Goal: Task Accomplishment & Management: Complete application form

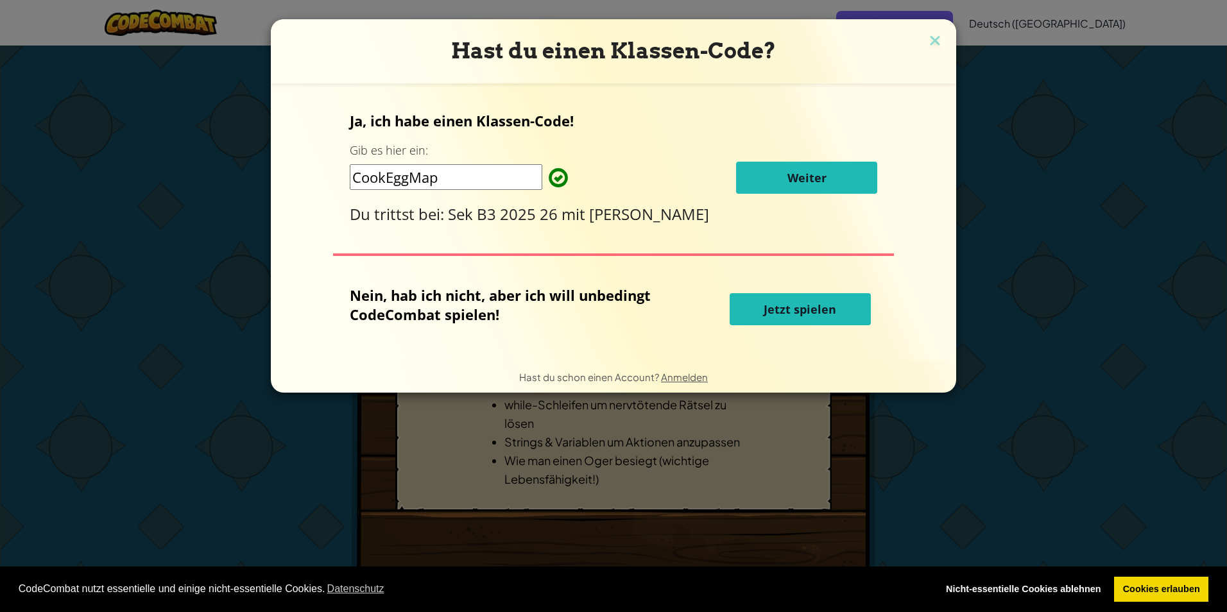
click at [861, 172] on button "Weiter" at bounding box center [806, 178] width 141 height 32
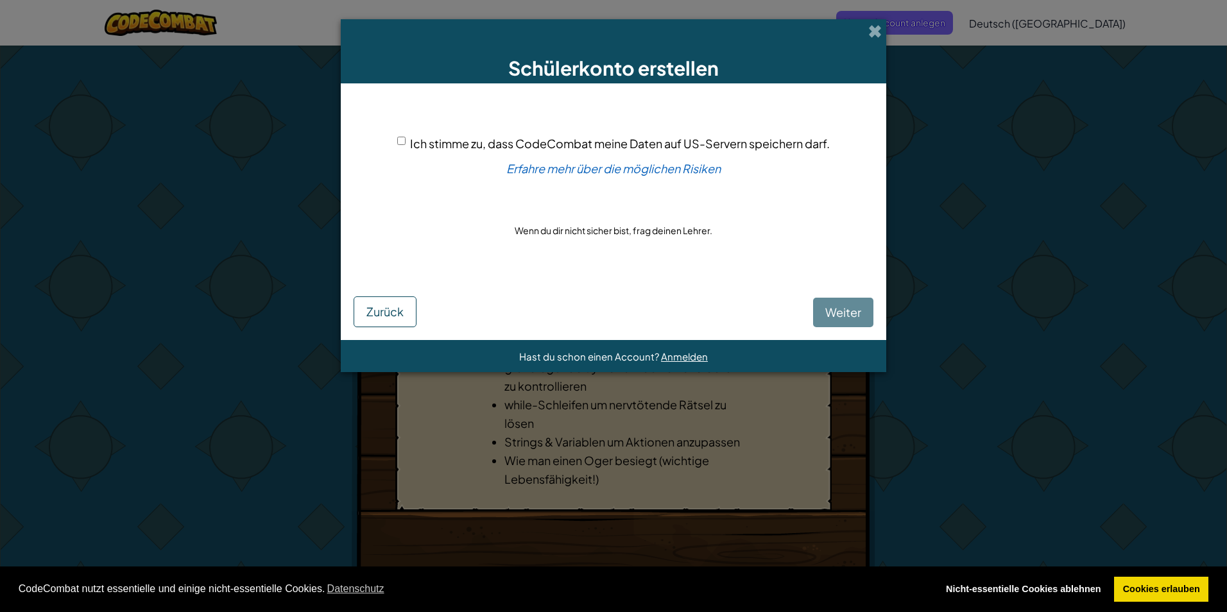
click at [398, 144] on input "Ich stimme zu, dass CodeCombat meine Daten auf US-Servern speichern darf." at bounding box center [401, 141] width 8 height 8
checkbox input "true"
click at [832, 295] on div "[PERSON_NAME]" at bounding box center [614, 302] width 520 height 49
click at [830, 302] on button "Weiter" at bounding box center [843, 313] width 60 height 30
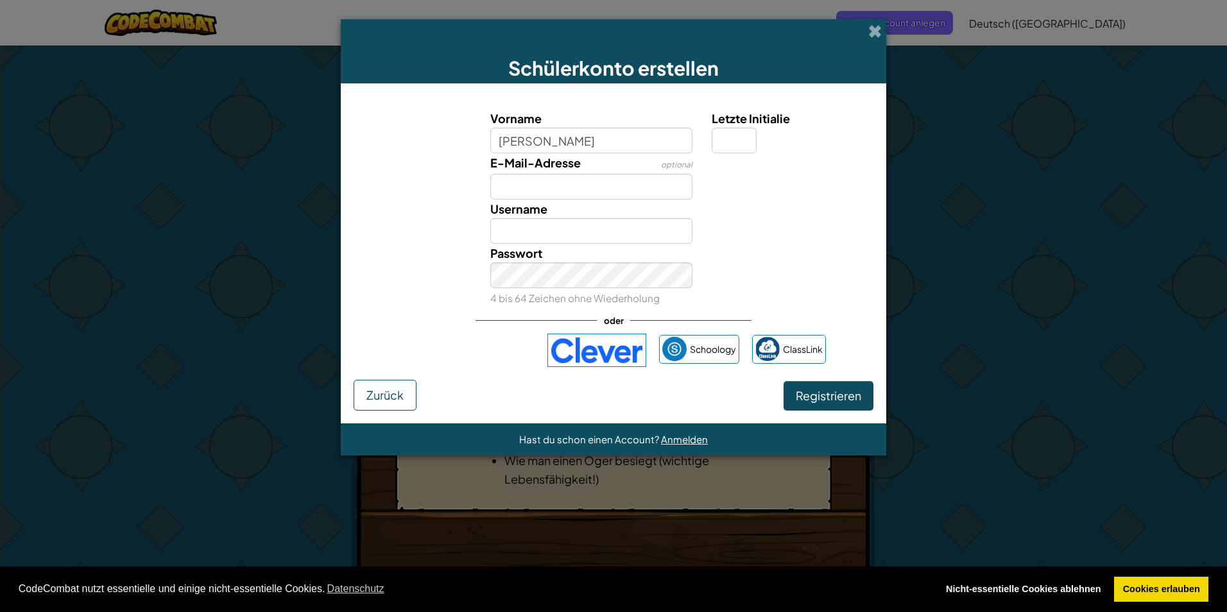
type input "[PERSON_NAME]"
click at [573, 238] on input "Samuel" at bounding box center [591, 231] width 203 height 26
click at [572, 234] on input "Samuel" at bounding box center [591, 231] width 203 height 26
drag, startPoint x: 565, startPoint y: 235, endPoint x: 501, endPoint y: 235, distance: 64.2
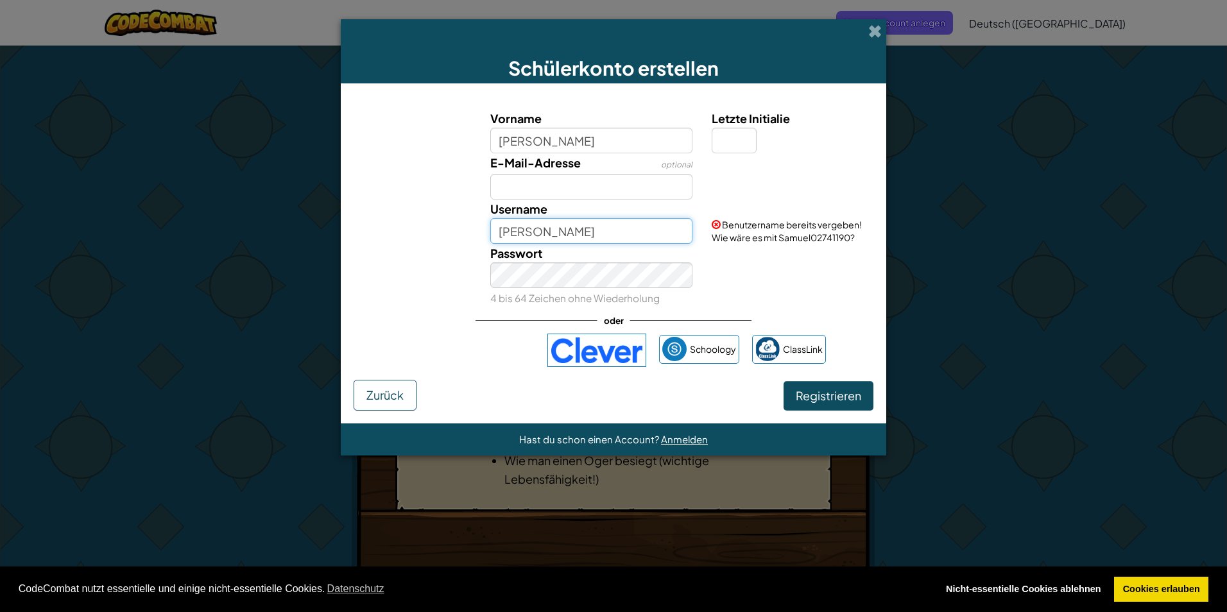
click at [501, 235] on input "Samuel" at bounding box center [591, 231] width 203 height 26
type input "Munighost006"
click at [738, 136] on input "Letzte Initialie" at bounding box center [734, 141] width 45 height 26
type input "S"
type input "m"
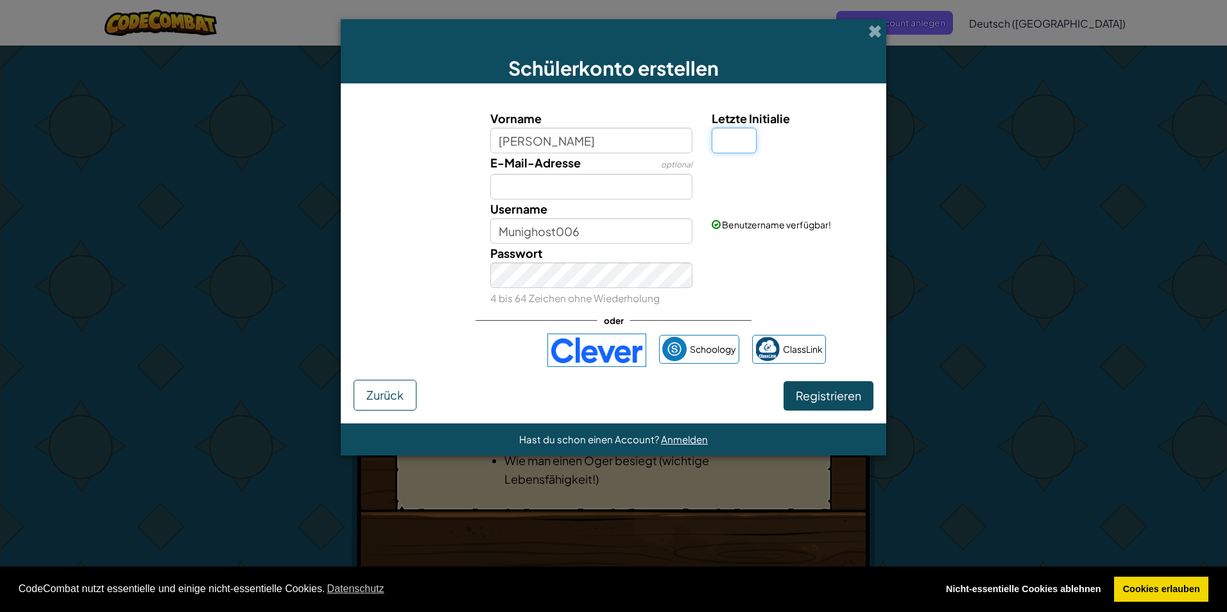
type input "M"
type input "S"
type input "M"
click at [642, 234] on input "SamuelM" at bounding box center [591, 231] width 203 height 26
type input "S"
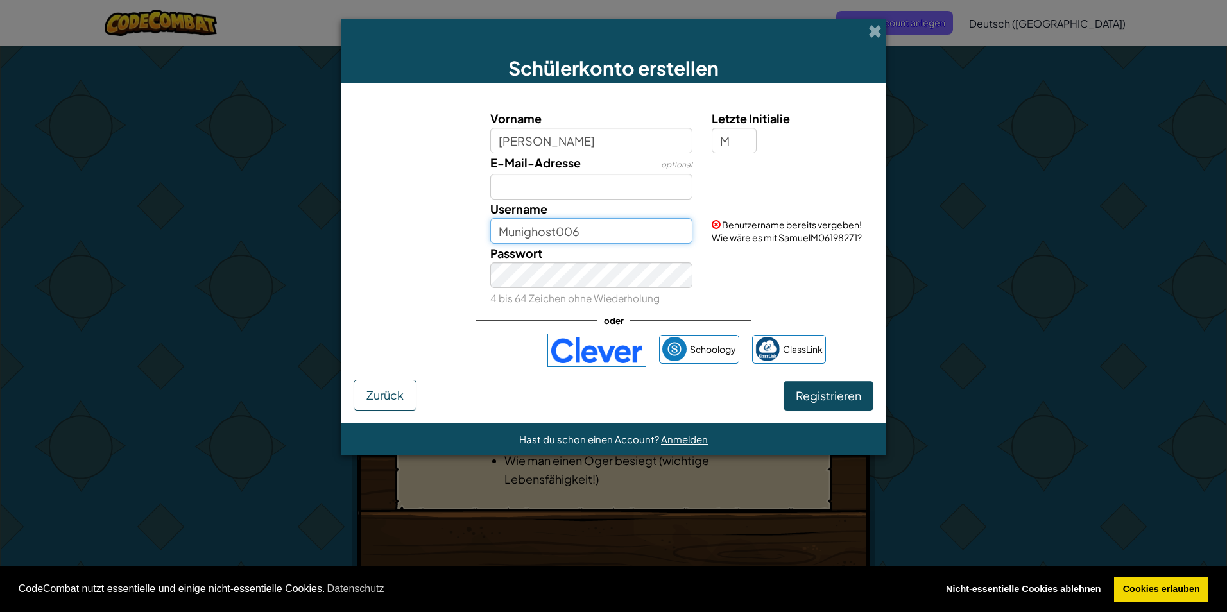
type input "Munighost006"
click at [843, 396] on span "Registrieren" at bounding box center [828, 395] width 65 height 15
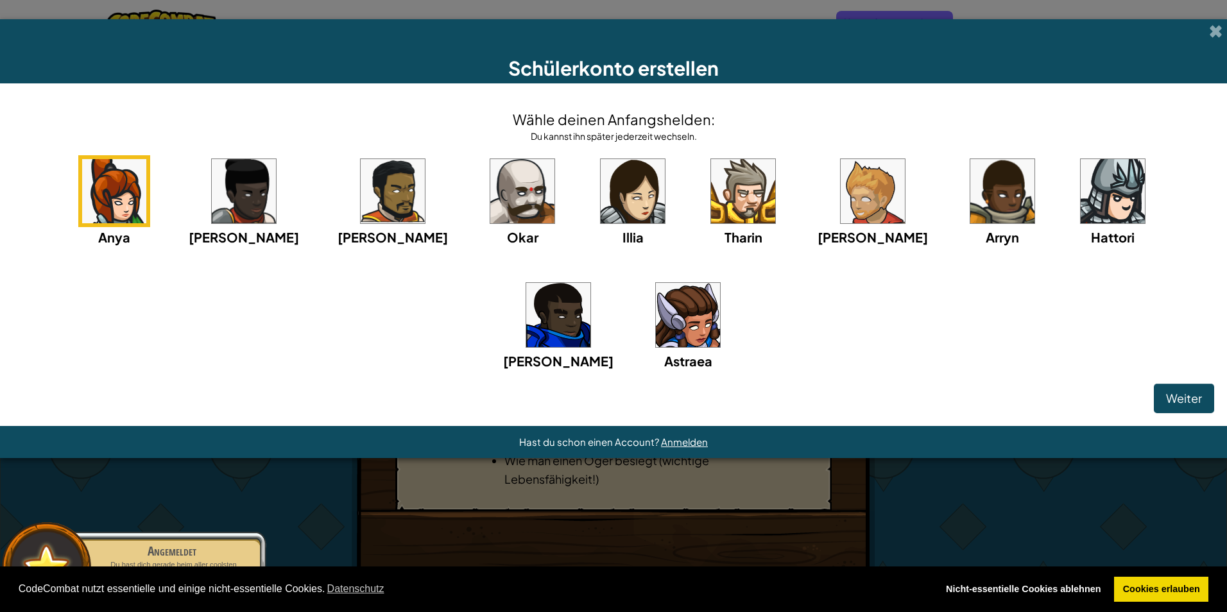
click at [590, 283] on img at bounding box center [558, 315] width 64 height 64
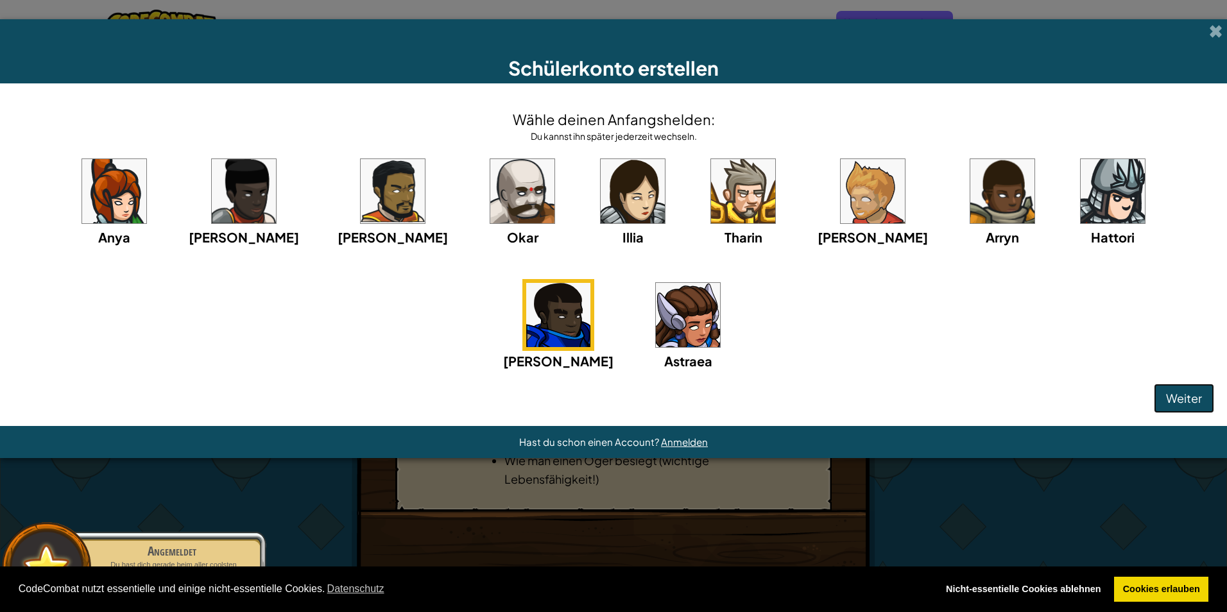
click at [1154, 383] on div "Wähle deinen Anfangshelden: Du kannst ihn später jederzeit wechseln. Anya Ida A…" at bounding box center [613, 254] width 1227 height 343
click at [1173, 392] on span "Weiter" at bounding box center [1184, 398] width 36 height 15
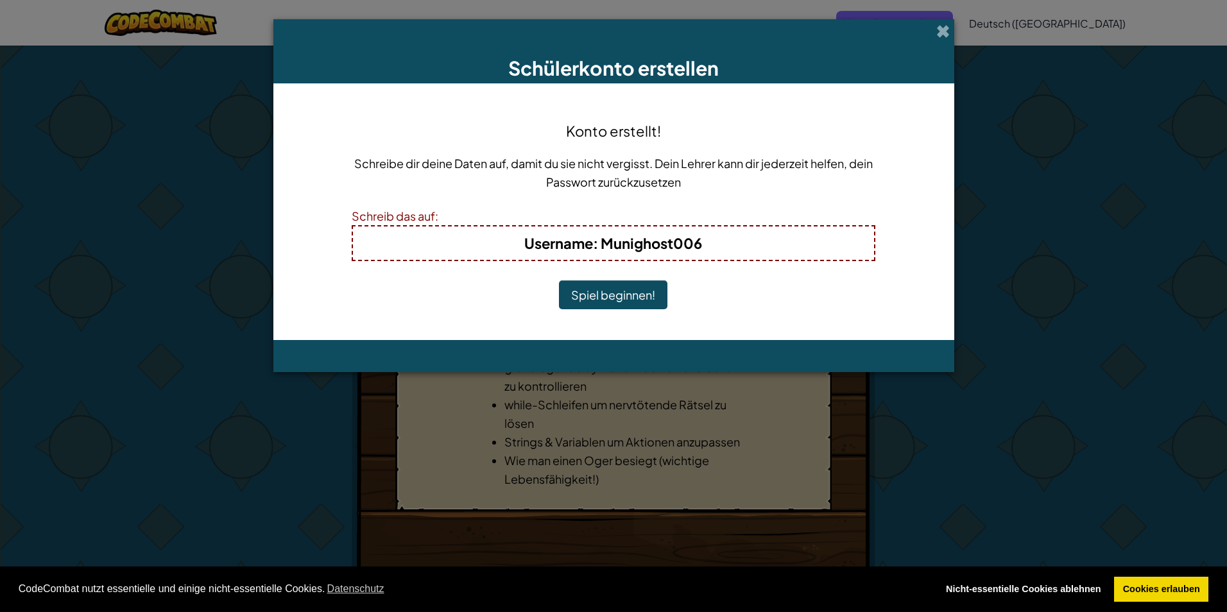
click at [633, 289] on button "Spiel beginnen!" at bounding box center [613, 295] width 108 height 30
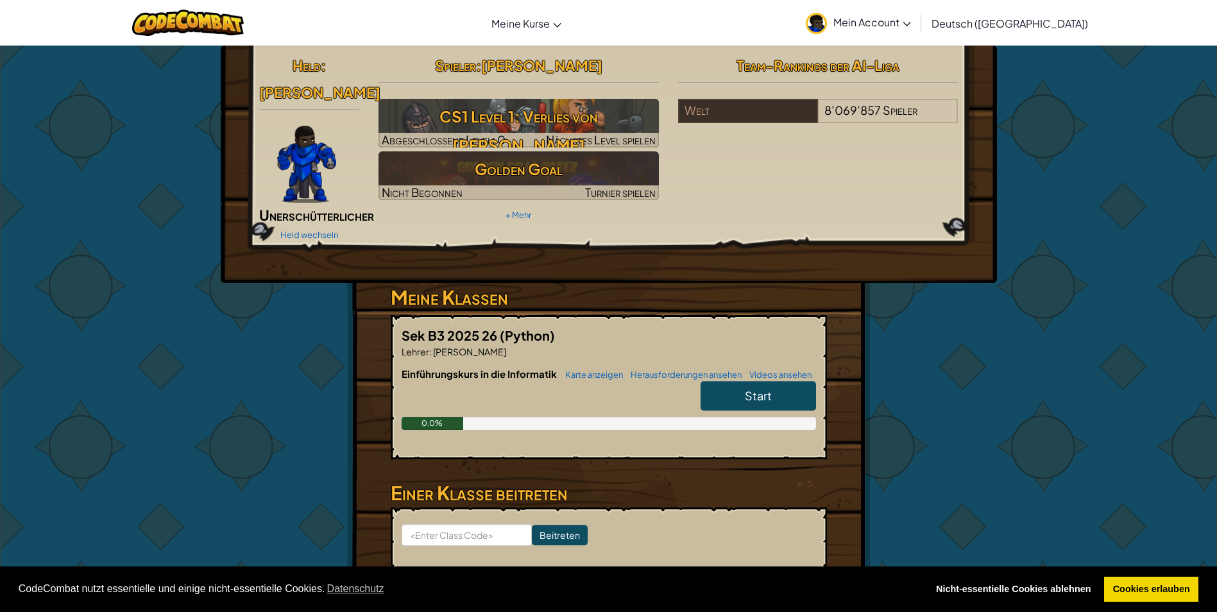
click at [763, 388] on span "Start" at bounding box center [758, 395] width 27 height 15
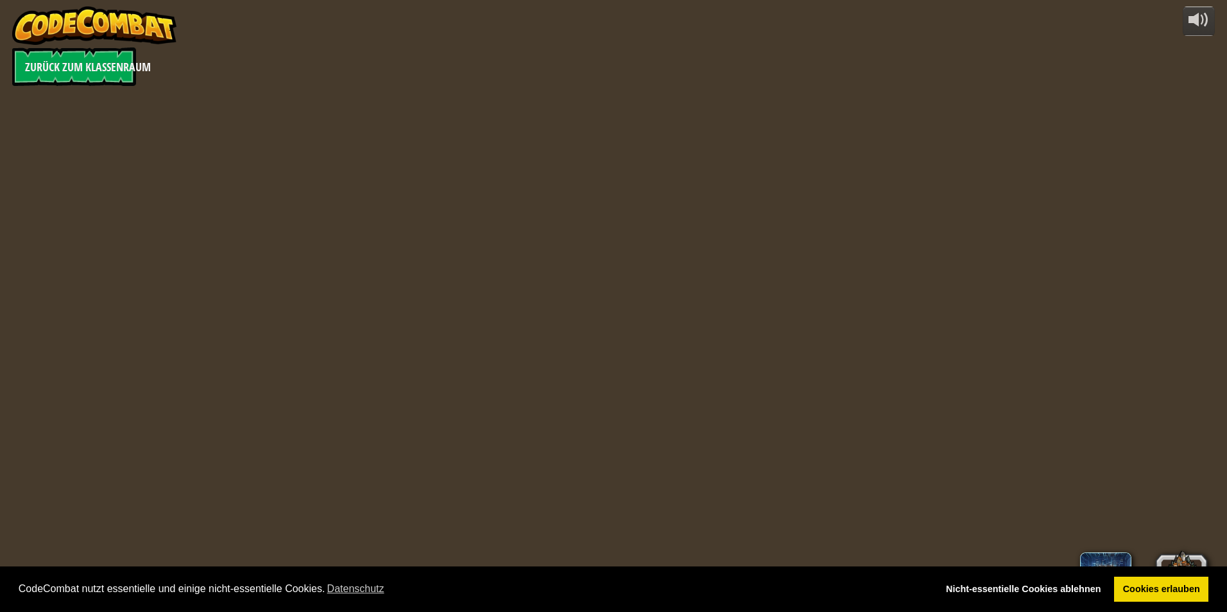
select select "de-DE"
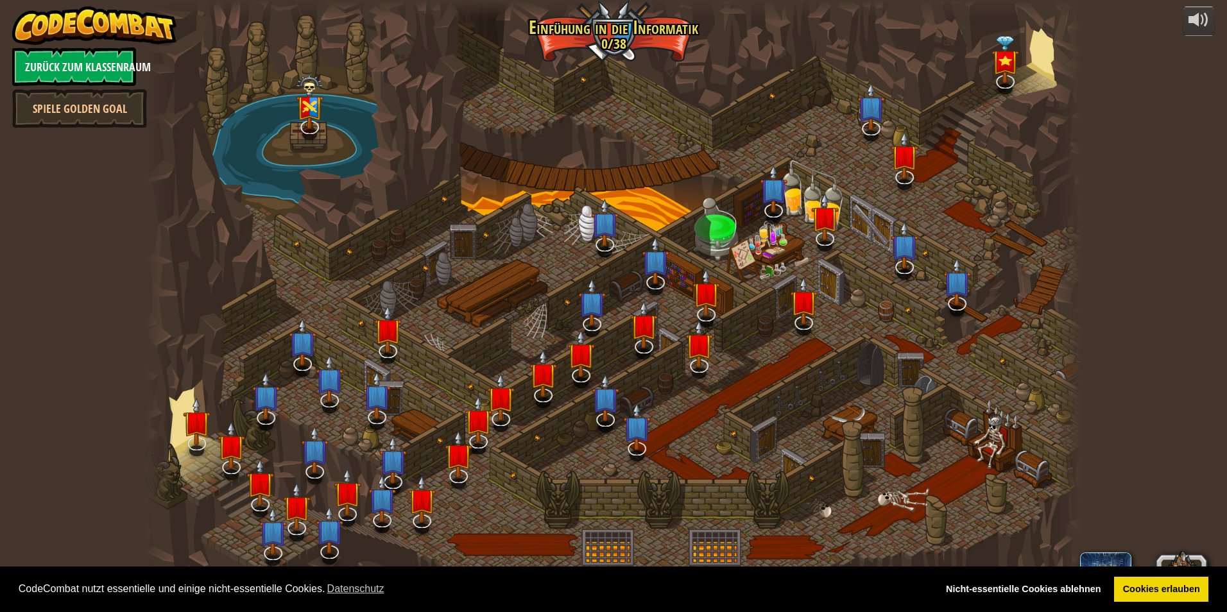
select select "de-DE"
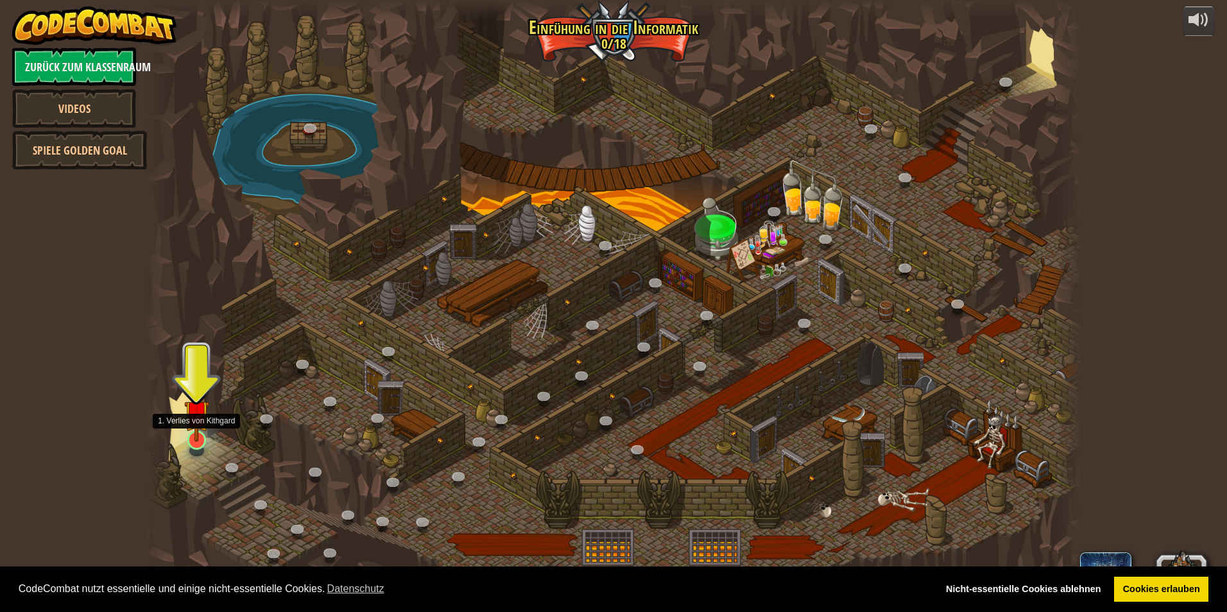
click at [199, 440] on img at bounding box center [196, 413] width 25 height 58
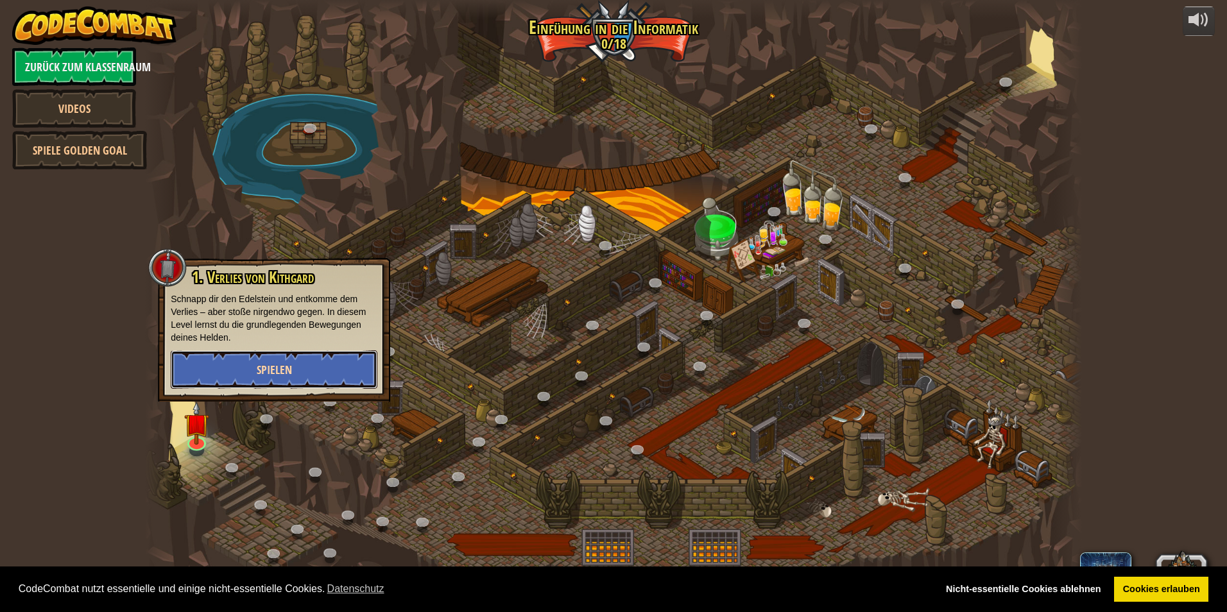
click at [273, 376] on span "Spielen" at bounding box center [274, 370] width 35 height 16
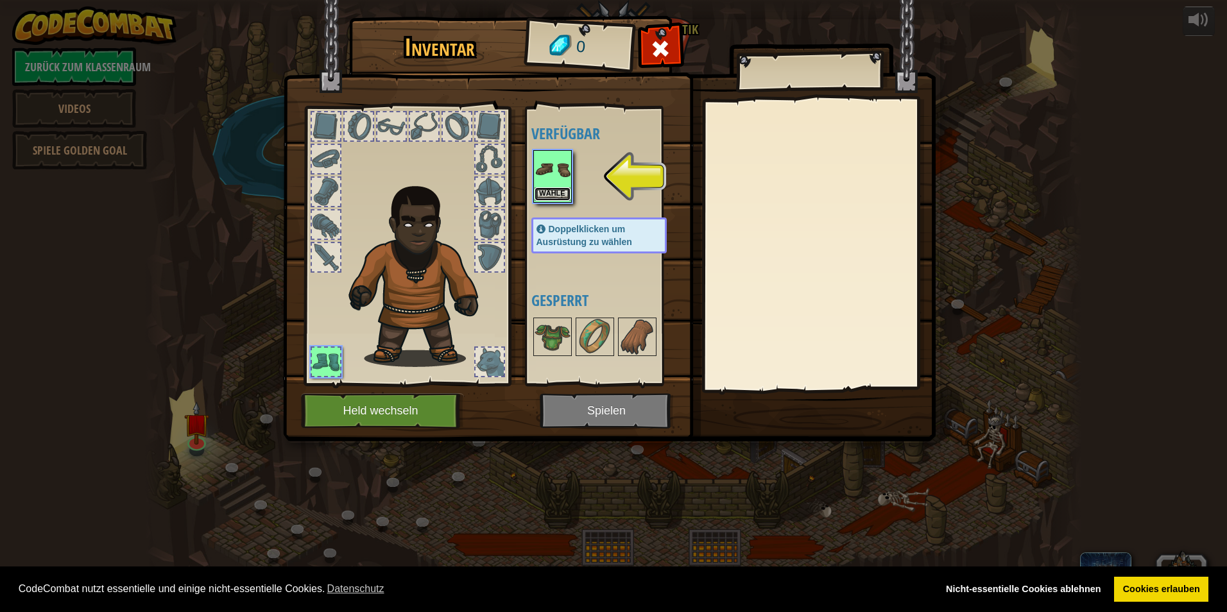
click at [546, 197] on button "Wähle" at bounding box center [553, 193] width 36 height 13
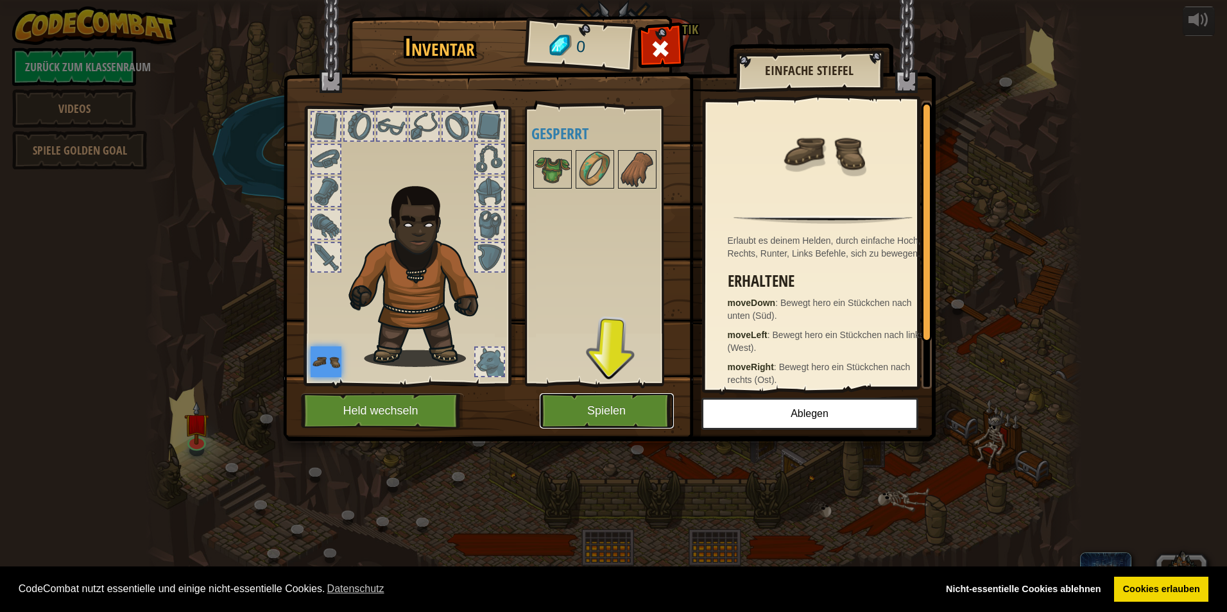
click at [566, 409] on button "Spielen" at bounding box center [607, 410] width 134 height 35
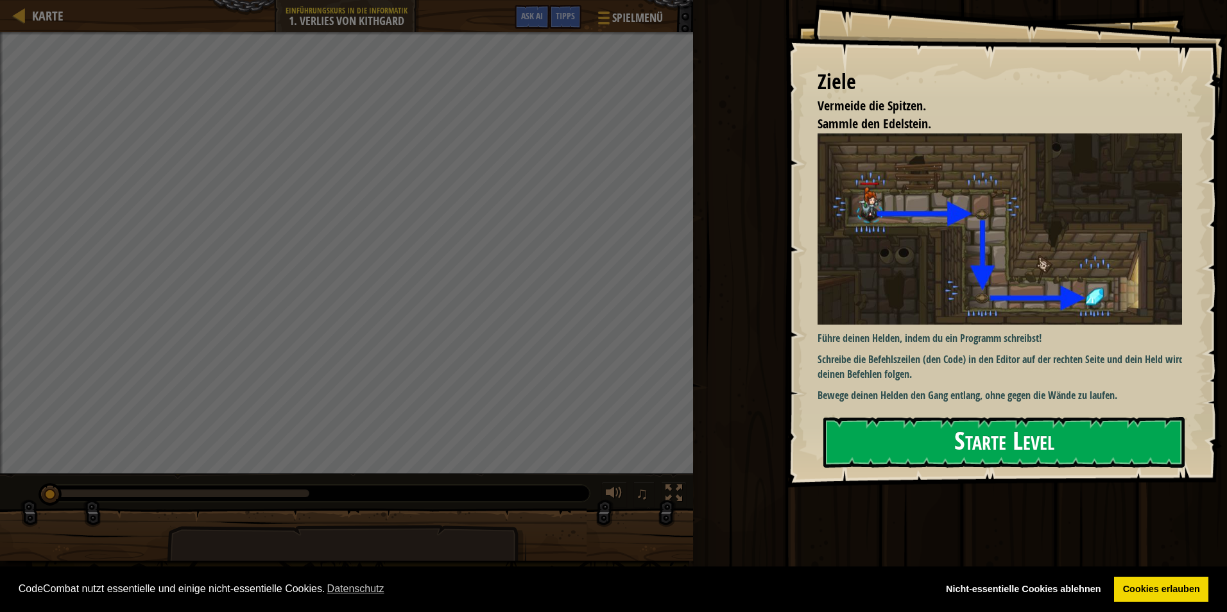
click at [1018, 444] on button "Starte Level" at bounding box center [1003, 442] width 361 height 51
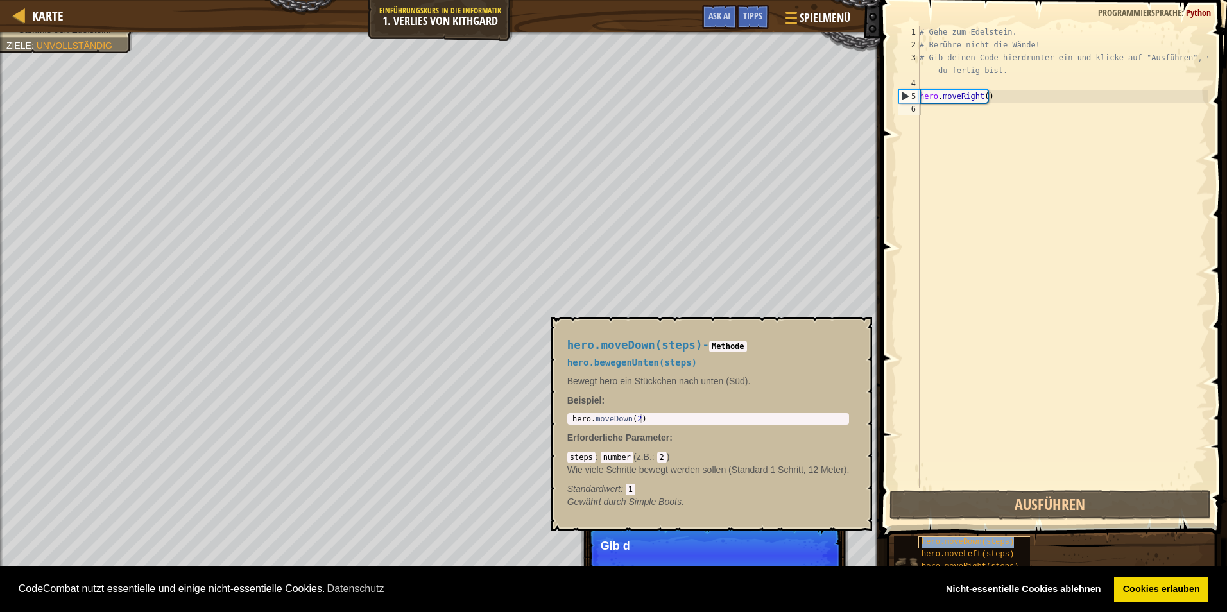
click at [941, 545] on span "hero.moveDown(steps)" at bounding box center [967, 542] width 92 height 9
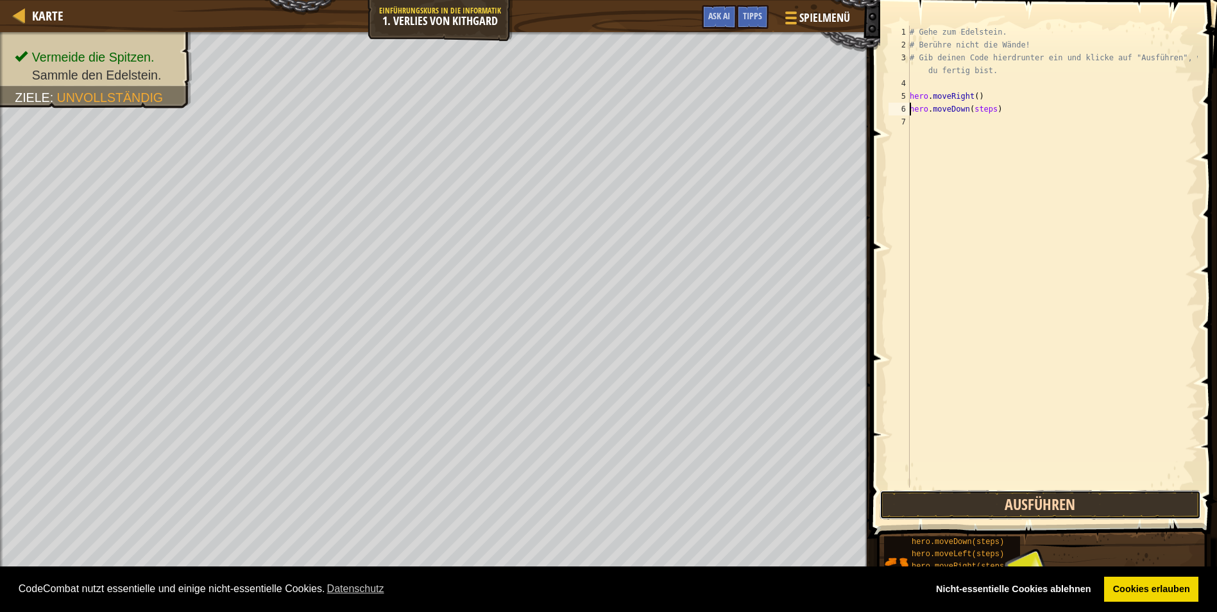
click at [1025, 502] on button "Ausführen" at bounding box center [1040, 505] width 321 height 30
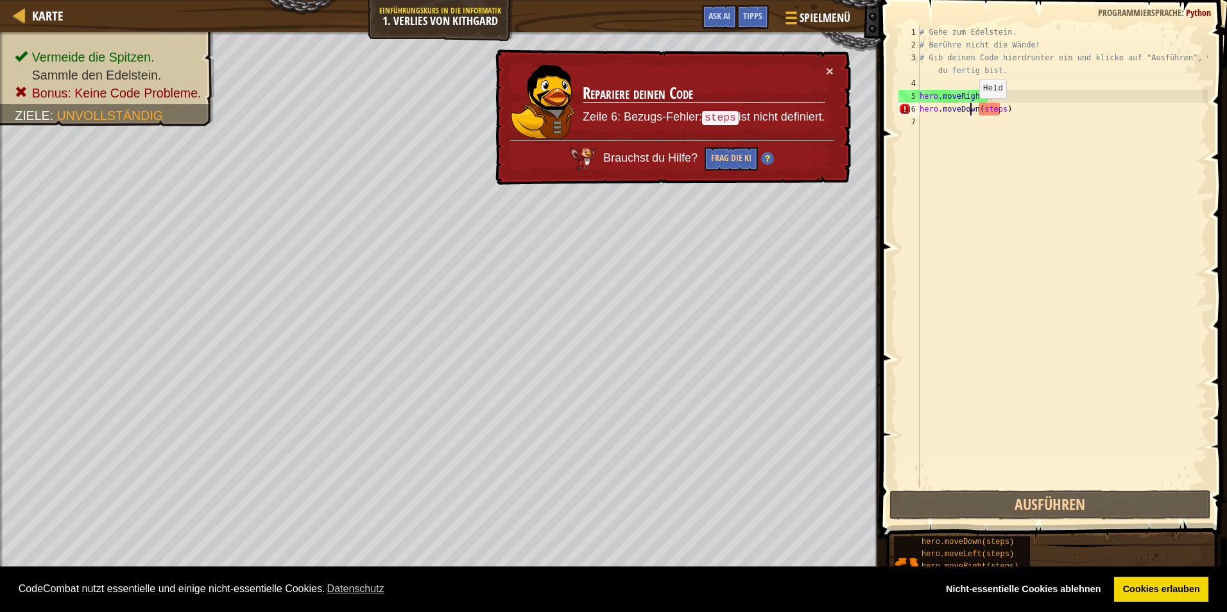
click at [968, 112] on div "# Gehe zum Edelstein. # Berühre nicht die Wände! # Gib deinen Code hierdrunter …" at bounding box center [1062, 270] width 291 height 488
drag, startPoint x: 968, startPoint y: 112, endPoint x: 951, endPoint y: 266, distance: 155.0
click at [951, 266] on div "# Gehe zum Edelstein. # Berühre nicht die Wände! # Gib deinen Code hierdrunter …" at bounding box center [1062, 270] width 291 height 488
click at [1048, 108] on div "# Gehe zum Edelstein. # Berühre nicht die Wände! # Gib deinen Code hierdrunter …" at bounding box center [1062, 257] width 291 height 462
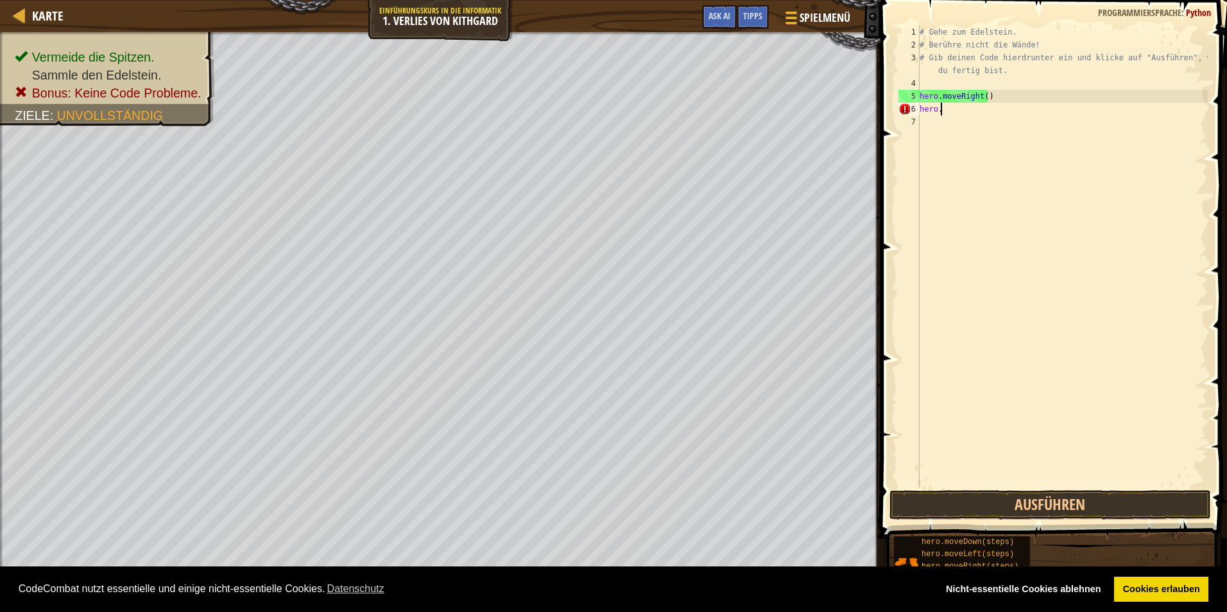
type textarea "h"
click at [1165, 593] on link "Cookies erlauben" at bounding box center [1161, 590] width 94 height 26
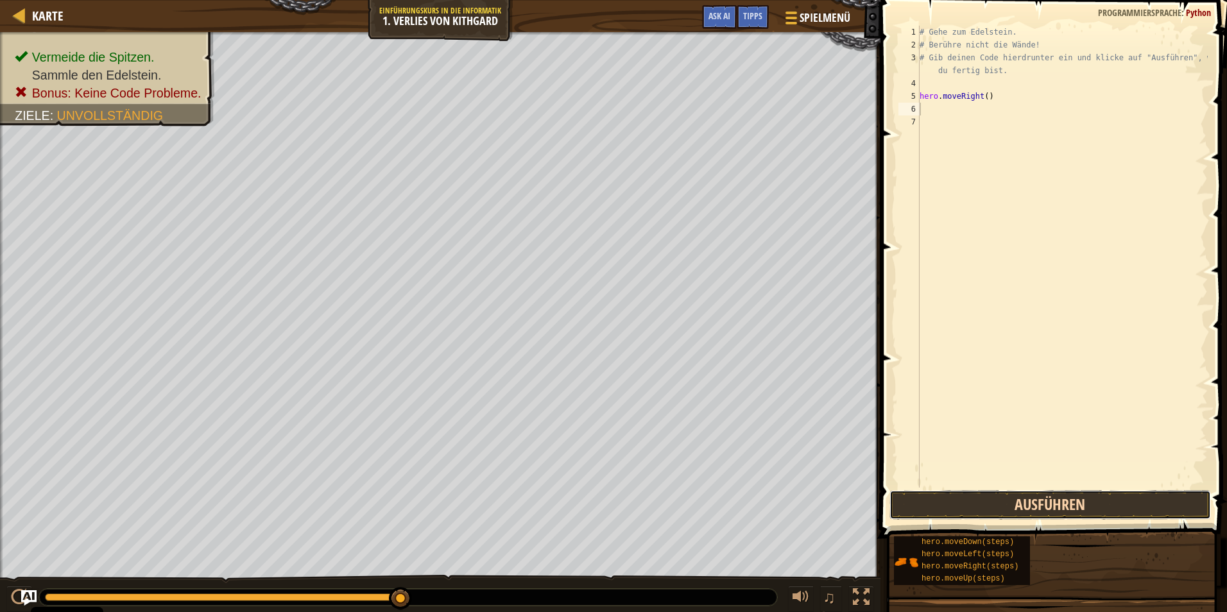
click at [1049, 505] on button "Ausführen" at bounding box center [1049, 505] width 321 height 30
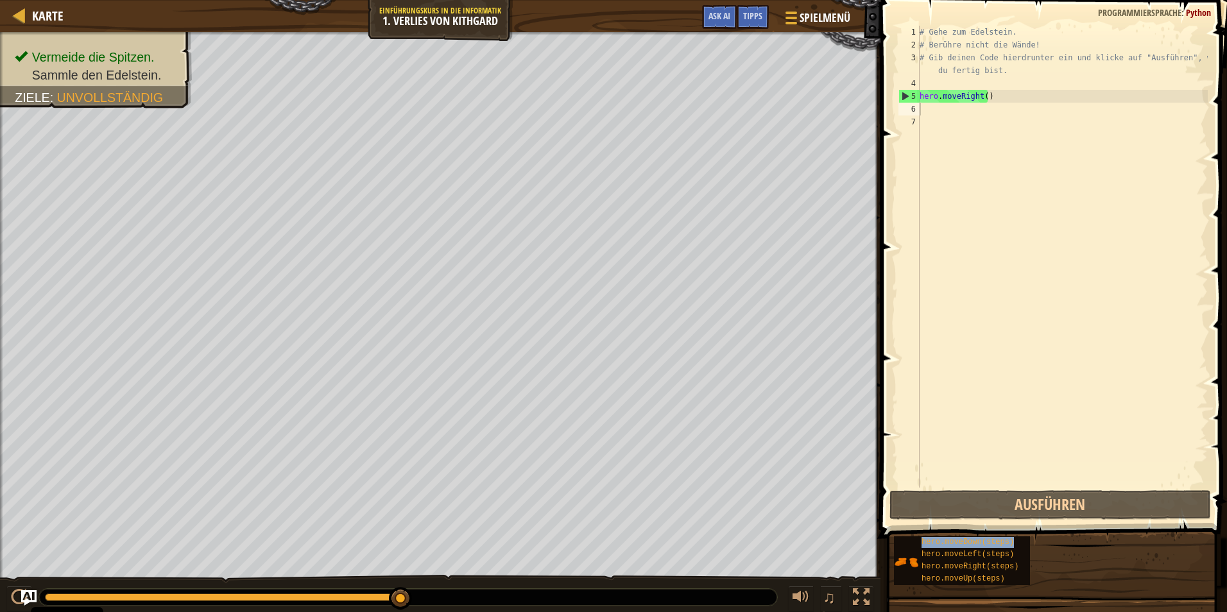
type textarea "hero.moveDown(steps)"
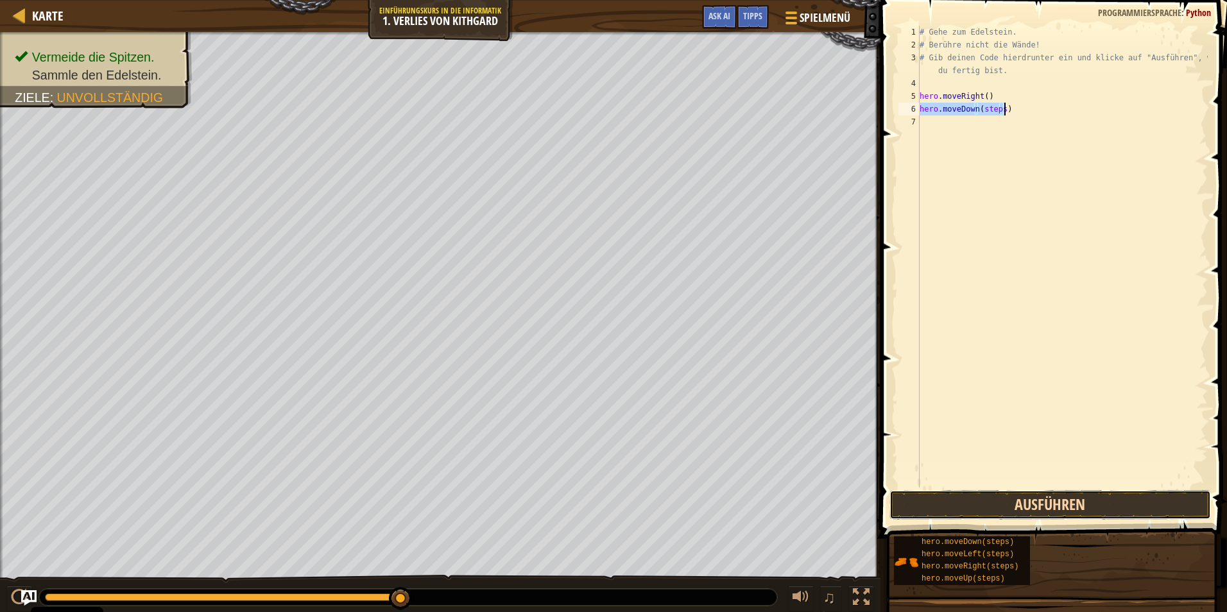
click at [1078, 497] on button "Ausführen" at bounding box center [1049, 505] width 321 height 30
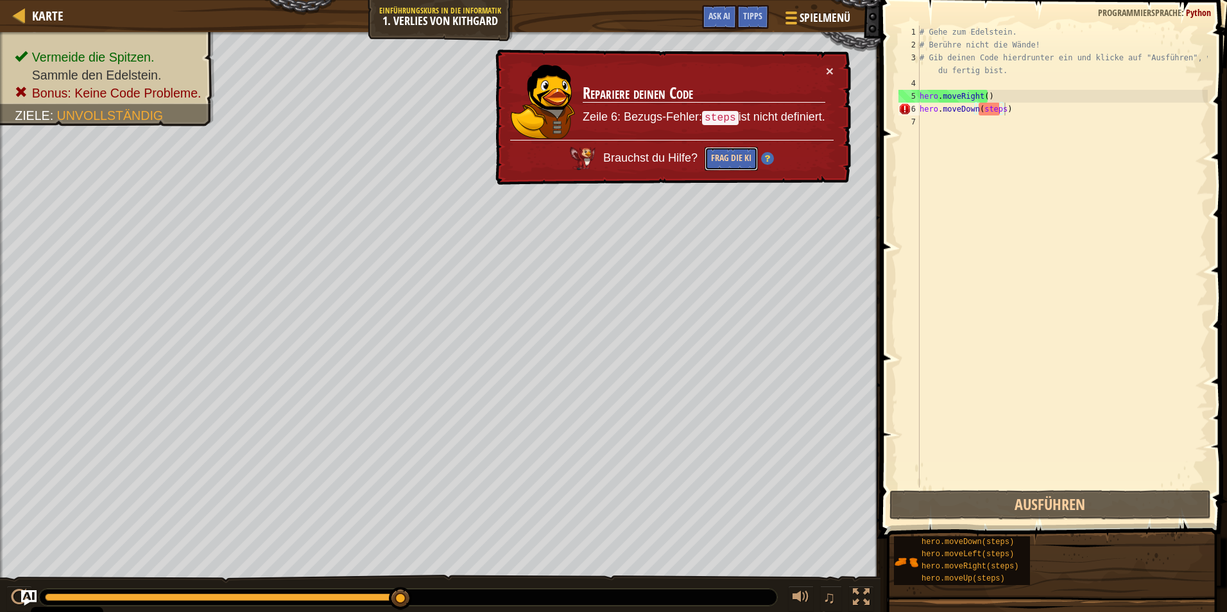
click at [723, 164] on button "Frag die KI" at bounding box center [731, 159] width 53 height 24
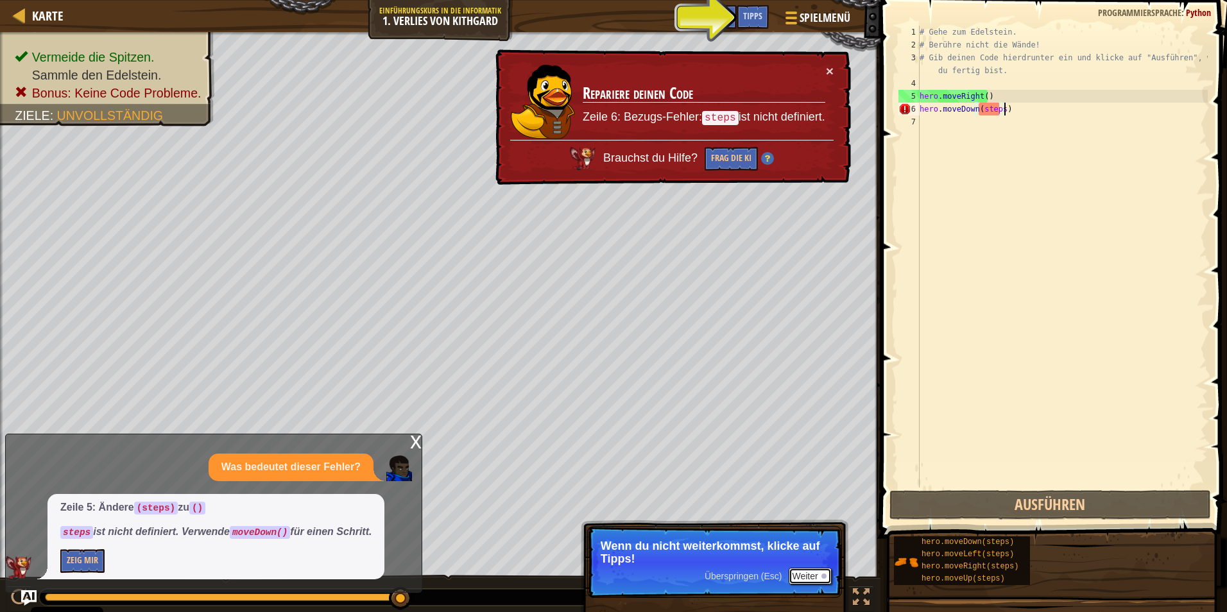
drag, startPoint x: 811, startPoint y: 575, endPoint x: 812, endPoint y: 563, distance: 12.2
click at [811, 574] on button "Weiter" at bounding box center [810, 576] width 43 height 17
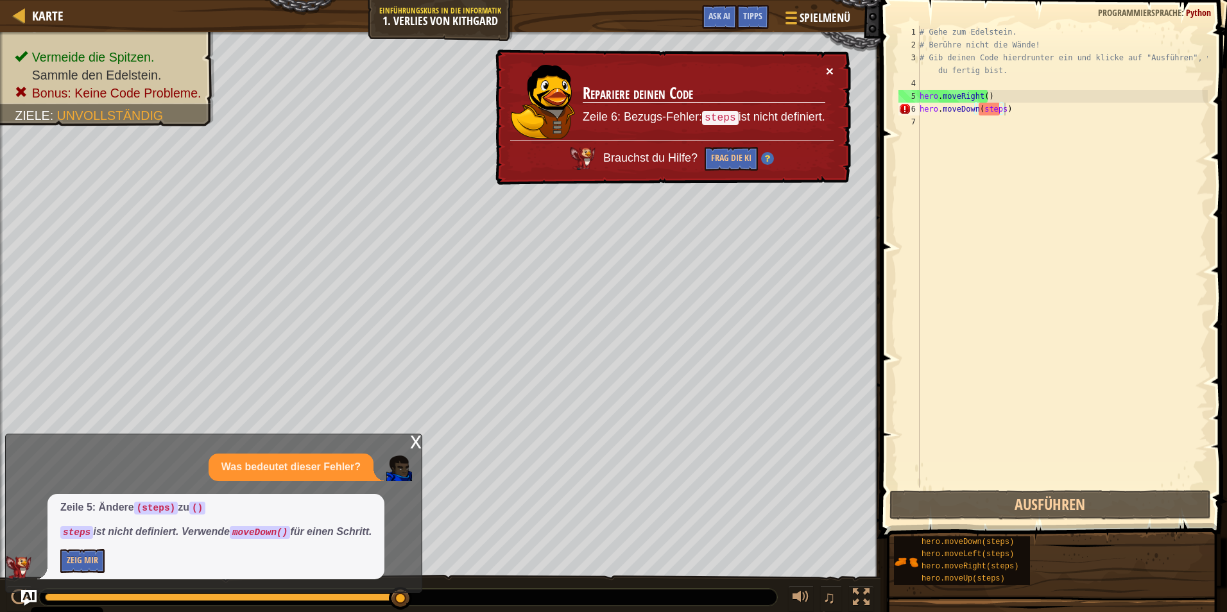
click at [832, 68] on button "×" at bounding box center [830, 70] width 8 height 13
drag, startPoint x: 1009, startPoint y: 108, endPoint x: 918, endPoint y: 109, distance: 91.8
click at [918, 109] on div "hero.moveDown(steps) 1 2 3 4 5 6 7 # Gehe zum Edelstein. # Berühre nicht die Wä…" at bounding box center [1052, 257] width 312 height 462
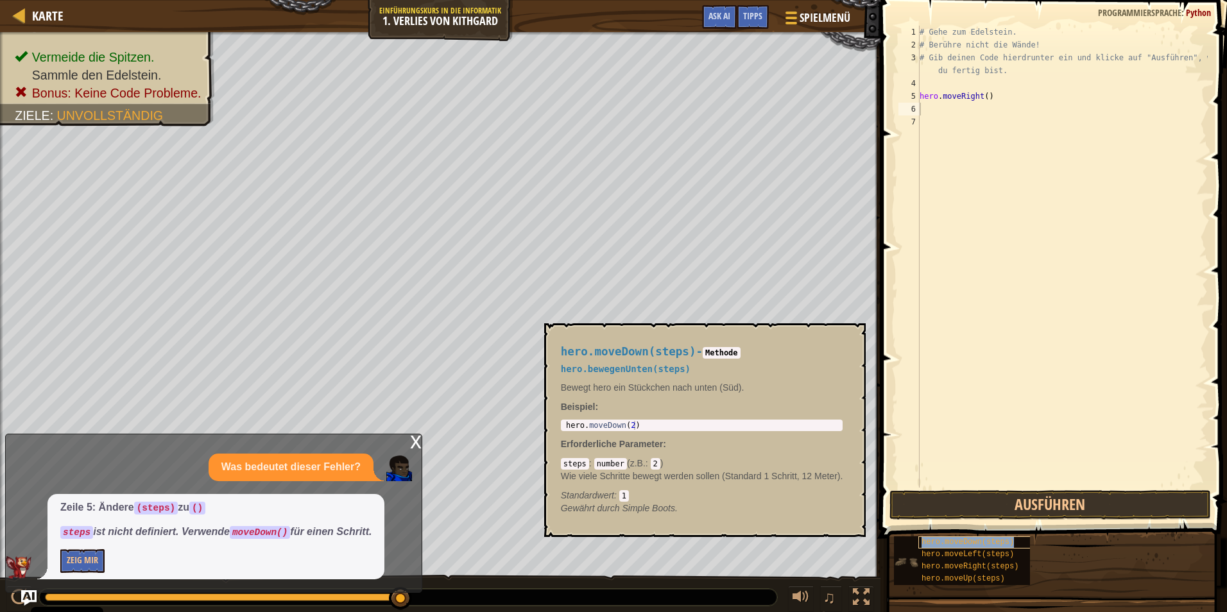
click at [963, 540] on span "hero.moveDown(steps)" at bounding box center [967, 542] width 92 height 9
click at [638, 419] on div "hero.moveDown(steps) - Methode hero.bewegenUnten(steps) Bewegt hero ein Stückch…" at bounding box center [702, 430] width 300 height 193
type textarea "hero.moveDown(2)"
click at [636, 422] on div "hero . moveDown ( 2 )" at bounding box center [701, 434] width 277 height 27
click at [655, 461] on code "2" at bounding box center [656, 464] width 10 height 12
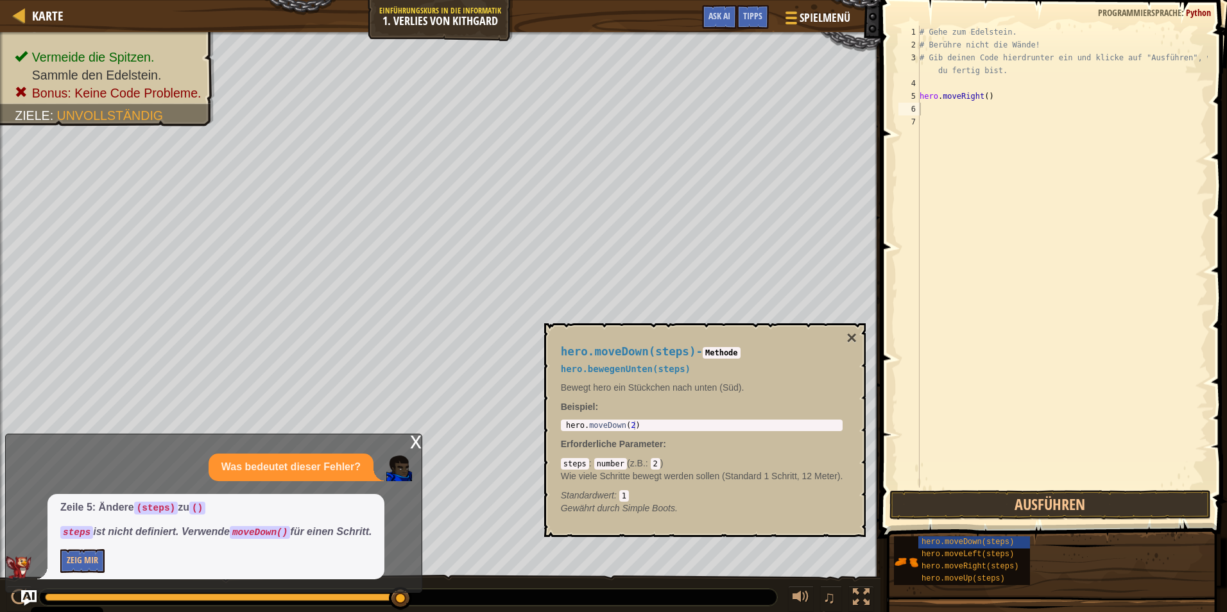
click at [651, 461] on code "2" at bounding box center [656, 464] width 10 height 12
drag, startPoint x: 651, startPoint y: 461, endPoint x: 656, endPoint y: 469, distance: 8.9
click at [656, 469] on div "steps : number ( z.B. : 2 ) Wie viele Schritte bewegt werden sollen (Standard 1…" at bounding box center [702, 479] width 282 height 45
drag, startPoint x: 656, startPoint y: 469, endPoint x: 661, endPoint y: 464, distance: 7.3
click at [660, 465] on div "steps : number ( z.B. : 2 ) Wie viele Schritte bewegt werden sollen (Standard 1…" at bounding box center [702, 479] width 282 height 45
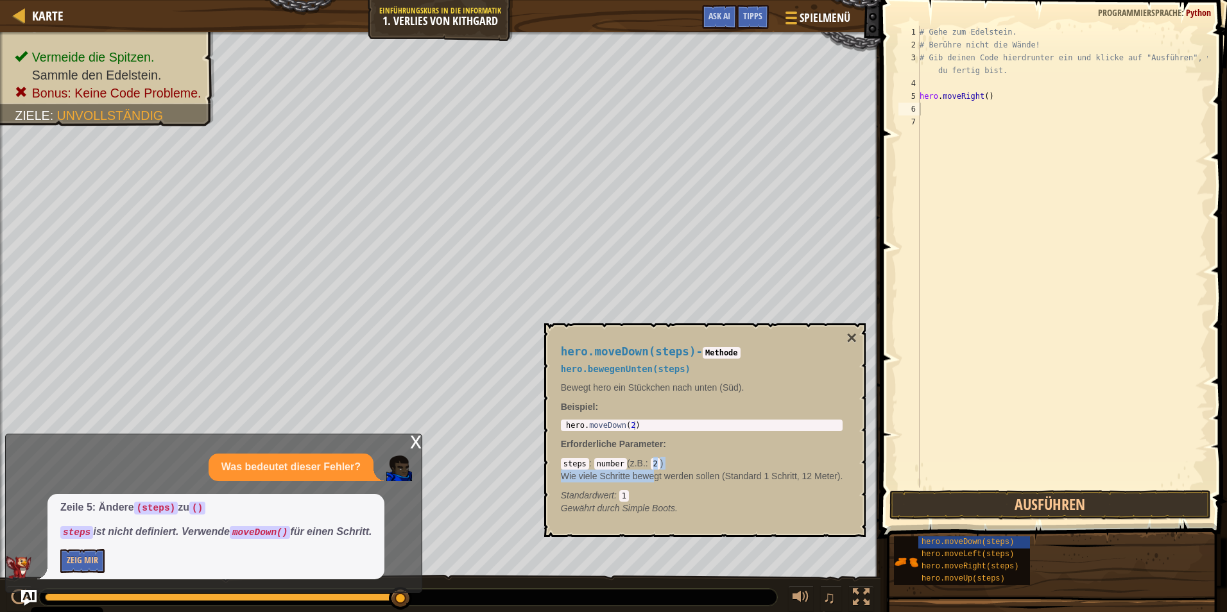
click at [664, 466] on div "steps : number ( z.B. : 2 ) Wie viele Schritte bewegt werden sollen (Standard 1…" at bounding box center [702, 479] width 282 height 45
click at [675, 463] on div "steps : number ( z.B. : 2 ) Wie viele Schritte bewegt werden sollen (Standard 1…" at bounding box center [702, 479] width 282 height 45
click at [646, 499] on div "Standardwert : 1" at bounding box center [702, 495] width 282 height 13
drag, startPoint x: 654, startPoint y: 465, endPoint x: 647, endPoint y: 464, distance: 7.1
click at [647, 464] on div "steps : number ( z.B. : 2 ) Wie viele Schritte bewegt werden sollen (Standard 1…" at bounding box center [702, 479] width 282 height 45
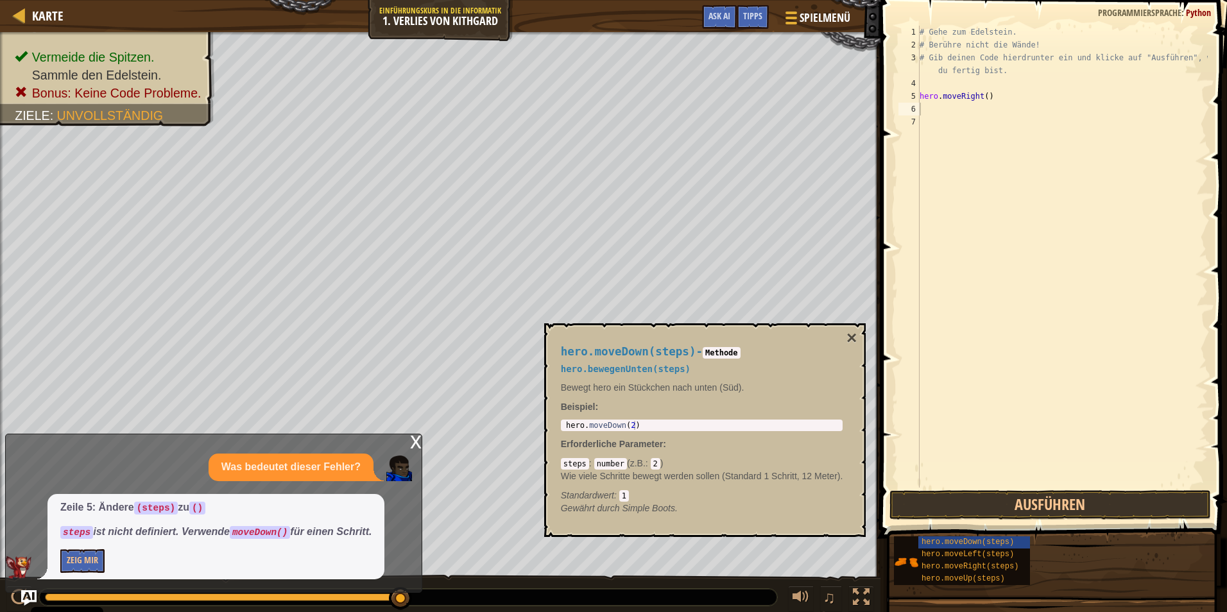
drag, startPoint x: 647, startPoint y: 464, endPoint x: 751, endPoint y: 491, distance: 108.0
click at [751, 491] on div "Standardwert : 1" at bounding box center [702, 495] width 282 height 13
click at [660, 423] on div "hero . moveDown ( 2 )" at bounding box center [701, 434] width 277 height 27
click at [631, 427] on div "hero . moveDown ( 2 )" at bounding box center [701, 434] width 277 height 27
click at [629, 427] on div "hero . moveDown ( 2 )" at bounding box center [701, 434] width 277 height 27
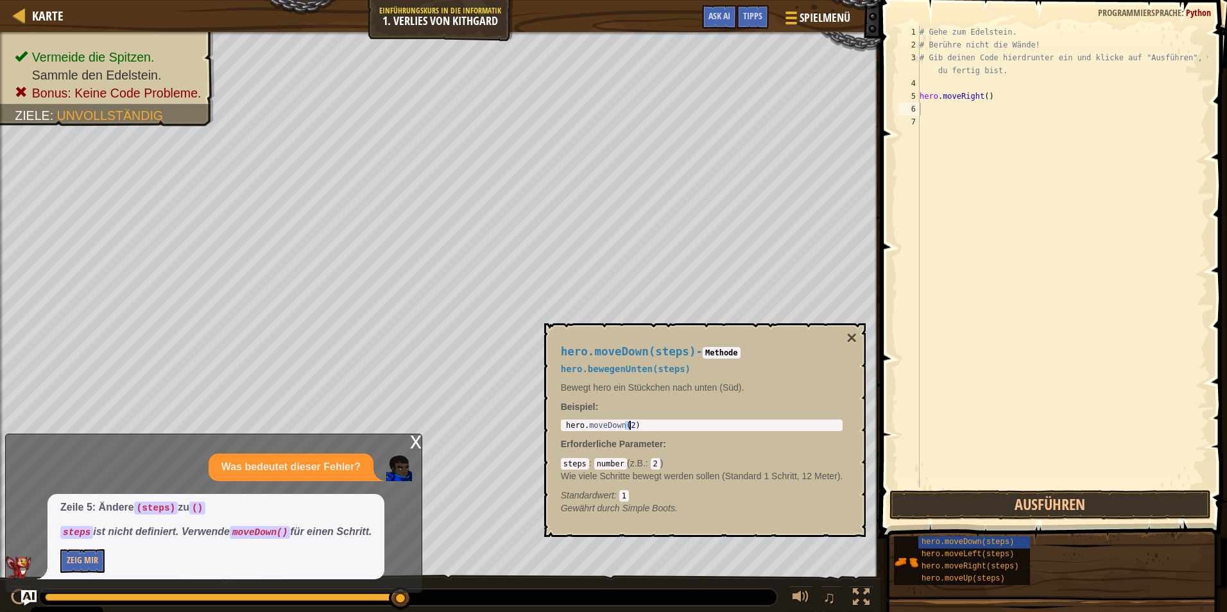
click at [633, 426] on div "hero . moveDown ( 2 )" at bounding box center [701, 434] width 277 height 27
drag, startPoint x: 638, startPoint y: 429, endPoint x: 628, endPoint y: 427, distance: 10.4
click at [628, 427] on div "hero . moveDown ( 2 )" at bounding box center [701, 434] width 277 height 27
drag, startPoint x: 628, startPoint y: 427, endPoint x: 744, endPoint y: 438, distance: 116.6
click at [744, 452] on div "hero.moveDown(steps) - Methode hero.bewegenUnten(steps) Bewegt hero ein Stückch…" at bounding box center [702, 430] width 300 height 193
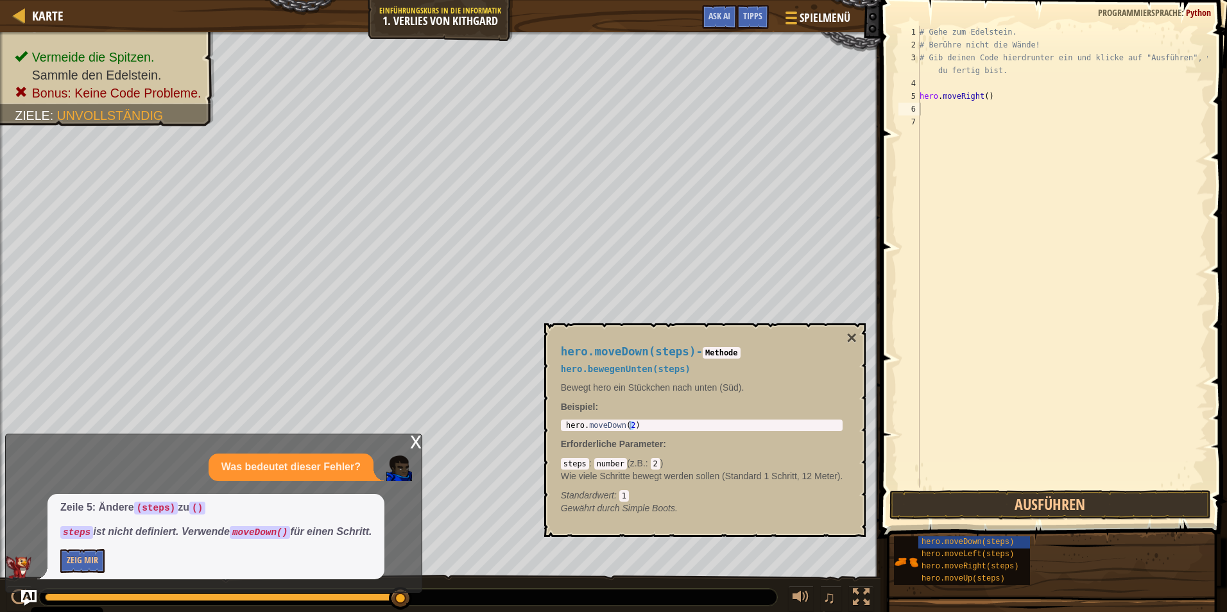
click at [719, 353] on code "Methode" at bounding box center [722, 353] width 38 height 12
click at [727, 354] on code "Methode" at bounding box center [722, 353] width 38 height 12
click at [706, 392] on p "Bewegt hero ein Stückchen nach unten (Süd)." at bounding box center [702, 387] width 282 height 13
click at [624, 422] on div "hero . moveDown ( 2 )" at bounding box center [701, 434] width 277 height 27
click at [644, 424] on div "hero . moveDown ( 2 )" at bounding box center [701, 434] width 277 height 27
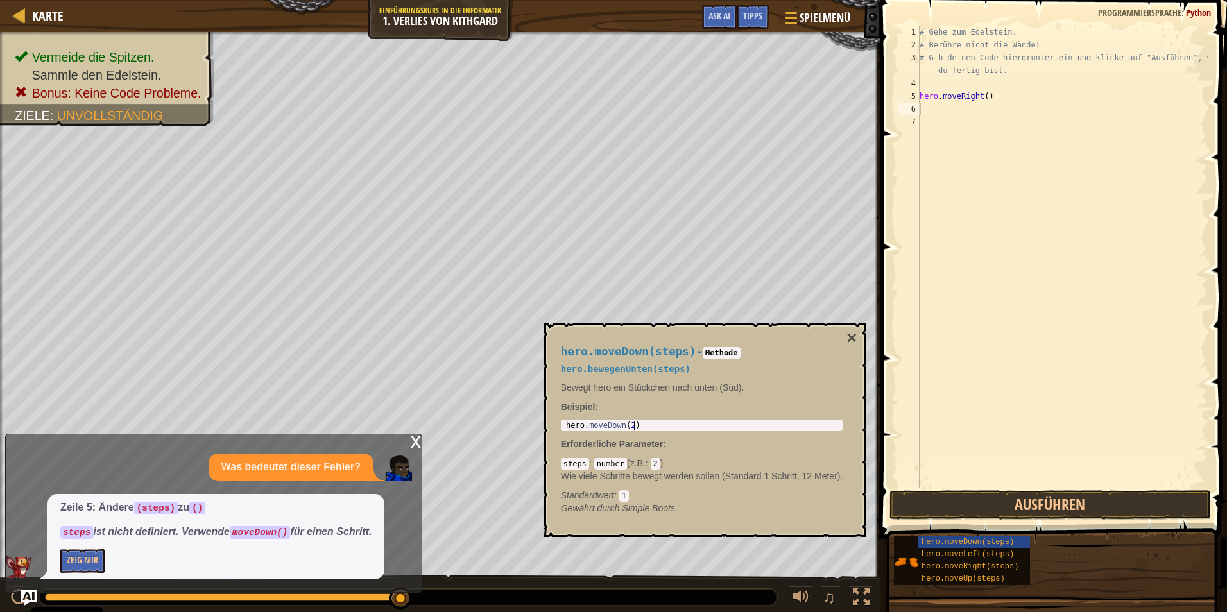
click at [648, 460] on span ":" at bounding box center [648, 463] width 5 height 10
click at [652, 461] on code "2" at bounding box center [656, 464] width 10 height 12
drag, startPoint x: 1145, startPoint y: 595, endPoint x: 1107, endPoint y: 580, distance: 41.2
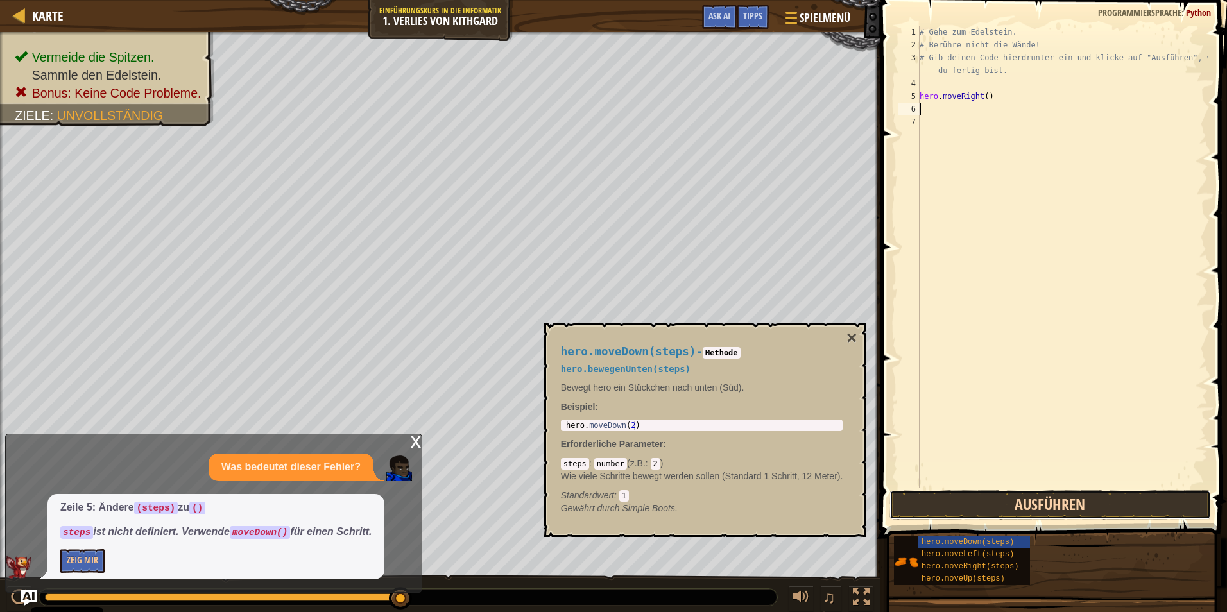
click at [1025, 507] on button "Ausführen" at bounding box center [1049, 505] width 321 height 30
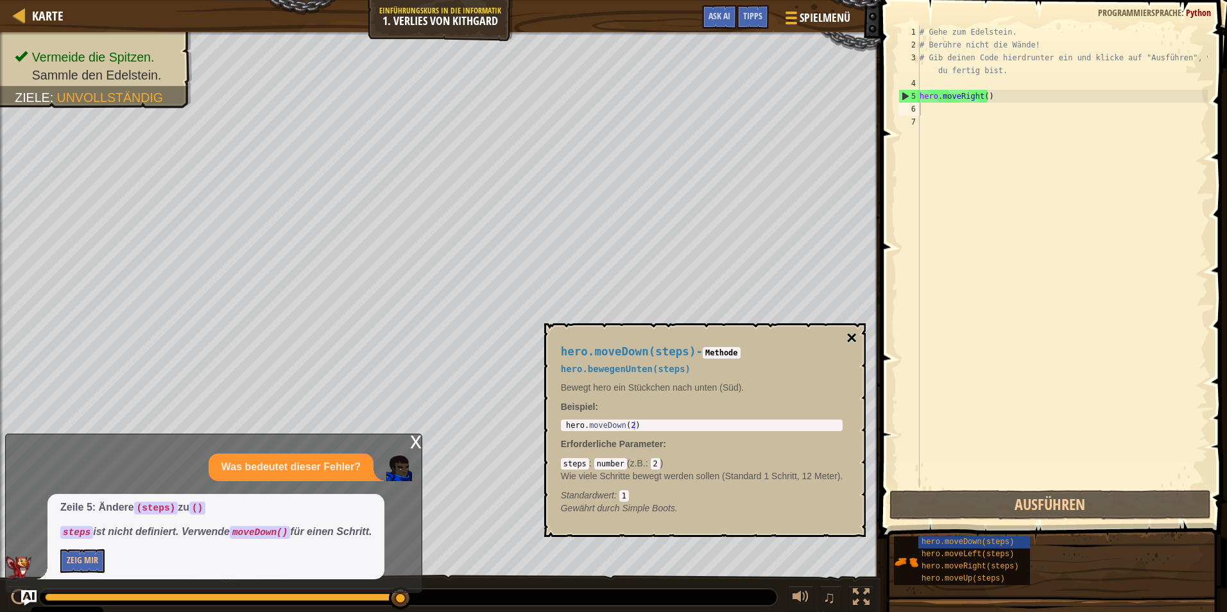
click at [853, 342] on button "×" at bounding box center [851, 338] width 10 height 18
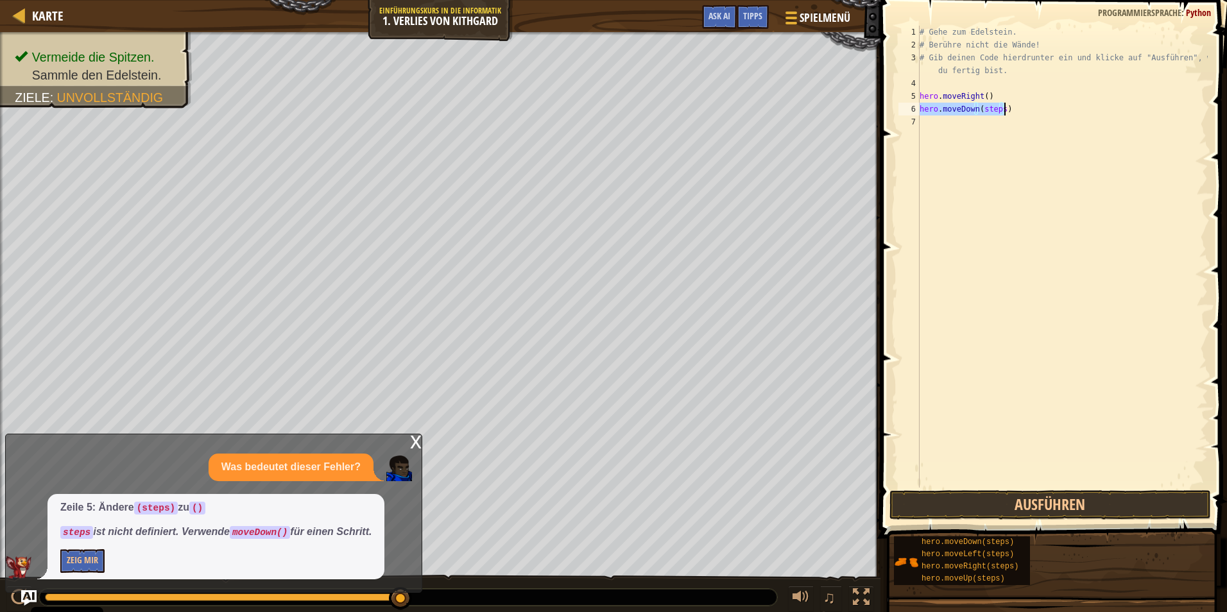
click at [995, 110] on div "# Gehe zum Edelstein. # Berühre nicht die Wände! # Gib deinen Code hierdrunter …" at bounding box center [1062, 257] width 291 height 462
click at [1000, 108] on div "# Gehe zum Edelstein. # Berühre nicht die Wände! # Gib deinen Code hierdrunter …" at bounding box center [1062, 270] width 291 height 488
click at [1056, 511] on button "Ausführen" at bounding box center [1049, 505] width 321 height 30
drag, startPoint x: 1000, startPoint y: 120, endPoint x: 980, endPoint y: 121, distance: 19.9
click at [980, 121] on div "# Gehe zum Edelstein. # Berühre nicht die Wände! # Gib deinen Code hierdrunter …" at bounding box center [1062, 270] width 291 height 488
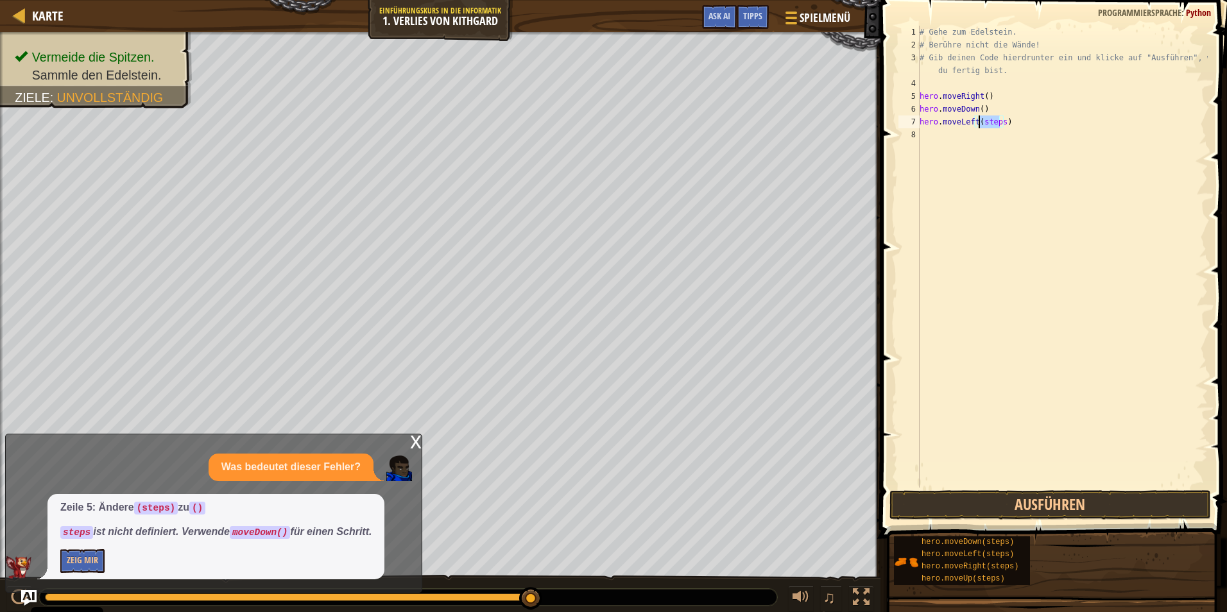
type textarea "hero.moveLeft()"
click at [964, 501] on button "Ausführen" at bounding box center [1049, 505] width 321 height 30
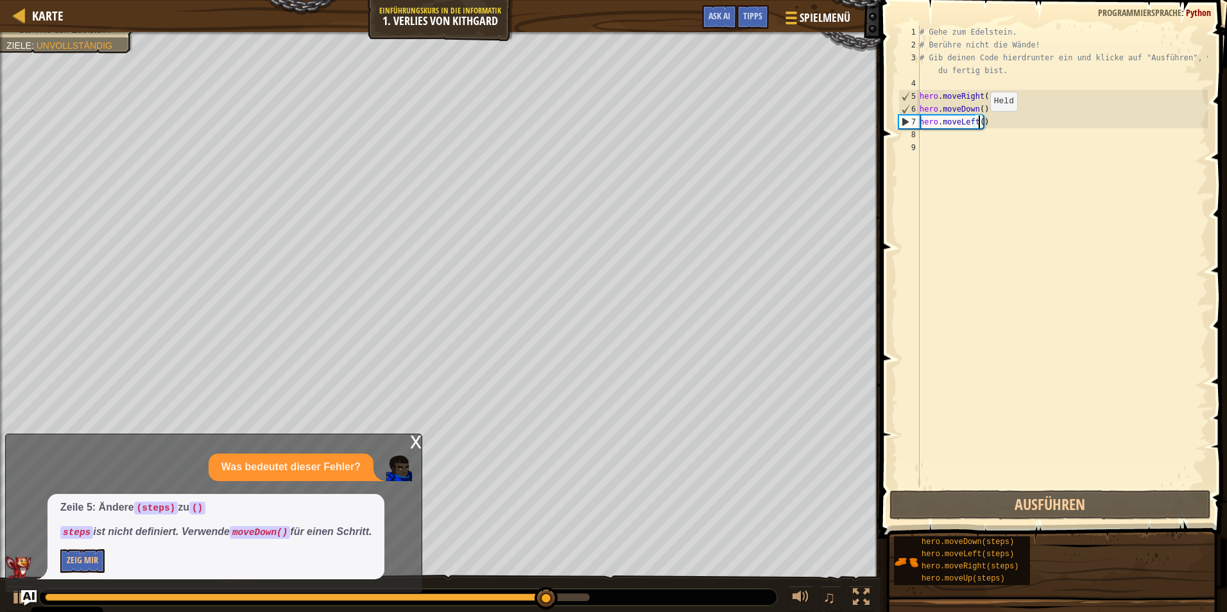
click at [979, 124] on div "# Gehe zum Edelstein. # Berühre nicht die Wände! # Gib deinen Code hierdrunter …" at bounding box center [1062, 270] width 291 height 488
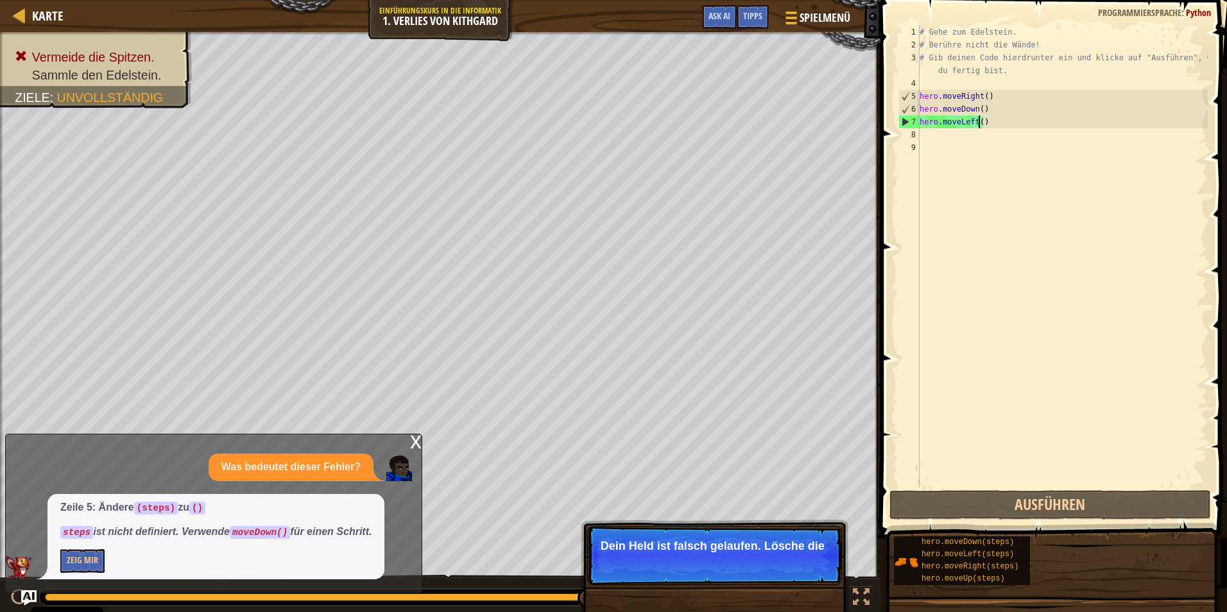
type textarea "hero.moveLeft(5)"
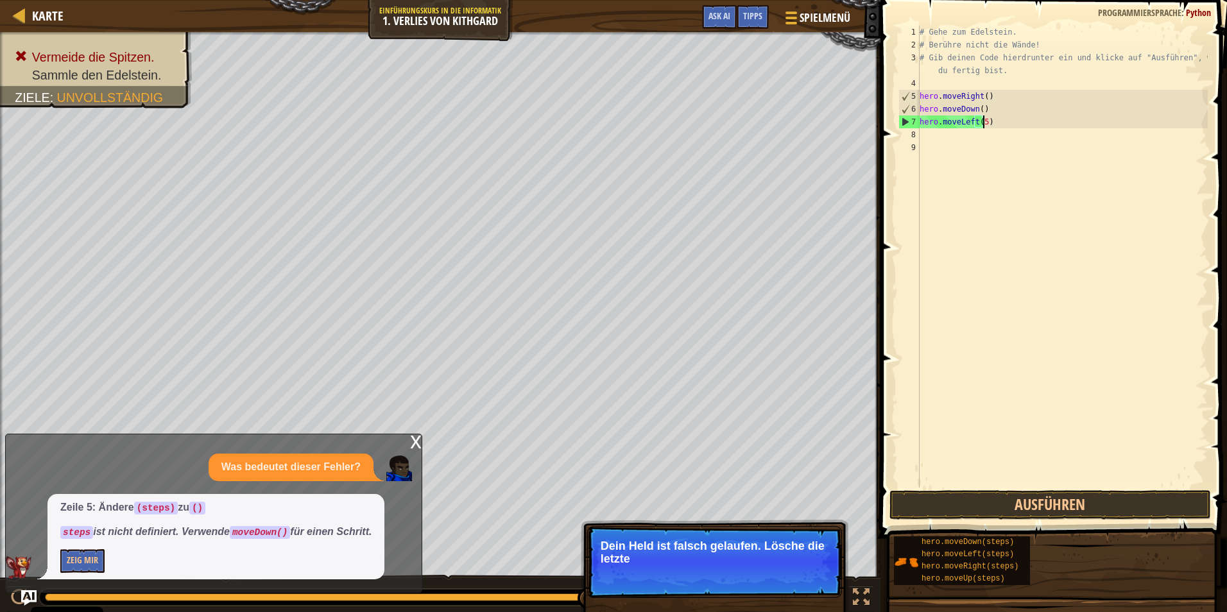
scroll to position [6, 4]
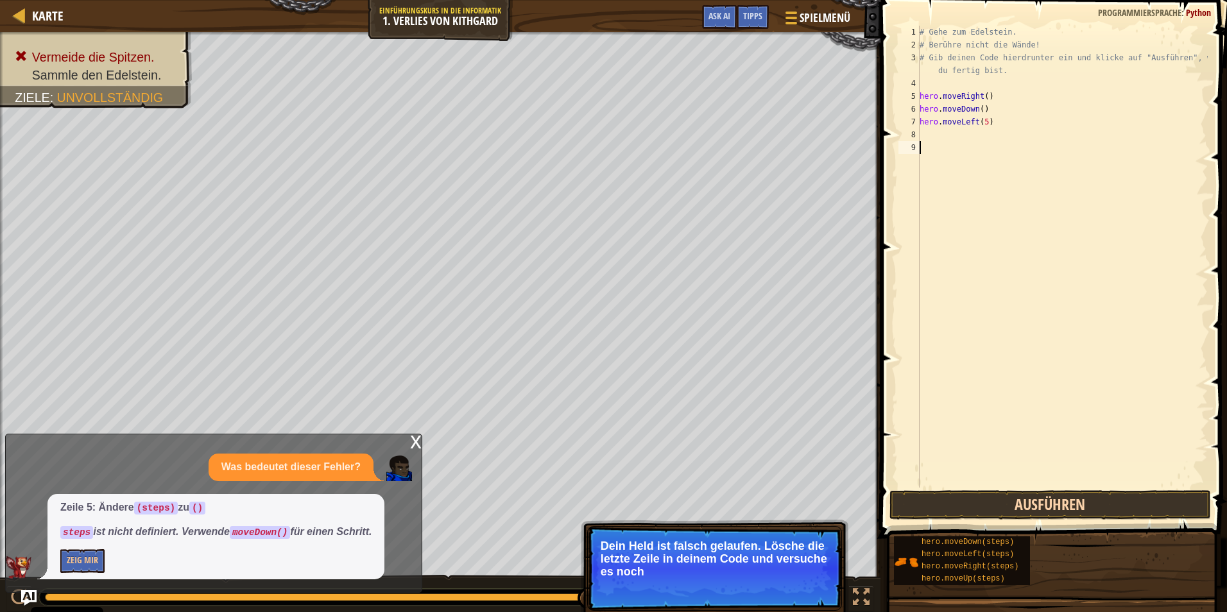
drag, startPoint x: 1015, startPoint y: 479, endPoint x: 1008, endPoint y: 495, distance: 18.1
click at [1010, 491] on div "hero.moveLeft(5) 1 2 3 4 5 6 7 8 9 # Gehe zum Edelstein. # Berühre nicht die Wä…" at bounding box center [1052, 294] width 350 height 576
click at [1007, 496] on button "Ausführen" at bounding box center [1049, 505] width 321 height 30
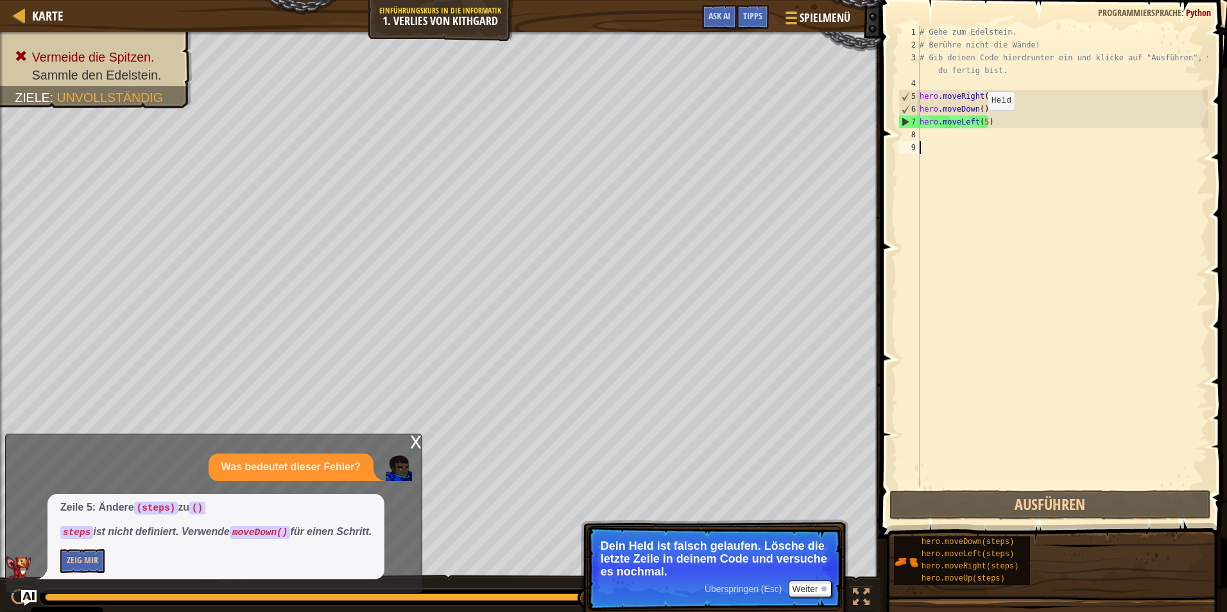
click at [979, 123] on div "# Gehe zum Edelstein. # Berühre nicht die Wände! # Gib deinen Code hierdrunter …" at bounding box center [1062, 270] width 291 height 488
type textarea "hero.moveLeft(5)"
click at [963, 136] on div "# Gehe zum Edelstein. # Berühre nicht die Wände! # Gib deinen Code hierdrunter …" at bounding box center [1062, 270] width 291 height 488
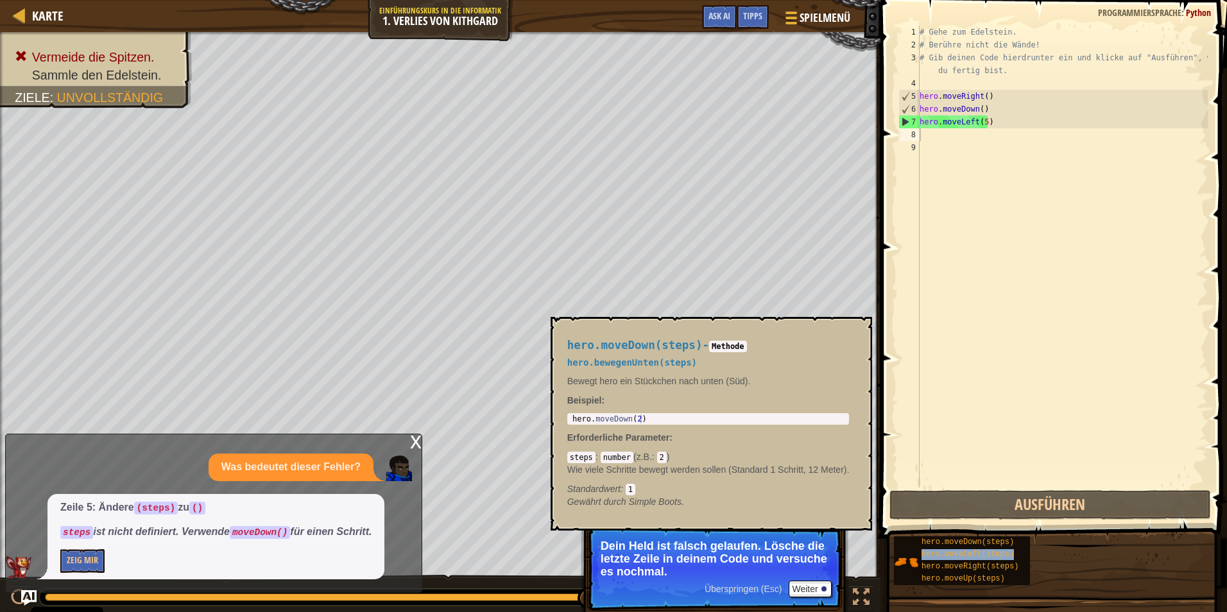
type textarea "hero.moveLeft(steps)"
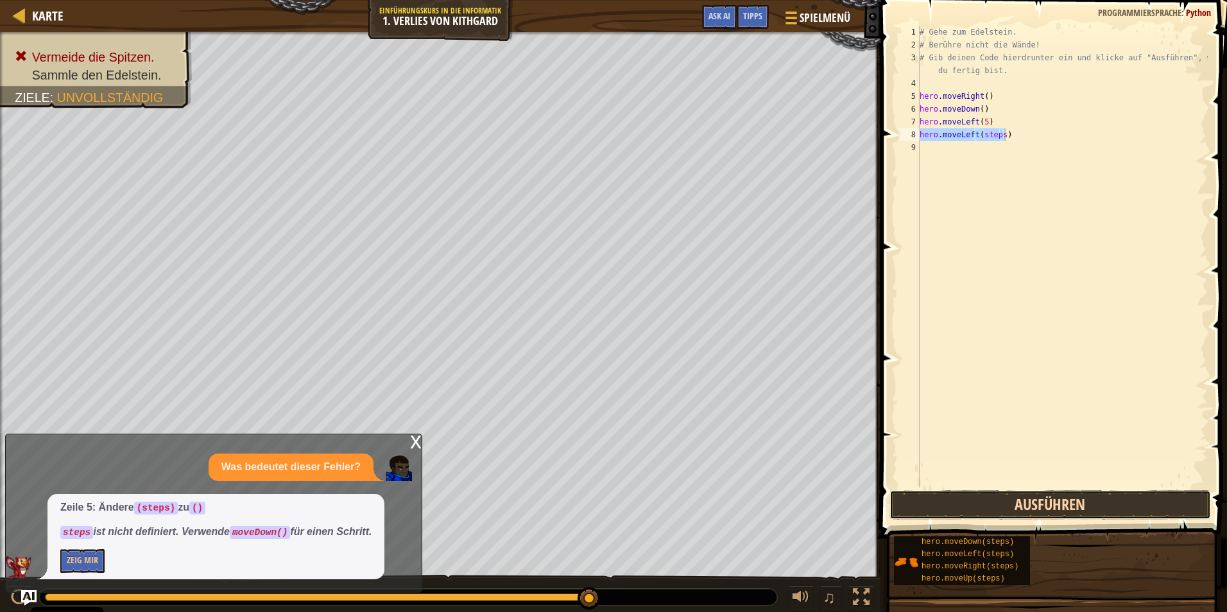
click at [1022, 499] on button "Ausführen" at bounding box center [1049, 505] width 321 height 30
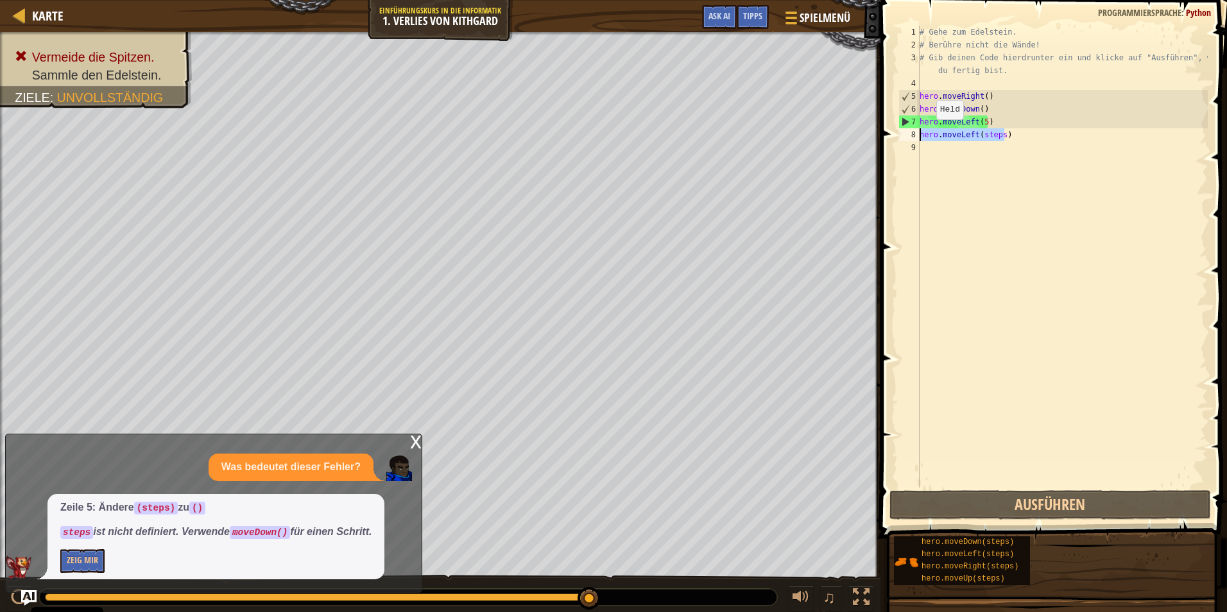
drag, startPoint x: 1009, startPoint y: 138, endPoint x: 908, endPoint y: 133, distance: 100.9
click at [908, 133] on div "hero.moveLeft(steps) 1 2 3 4 5 6 7 8 9 # Gehe zum Edelstein. # Berühre nicht di…" at bounding box center [1052, 257] width 312 height 462
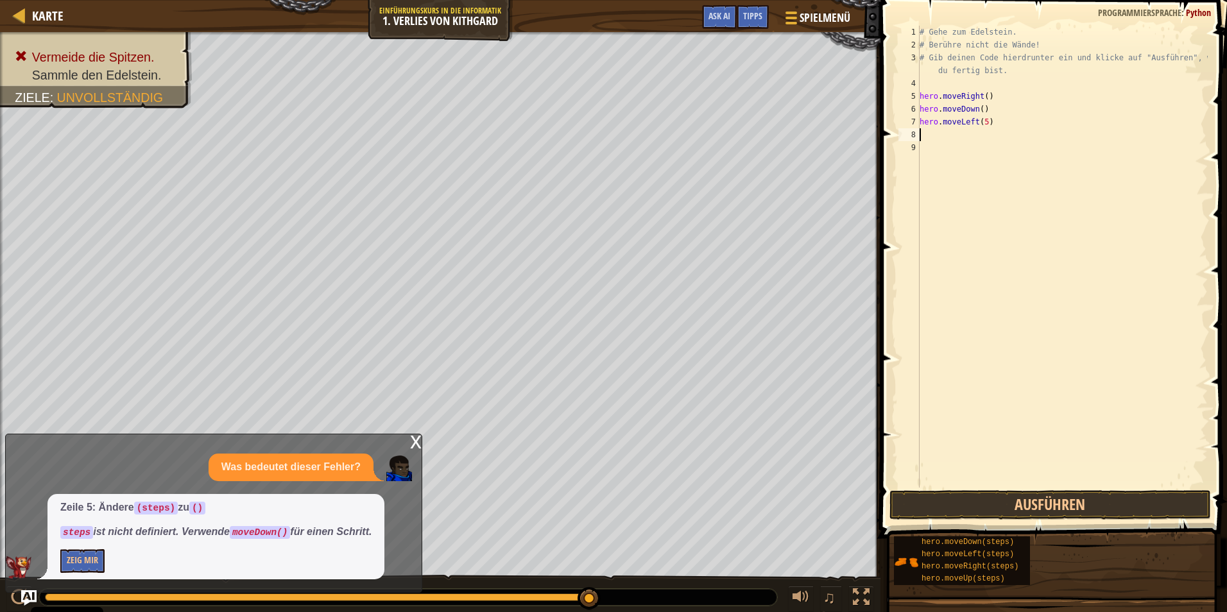
click at [979, 136] on div "# Gehe zum Edelstein. # Berühre nicht die Wände! # Gib deinen Code hierdrunter …" at bounding box center [1062, 270] width 291 height 488
click at [983, 124] on div "# Gehe zum Edelstein. # Berühre nicht die Wände! # Gib deinen Code hierdrunter …" at bounding box center [1062, 270] width 291 height 488
type textarea "hero.moveLeft()"
click at [978, 146] on div "# Gehe zum Edelstein. # Berühre nicht die Wände! # Gib deinen Code hierdrunter …" at bounding box center [1064, 270] width 287 height 488
click at [977, 144] on div "# Gehe zum Edelstein. # Berühre nicht die Wände! # Gib deinen Code hierdrunter …" at bounding box center [1064, 270] width 287 height 488
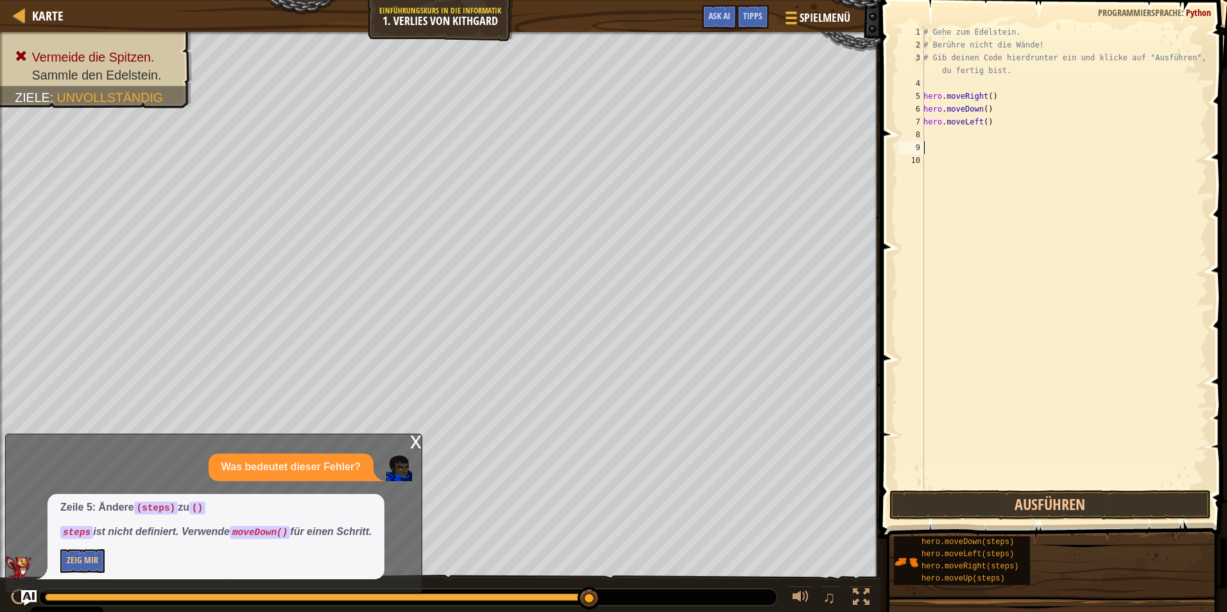
click at [979, 140] on div "# Gehe zum Edelstein. # Berühre nicht die Wände! # Gib deinen Code hierdrunter …" at bounding box center [1064, 270] width 287 height 488
click at [1096, 502] on button "Ausführen" at bounding box center [1049, 505] width 321 height 30
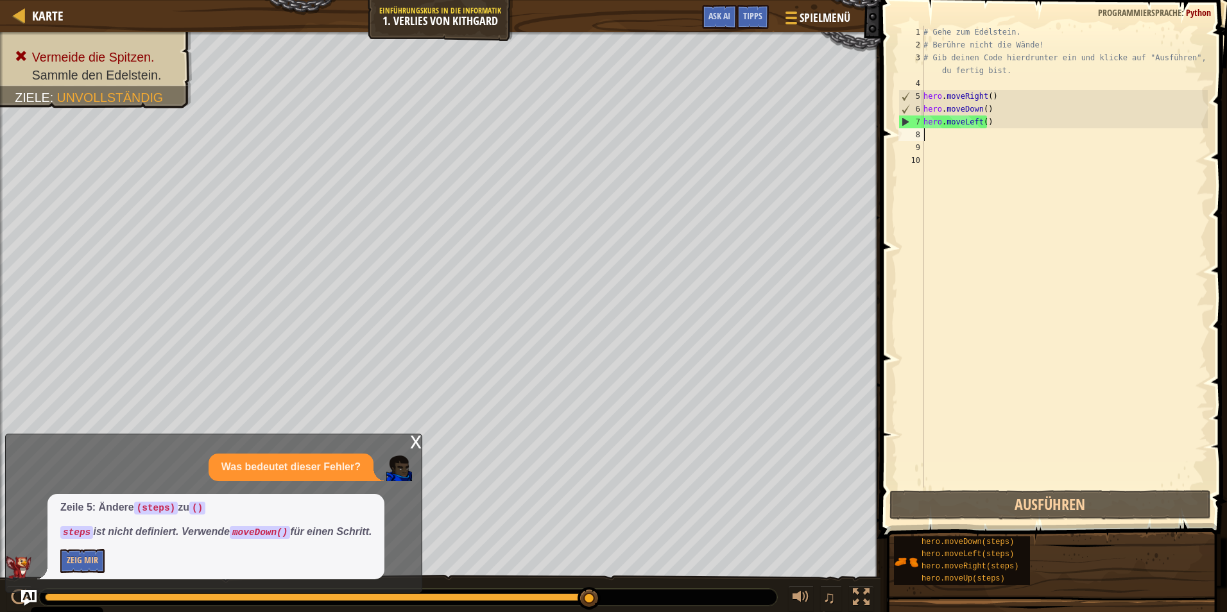
click at [953, 139] on div "# Gehe zum Edelstein. # Berühre nicht die Wände! # Gib deinen Code hierdrunter …" at bounding box center [1064, 270] width 287 height 488
click at [982, 122] on div "# Gehe zum Edelstein. # Berühre nicht die Wände! # Gib deinen Code hierdrunter …" at bounding box center [1064, 270] width 287 height 488
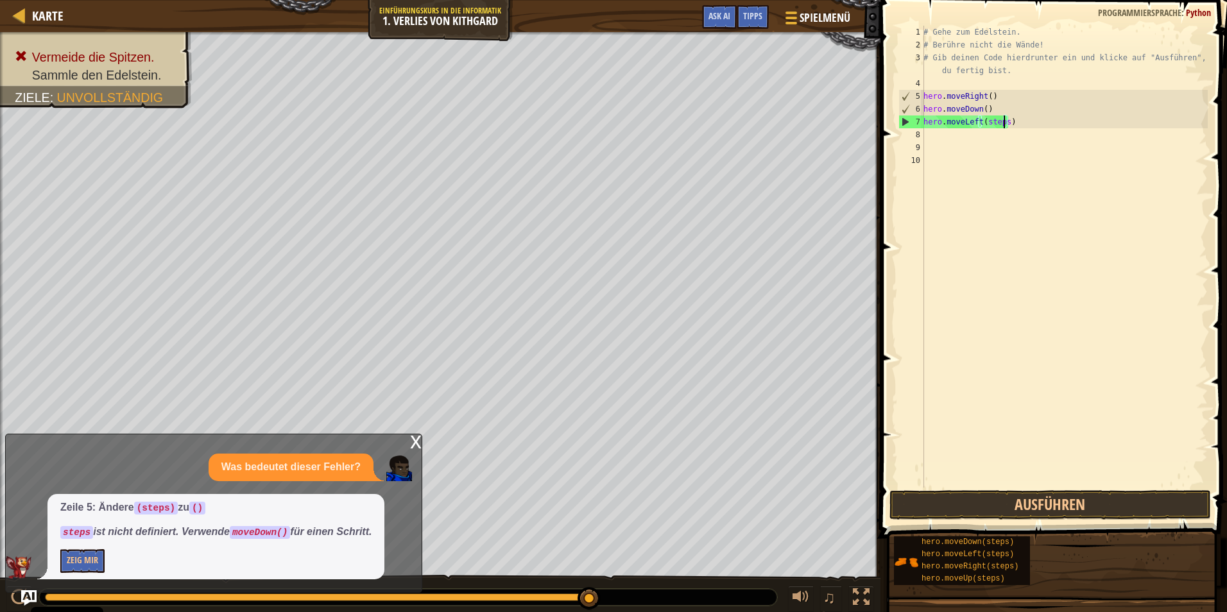
scroll to position [6, 6]
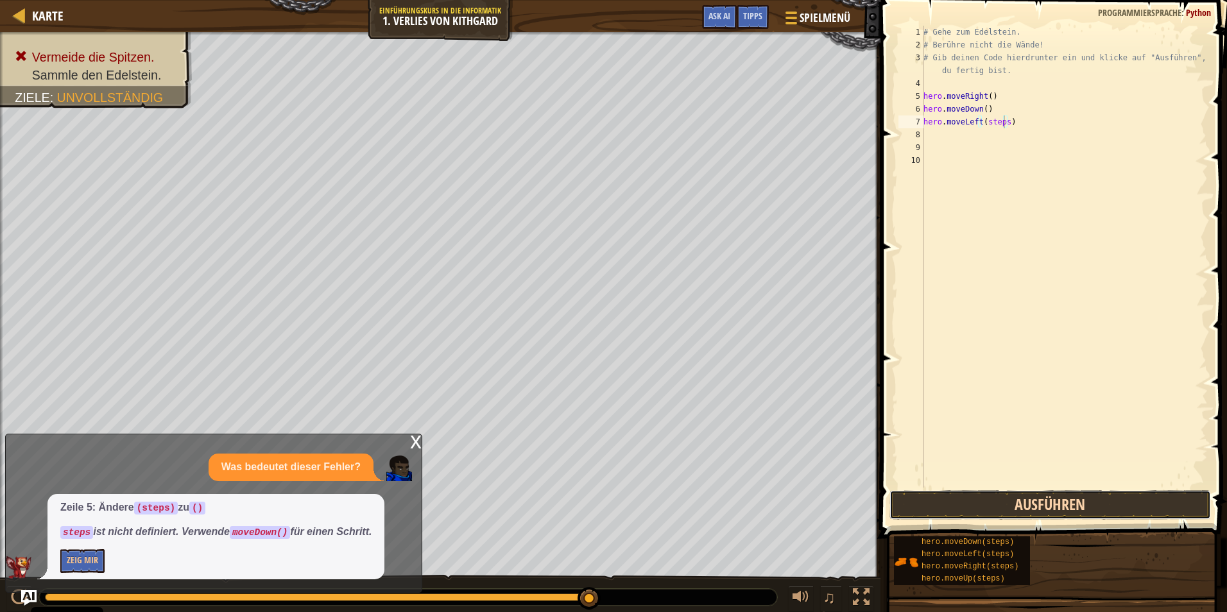
click at [1023, 509] on button "Ausführen" at bounding box center [1049, 505] width 321 height 30
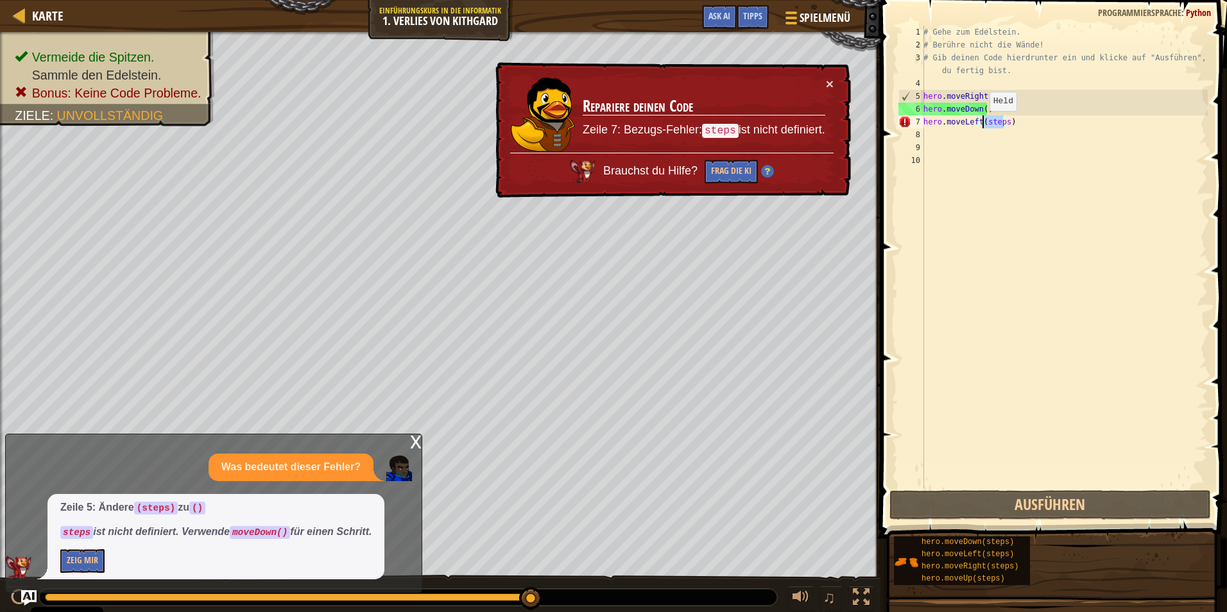
drag, startPoint x: 1004, startPoint y: 123, endPoint x: 982, endPoint y: 124, distance: 21.2
click at [982, 124] on div "# Gehe zum Edelstein. # Berühre nicht die Wände! # Gib deinen Code hierdrunter …" at bounding box center [1064, 270] width 287 height 488
click at [741, 173] on button "Frag die KI" at bounding box center [731, 172] width 53 height 24
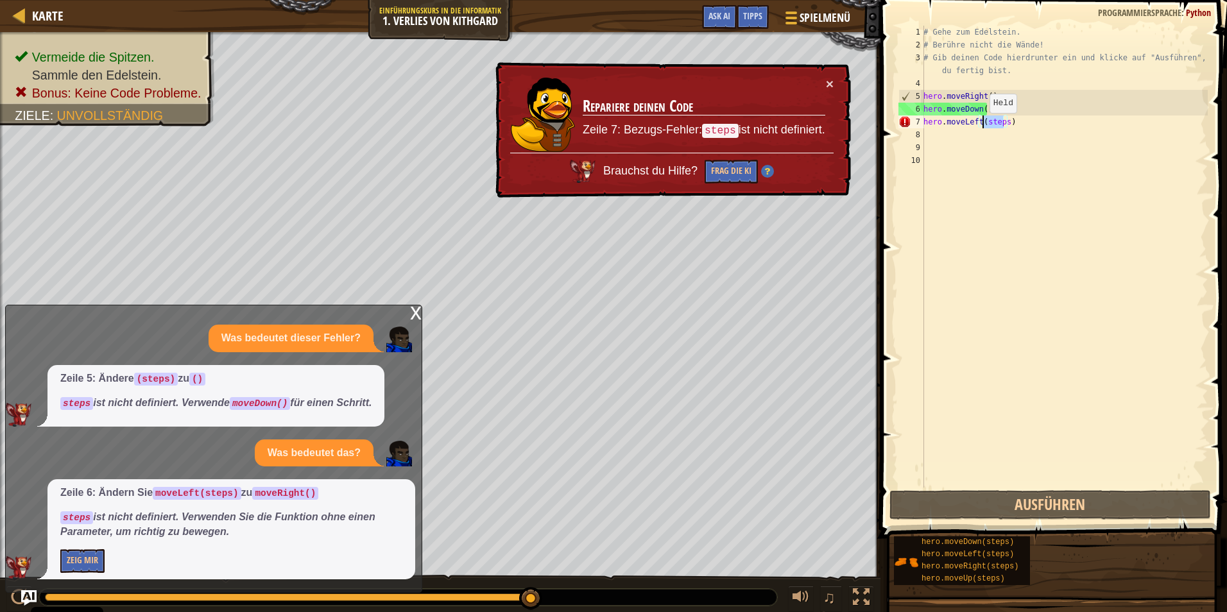
drag, startPoint x: 1002, startPoint y: 121, endPoint x: 982, endPoint y: 126, distance: 20.5
click at [982, 126] on div "# Gehe zum Edelstein. # Berühre nicht die Wände! # Gib deinen Code hierdrunter …" at bounding box center [1064, 270] width 287 height 488
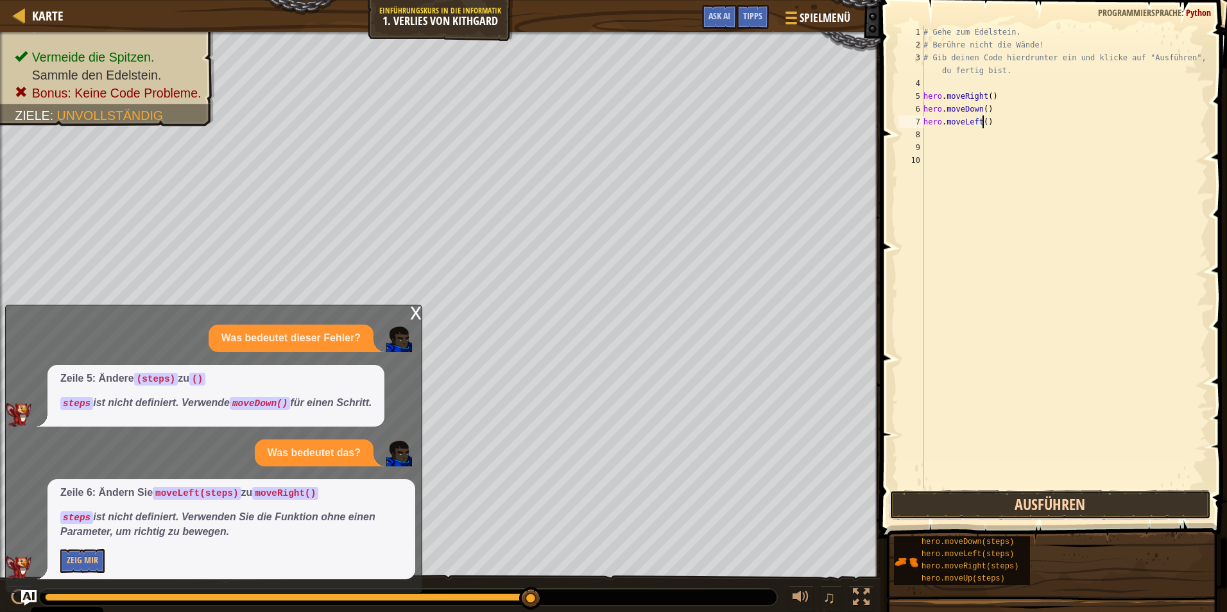
click at [992, 508] on button "Ausführen" at bounding box center [1049, 505] width 321 height 30
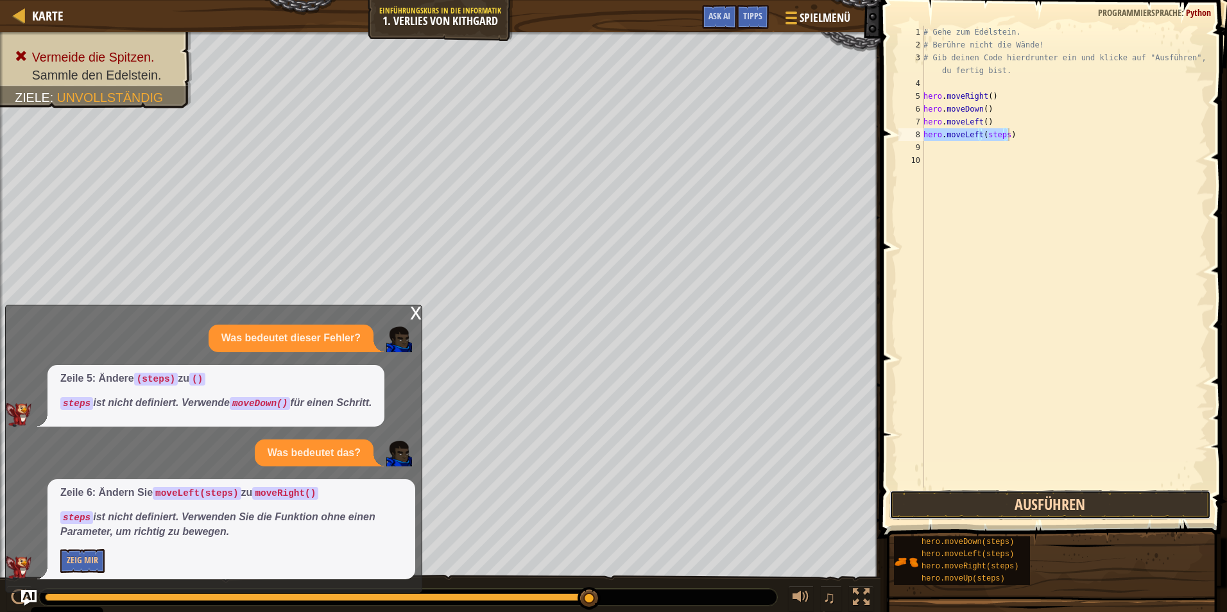
click at [997, 506] on button "Ausführen" at bounding box center [1049, 505] width 321 height 30
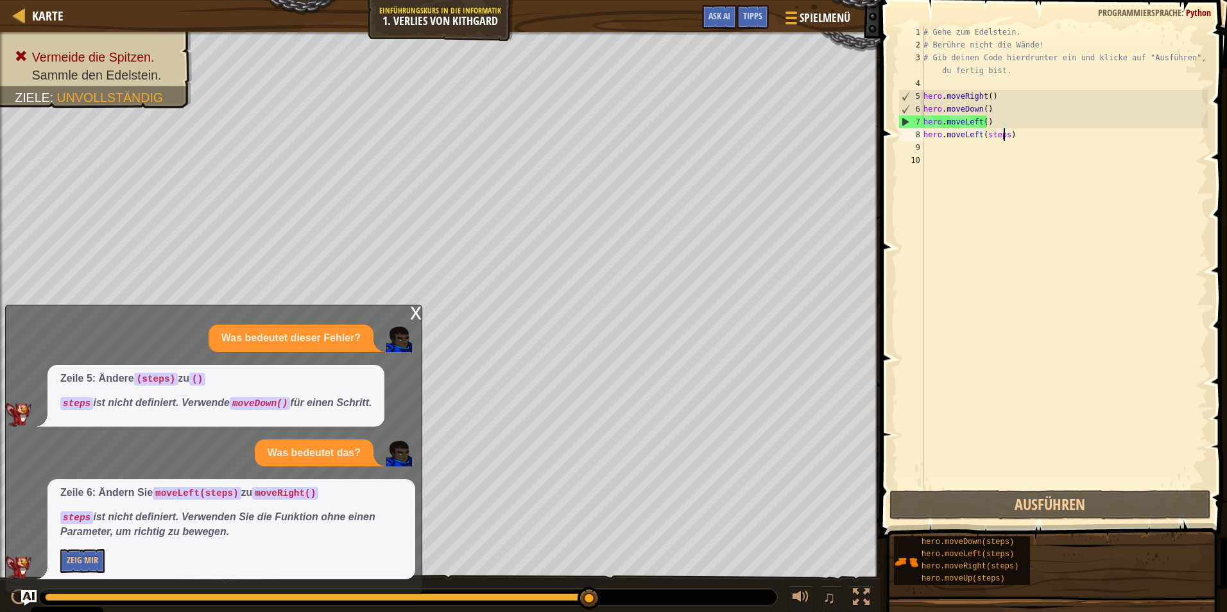
click at [1004, 136] on div "# Gehe zum Edelstein. # Berühre nicht die Wände! # Gib deinen Code hierdrunter …" at bounding box center [1064, 270] width 287 height 488
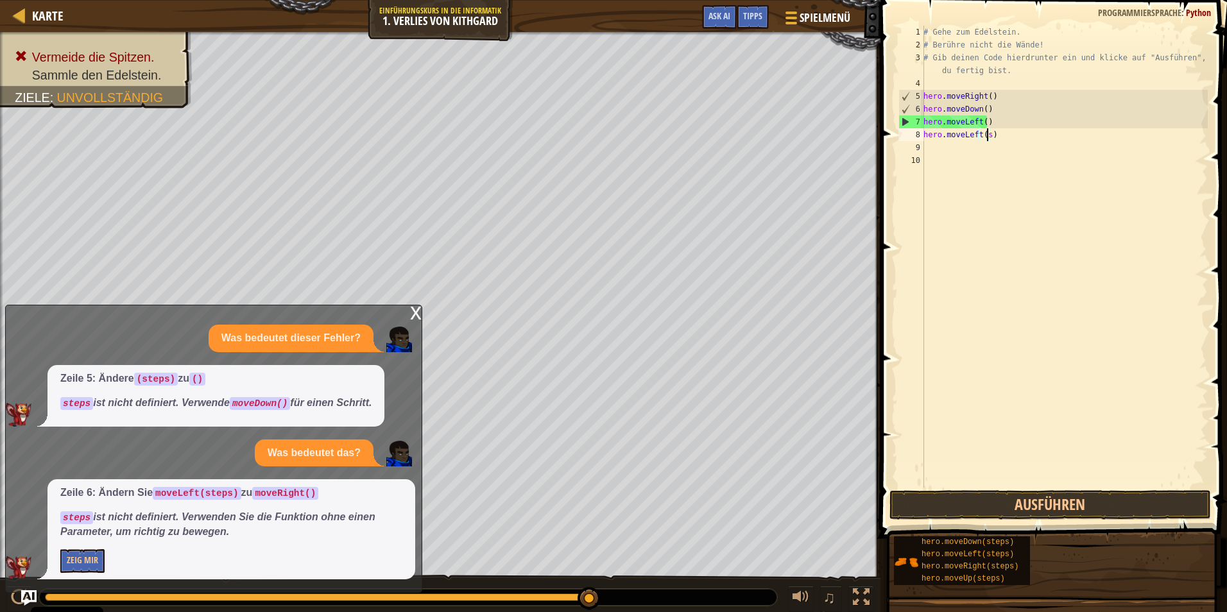
type textarea "hero.moveLeft()"
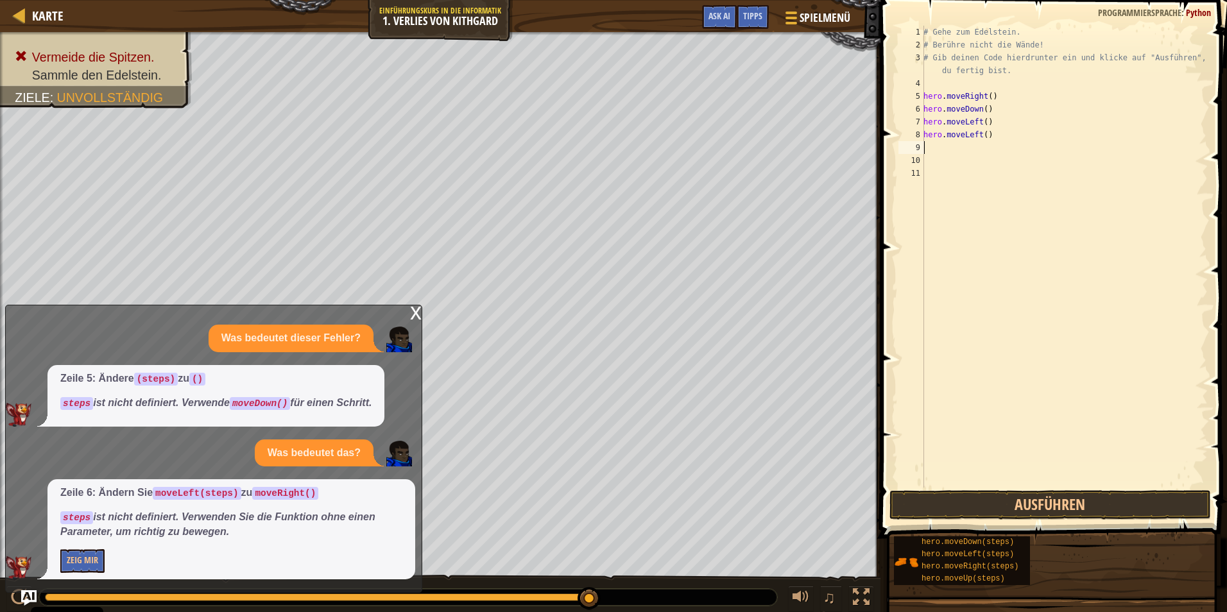
scroll to position [6, 0]
click at [1113, 502] on button "Ausführen" at bounding box center [1049, 505] width 321 height 30
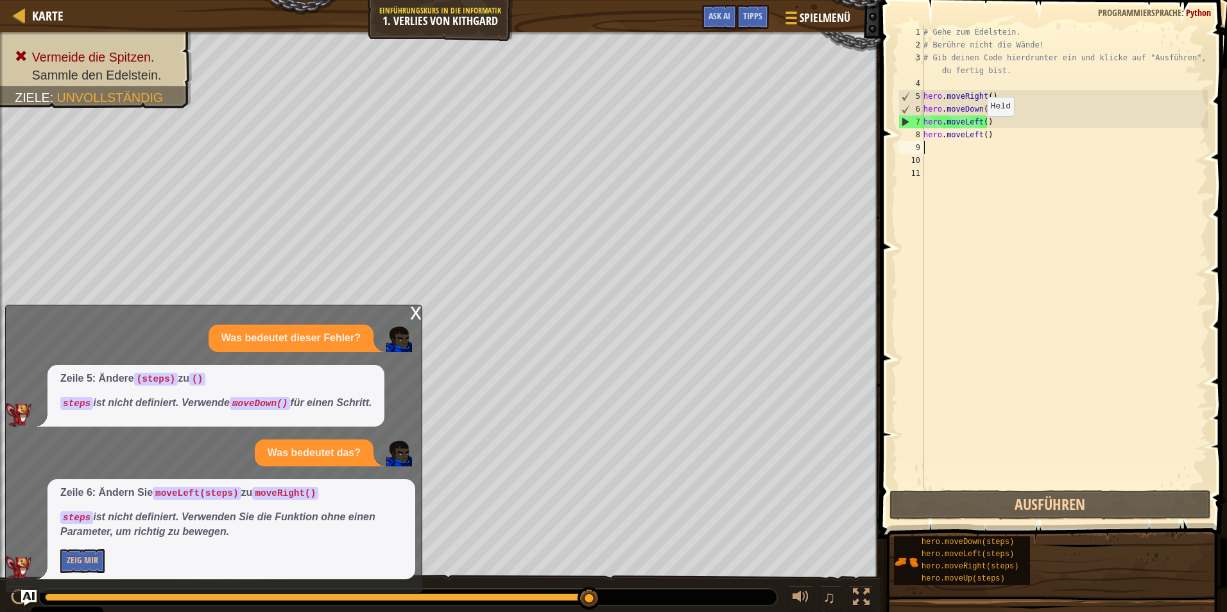
click at [980, 129] on div "# Gehe zum Edelstein. # Berühre nicht die Wände! # Gib deinen Code hierdrunter …" at bounding box center [1064, 270] width 287 height 488
type textarea "hero.moveLeft()"
click at [981, 133] on div "# Gehe zum Edelstein. # Berühre nicht die Wände! # Gib deinen Code hierdrunter …" at bounding box center [1064, 270] width 287 height 488
drag, startPoint x: 986, startPoint y: 133, endPoint x: 907, endPoint y: 135, distance: 78.3
click at [907, 135] on div "hero.moveLeft() 1 2 3 4 5 6 7 8 9 10 11 # Gehe zum Edelstein. # Berühre nicht d…" at bounding box center [1052, 257] width 312 height 462
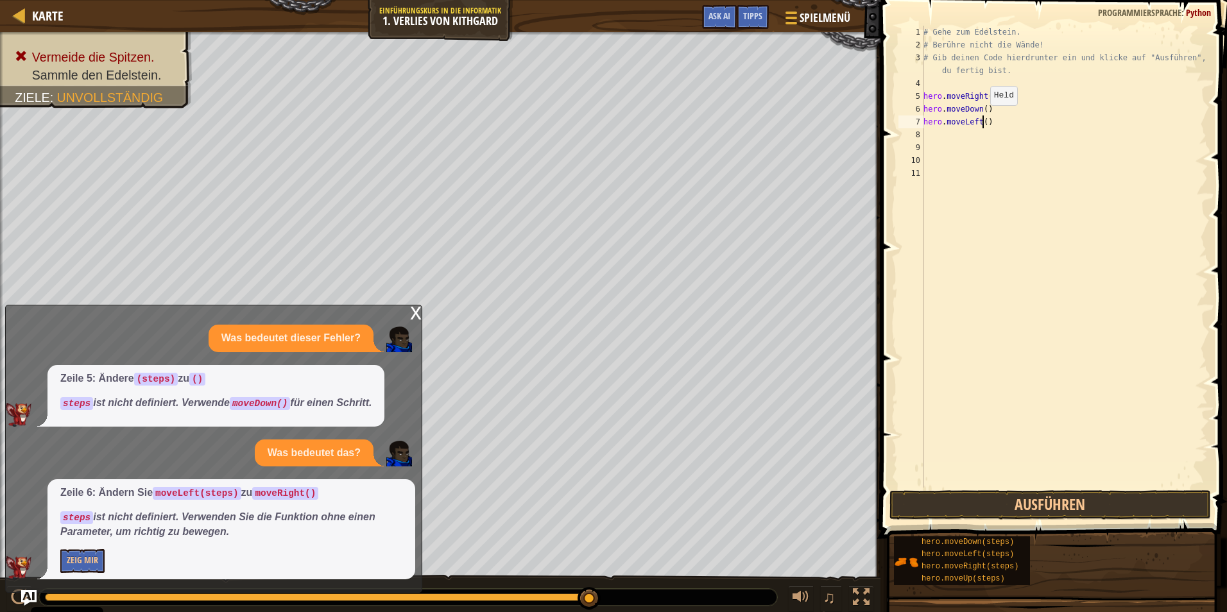
click at [983, 118] on div "# Gehe zum Edelstein. # Berühre nicht die Wände! # Gib deinen Code hierdrunter …" at bounding box center [1064, 270] width 287 height 488
type textarea "hero.moveLeft()"
click at [932, 138] on div "# Gehe zum Edelstein. # Berühre nicht die Wände! # Gib deinen Code hierdrunter …" at bounding box center [1064, 270] width 287 height 488
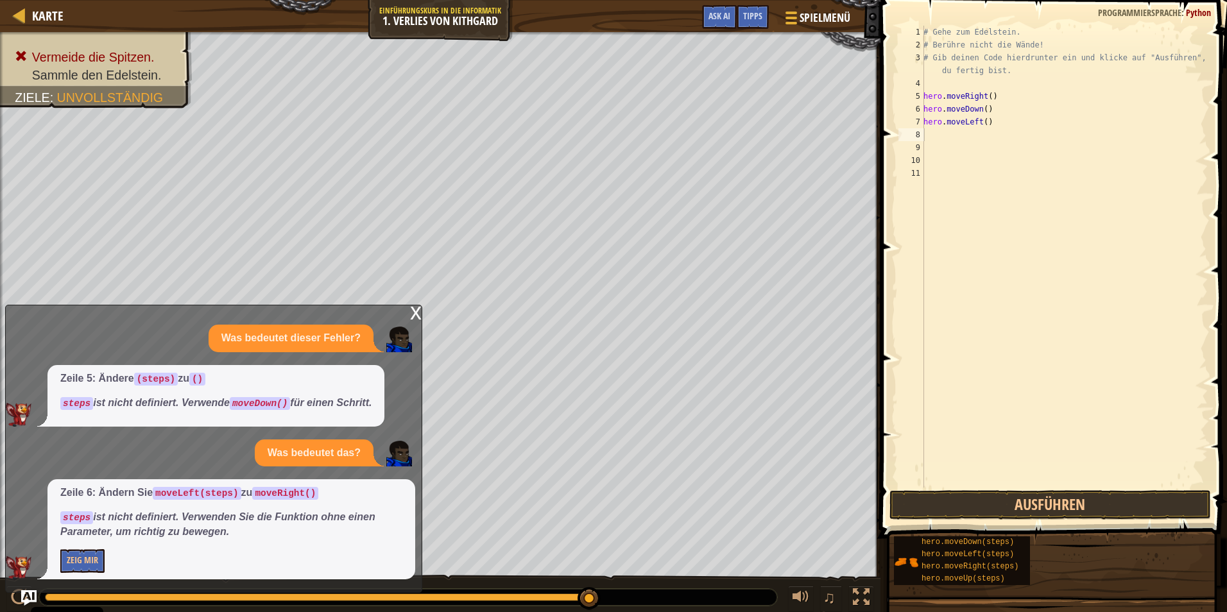
click at [413, 311] on div "x" at bounding box center [416, 311] width 12 height 13
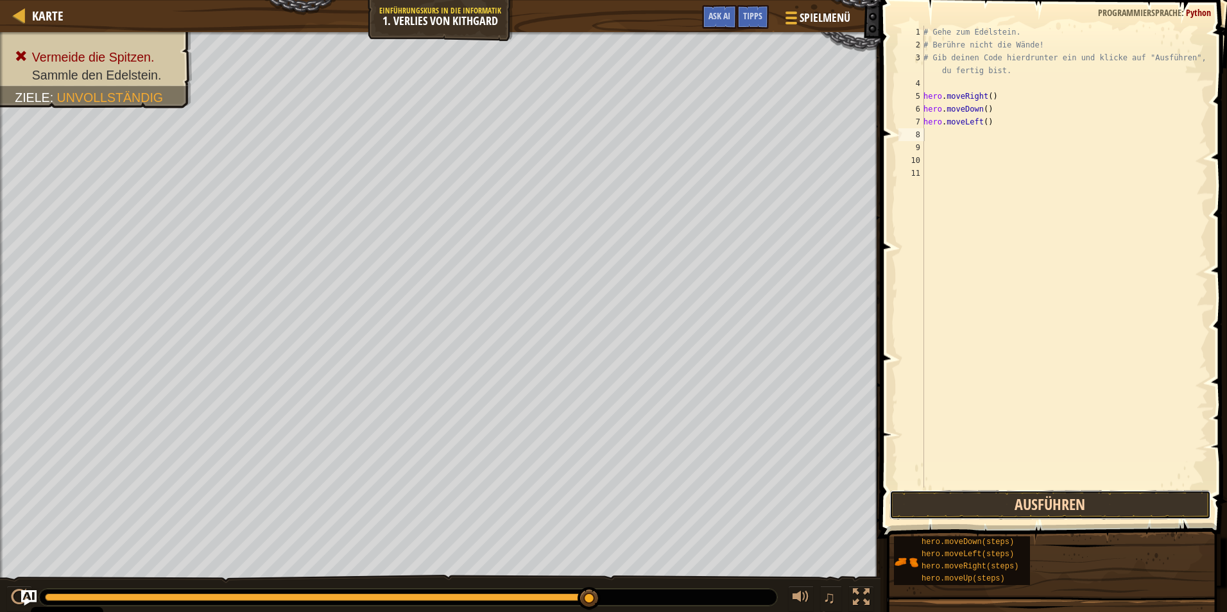
click at [1114, 504] on button "Ausführen" at bounding box center [1049, 505] width 321 height 30
click at [1009, 131] on div "# Gehe zum Edelstein. # Berühre nicht die Wände! # Gib deinen Code hierdrunter …" at bounding box center [1064, 257] width 287 height 462
drag, startPoint x: 1006, startPoint y: 132, endPoint x: 986, endPoint y: 135, distance: 20.9
click at [986, 135] on div "# Gehe zum Edelstein. # Berühre nicht die Wände! # Gib deinen Code hierdrunter …" at bounding box center [1064, 270] width 287 height 488
click at [1108, 502] on button "Ausführen" at bounding box center [1049, 505] width 321 height 30
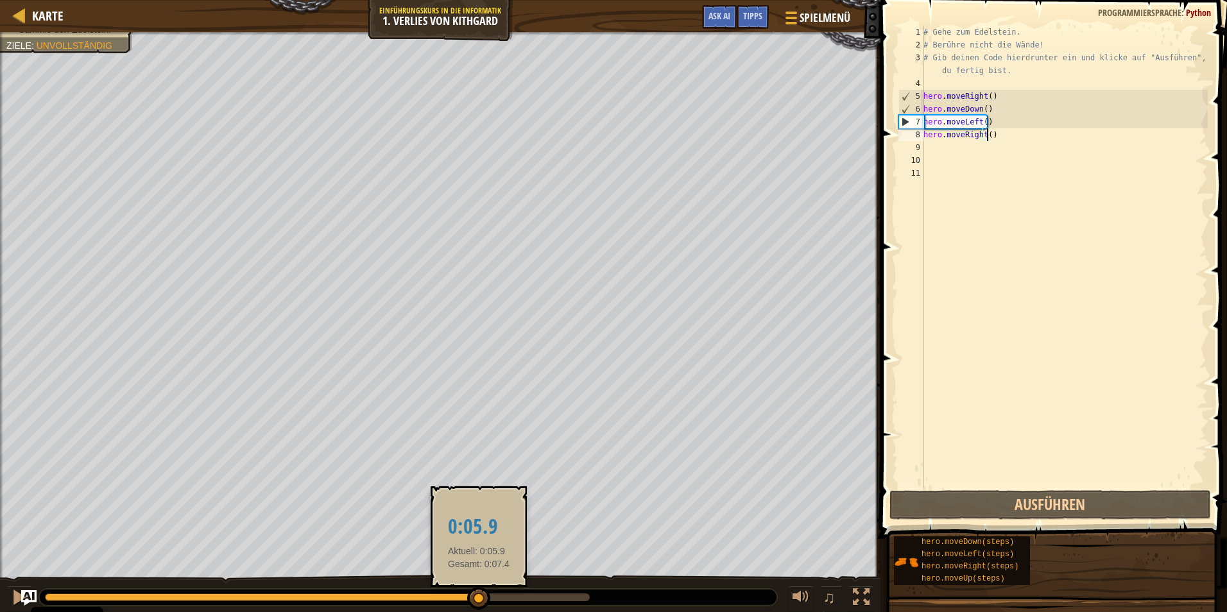
drag, startPoint x: 576, startPoint y: 599, endPoint x: 479, endPoint y: 594, distance: 97.7
click at [479, 594] on div at bounding box center [478, 598] width 23 height 23
click at [456, 595] on div at bounding box center [251, 598] width 412 height 8
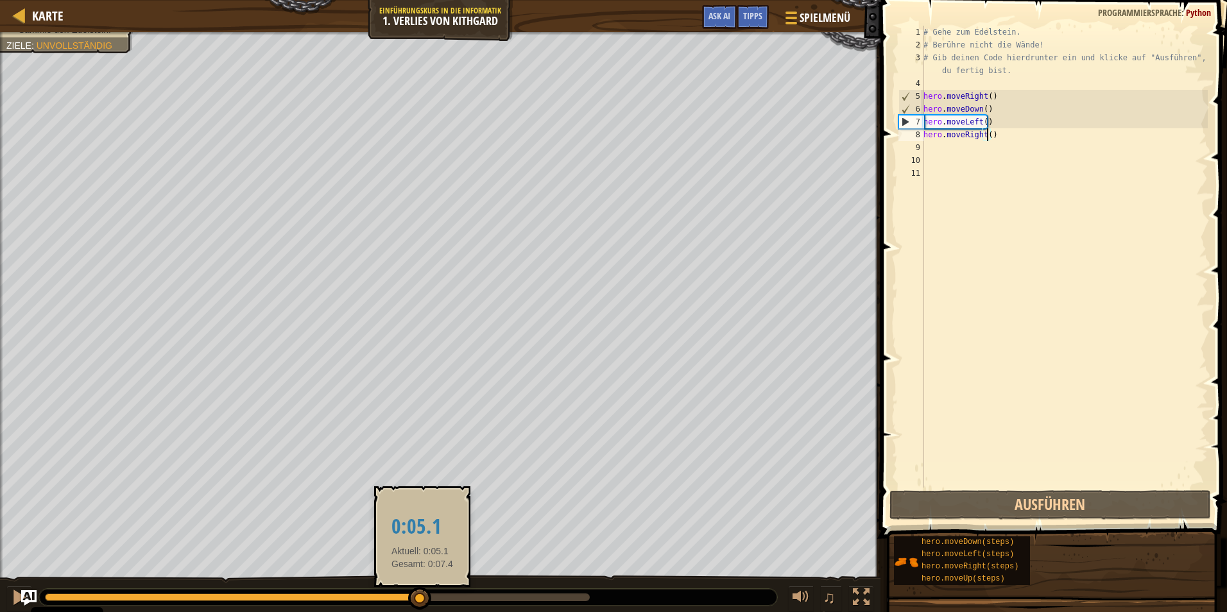
click at [420, 598] on div at bounding box center [232, 598] width 375 height 8
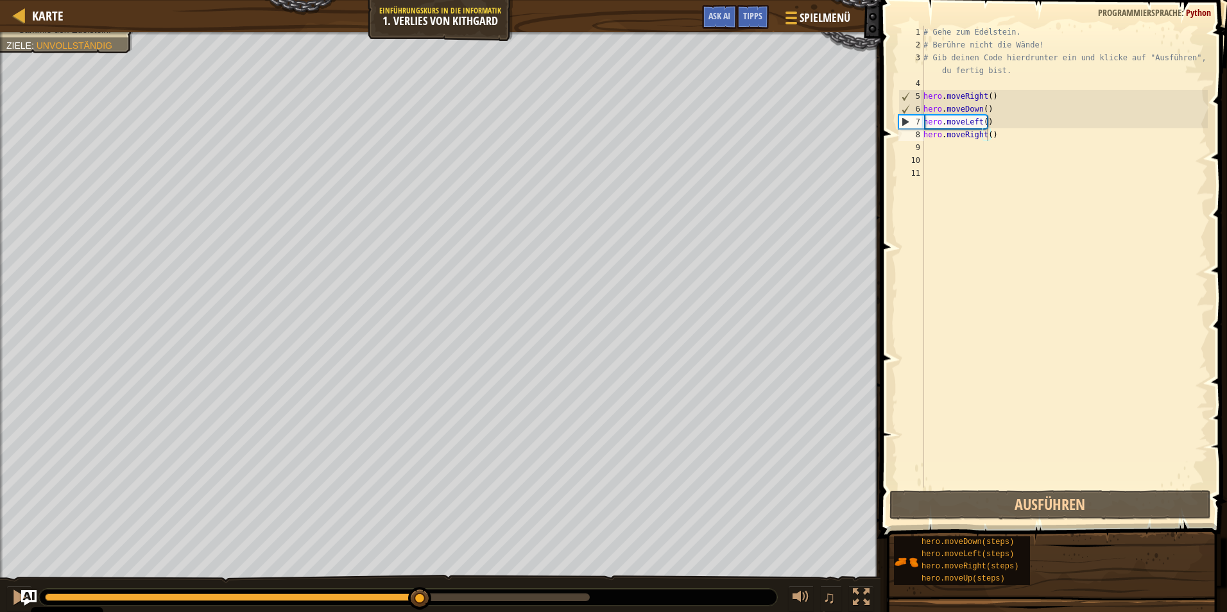
drag, startPoint x: 400, startPoint y: 588, endPoint x: 331, endPoint y: 589, distance: 68.7
click at [358, 594] on div "♫" at bounding box center [440, 594] width 880 height 39
click at [330, 591] on div at bounding box center [408, 597] width 738 height 17
click at [326, 594] on div at bounding box center [408, 597] width 738 height 17
click at [317, 597] on div at bounding box center [181, 598] width 272 height 8
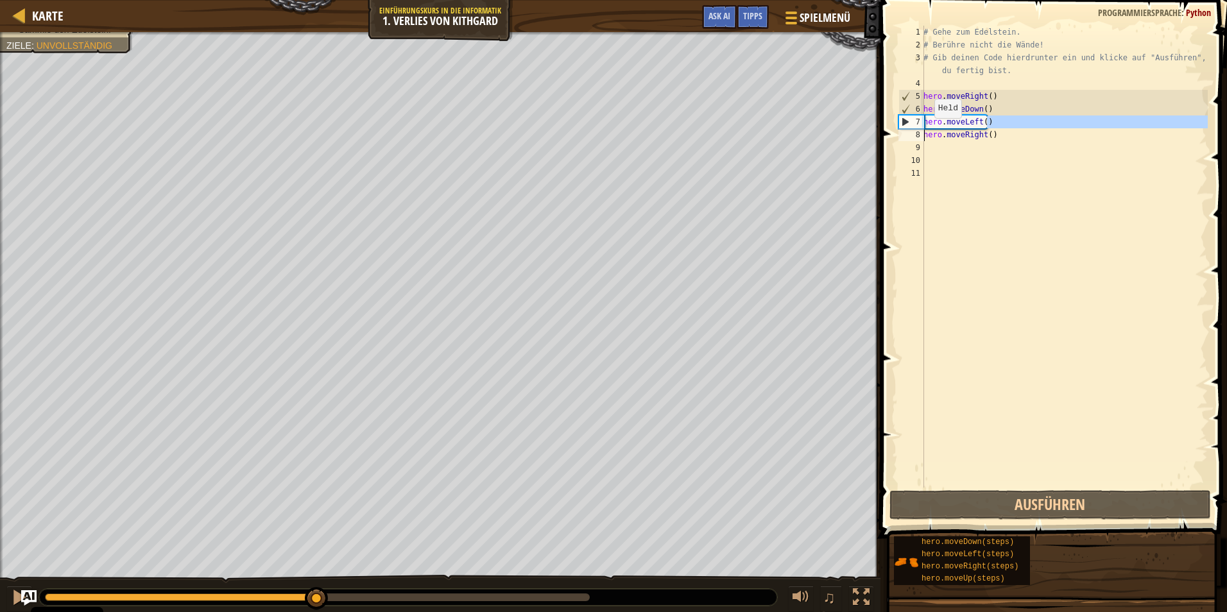
click at [857, 136] on div "Karte Einführungskurs in die Informatik 1. Verlies von [PERSON_NAME] Spielmenü …" at bounding box center [613, 306] width 1227 height 612
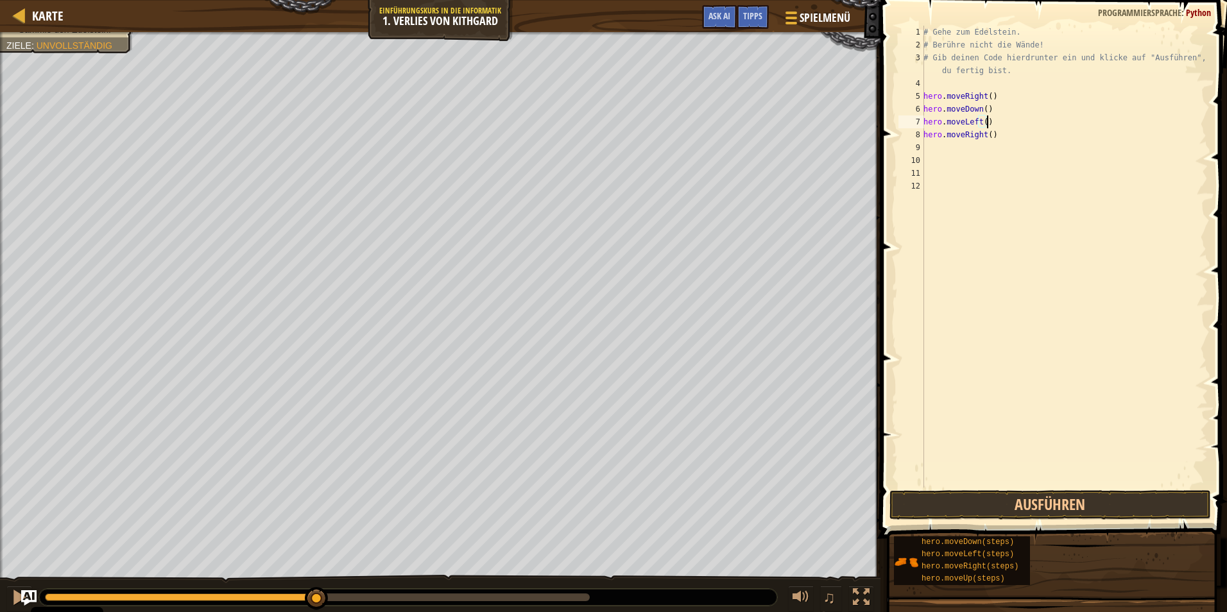
drag, startPoint x: 1002, startPoint y: 117, endPoint x: 996, endPoint y: 120, distance: 6.6
click at [998, 119] on div "# Gehe zum Edelstein. # Berühre nicht die Wände! # Gib deinen Code hierdrunter …" at bounding box center [1064, 270] width 287 height 488
drag, startPoint x: 981, startPoint y: 124, endPoint x: 887, endPoint y: 135, distance: 95.0
click at [887, 135] on div "hero.moveLeft() 1 2 3 4 5 6 7 8 9 10 11 12 # Gehe zum Edelstein. # Berühre nich…" at bounding box center [1052, 294] width 350 height 576
click at [986, 128] on div "# Gehe zum Edelstein. # Berühre nicht die Wände! # Gib deinen Code hierdrunter …" at bounding box center [1064, 270] width 287 height 488
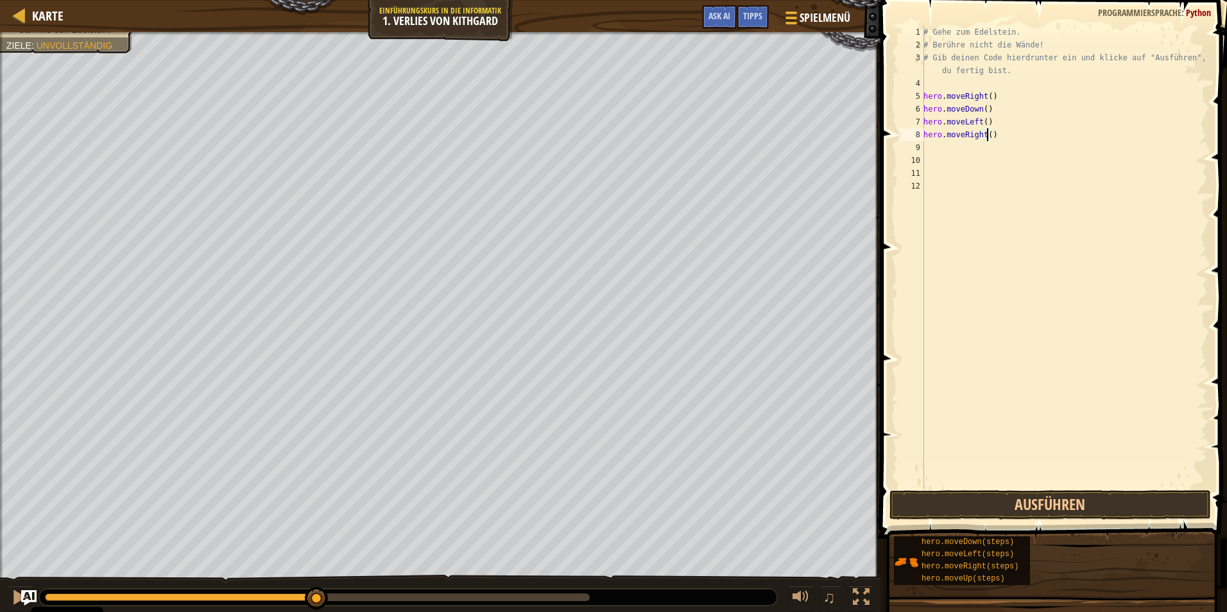
click at [992, 125] on div "# Gehe zum Edelstein. # Berühre nicht die Wände! # Gib deinen Code hierdrunter …" at bounding box center [1064, 270] width 287 height 488
type textarea "hero.moveLeft()"
type textarea "h"
drag, startPoint x: 932, startPoint y: 136, endPoint x: 920, endPoint y: 135, distance: 11.6
click at [920, 135] on div "1 2 3 4 5 6 7 8 9 10 11 12 # Gehe zum Edelstein. # Berühre nicht die Wände! # G…" at bounding box center [1052, 257] width 312 height 462
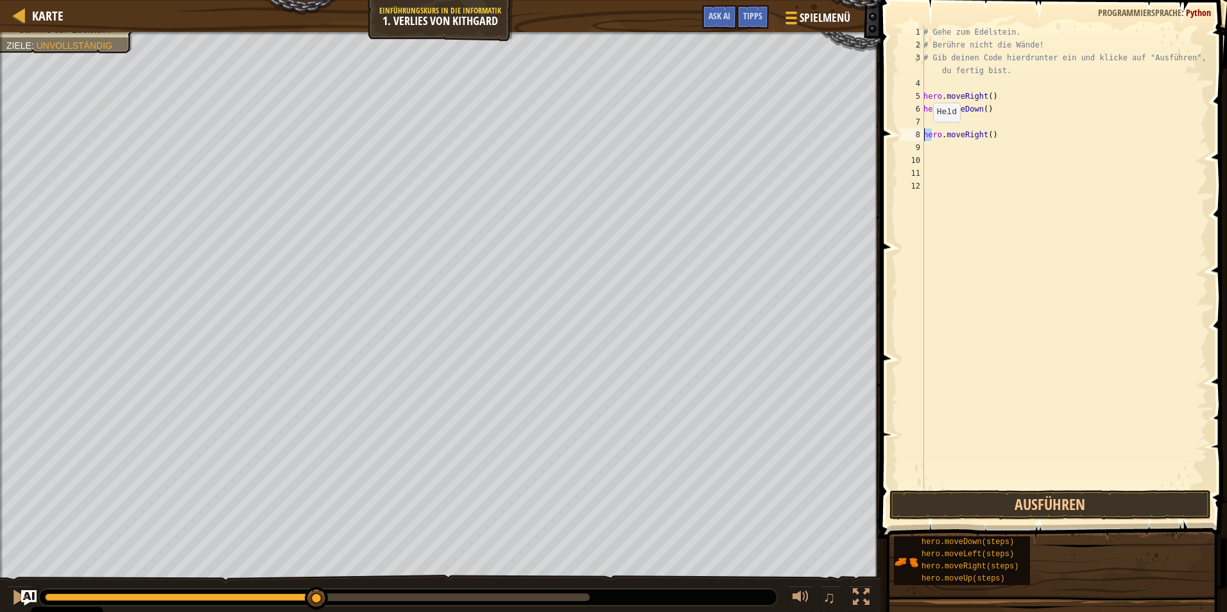
type textarea "hero.moveRight()"
click at [930, 157] on div "# Gehe zum Edelstein. # Berühre nicht die Wände! # Gib deinen Code hierdrunter …" at bounding box center [1064, 270] width 287 height 488
drag, startPoint x: 938, startPoint y: 148, endPoint x: 918, endPoint y: 135, distance: 24.2
click at [918, 135] on div "1 2 3 4 5 6 7 8 9 10 11 12 # Gehe zum Edelstein. # Berühre nicht die Wände! # G…" at bounding box center [1052, 257] width 312 height 462
type textarea "hero.moveRight()"
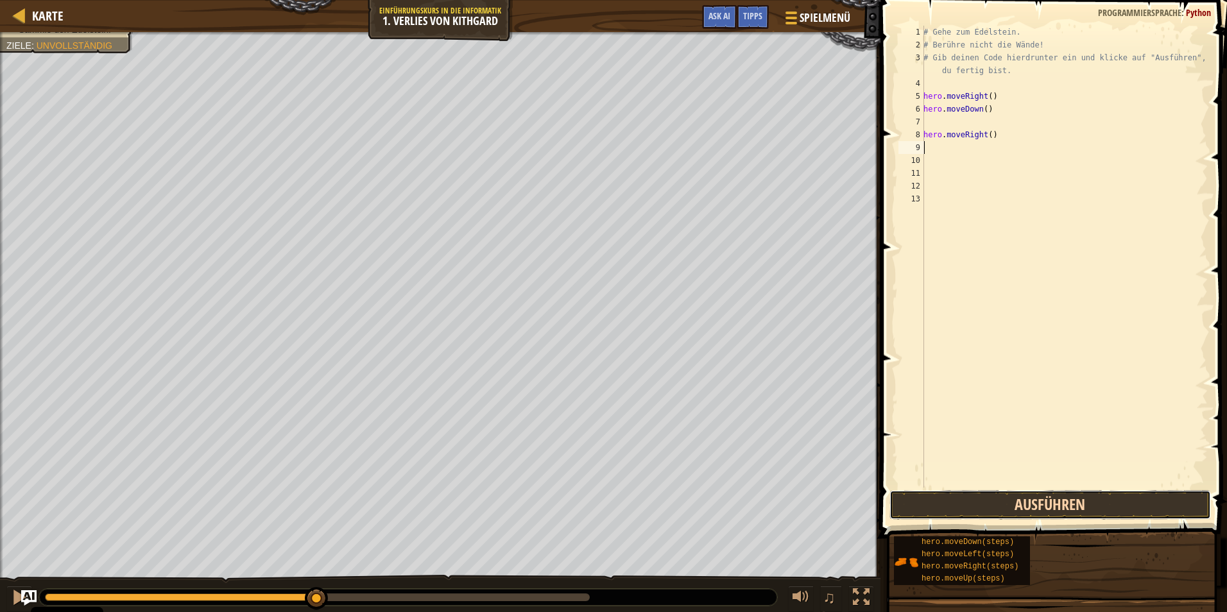
click at [1065, 503] on button "Ausführen" at bounding box center [1049, 505] width 321 height 30
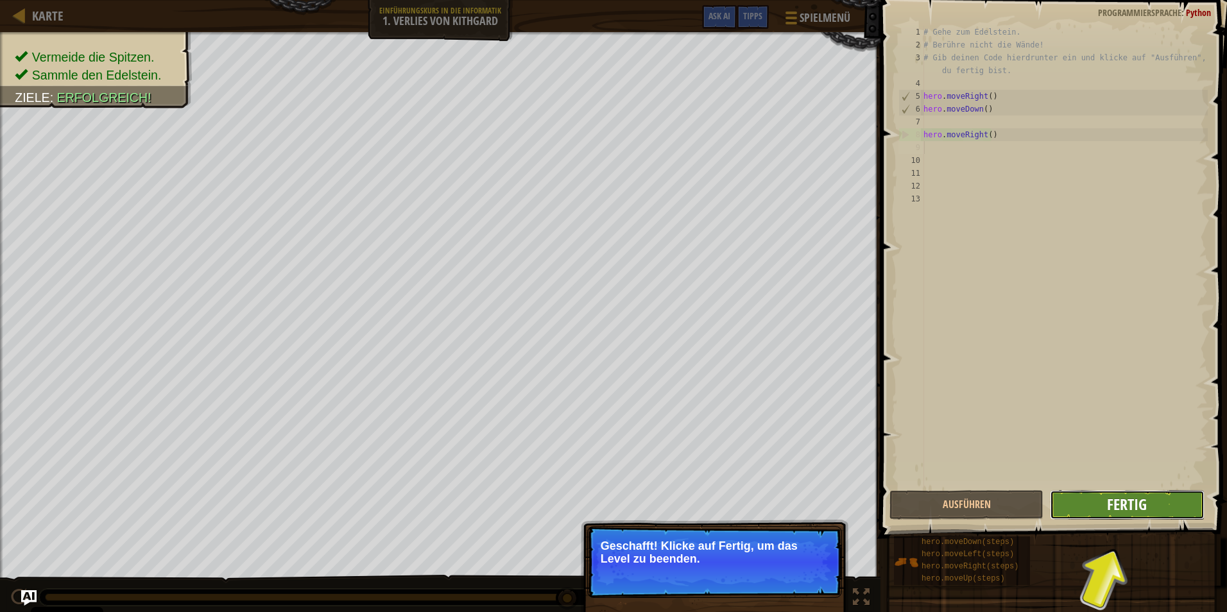
click at [1111, 499] on span "Fertig" at bounding box center [1127, 504] width 40 height 21
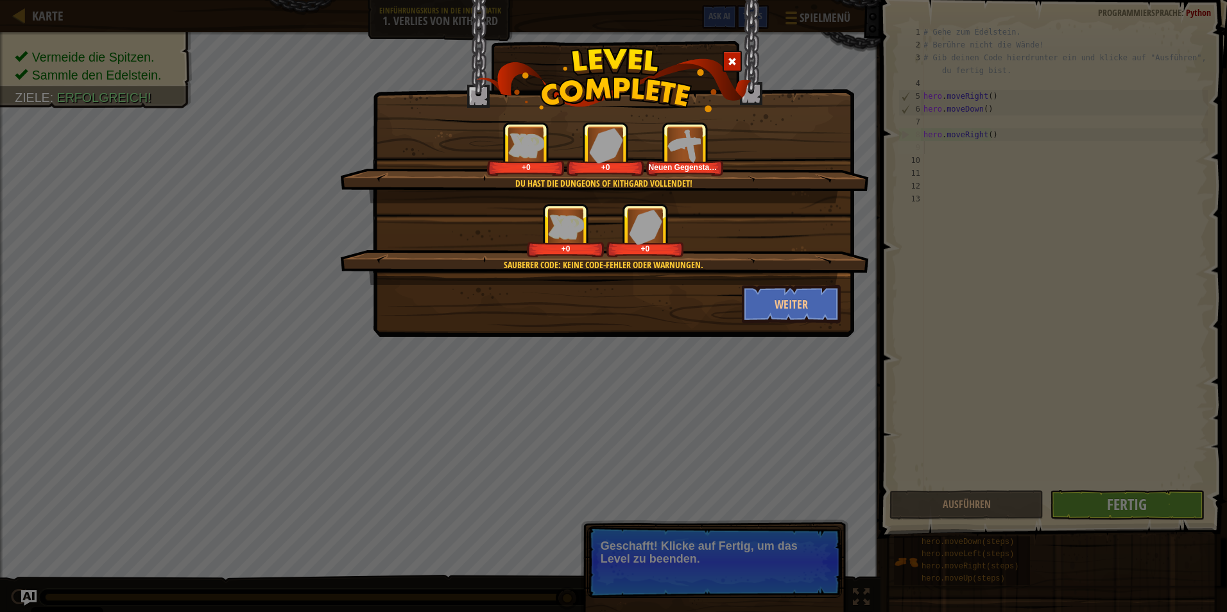
drag, startPoint x: 1113, startPoint y: 448, endPoint x: 1119, endPoint y: 441, distance: 9.5
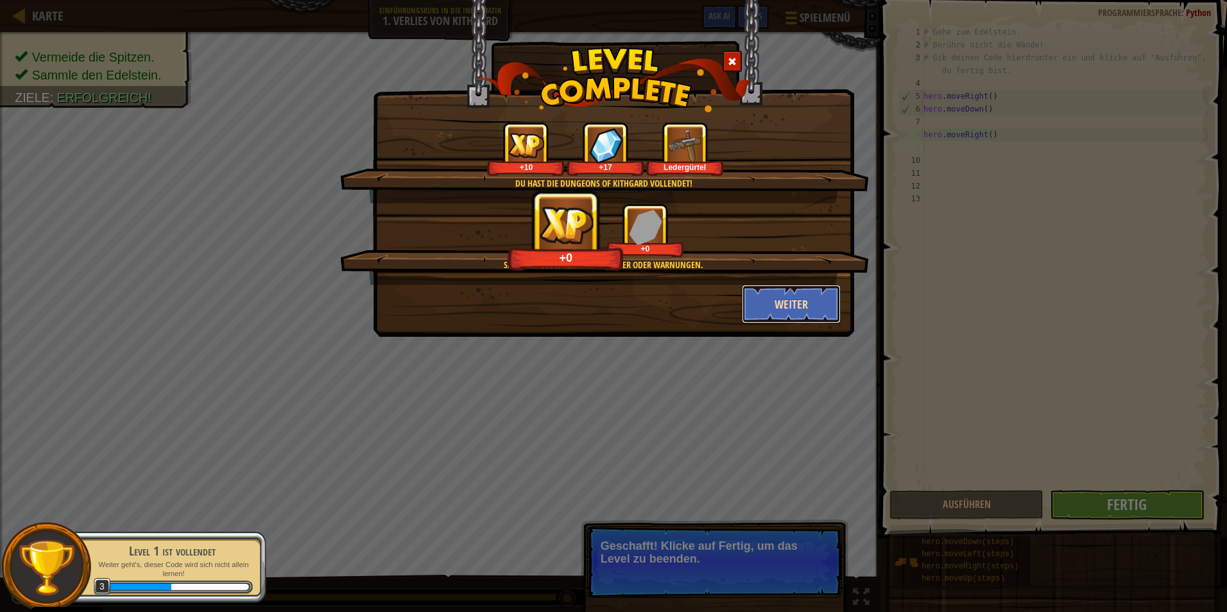
drag, startPoint x: 1119, startPoint y: 441, endPoint x: 782, endPoint y: 297, distance: 366.3
click at [782, 297] on button "Weiter" at bounding box center [791, 304] width 99 height 39
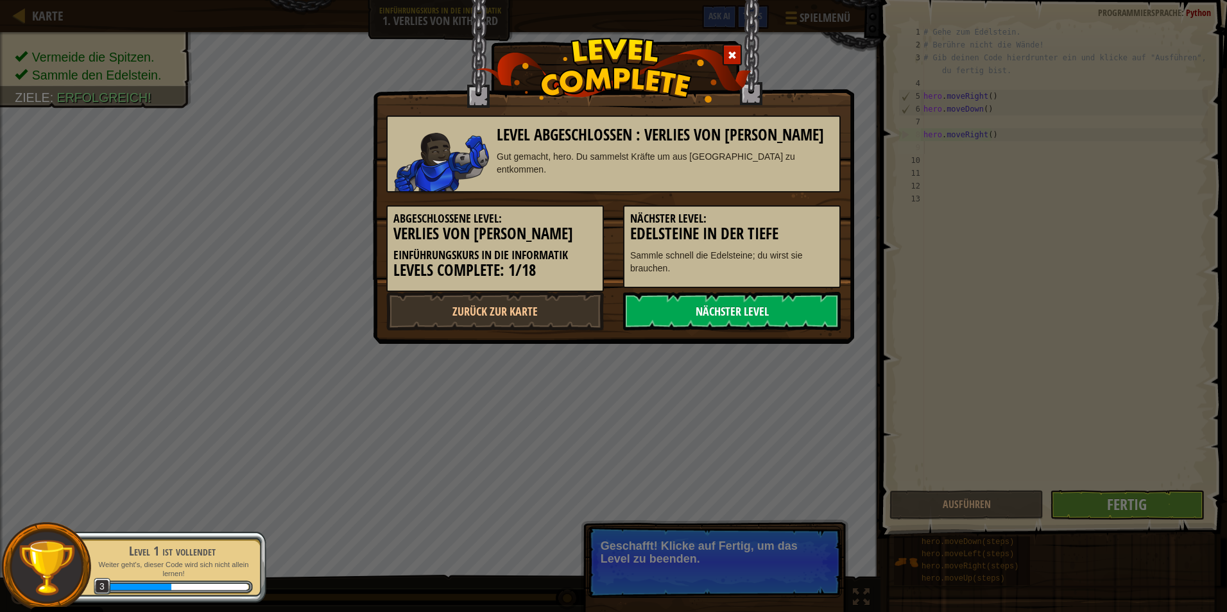
click at [686, 308] on link "Nächster Level" at bounding box center [732, 311] width 218 height 39
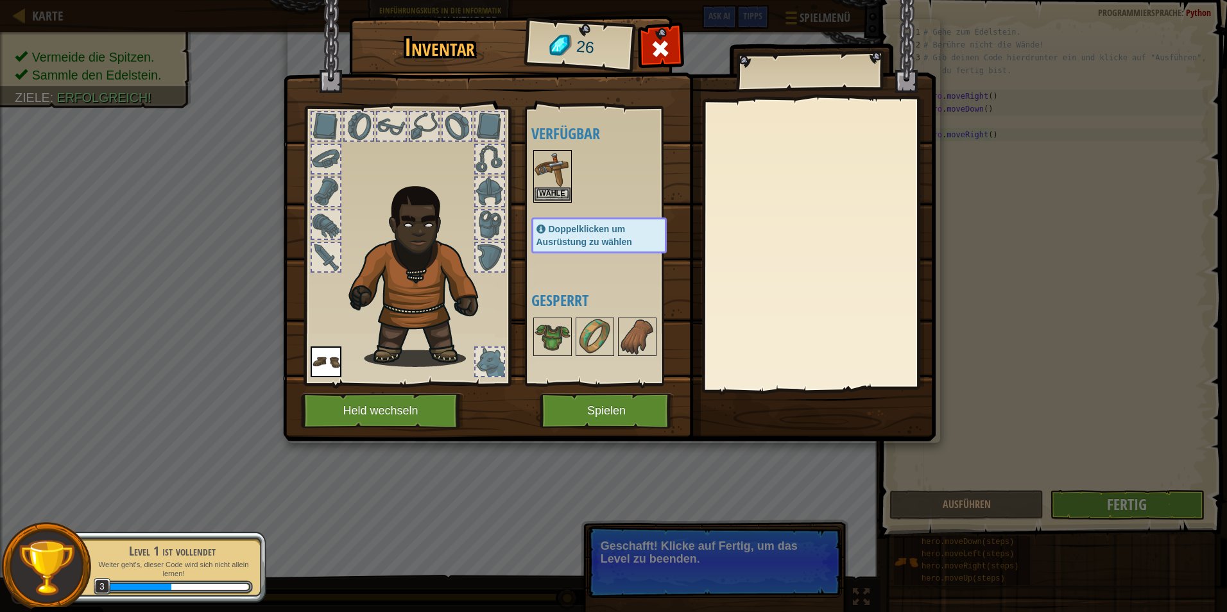
click at [547, 182] on img at bounding box center [553, 169] width 36 height 36
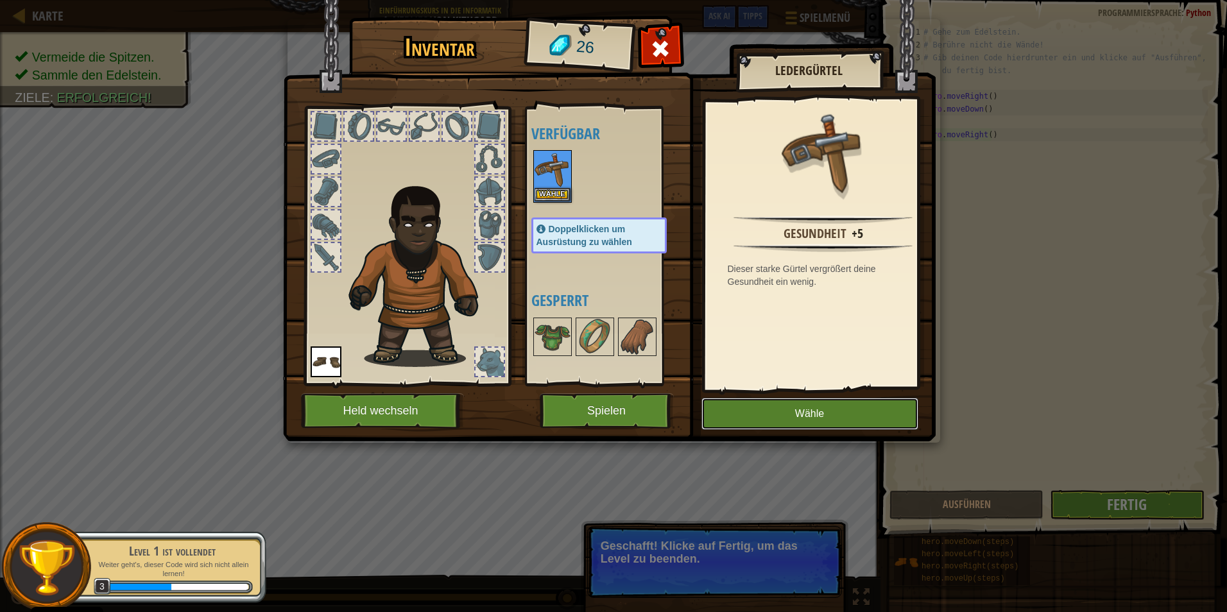
click at [762, 417] on button "Wähle" at bounding box center [809, 414] width 217 height 32
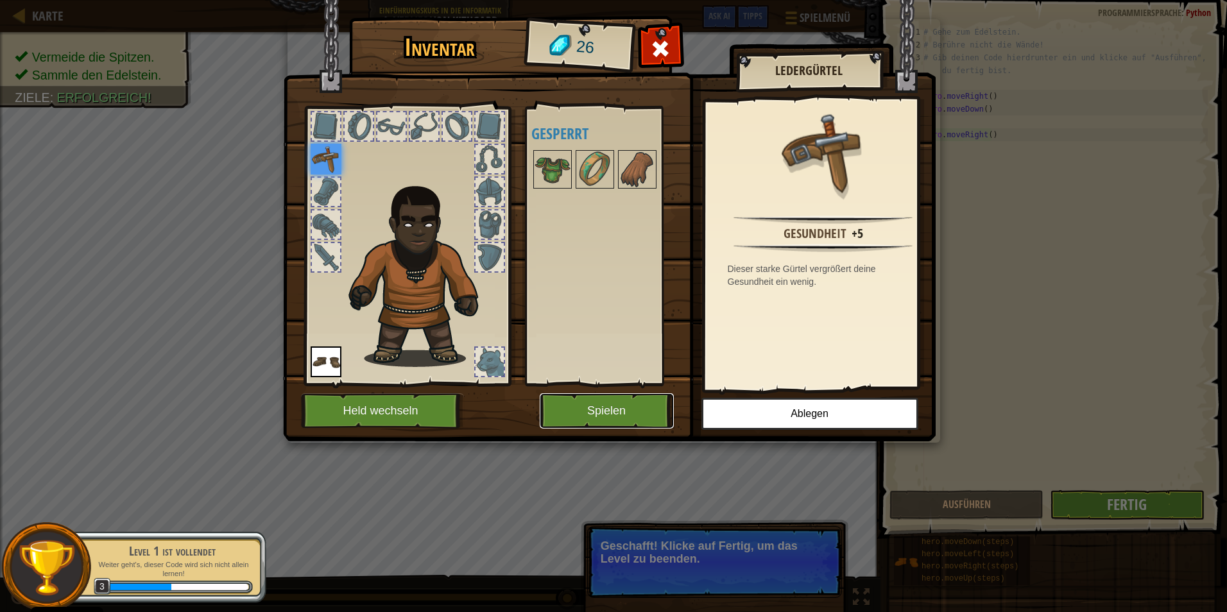
click at [628, 406] on button "Spielen" at bounding box center [607, 410] width 134 height 35
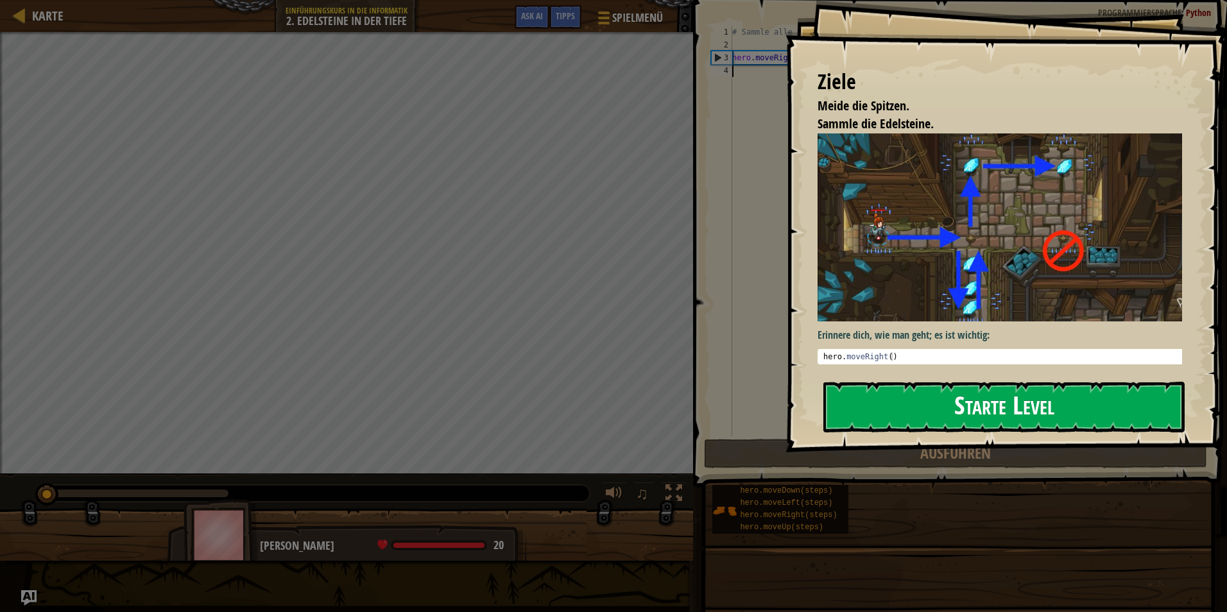
click at [998, 386] on button "Starte Level" at bounding box center [1003, 407] width 361 height 51
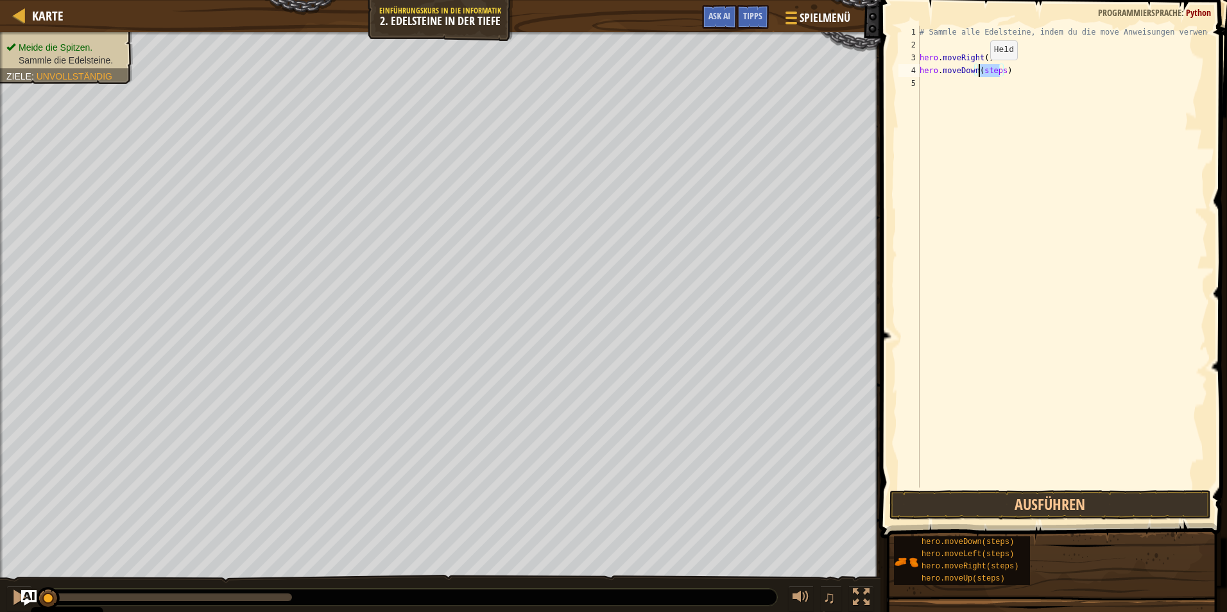
drag, startPoint x: 998, startPoint y: 69, endPoint x: 979, endPoint y: 73, distance: 19.6
click at [979, 73] on div "# Sammle alle Edelsteine, indem du die move Anweisungen verwendest. hero . move…" at bounding box center [1062, 270] width 291 height 488
type textarea "hero.moveDown()"
click at [925, 83] on div "# Sammle alle Edelsteine, indem du die move Anweisungen verwendest. hero . move…" at bounding box center [1062, 270] width 291 height 488
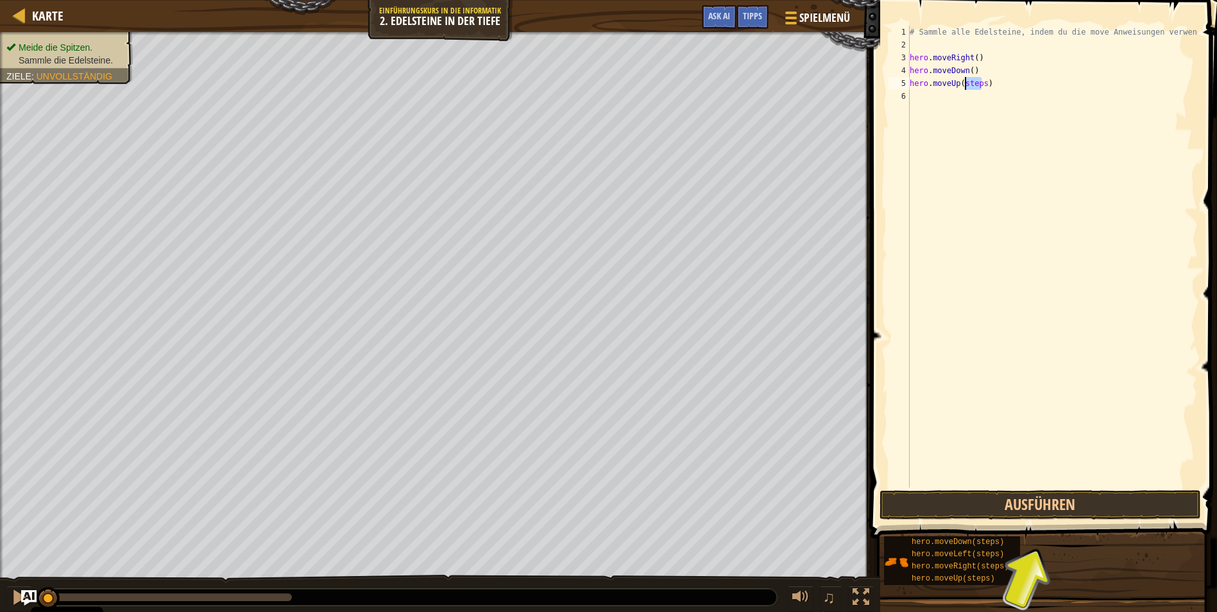
drag, startPoint x: 982, startPoint y: 85, endPoint x: 965, endPoint y: 83, distance: 16.7
click at [965, 83] on div "# Sammle alle Edelsteine, indem du die move Anweisungen verwendest. hero . move…" at bounding box center [1052, 270] width 291 height 488
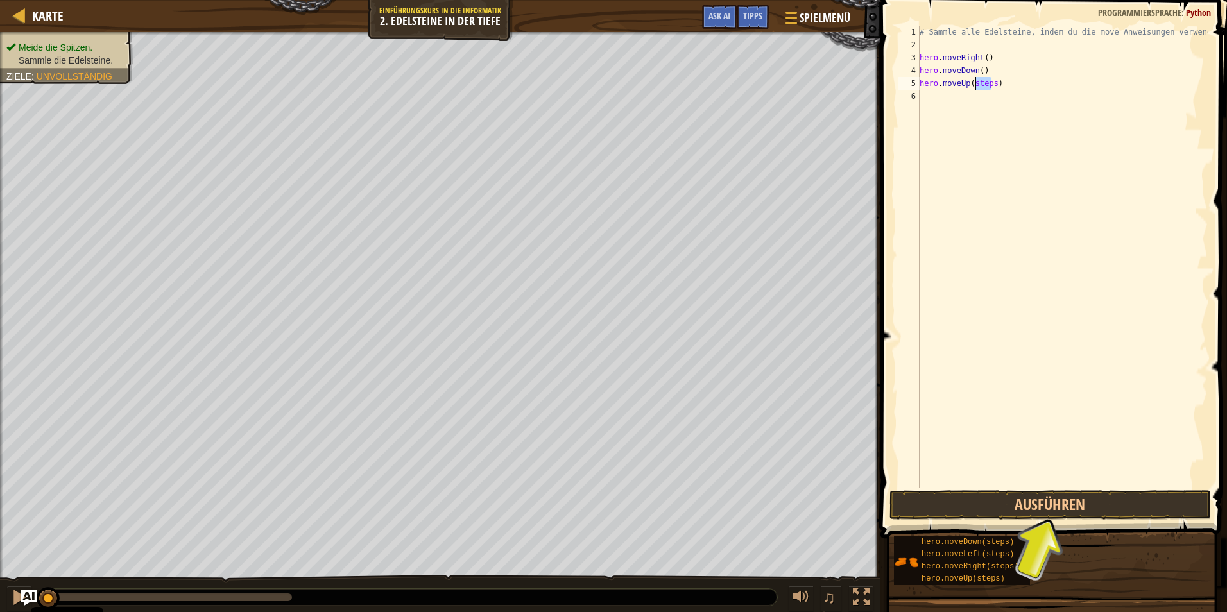
click at [965, 83] on div "# Sammle alle Edelsteine, indem du die move Anweisungen verwendest. hero . move…" at bounding box center [1062, 257] width 291 height 462
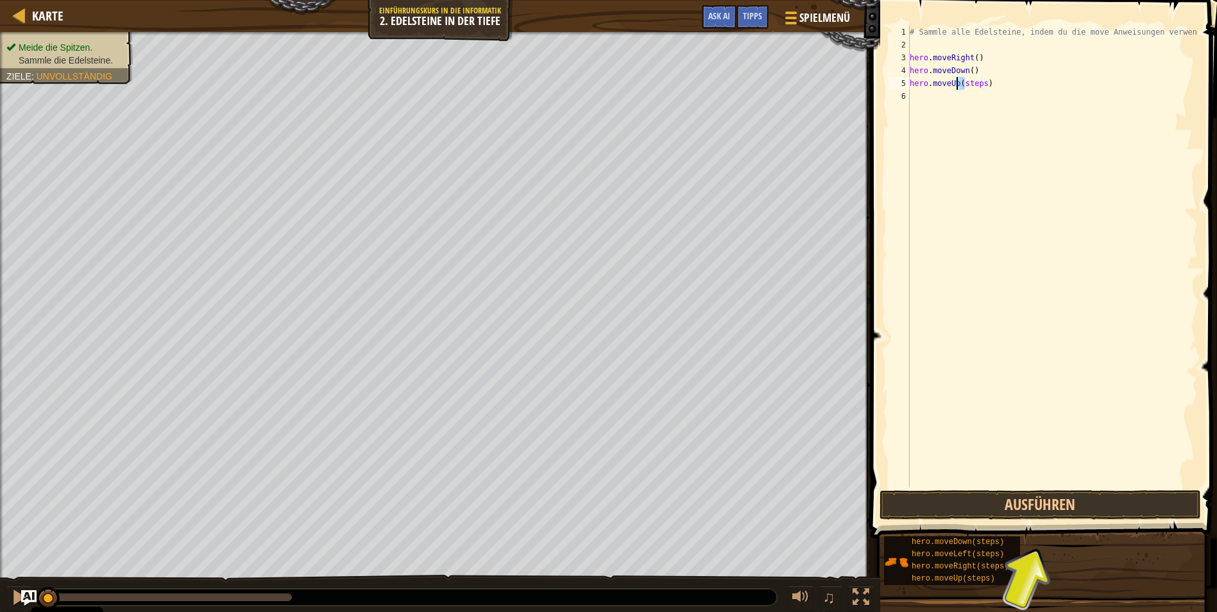
click at [981, 81] on div "# Sammle alle Edelsteine, indem du die move Anweisungen verwendest. hero . move…" at bounding box center [1052, 270] width 291 height 488
type textarea "hero.moveUp()"
click at [919, 90] on div "# Sammle alle Edelsteine, indem du die move Anweisungen verwendest. hero . move…" at bounding box center [1052, 270] width 291 height 488
click at [922, 94] on div "# Sammle alle Edelsteine, indem du die move Anweisungen verwendest. hero . move…" at bounding box center [1052, 270] width 291 height 488
drag, startPoint x: 996, startPoint y: 97, endPoint x: 977, endPoint y: 96, distance: 18.7
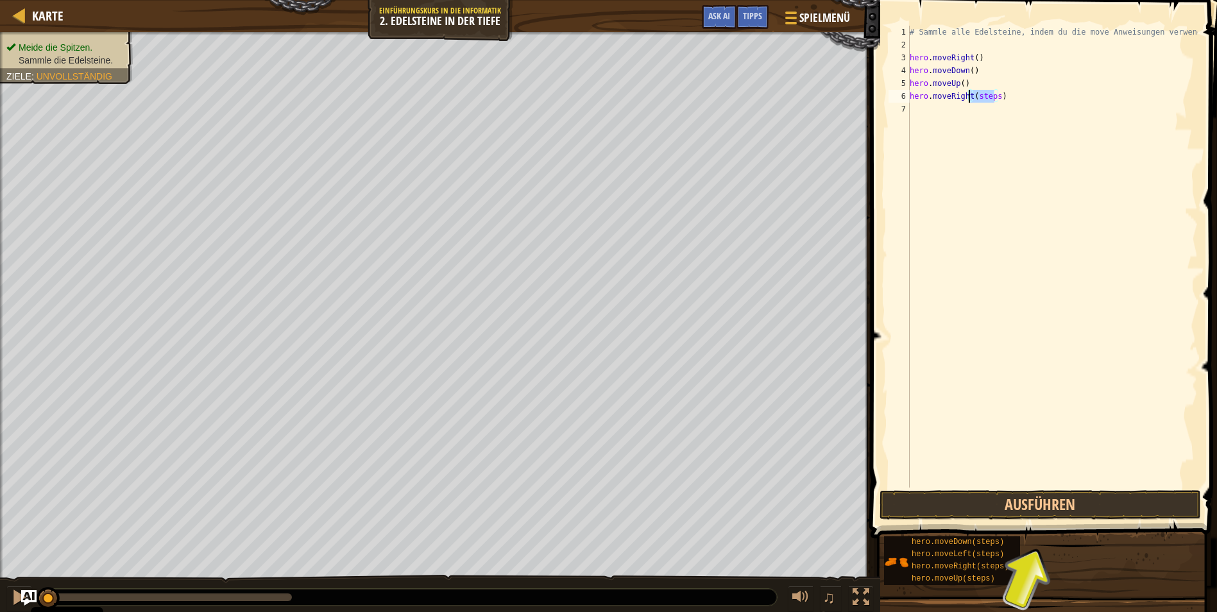
click at [977, 96] on div "# Sammle alle Edelsteine, indem du die move Anweisungen verwendest. hero . move…" at bounding box center [1052, 270] width 291 height 488
type textarea "hero.moveRight()"
click at [982, 493] on button "Ausführen" at bounding box center [1040, 505] width 321 height 30
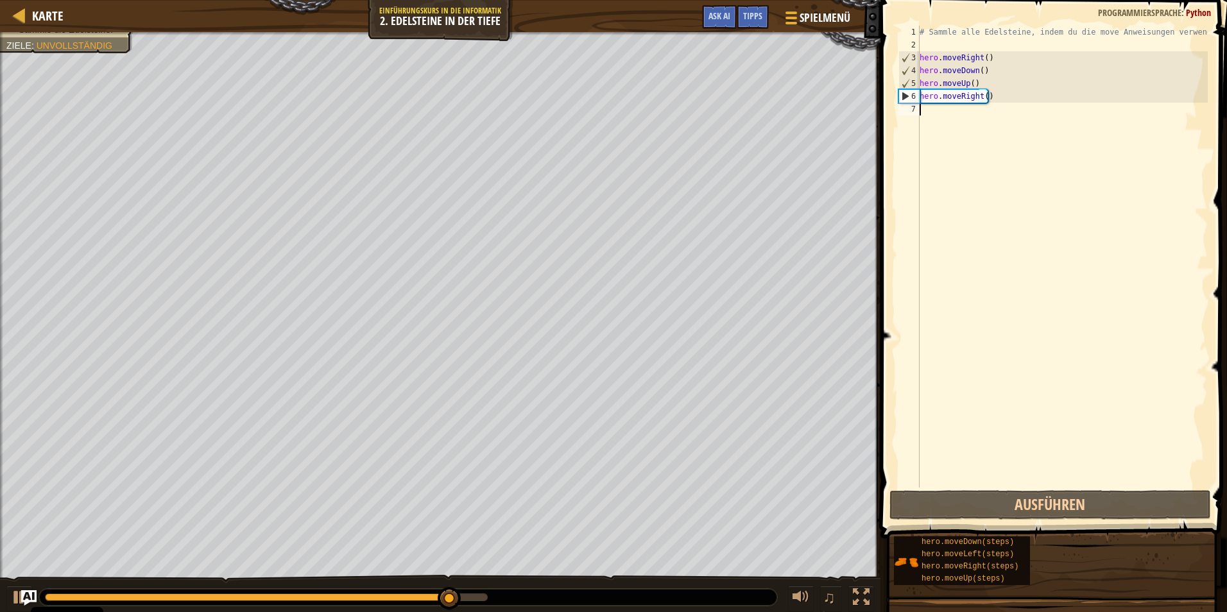
click at [939, 124] on div "# Sammle alle Edelsteine, indem du die move Anweisungen verwendest. hero . move…" at bounding box center [1062, 270] width 291 height 488
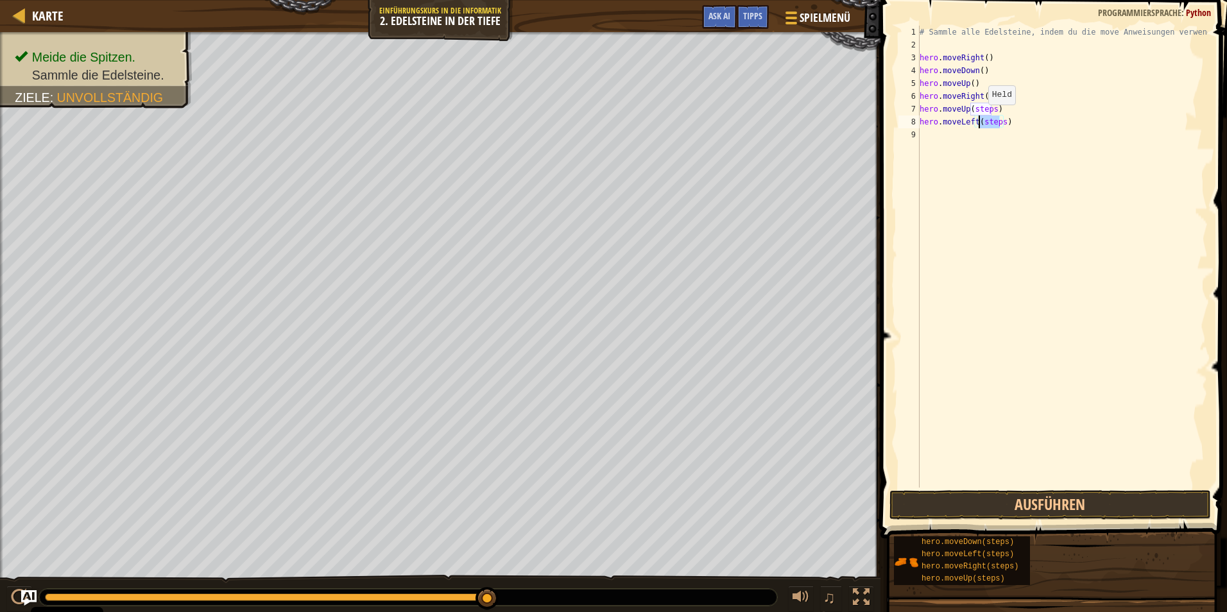
drag, startPoint x: 1000, startPoint y: 125, endPoint x: 977, endPoint y: 117, distance: 23.7
click at [977, 117] on div "# Sammle alle Edelsteine, indem du die move Anweisungen verwendest. hero . move…" at bounding box center [1062, 270] width 291 height 488
drag, startPoint x: 990, startPoint y: 105, endPoint x: 969, endPoint y: 108, distance: 21.5
click at [969, 108] on div "# Sammle alle Edelsteine, indem du die move Anweisungen verwendest. hero . move…" at bounding box center [1062, 270] width 291 height 488
type textarea "hero.moveUp()"
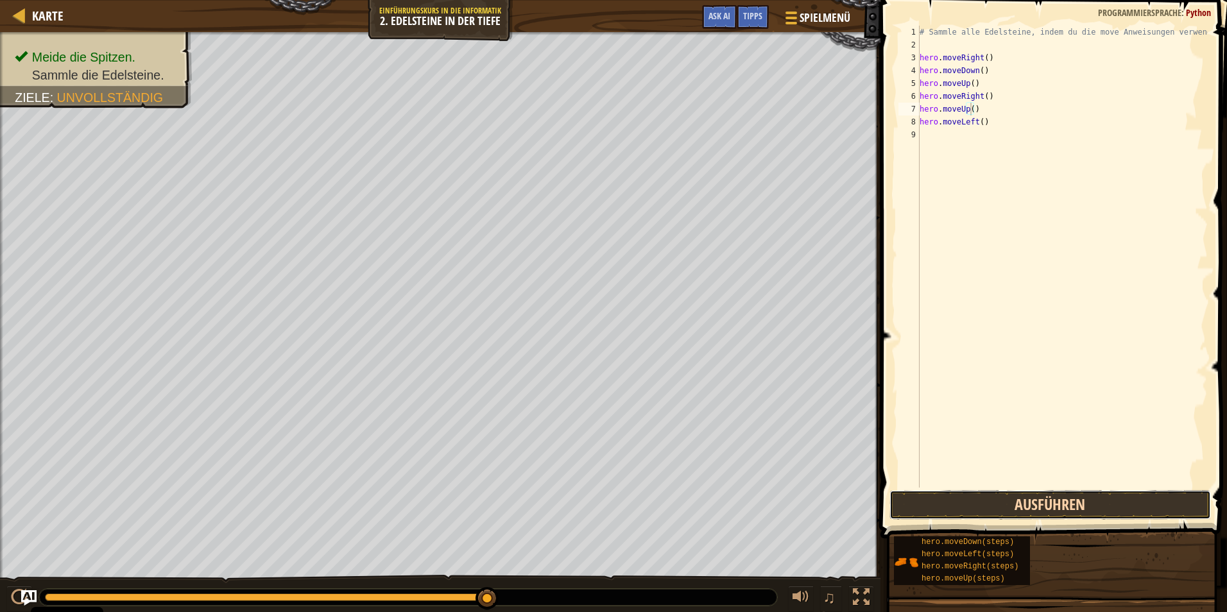
click at [976, 501] on button "Ausführen" at bounding box center [1049, 505] width 321 height 30
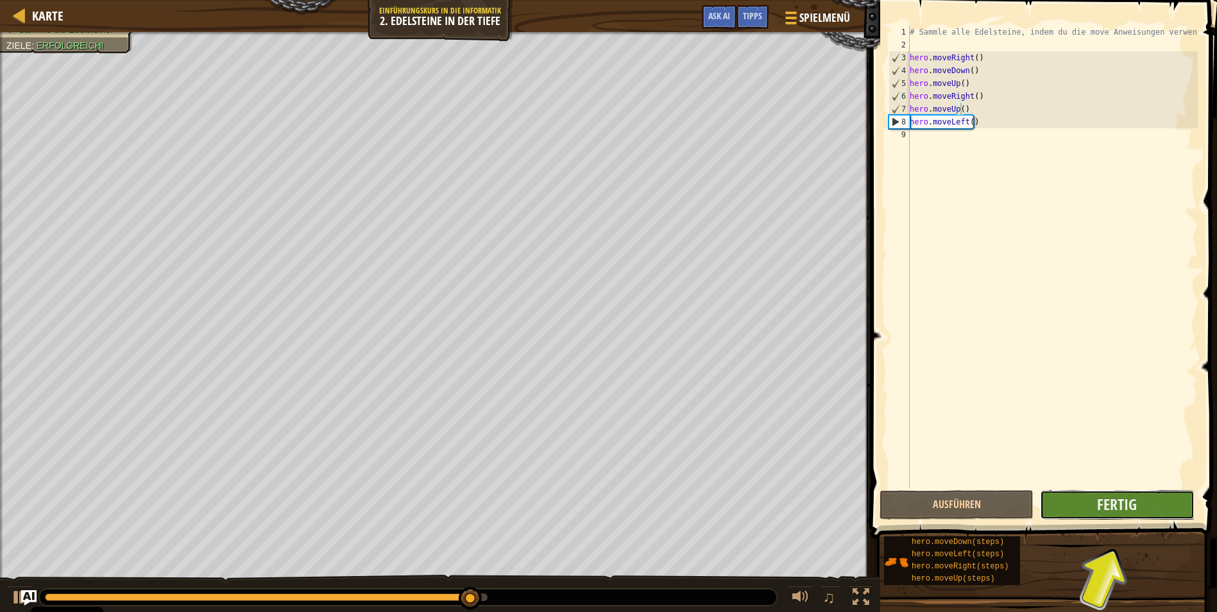
click at [1086, 508] on button "Fertig" at bounding box center [1117, 505] width 154 height 30
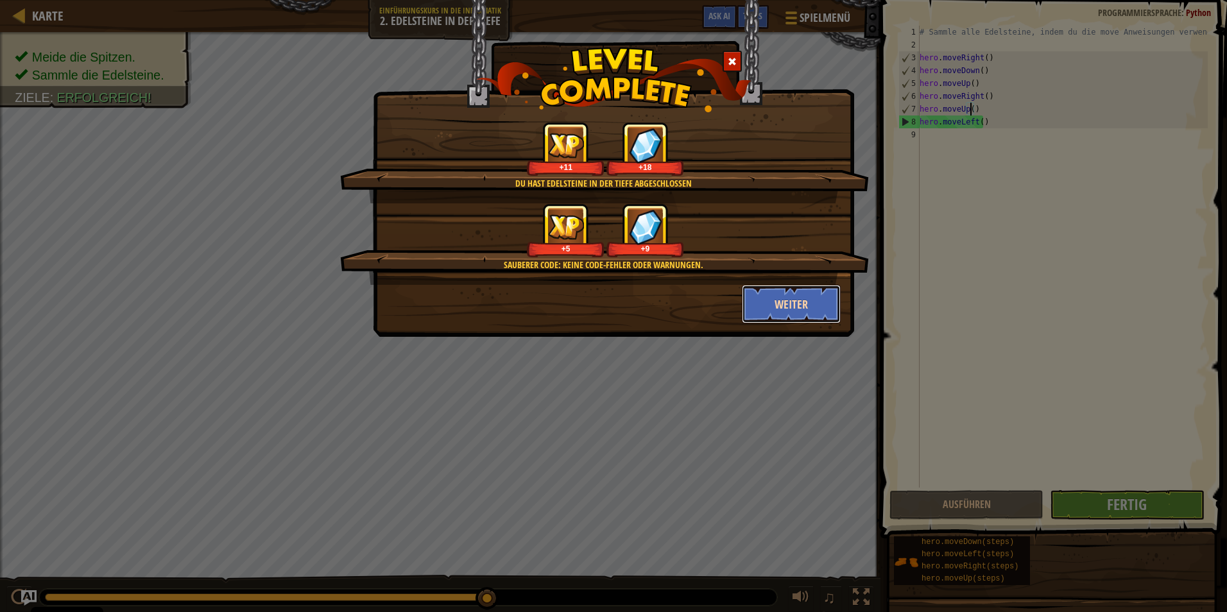
click at [787, 305] on button "Weiter" at bounding box center [791, 304] width 99 height 39
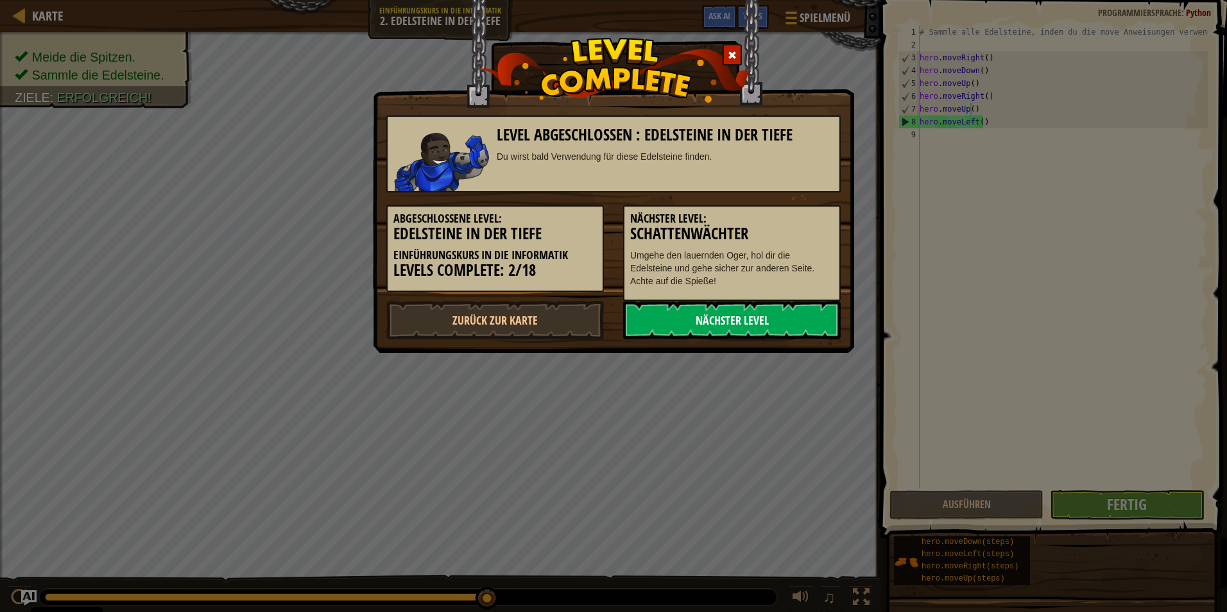
click at [780, 316] on link "Nächster Level" at bounding box center [732, 320] width 218 height 39
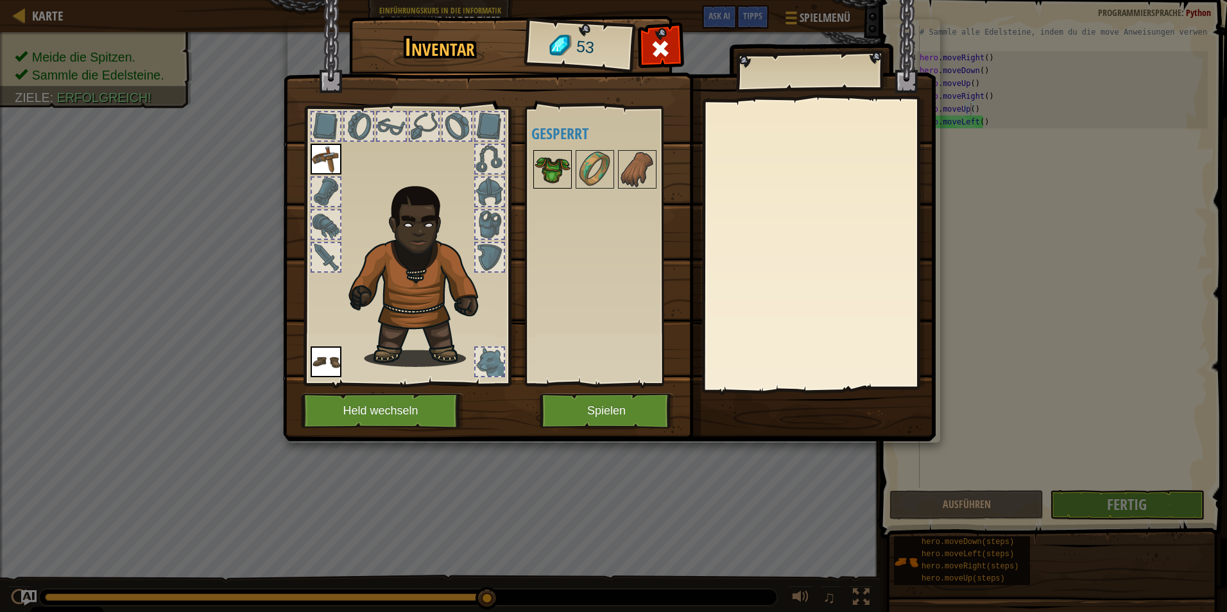
click at [550, 162] on img at bounding box center [553, 169] width 36 height 36
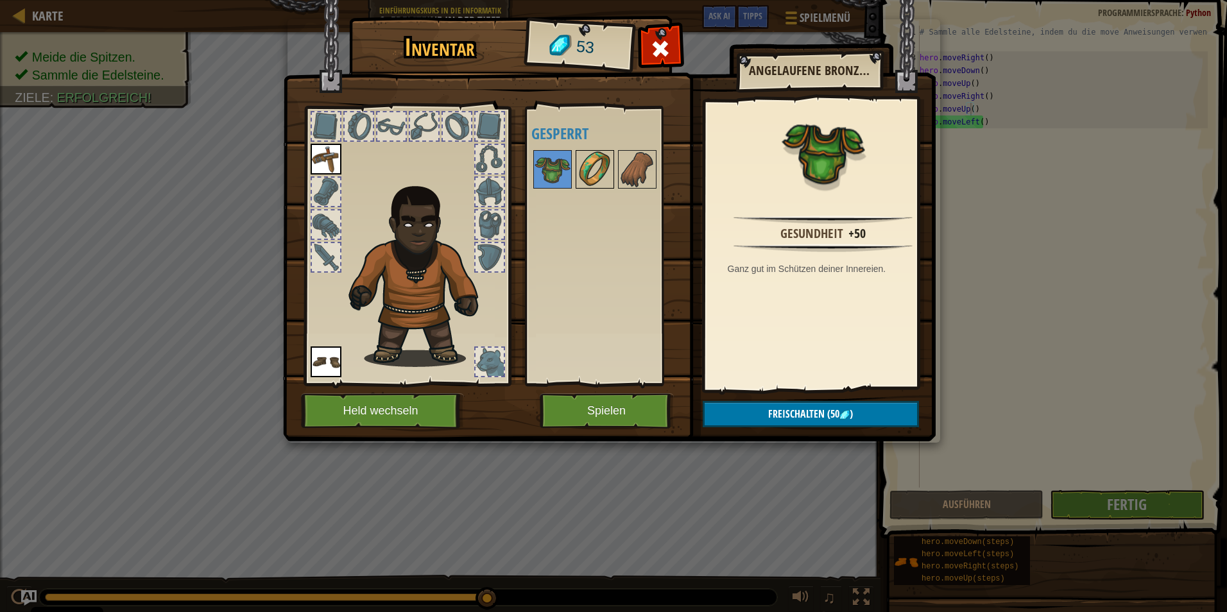
click at [593, 164] on img at bounding box center [595, 169] width 36 height 36
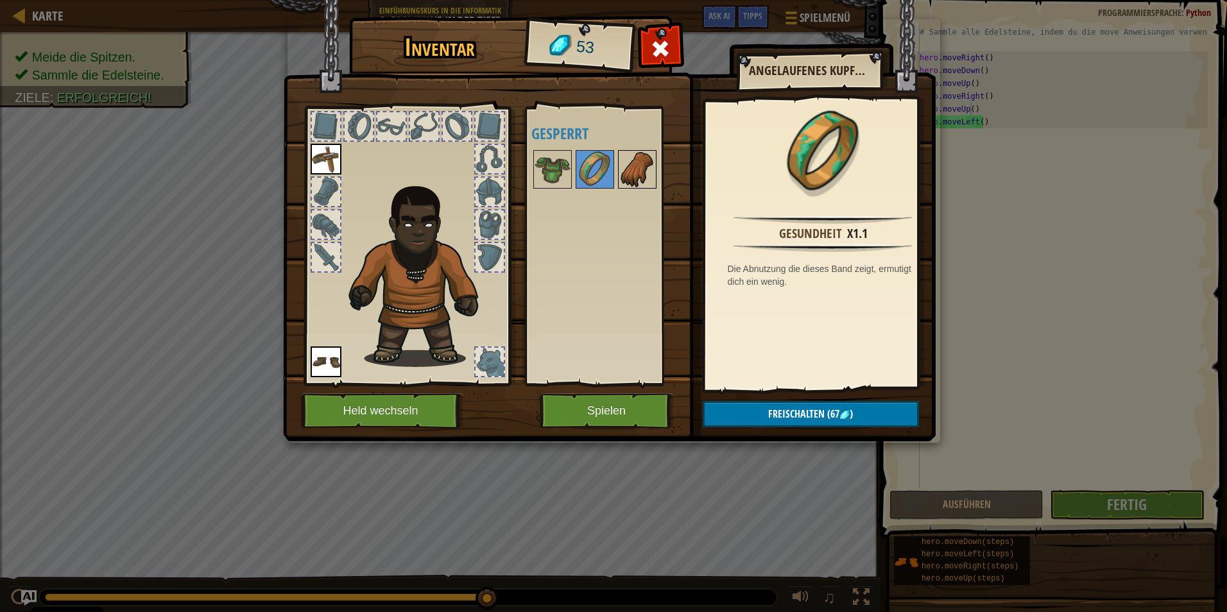
click at [644, 169] on img at bounding box center [637, 169] width 36 height 36
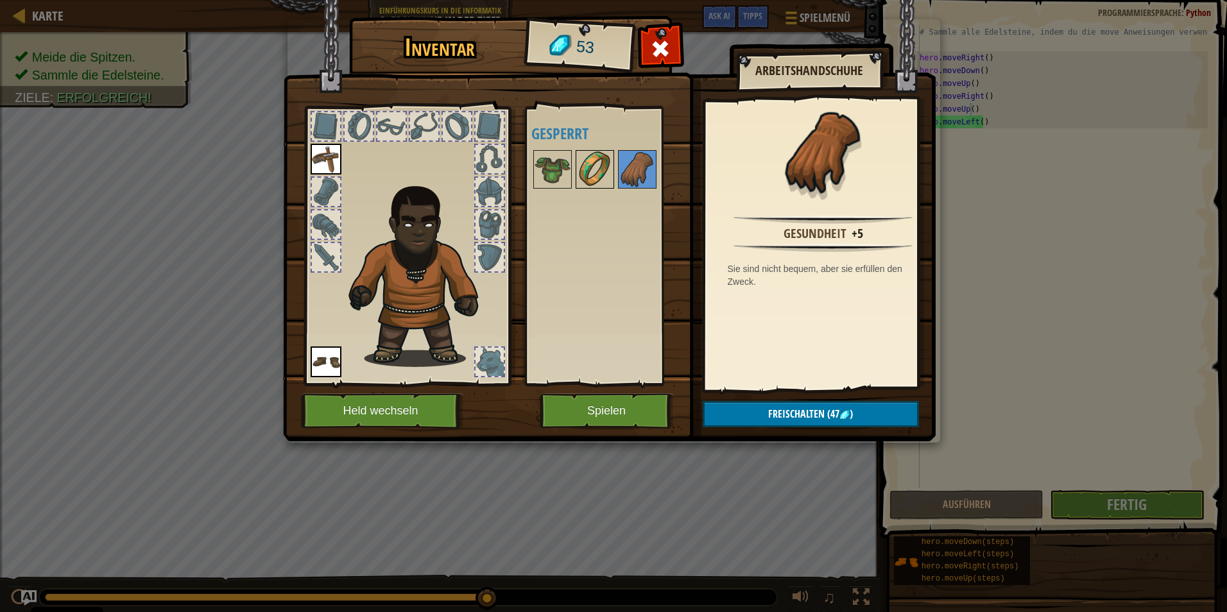
drag, startPoint x: 586, startPoint y: 169, endPoint x: 587, endPoint y: 175, distance: 6.5
click at [587, 175] on img at bounding box center [595, 169] width 36 height 36
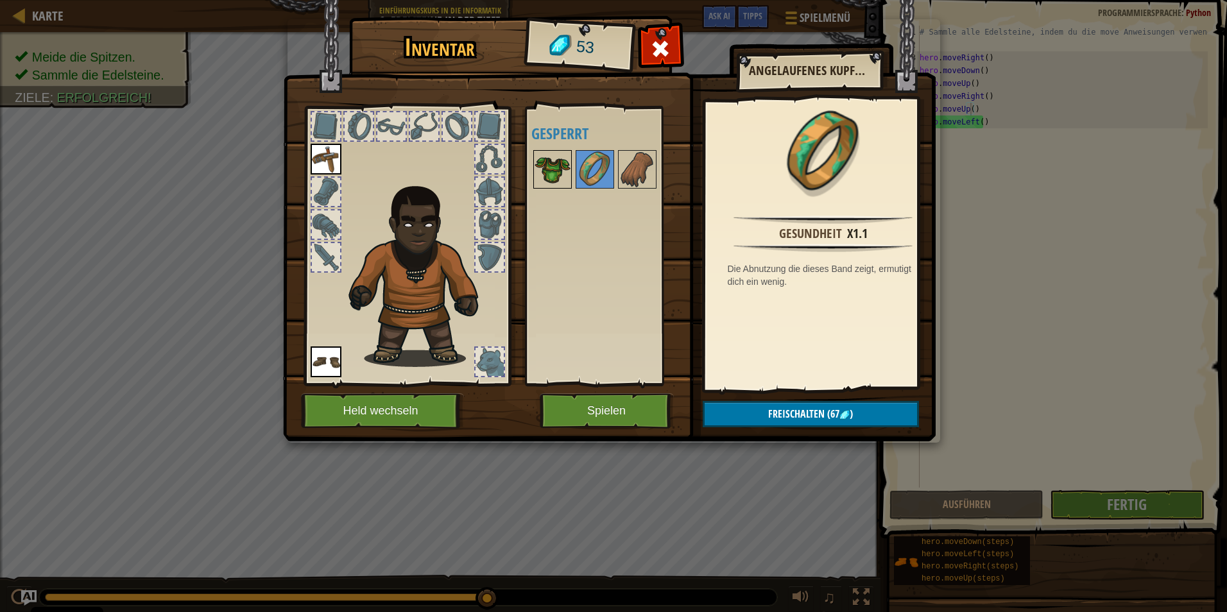
click at [554, 167] on img at bounding box center [553, 169] width 36 height 36
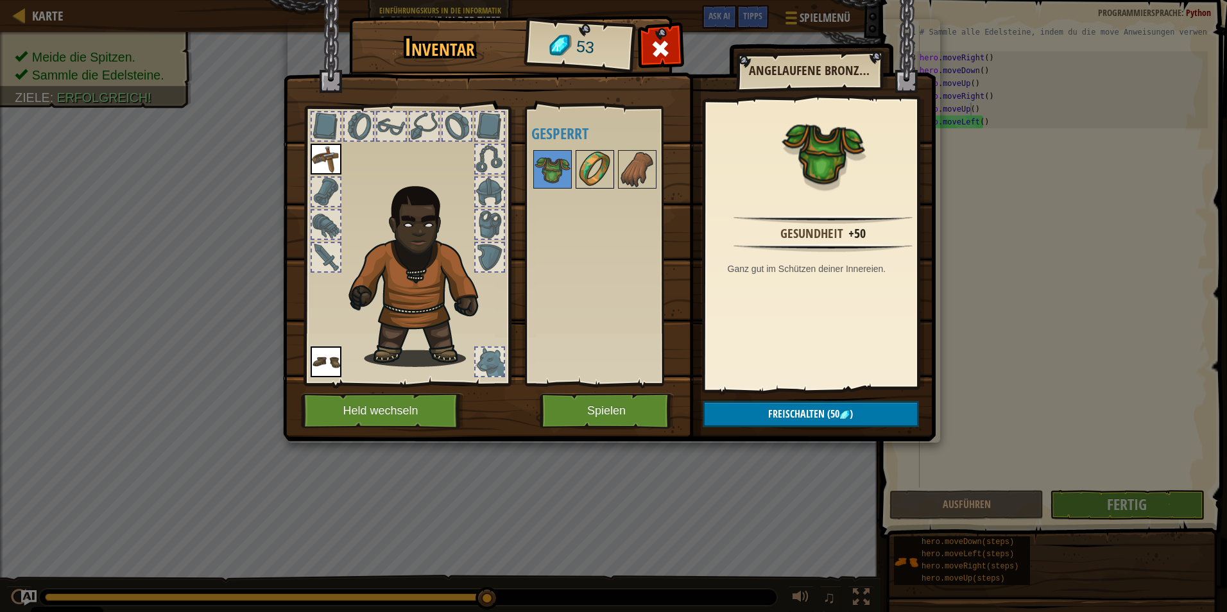
drag, startPoint x: 599, startPoint y: 173, endPoint x: 597, endPoint y: 180, distance: 7.9
click at [597, 180] on img at bounding box center [595, 169] width 36 height 36
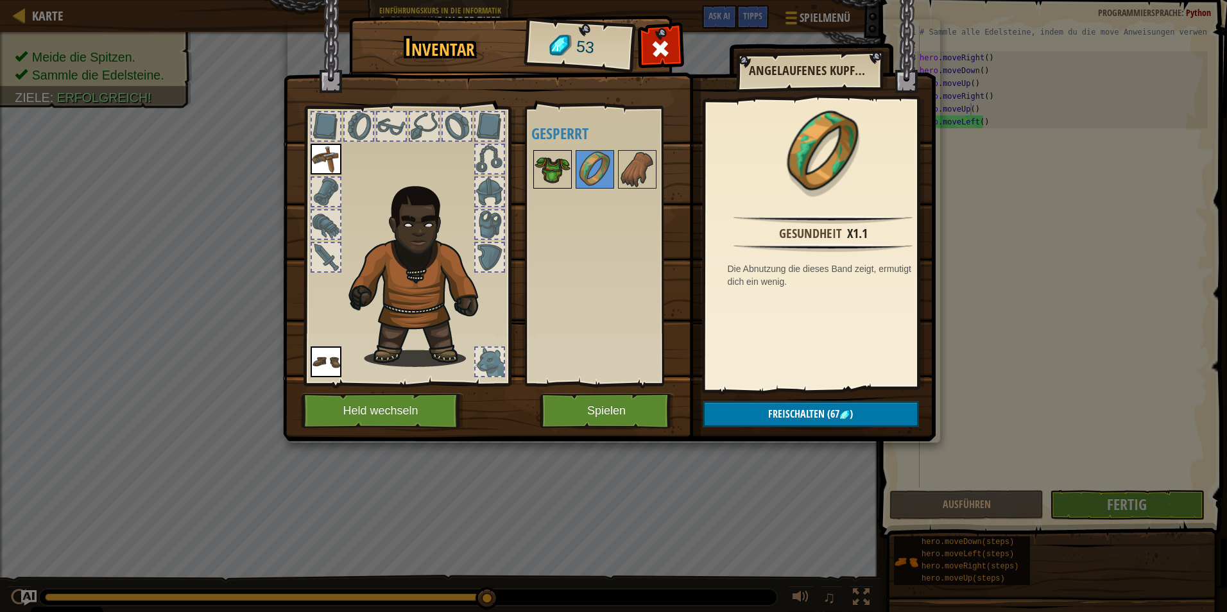
click at [569, 182] on img at bounding box center [553, 169] width 36 height 36
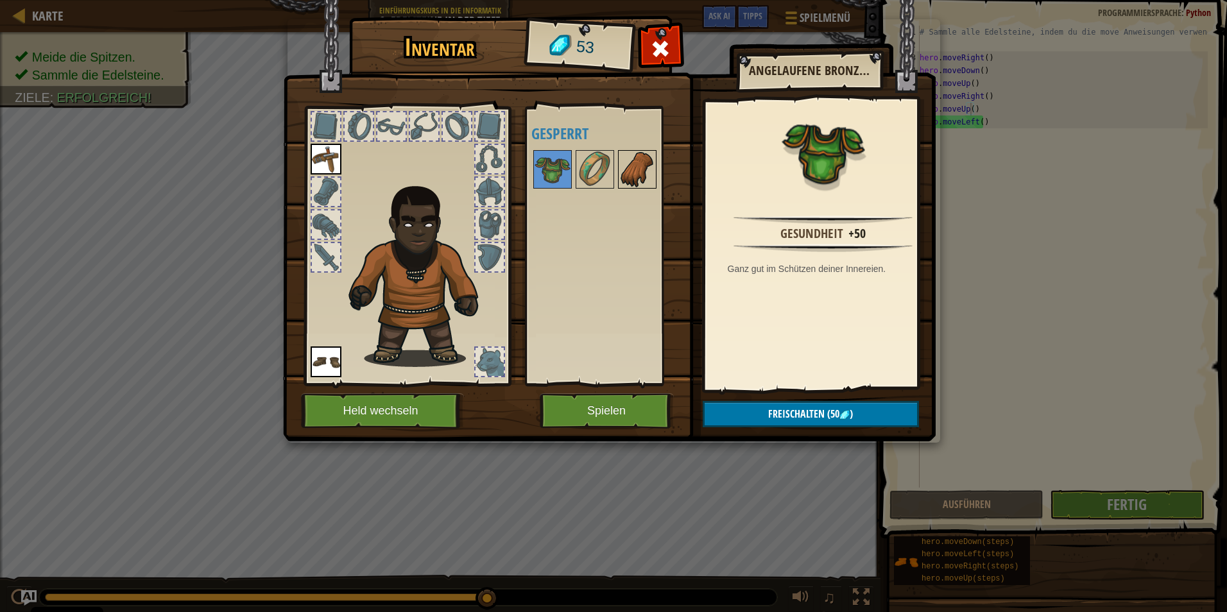
click at [639, 167] on img at bounding box center [637, 169] width 36 height 36
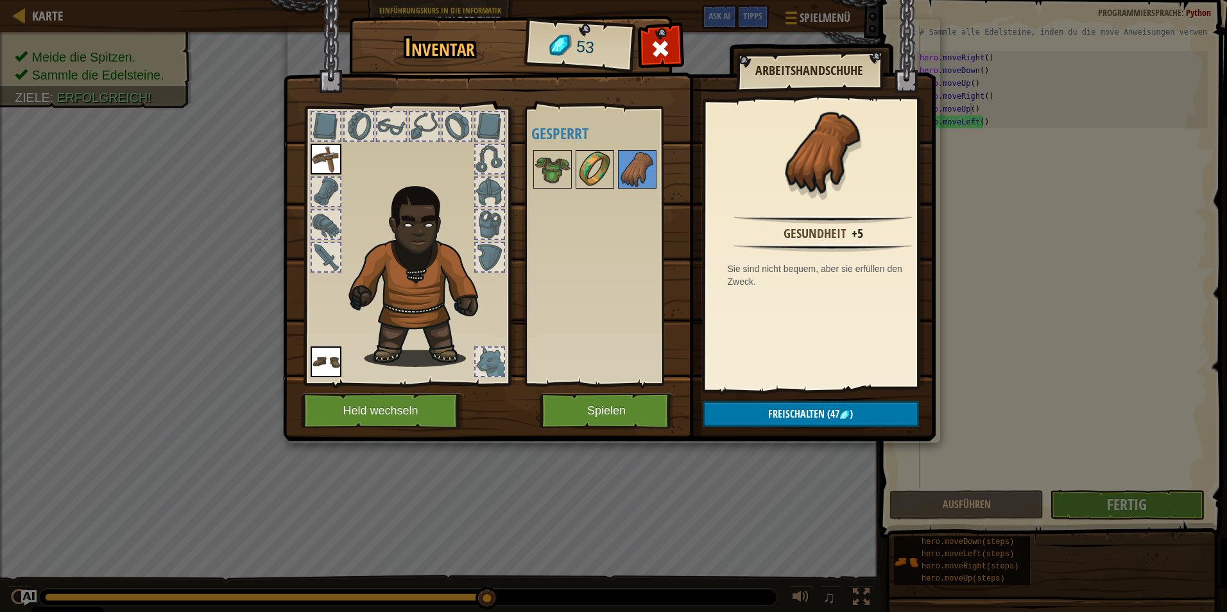
click at [603, 162] on img at bounding box center [595, 169] width 36 height 36
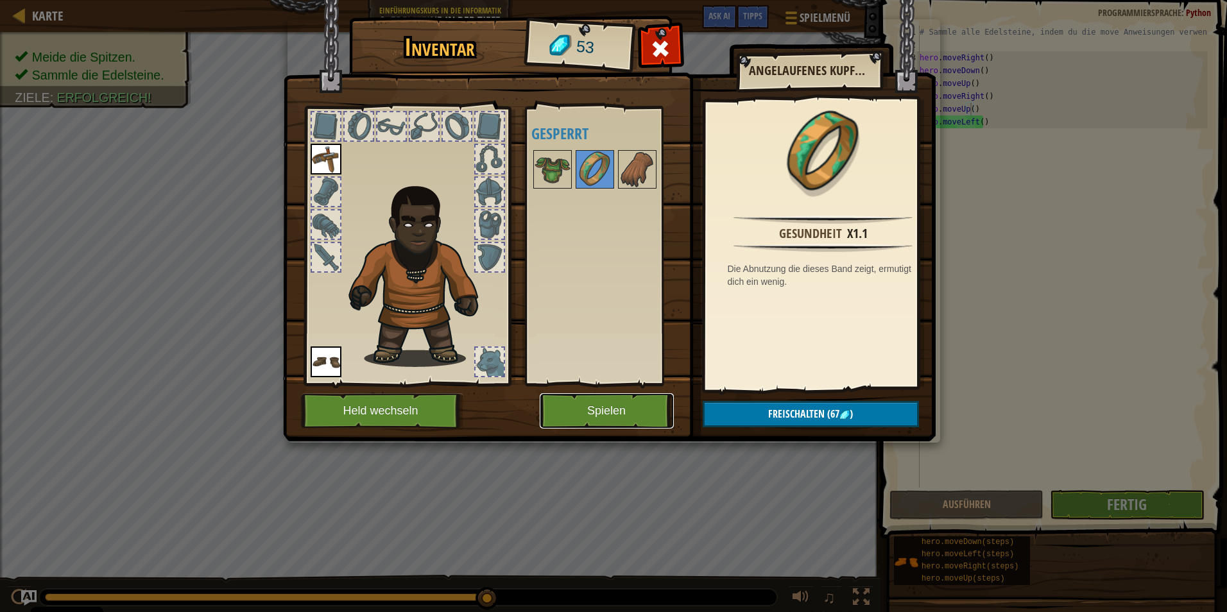
click at [572, 409] on button "Spielen" at bounding box center [607, 410] width 134 height 35
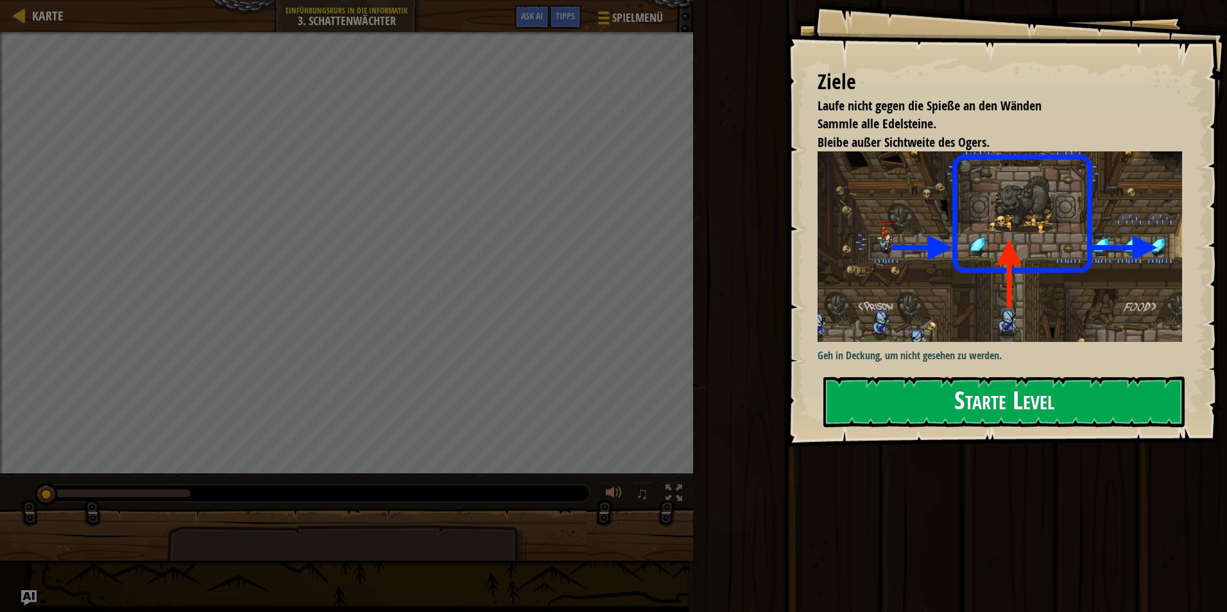
click at [1053, 270] on div "Ziele Laufe nicht gegen die Spieße an den Wänden Sammle alle Edelsteine. Bleibe…" at bounding box center [1005, 223] width 441 height 447
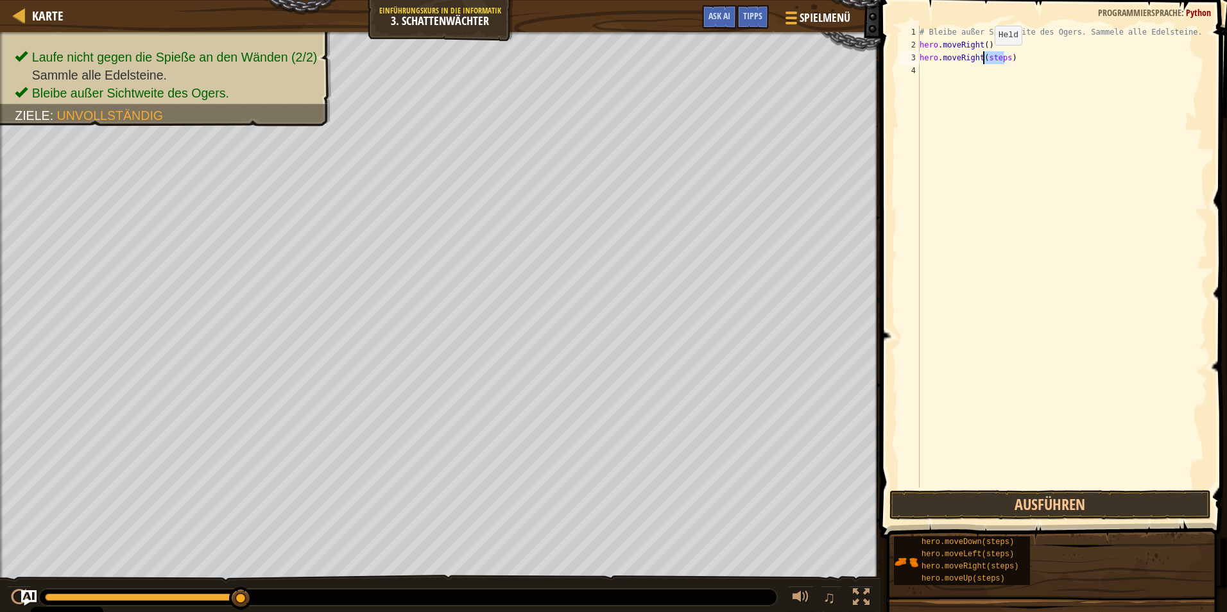
drag, startPoint x: 1005, startPoint y: 58, endPoint x: 984, endPoint y: 58, distance: 21.2
click at [984, 58] on div "# Bleibe außer Sichtweite des Ogers. Sammele alle Edelsteine. hero . moveRight …" at bounding box center [1062, 270] width 291 height 488
type textarea "hero.moveRight()"
click at [1147, 505] on button "Ausführen" at bounding box center [1049, 505] width 321 height 30
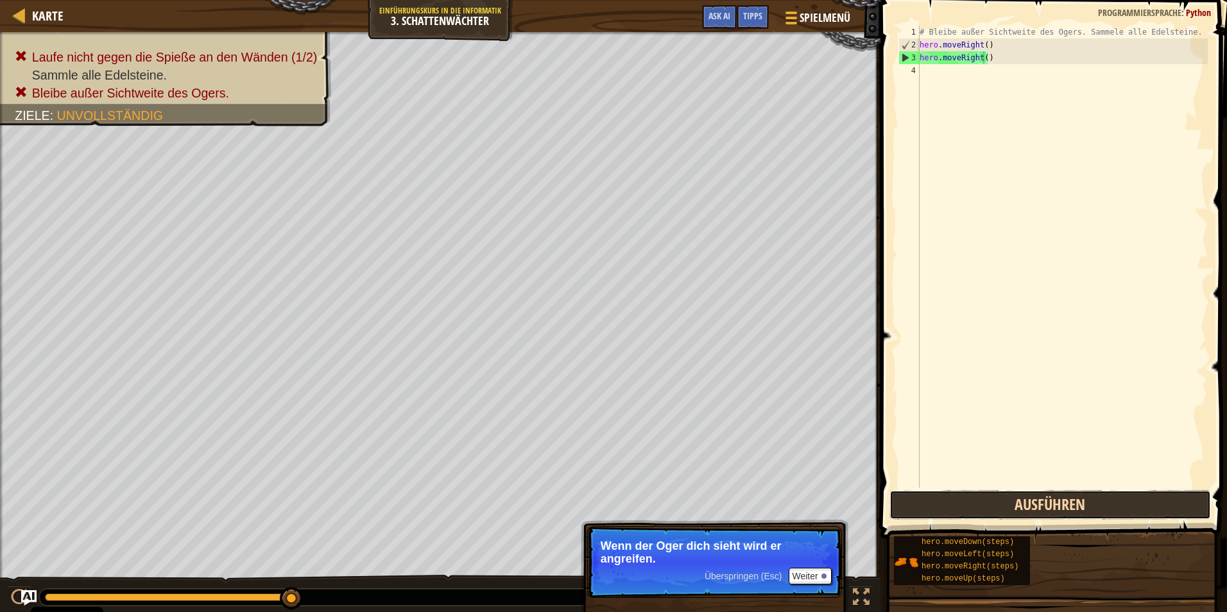
click at [1140, 504] on button "Ausführen" at bounding box center [1049, 505] width 321 height 30
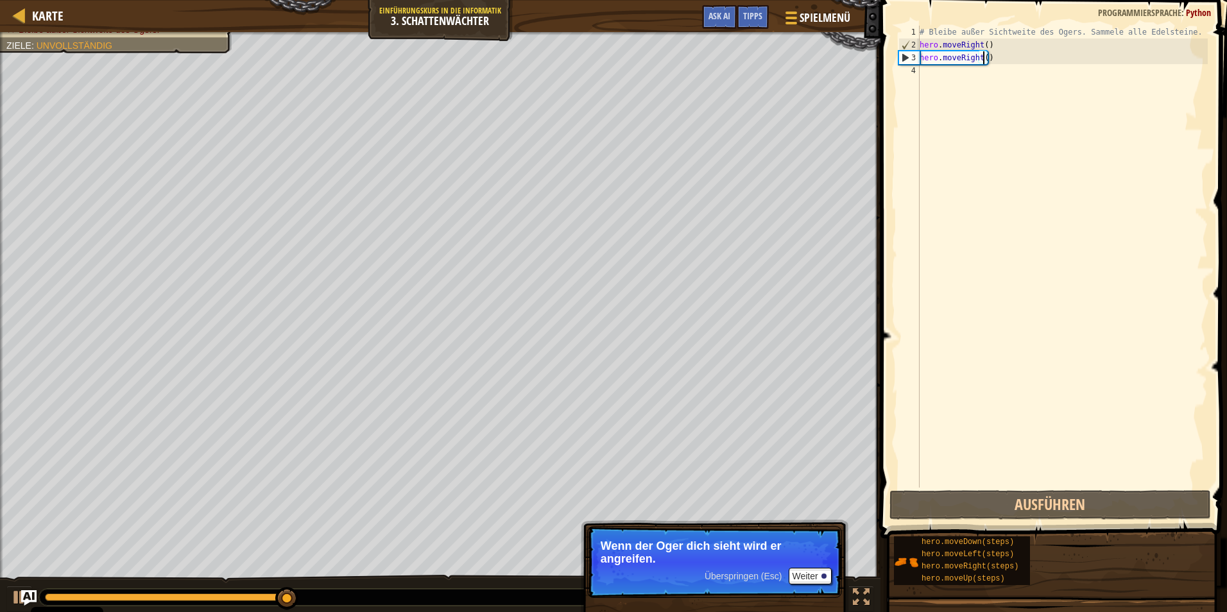
click at [968, 462] on div "# Bleibe außer Sichtweite des Ogers. Sammele alle Edelsteine. hero . moveRight …" at bounding box center [1062, 270] width 291 height 488
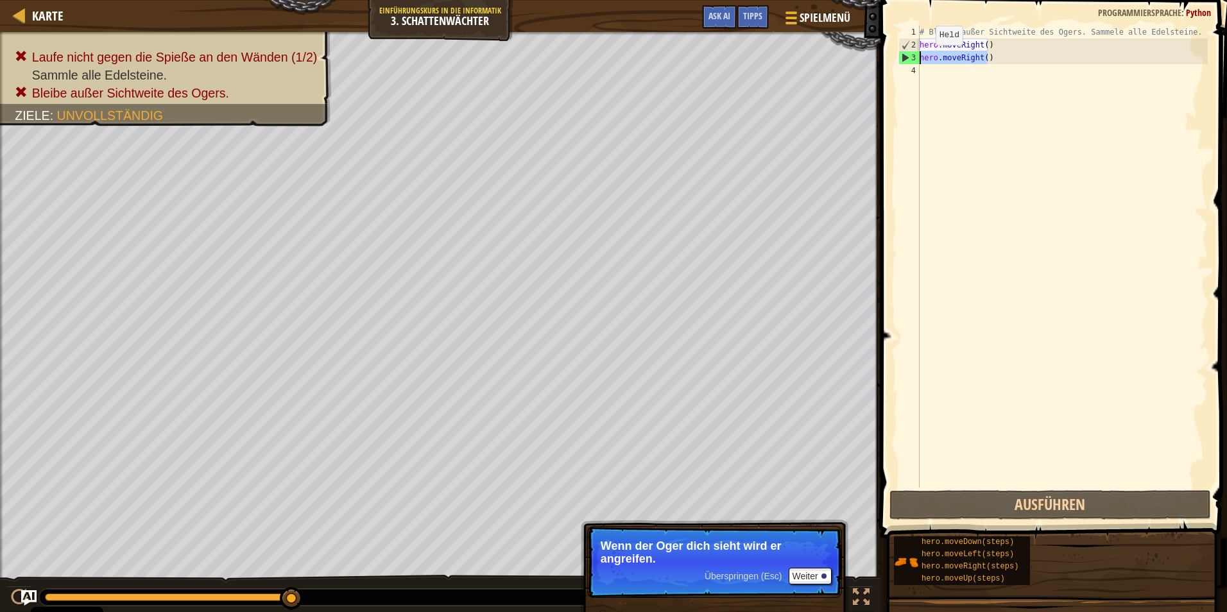
drag, startPoint x: 989, startPoint y: 58, endPoint x: 903, endPoint y: 55, distance: 86.0
click at [903, 55] on div "1 2 3 4 # Bleibe außer Sichtweite des Ogers. Sammele alle Edelsteine. hero . mo…" at bounding box center [1052, 257] width 312 height 462
type textarea "hero.moveRight()"
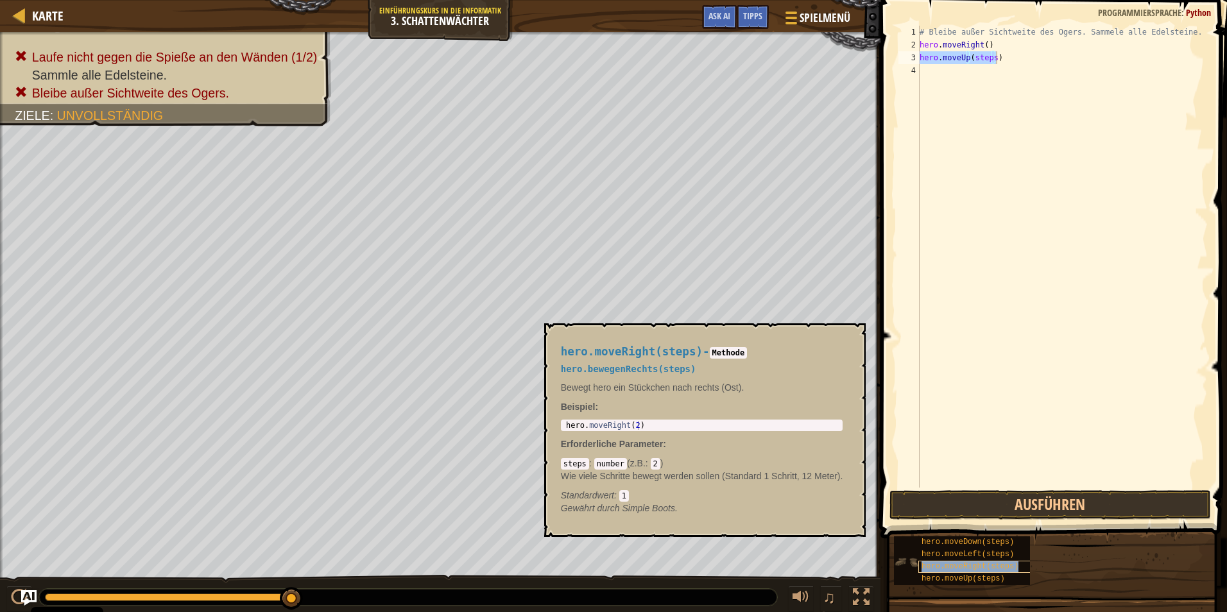
click at [991, 566] on span "hero.moveRight(steps)" at bounding box center [969, 566] width 97 height 9
click at [989, 54] on div "# Bleibe außer Sichtweite des Ogers. Sammele alle Edelsteine. hero . moveRight …" at bounding box center [1062, 270] width 291 height 488
click at [1002, 74] on div "# Bleibe außer Sichtweite des Ogers. Sammele alle Edelsteine. hero . moveRight …" at bounding box center [1062, 270] width 291 height 488
type textarea "hero.moveRight(sstep)"
drag, startPoint x: 994, startPoint y: 87, endPoint x: 1013, endPoint y: 73, distance: 23.0
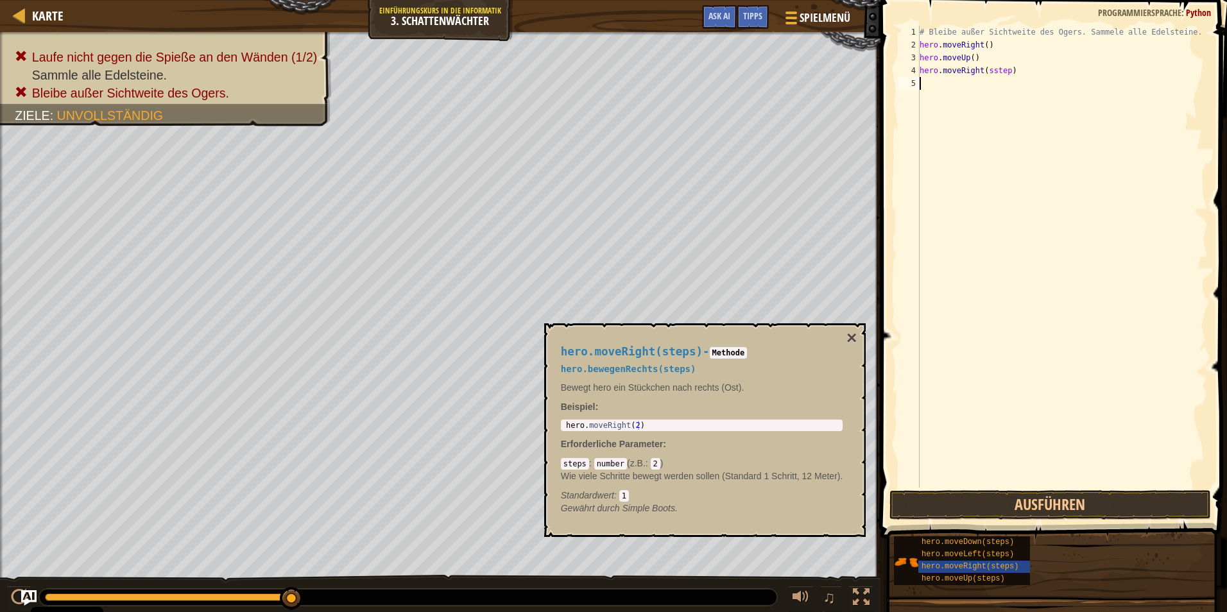
click at [995, 87] on div "# Bleibe außer Sichtweite des Ogers. Sammele alle Edelsteine. hero . moveRight …" at bounding box center [1062, 270] width 291 height 488
drag, startPoint x: 1004, startPoint y: 72, endPoint x: 982, endPoint y: 72, distance: 21.8
click at [982, 72] on div "# Bleibe außer Sichtweite des Ogers. Sammele alle Edelsteine. hero . moveRight …" at bounding box center [1062, 270] width 291 height 488
type textarea "hero.moveRight()"
click at [913, 83] on div "5" at bounding box center [908, 83] width 21 height 13
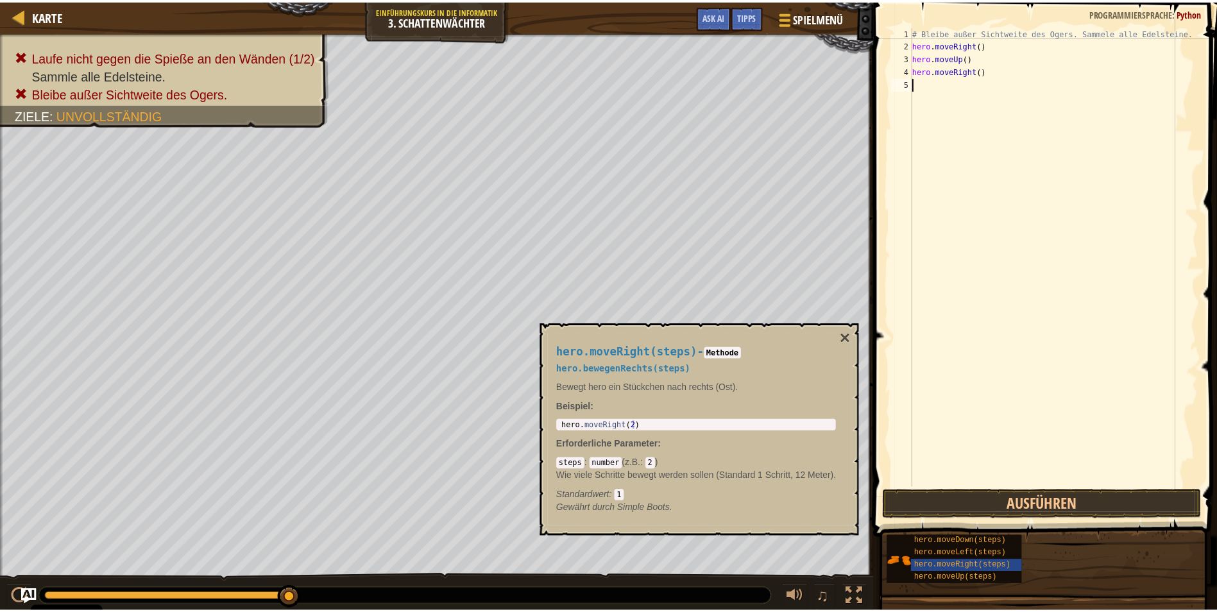
scroll to position [6, 0]
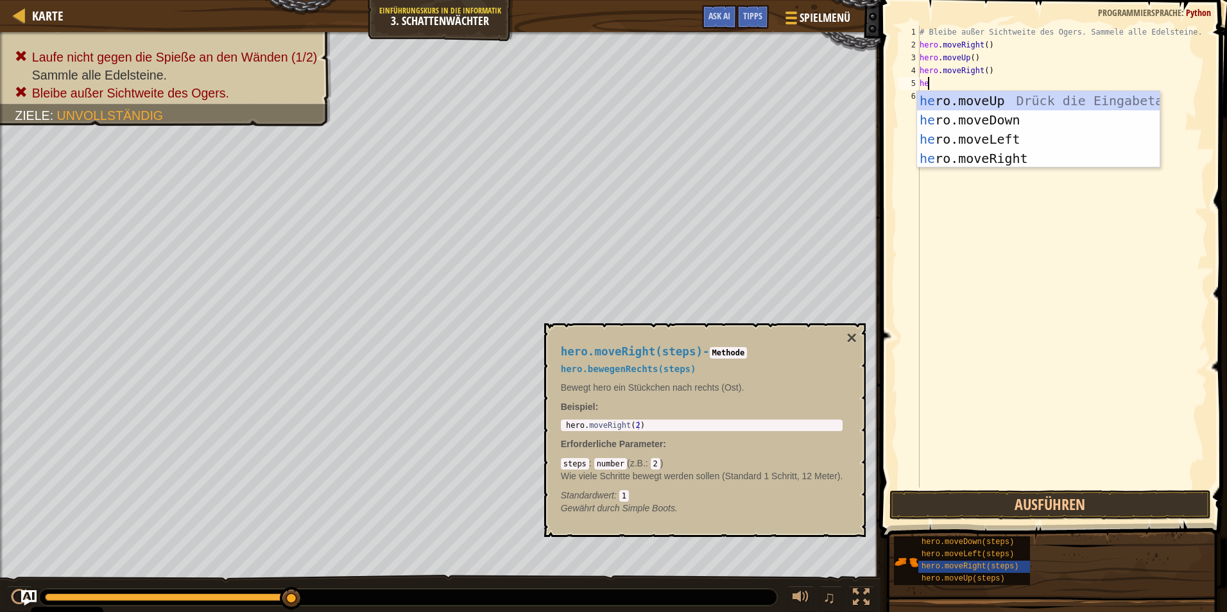
type textarea "her"
click at [1009, 116] on div "her o.moveUp Drück die Eingabetaste her o.moveDown Drück die Eingabetaste her o…" at bounding box center [1038, 149] width 243 height 116
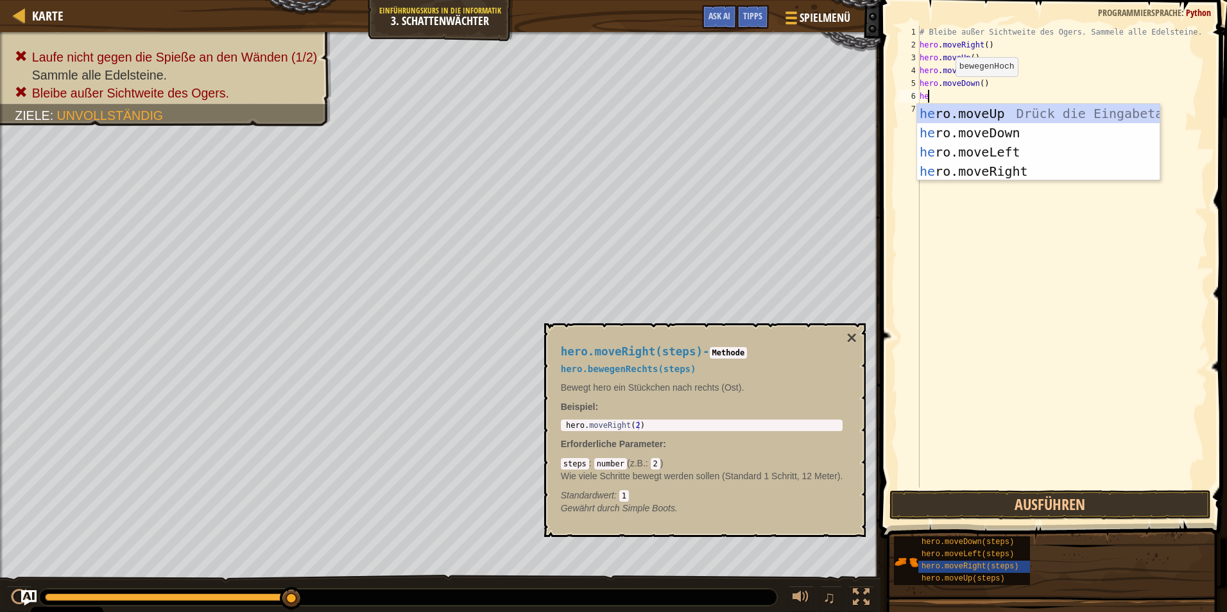
type textarea "her"
click at [996, 170] on div "her o.moveUp Drück die Eingabetaste her o.moveDown Drück die Eingabetaste her o…" at bounding box center [1038, 162] width 243 height 116
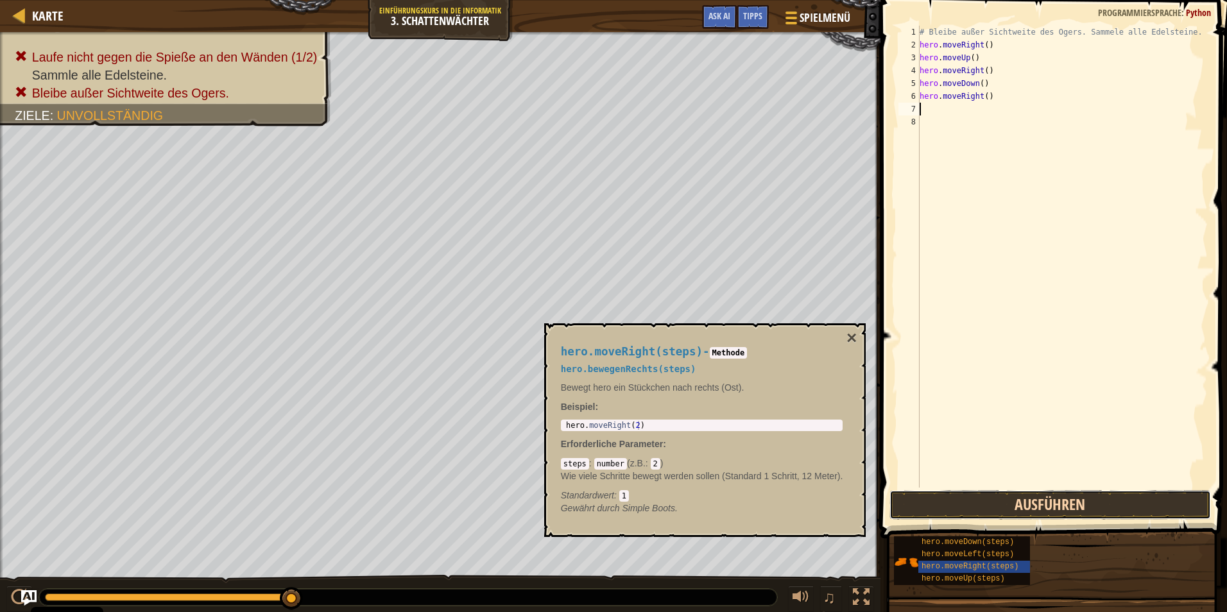
click at [1020, 505] on button "Ausführen" at bounding box center [1049, 505] width 321 height 30
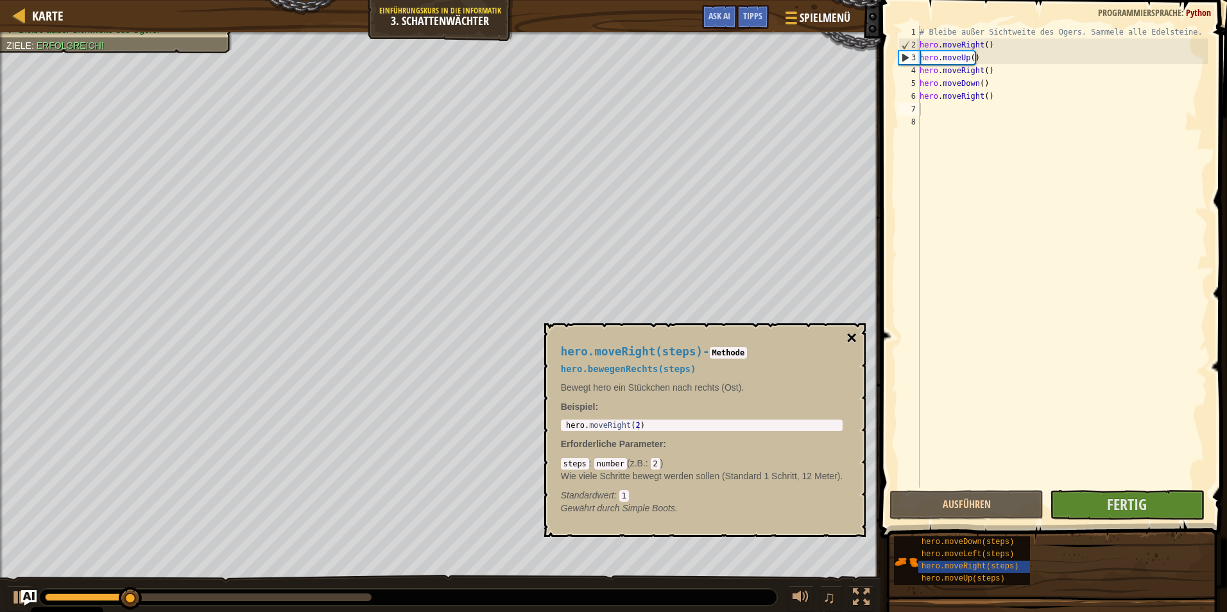
click at [854, 339] on button "×" at bounding box center [851, 338] width 10 height 18
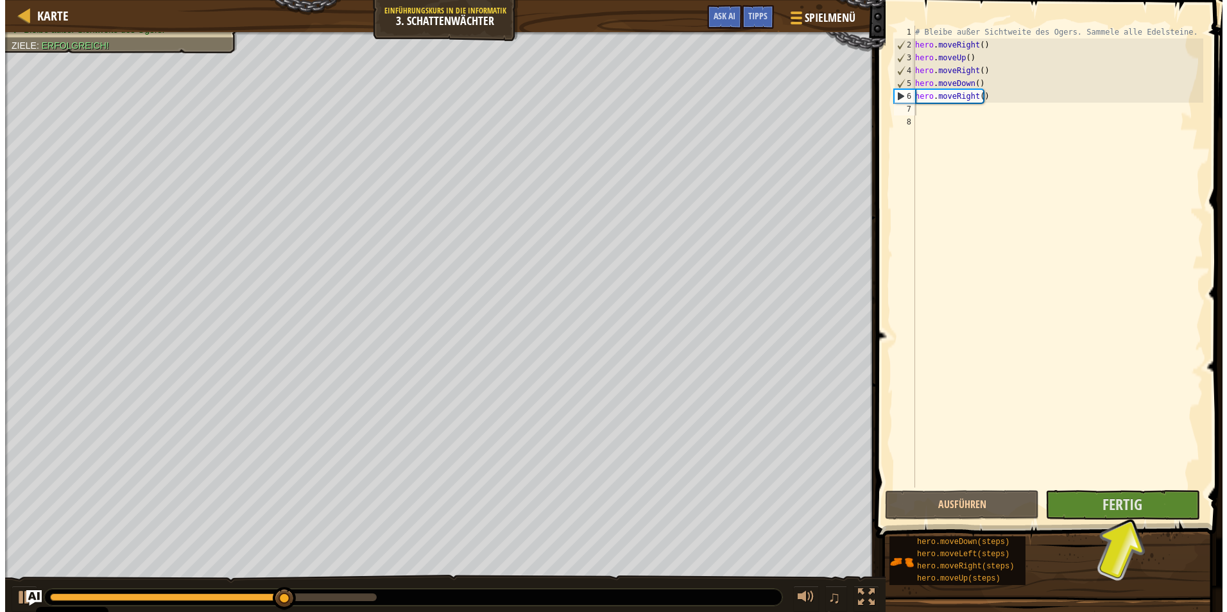
scroll to position [0, 0]
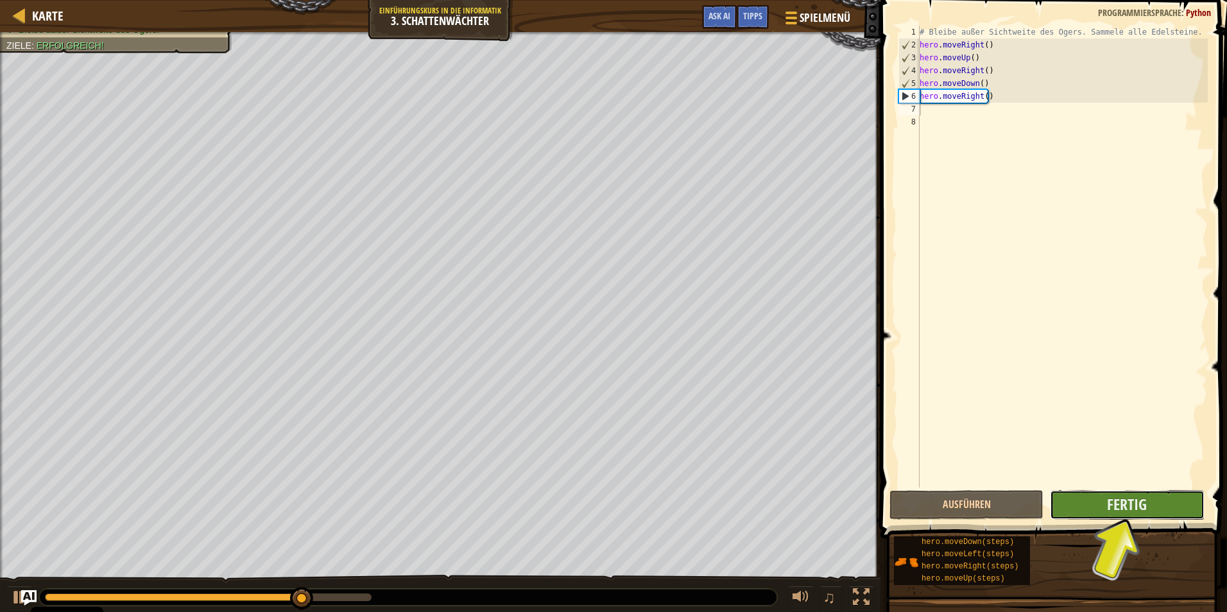
click at [1157, 506] on button "Fertig" at bounding box center [1127, 505] width 154 height 30
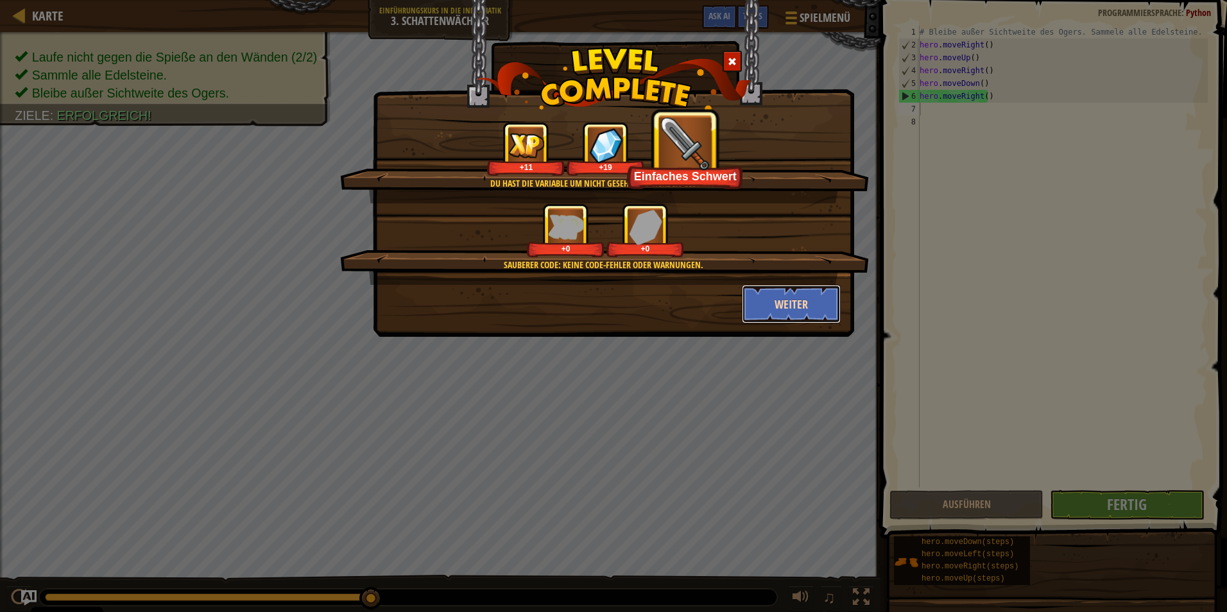
click at [786, 316] on button "Weiter" at bounding box center [791, 304] width 99 height 39
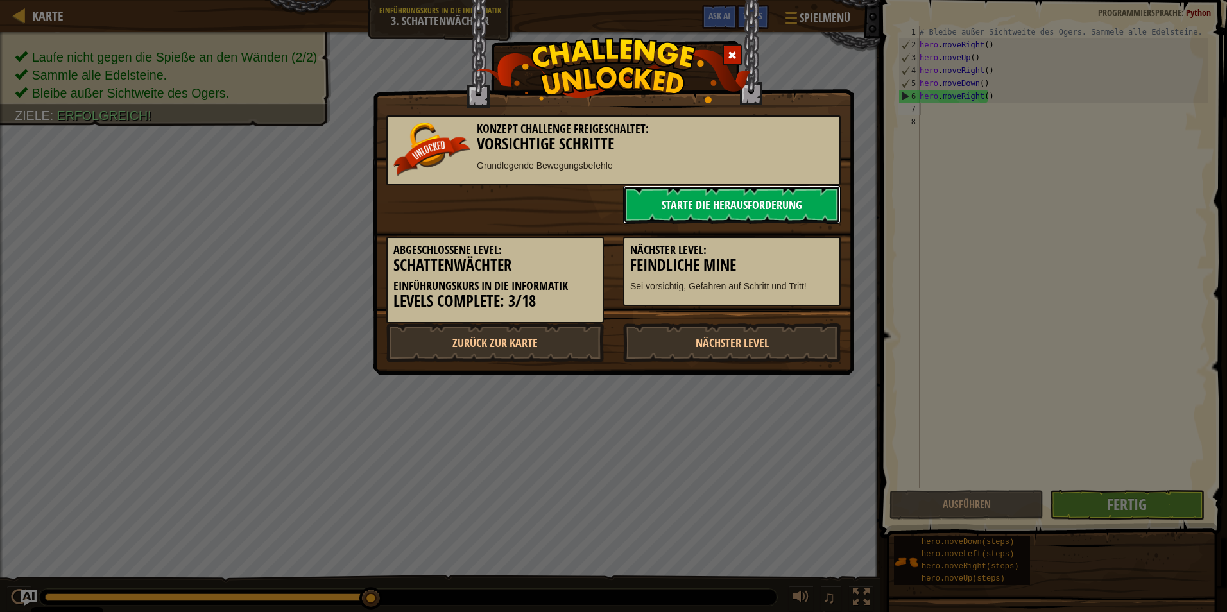
click at [773, 202] on link "Starte die Herausforderung" at bounding box center [732, 204] width 218 height 39
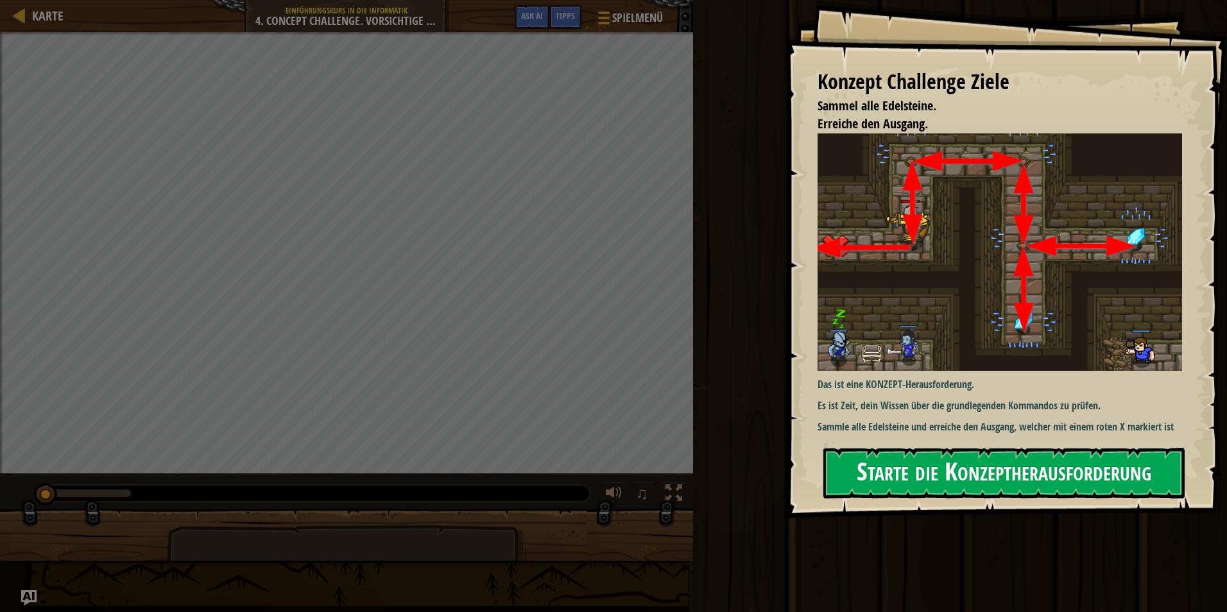
click at [999, 481] on button "Starte die Konzeptherausforderung" at bounding box center [1003, 473] width 361 height 51
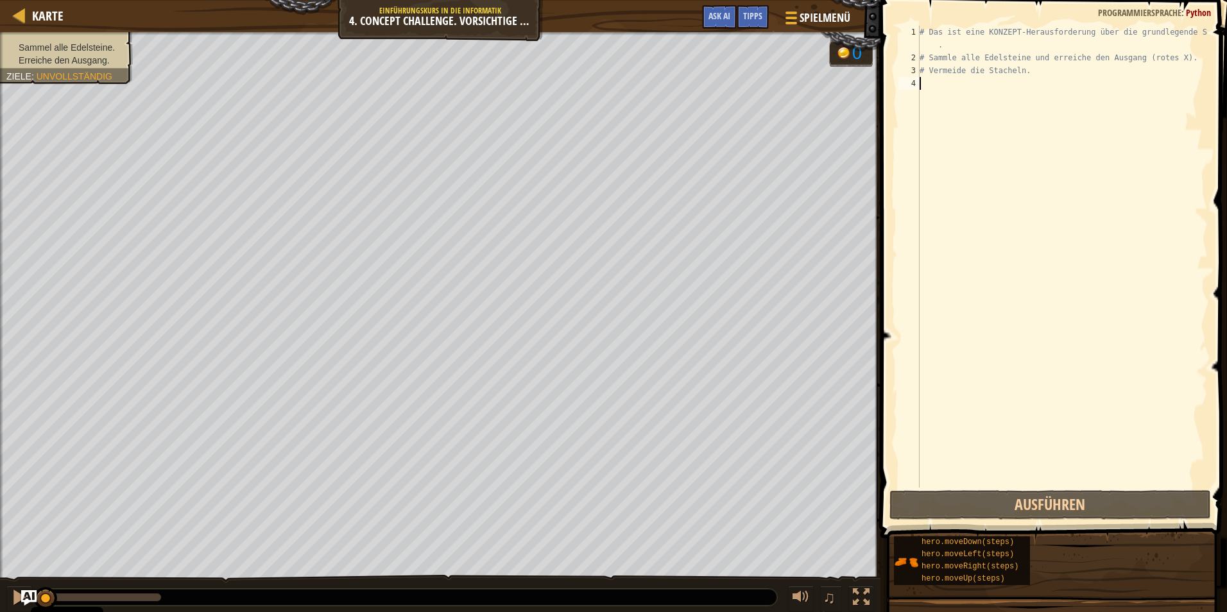
scroll to position [6, 0]
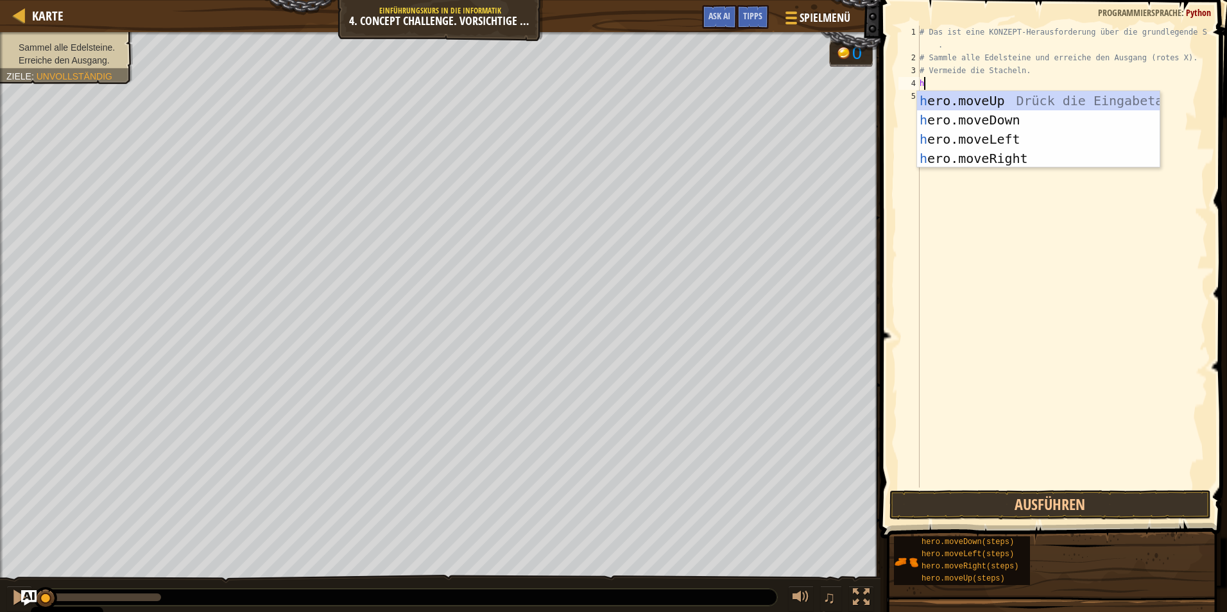
type textarea "her"
click at [991, 98] on div "her o.moveUp Drück die Eingabetaste her o.moveDown Drück die Eingabetaste her o…" at bounding box center [1038, 149] width 243 height 116
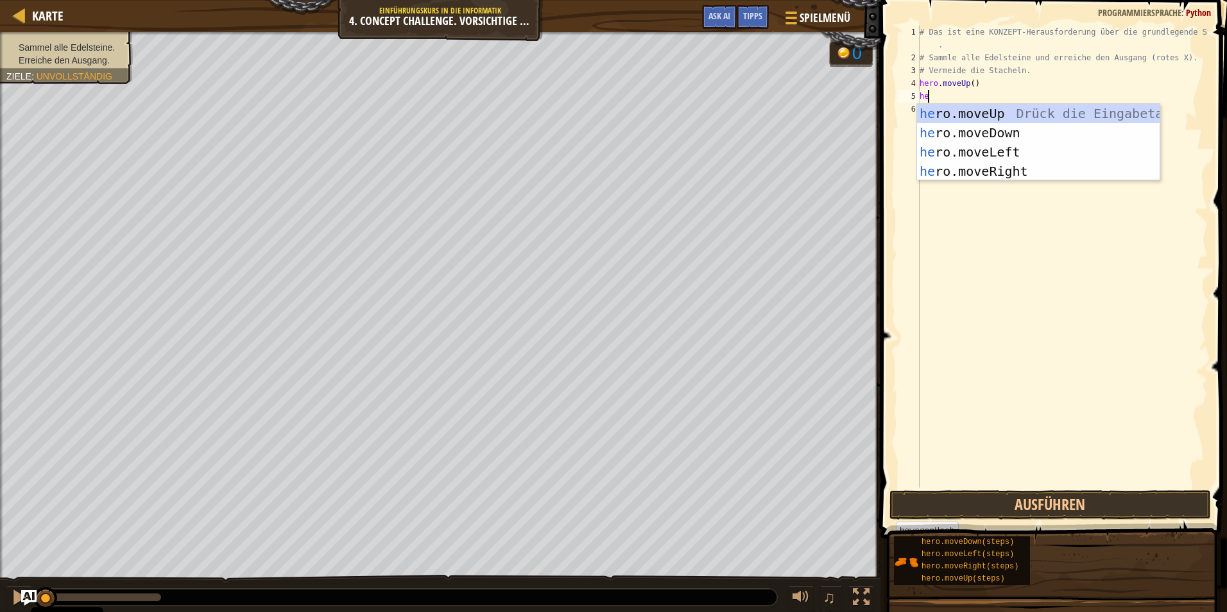
type textarea "her"
click at [994, 166] on div "her o.moveUp Drück die Eingabetaste her o.moveDown Drück die Eingabetaste her o…" at bounding box center [1038, 162] width 243 height 116
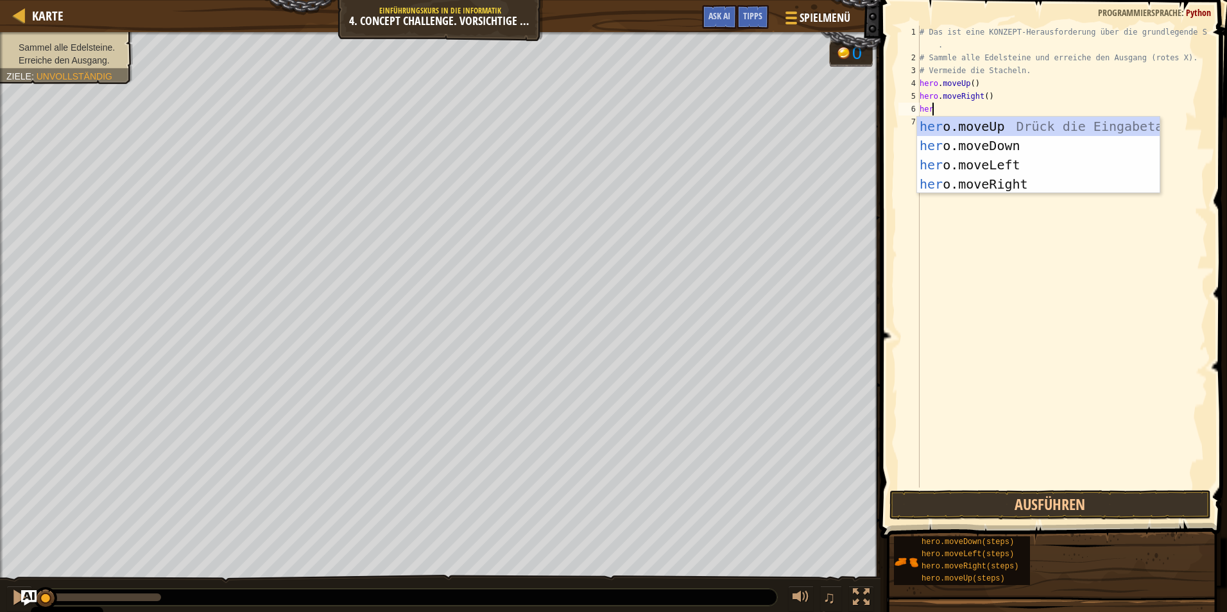
type textarea "hero"
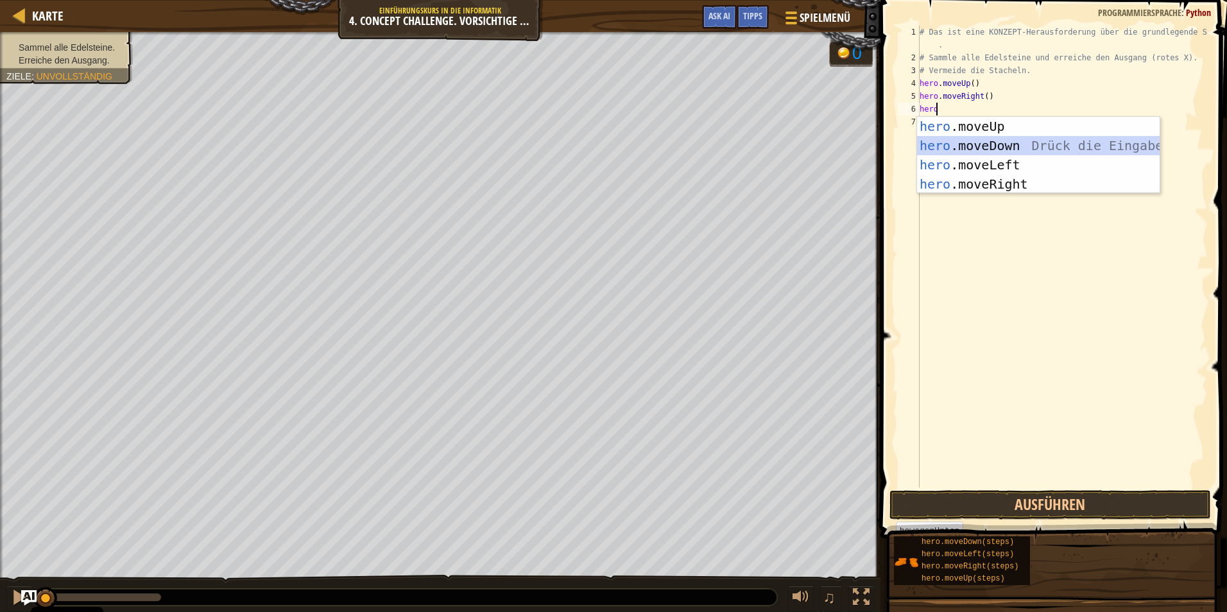
click at [1004, 141] on div "hero .moveUp Drück die Eingabetaste hero .moveDown Drück die Eingabetaste hero …" at bounding box center [1038, 175] width 243 height 116
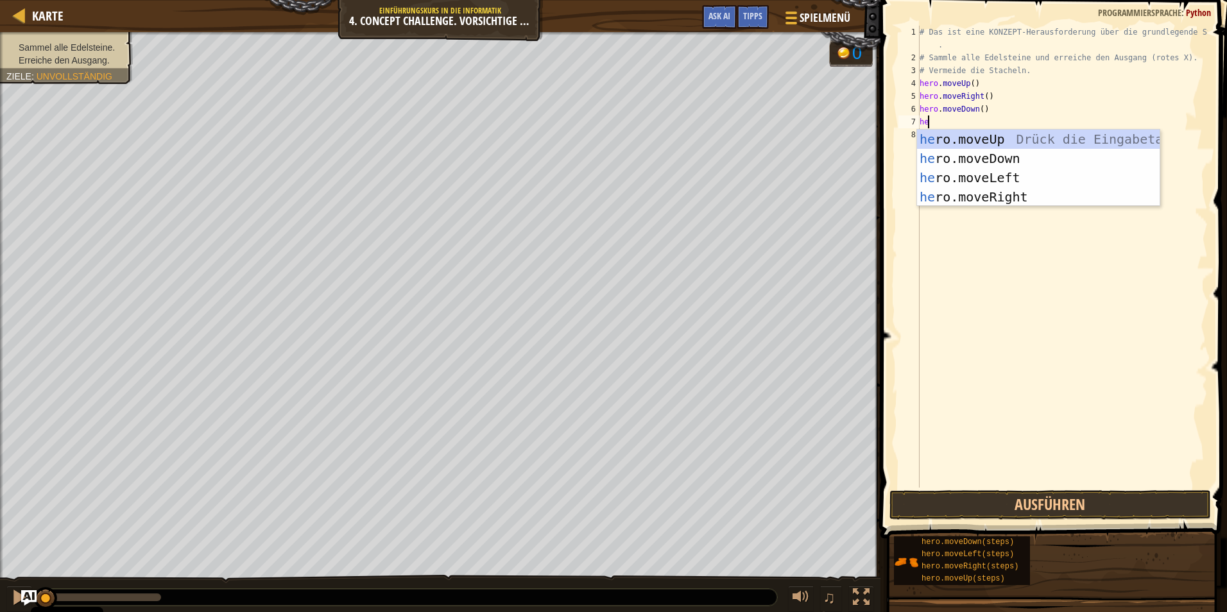
type textarea "her"
click at [991, 198] on div "her o.moveUp Drück die Eingabetaste her o.moveDown Drück die Eingabetaste her o…" at bounding box center [1038, 188] width 243 height 116
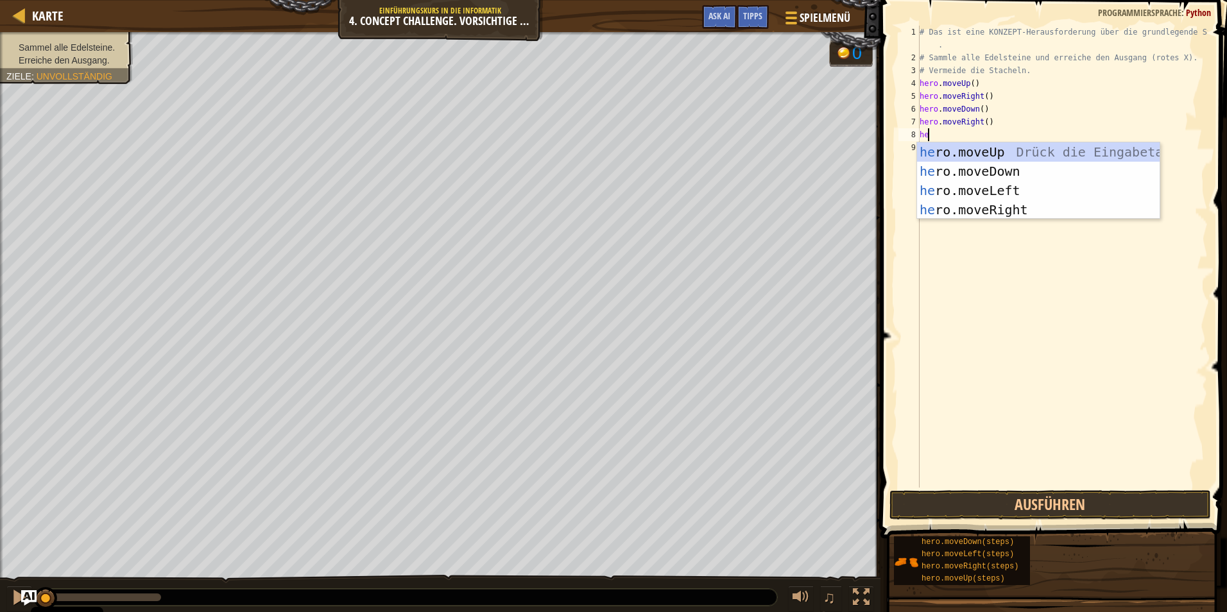
type textarea "her"
click at [972, 191] on div "her o.moveUp Drück die Eingabetaste her o.moveDown Drück die Eingabetaste her o…" at bounding box center [1038, 200] width 243 height 116
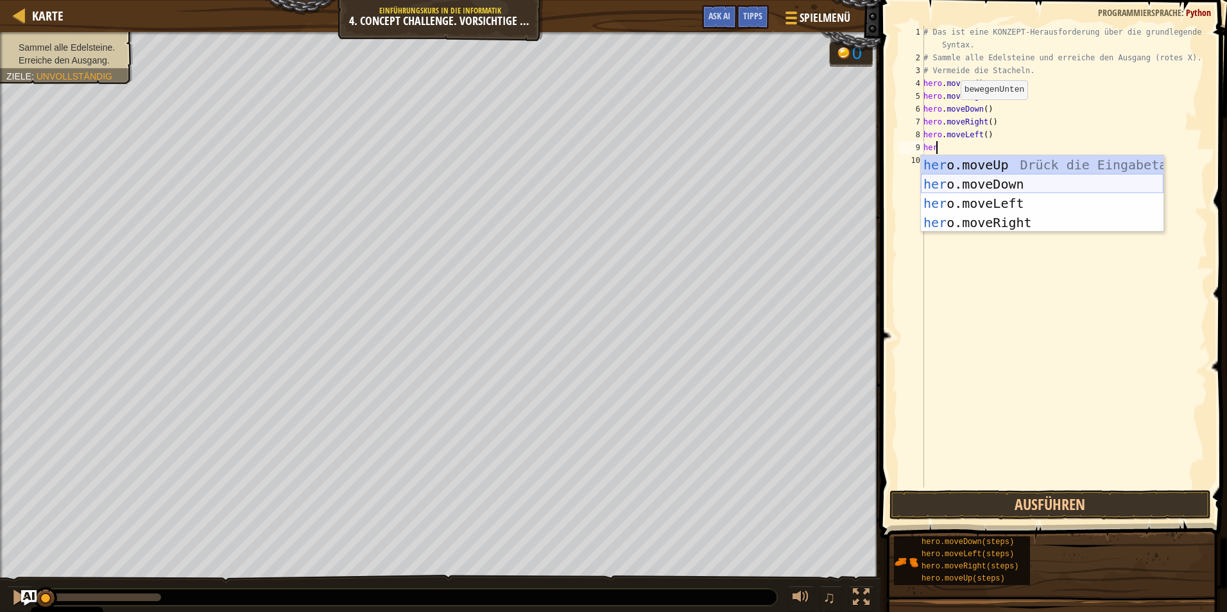
type textarea "hero"
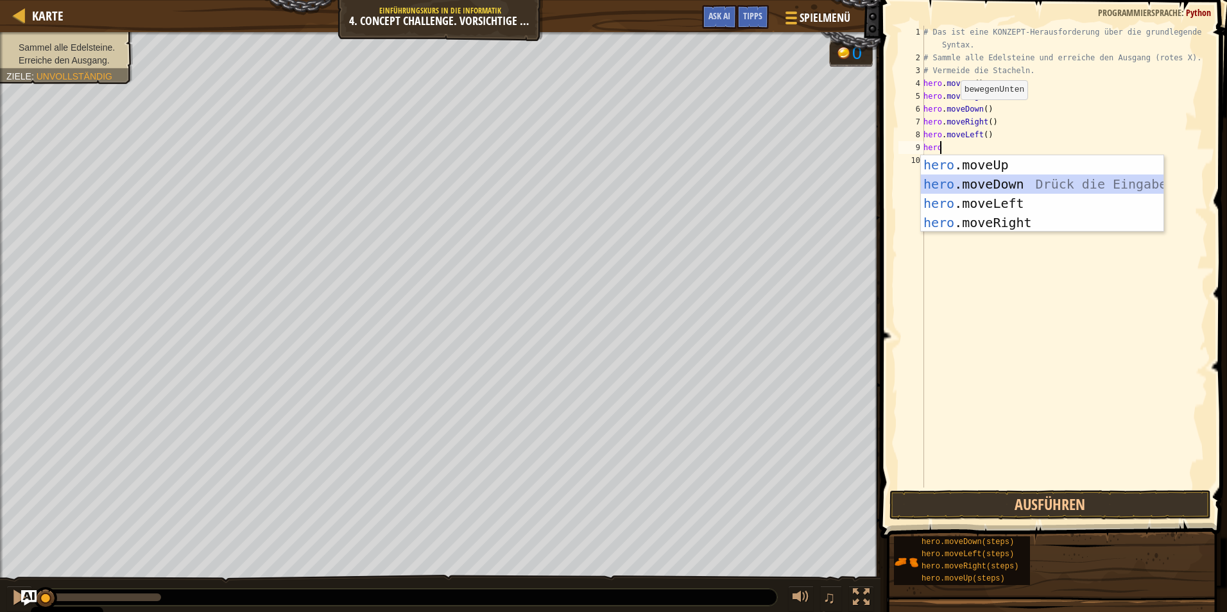
click at [997, 184] on div "hero .moveUp Drück die Eingabetaste hero .moveDown Drück die Eingabetaste hero …" at bounding box center [1042, 213] width 243 height 116
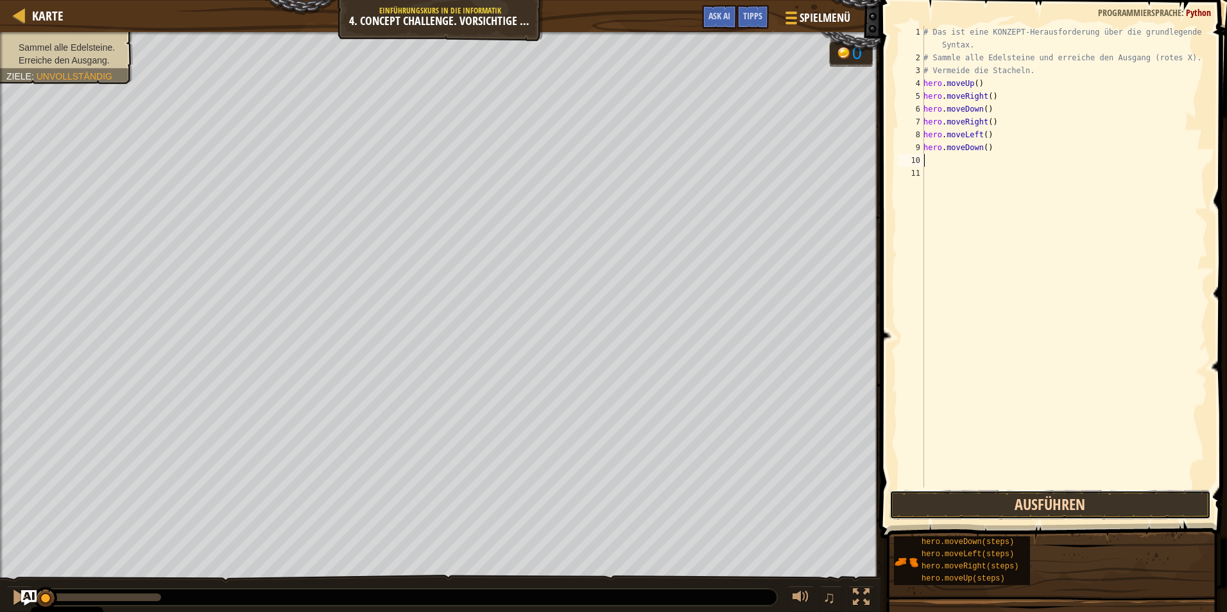
click at [1051, 497] on button "Ausführen" at bounding box center [1049, 505] width 321 height 30
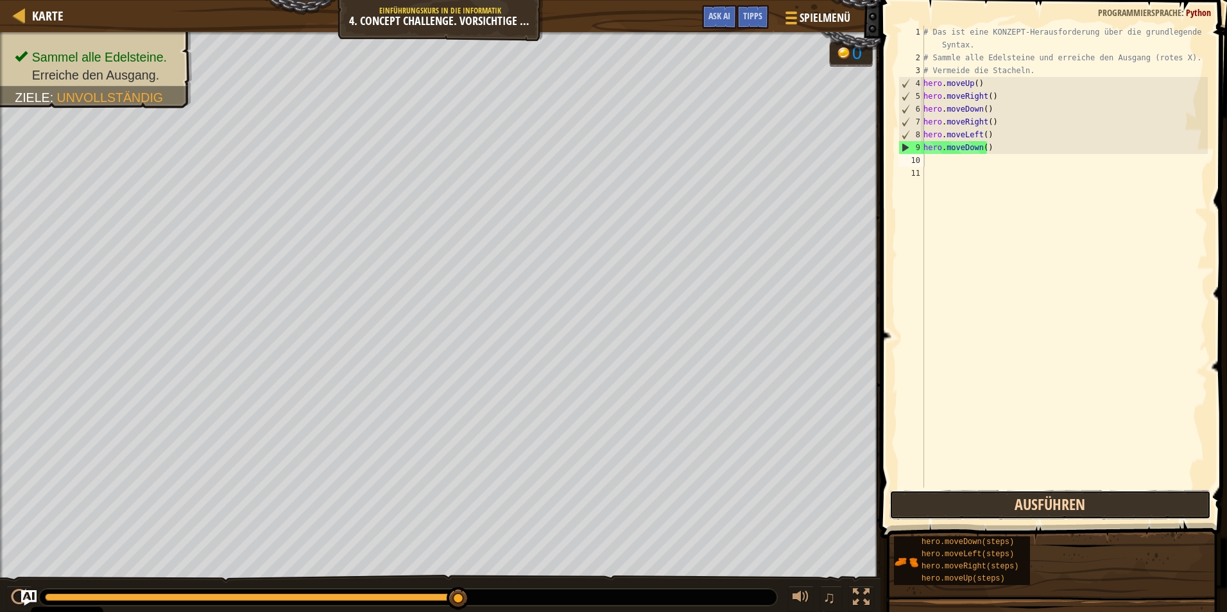
click at [1089, 511] on button "Ausführen" at bounding box center [1049, 505] width 321 height 30
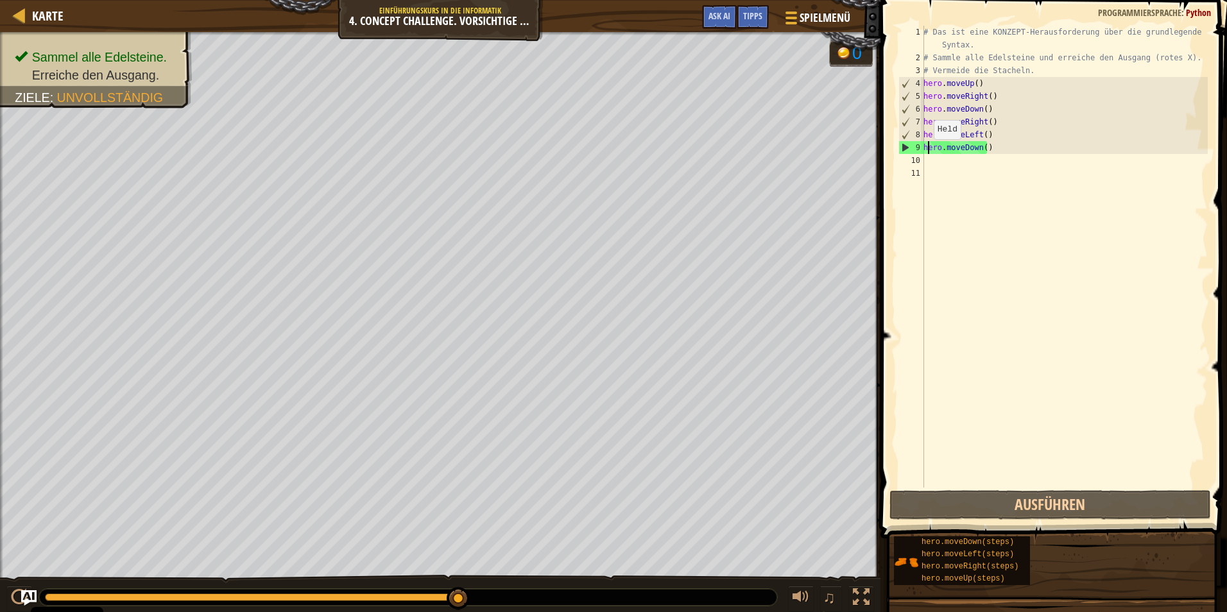
click at [927, 152] on div "# Das ist eine KONZEPT-Herausforderung über die grundlegende Syntax. # Sammle a…" at bounding box center [1064, 276] width 287 height 501
type textarea "hero.moveDown()"
click at [925, 157] on div "# Das ist eine KONZEPT-Herausforderung über die grundlegende Syntax. # Sammle a…" at bounding box center [1064, 276] width 287 height 501
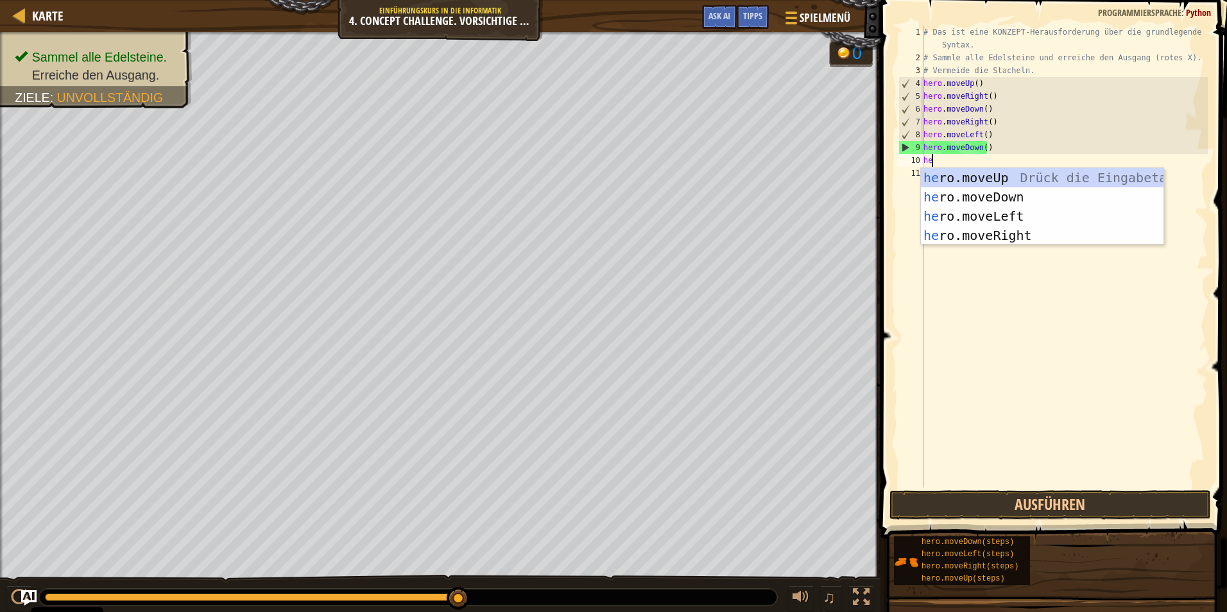
type textarea "her"
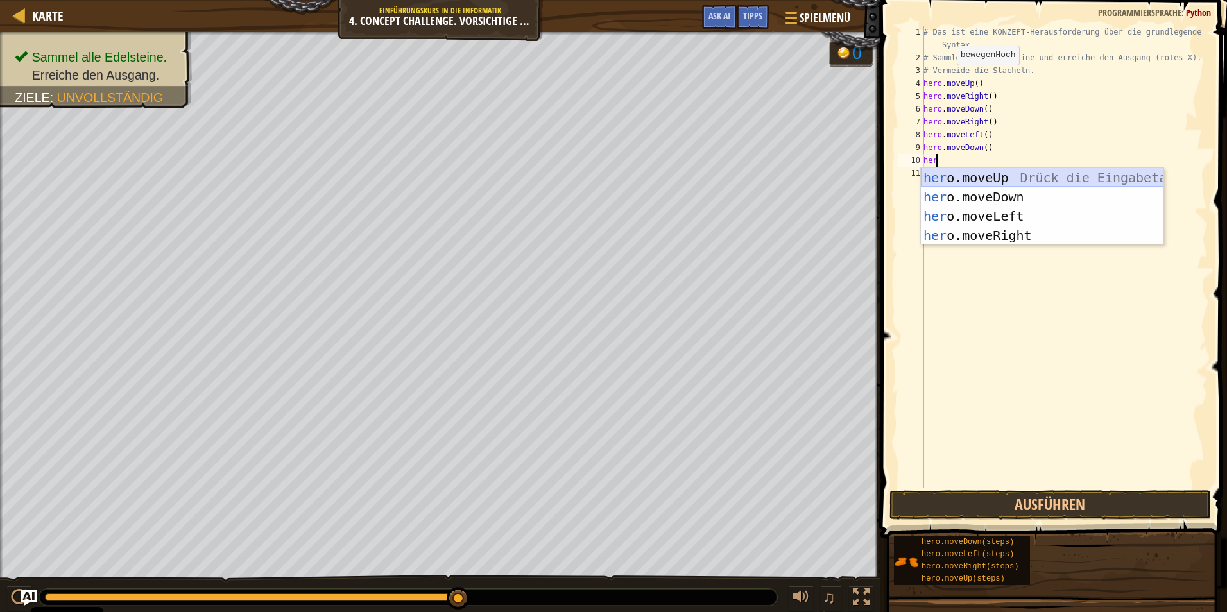
click at [1000, 178] on div "her o.moveUp Drück die Eingabetaste her o.moveDown Drück die Eingabetaste her o…" at bounding box center [1042, 226] width 243 height 116
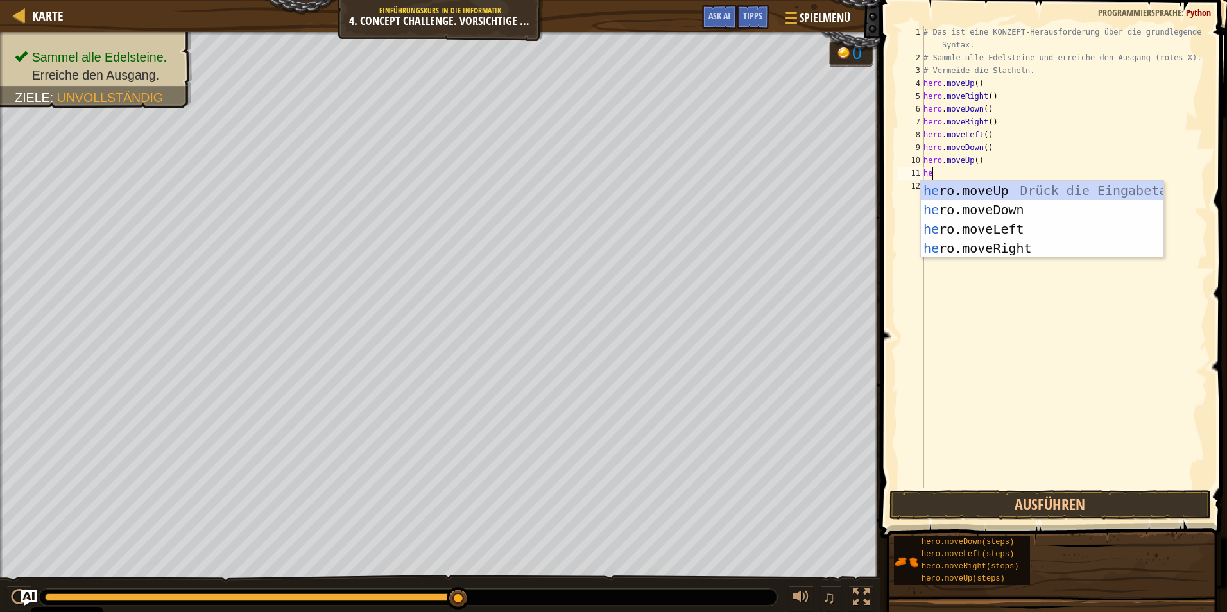
type textarea "her"
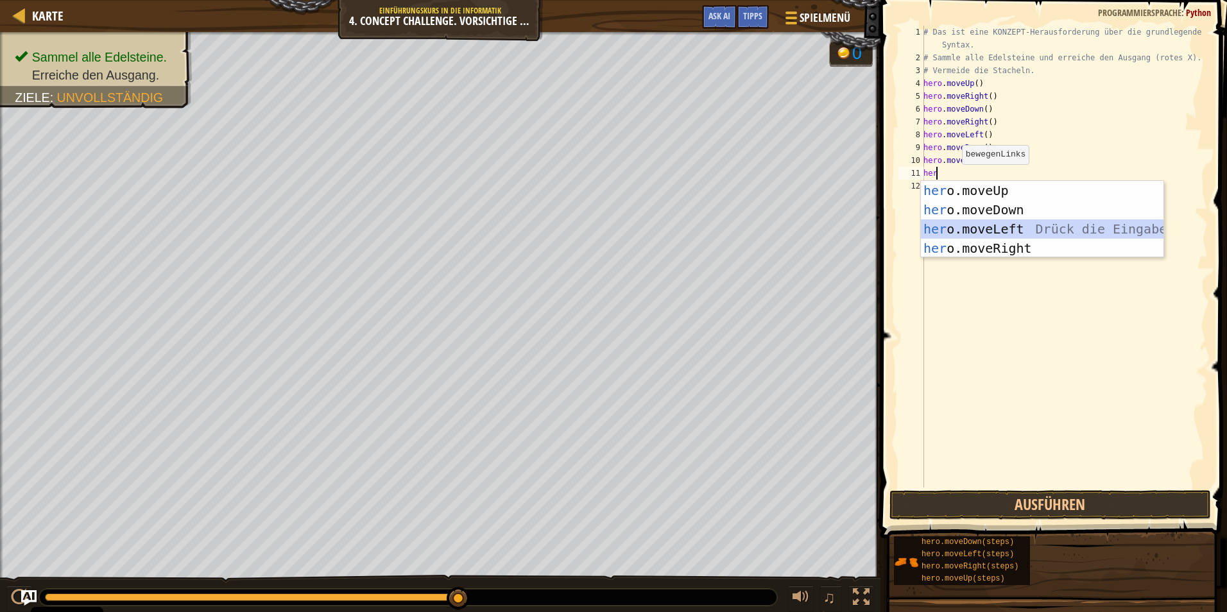
click at [963, 223] on div "her o.moveUp Drück die Eingabetaste her o.moveDown Drück die Eingabetaste her o…" at bounding box center [1042, 239] width 243 height 116
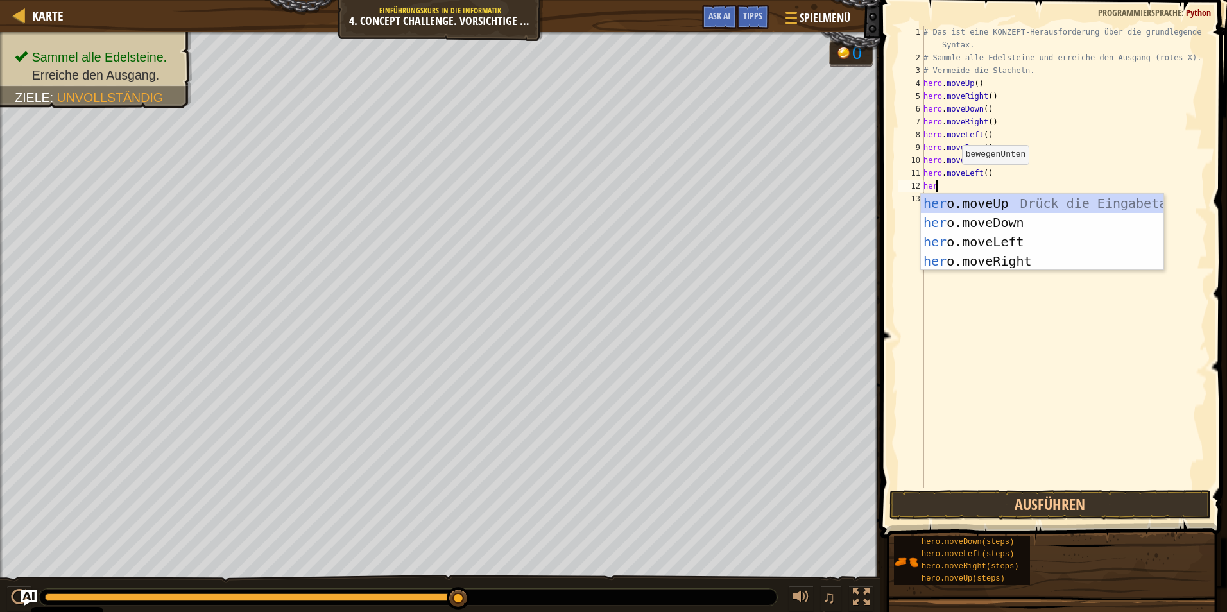
type textarea "hero"
click at [958, 227] on div "hero .moveUp Drück die Eingabetaste hero .moveDown Drück die Eingabetaste hero …" at bounding box center [1042, 252] width 243 height 116
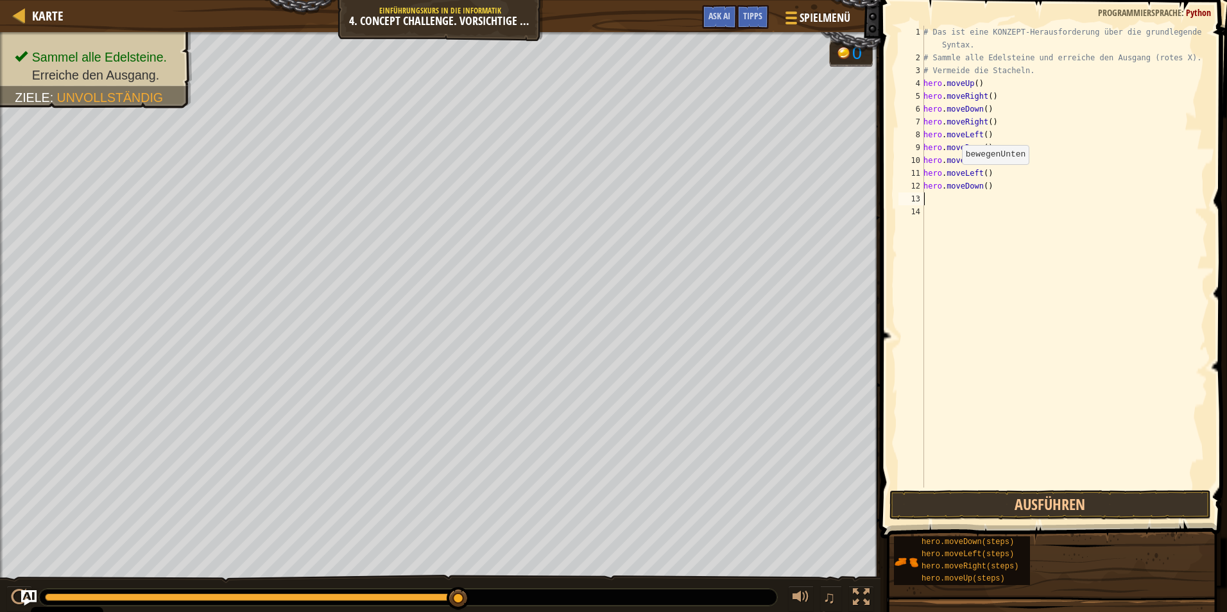
scroll to position [6, 0]
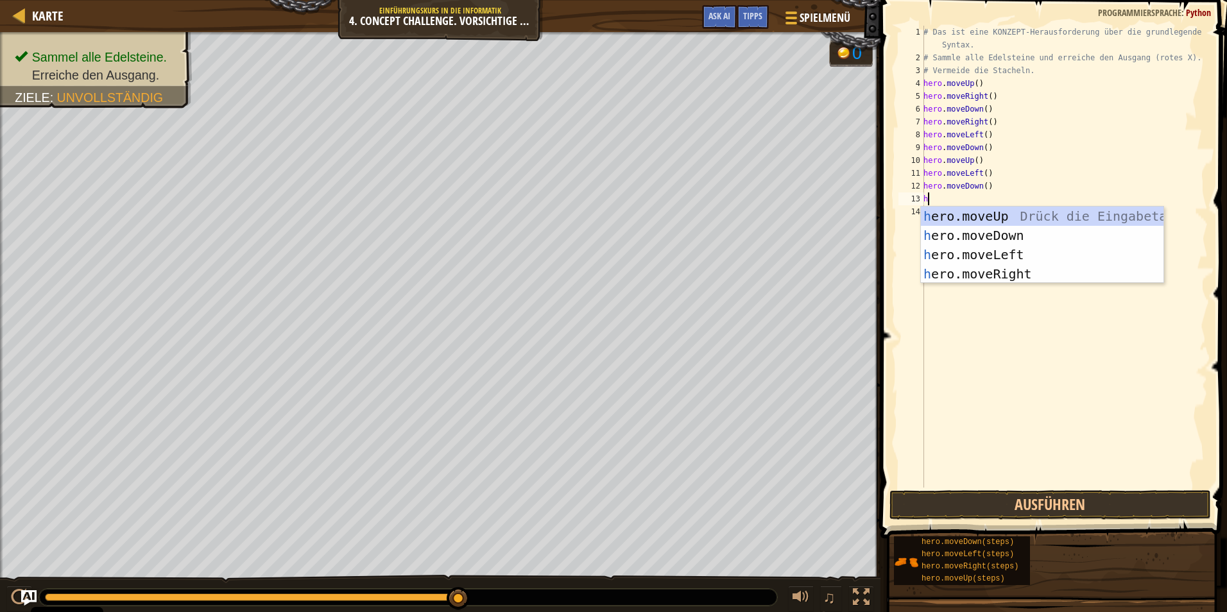
type textarea "her"
click at [961, 249] on div "her o.moveUp Drück die Eingabetaste her o.moveDown Drück die Eingabetaste her o…" at bounding box center [1042, 265] width 243 height 116
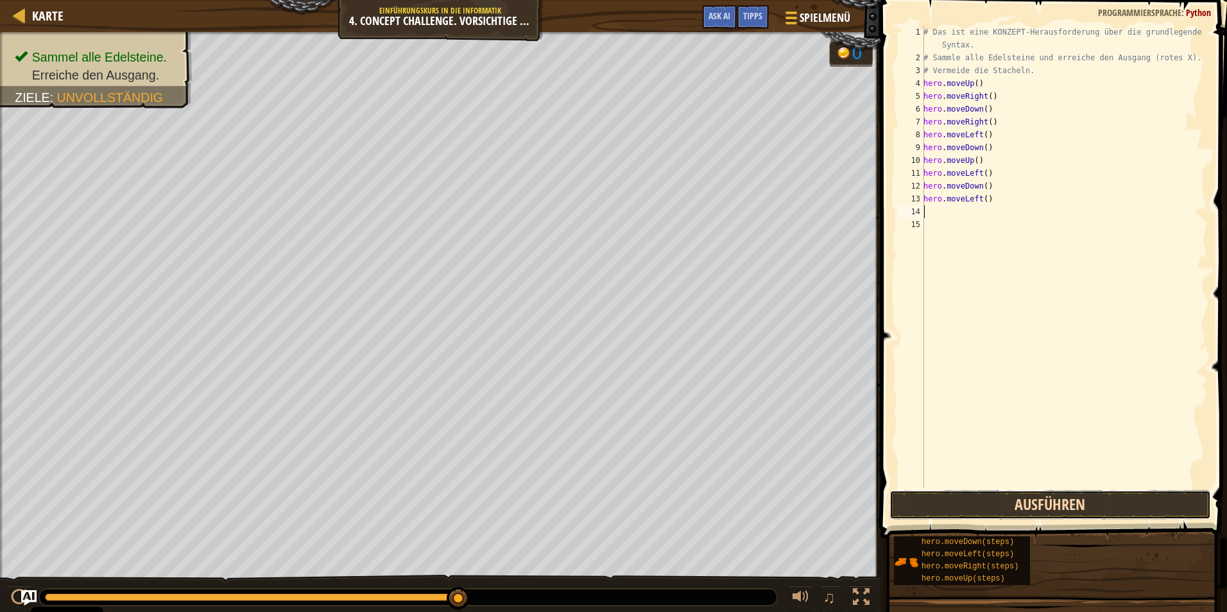
click at [982, 513] on button "Ausführen" at bounding box center [1049, 505] width 321 height 30
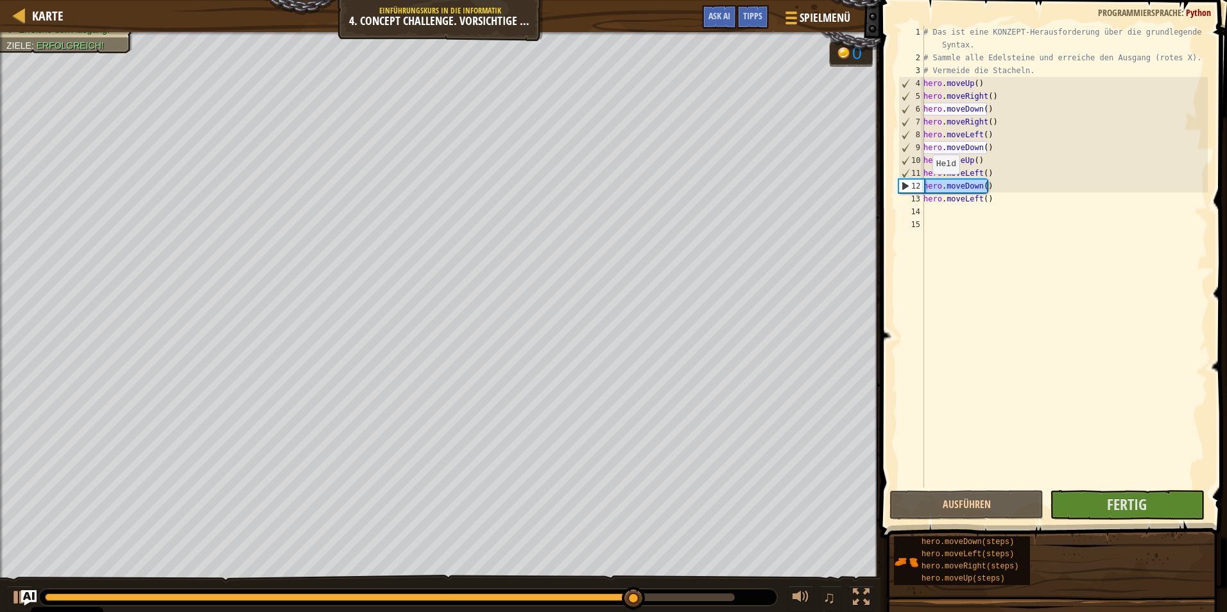
drag, startPoint x: 995, startPoint y: 187, endPoint x: 925, endPoint y: 187, distance: 69.9
click at [925, 187] on div "# Das ist eine KONZEPT-Herausforderung über die grundlegende Syntax. # Sammle a…" at bounding box center [1064, 276] width 287 height 501
type textarea "hero.moveDown()"
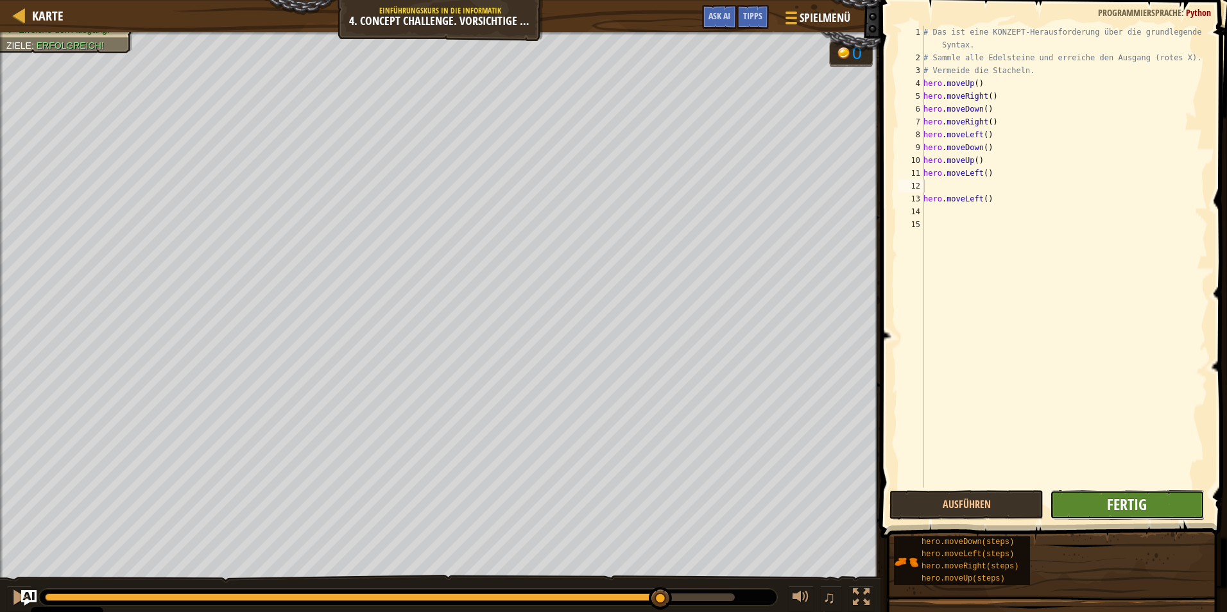
click at [1145, 509] on span "Fertig" at bounding box center [1127, 504] width 40 height 21
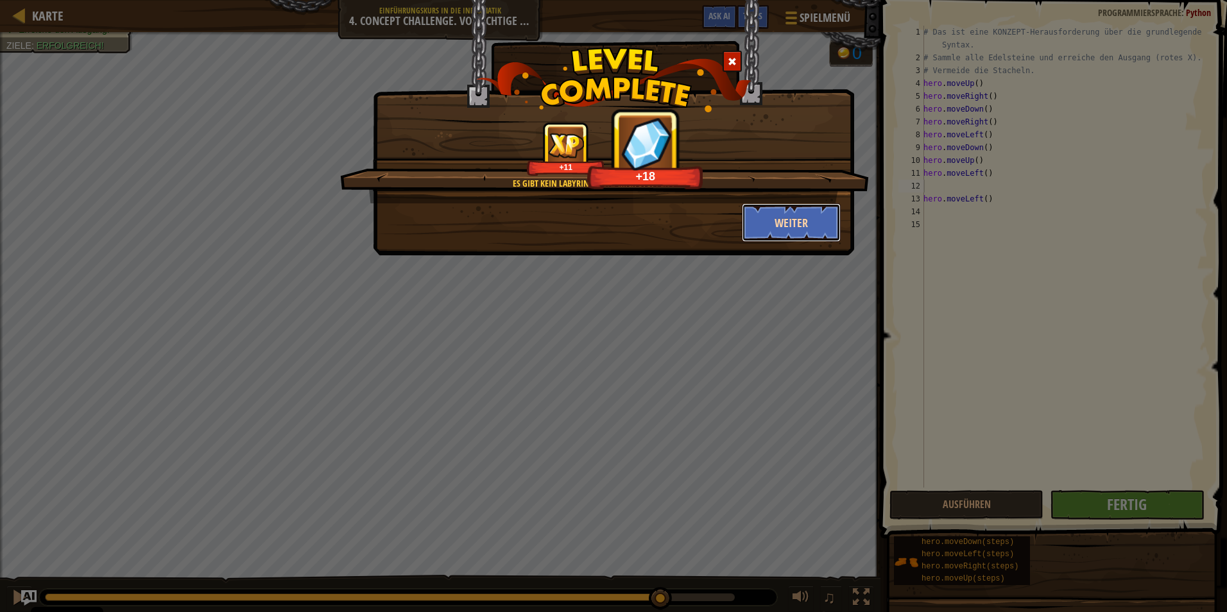
click at [783, 228] on button "Weiter" at bounding box center [791, 222] width 99 height 39
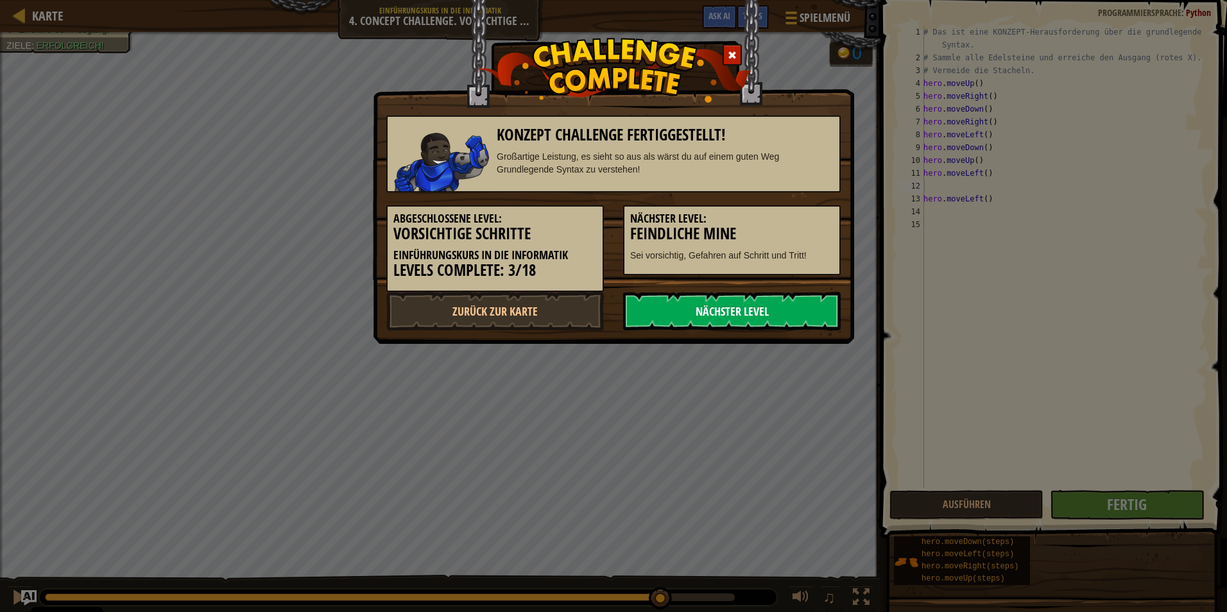
click at [711, 311] on link "Nächster Level" at bounding box center [732, 311] width 218 height 39
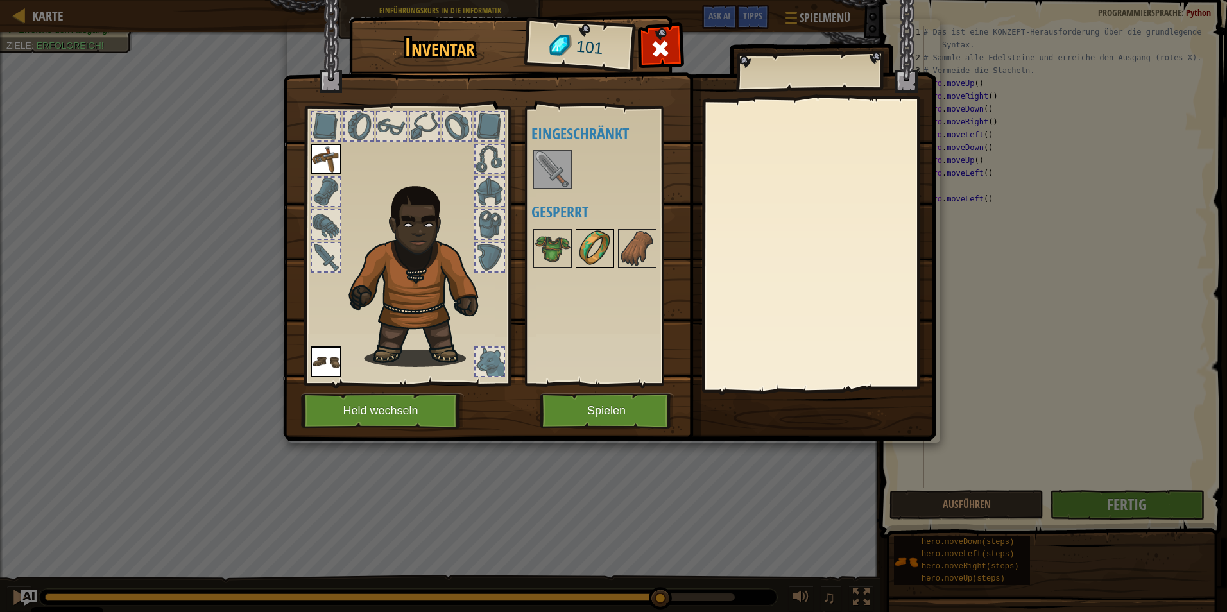
click at [595, 248] on img at bounding box center [595, 248] width 36 height 36
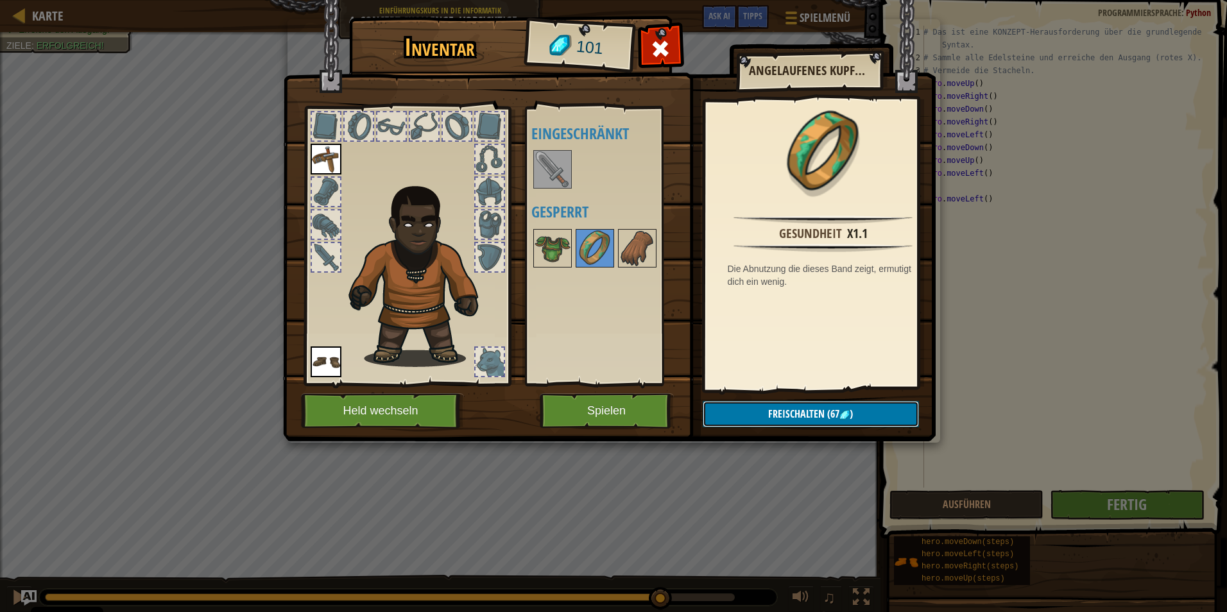
click at [782, 409] on span "Freischalten" at bounding box center [796, 414] width 56 height 14
click at [784, 408] on button "Bestätigen" at bounding box center [811, 414] width 216 height 26
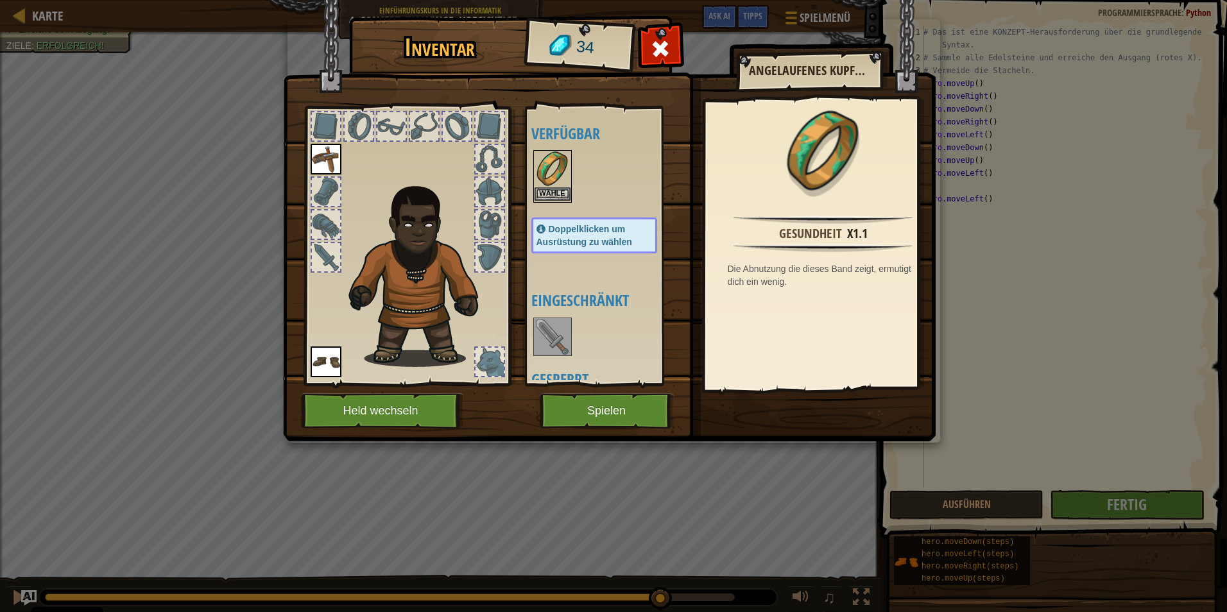
click at [557, 187] on img at bounding box center [553, 169] width 36 height 36
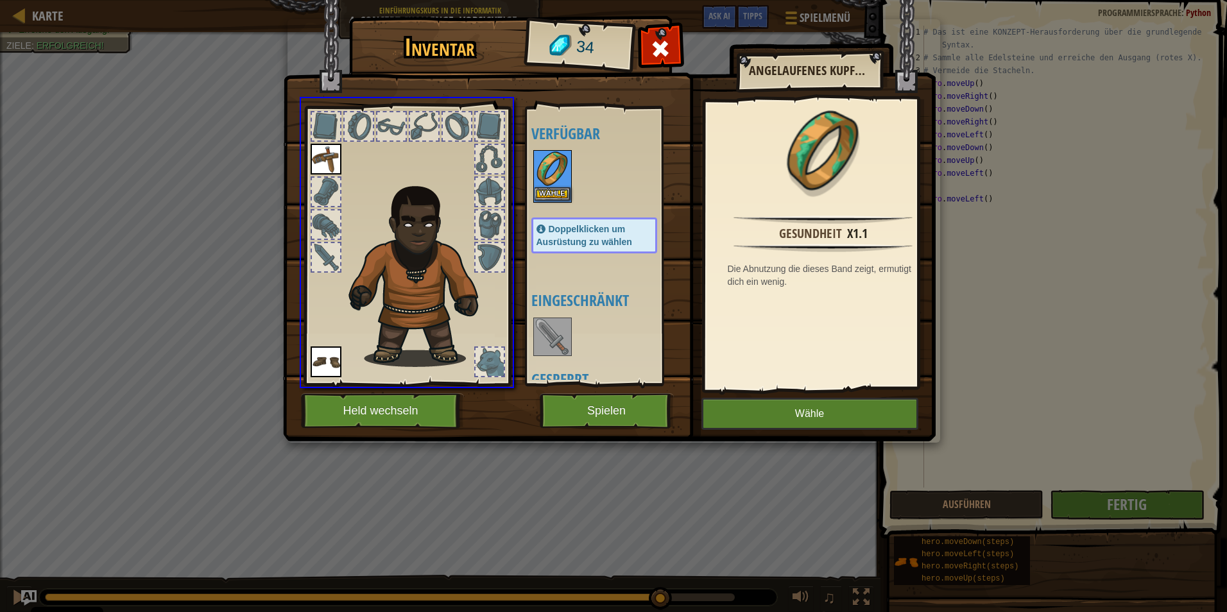
drag, startPoint x: 544, startPoint y: 180, endPoint x: 552, endPoint y: 186, distance: 10.1
click at [544, 167] on div "Inventar 34 Verfügbar Wähle Wähle Wähle Doppelklicken um Ausrüstung zu wählen E…" at bounding box center [613, 306] width 1227 height 612
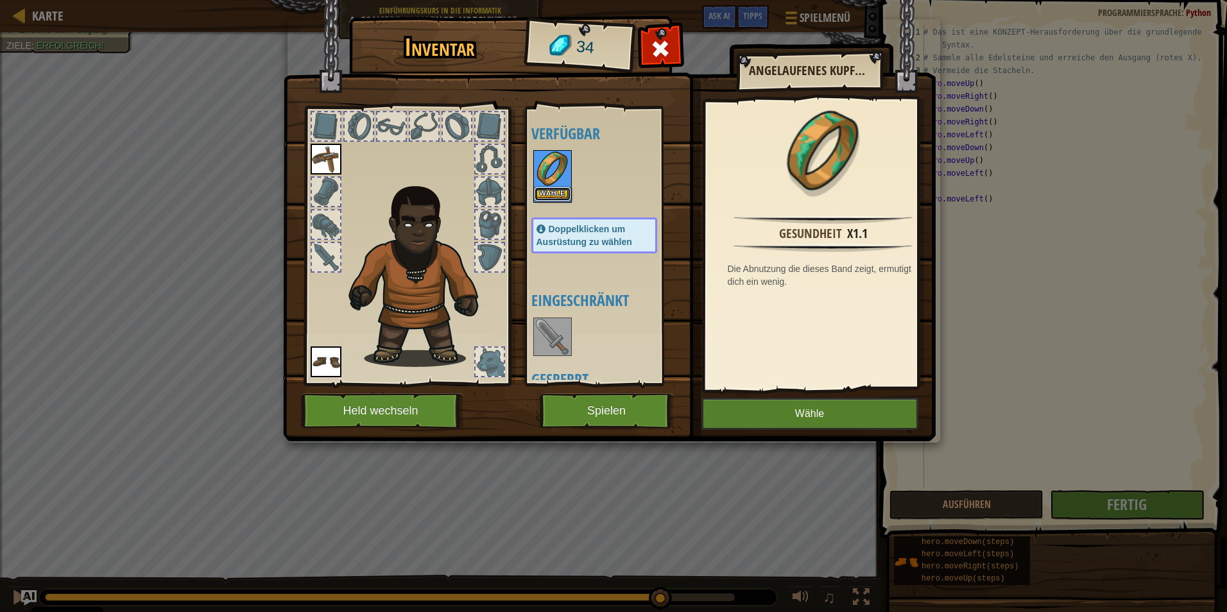
click at [555, 193] on button "Wähle" at bounding box center [553, 193] width 36 height 13
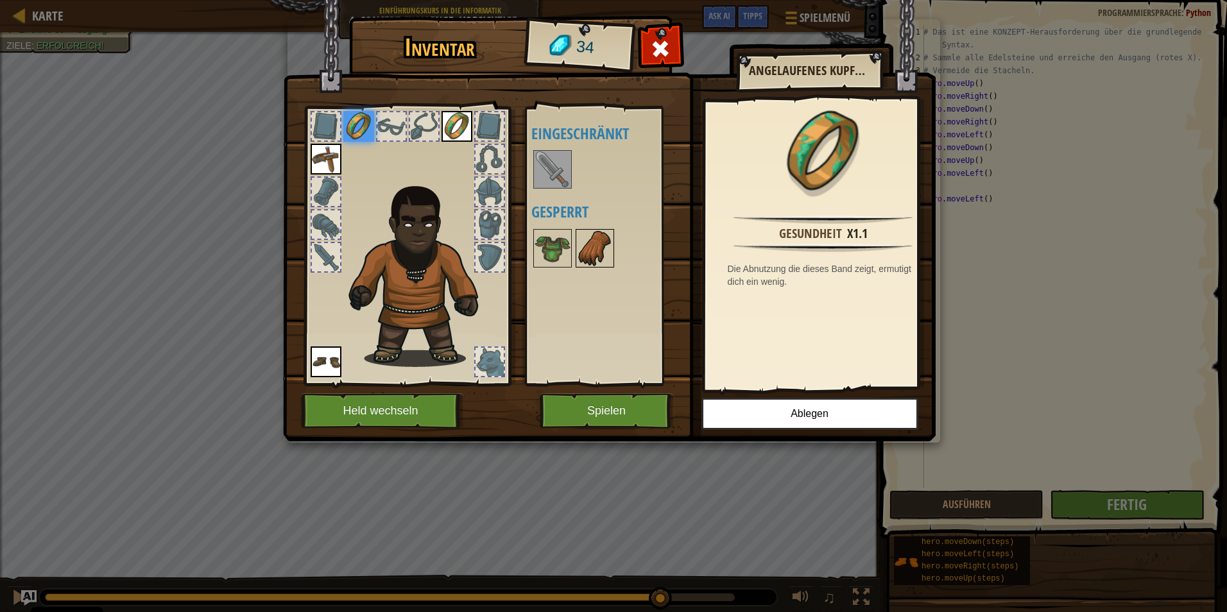
click at [603, 261] on img at bounding box center [595, 248] width 36 height 36
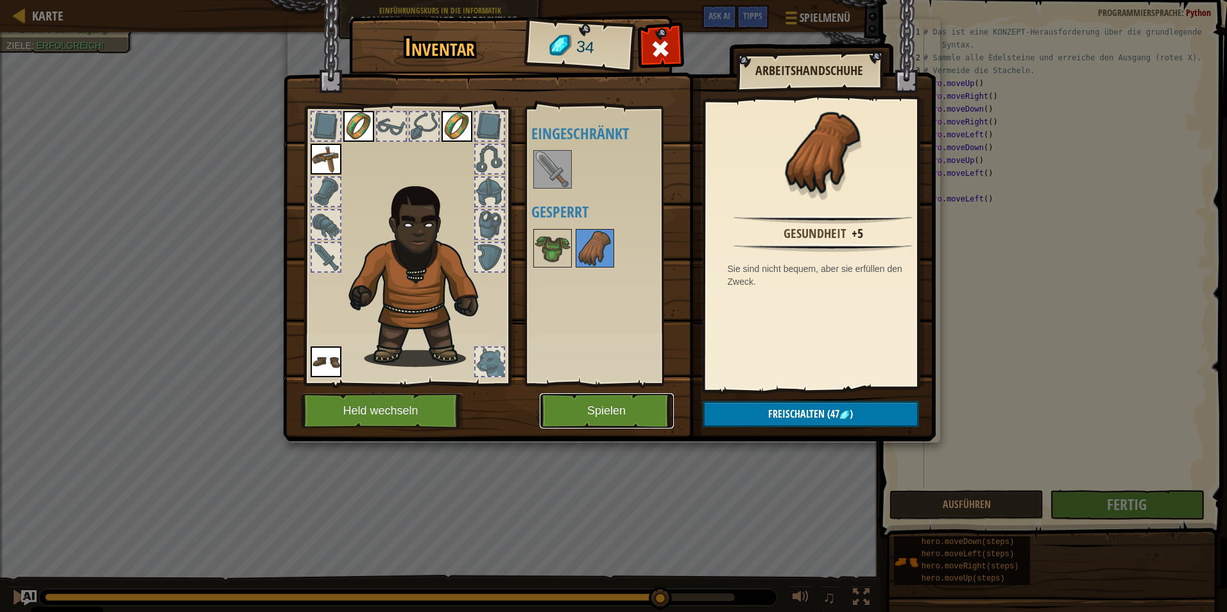
click at [589, 420] on button "Spielen" at bounding box center [607, 410] width 134 height 35
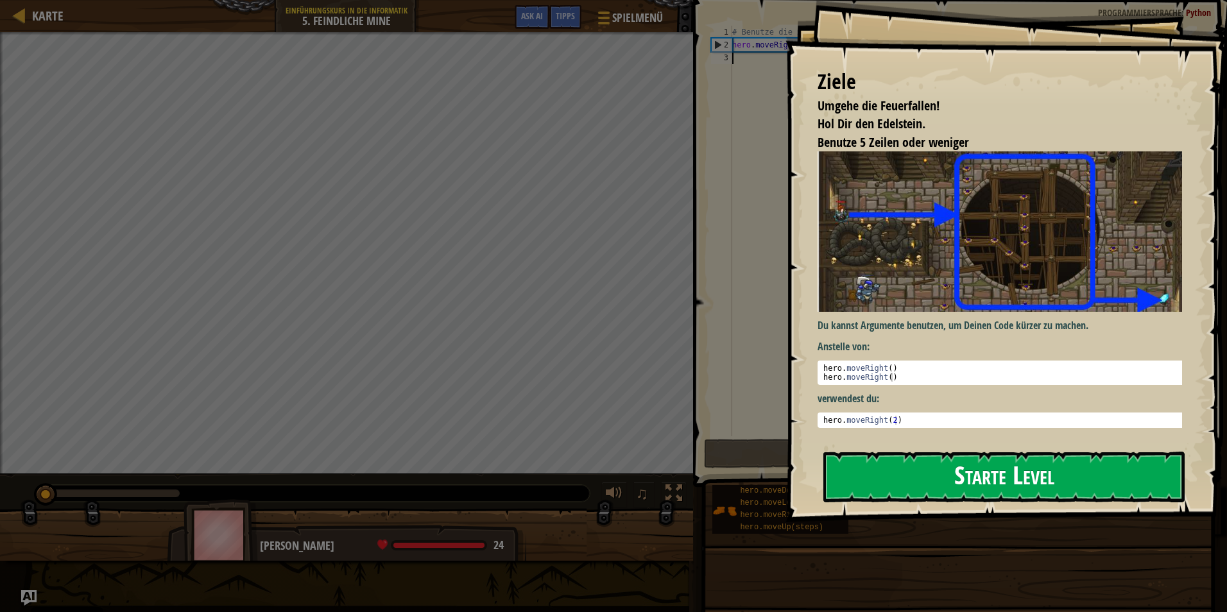
click at [1000, 492] on button "Starte Level" at bounding box center [1003, 477] width 361 height 51
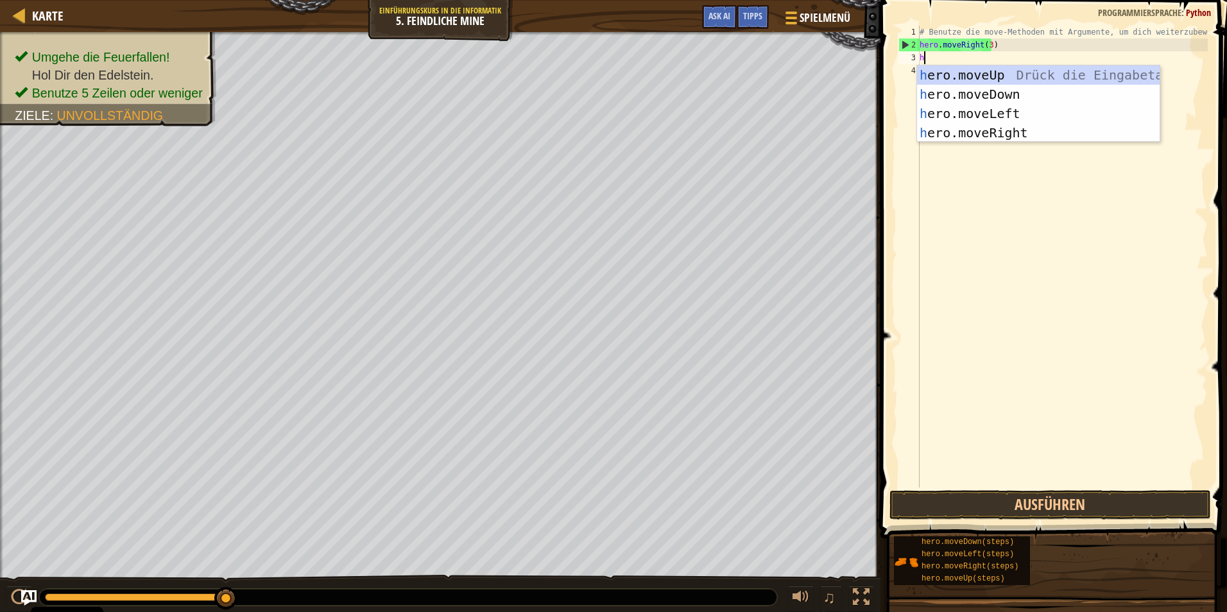
scroll to position [6, 0]
type textarea "her"
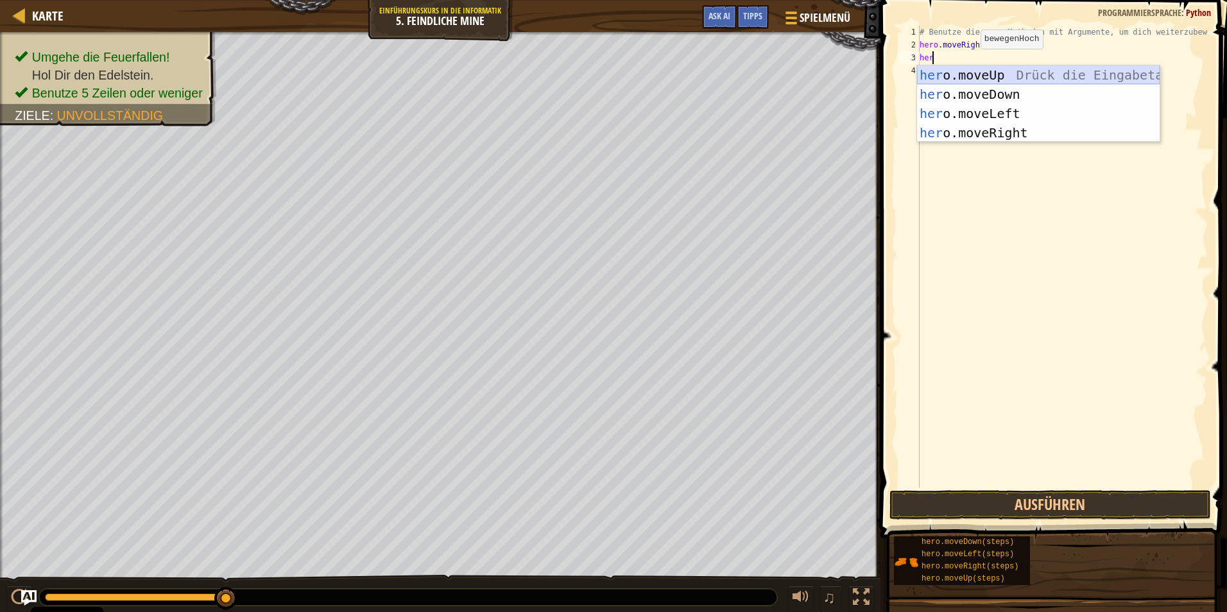
click at [979, 75] on div "her o.moveUp Drück die Eingabetaste her o.moveDown Drück die Eingabetaste her o…" at bounding box center [1038, 123] width 243 height 116
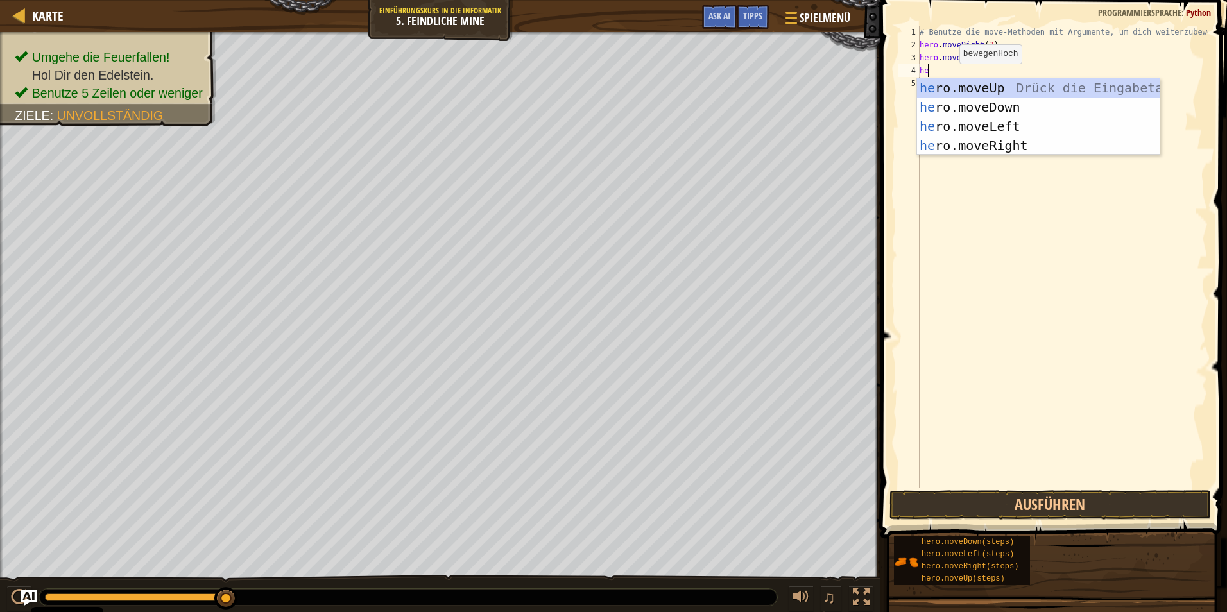
type textarea "her"
click at [972, 139] on div "her o.moveUp Drück die Eingabetaste her o.moveDown Drück die Eingabetaste her o…" at bounding box center [1038, 136] width 243 height 116
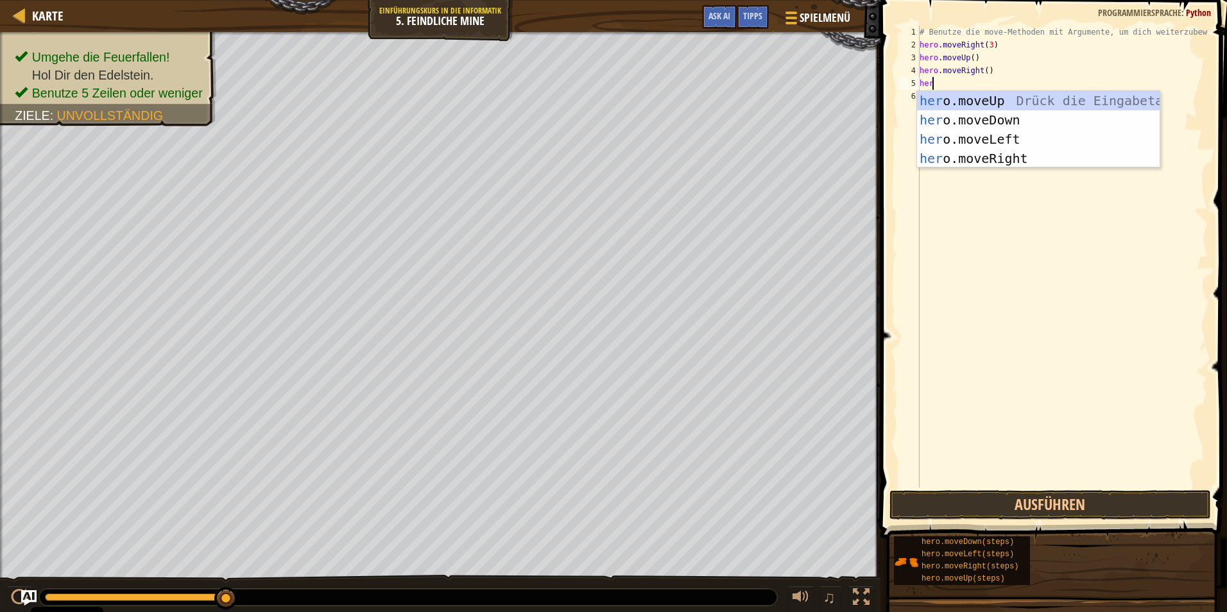
type textarea "hero"
click at [985, 116] on div "hero .moveUp Drück die Eingabetaste hero .moveDown Drück die Eingabetaste hero …" at bounding box center [1038, 149] width 243 height 116
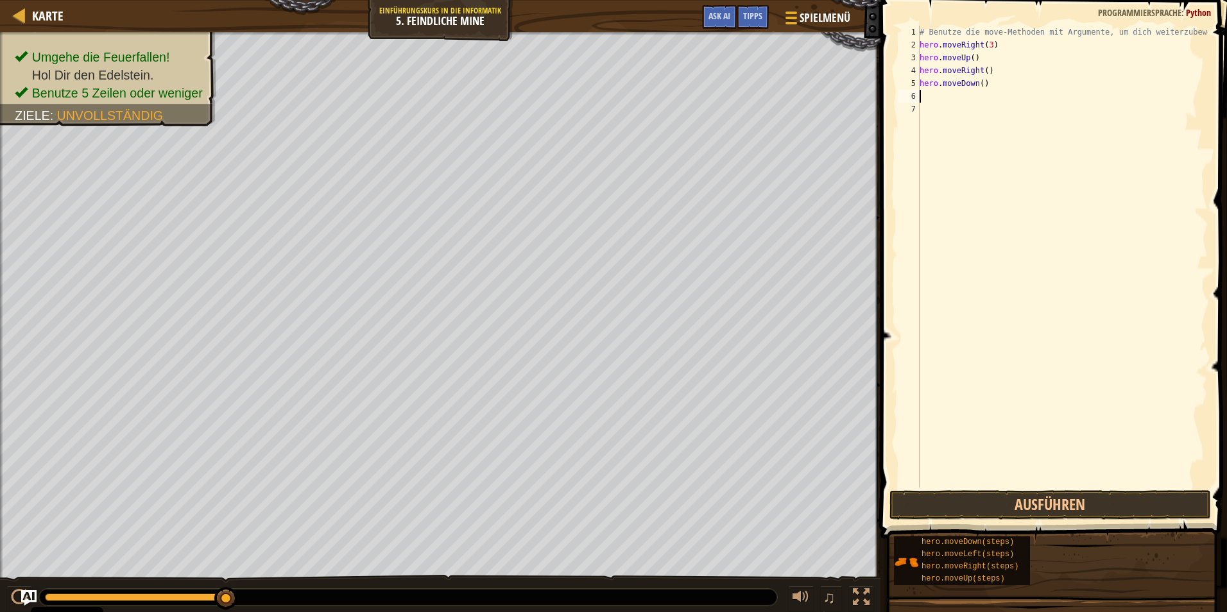
scroll to position [6, 0]
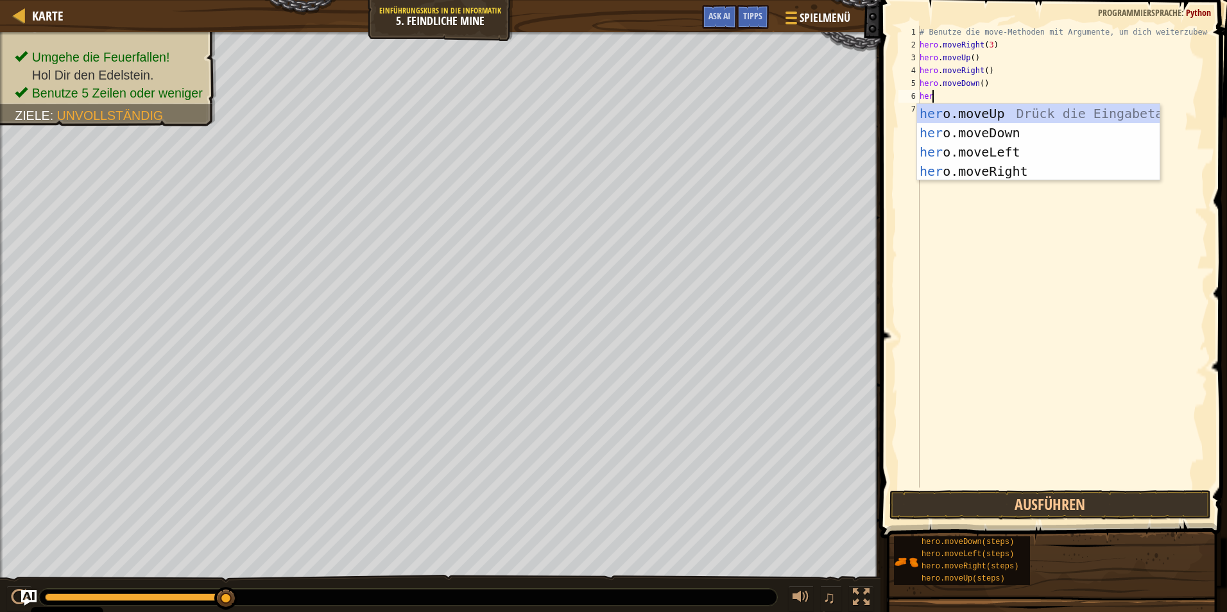
type textarea "hero"
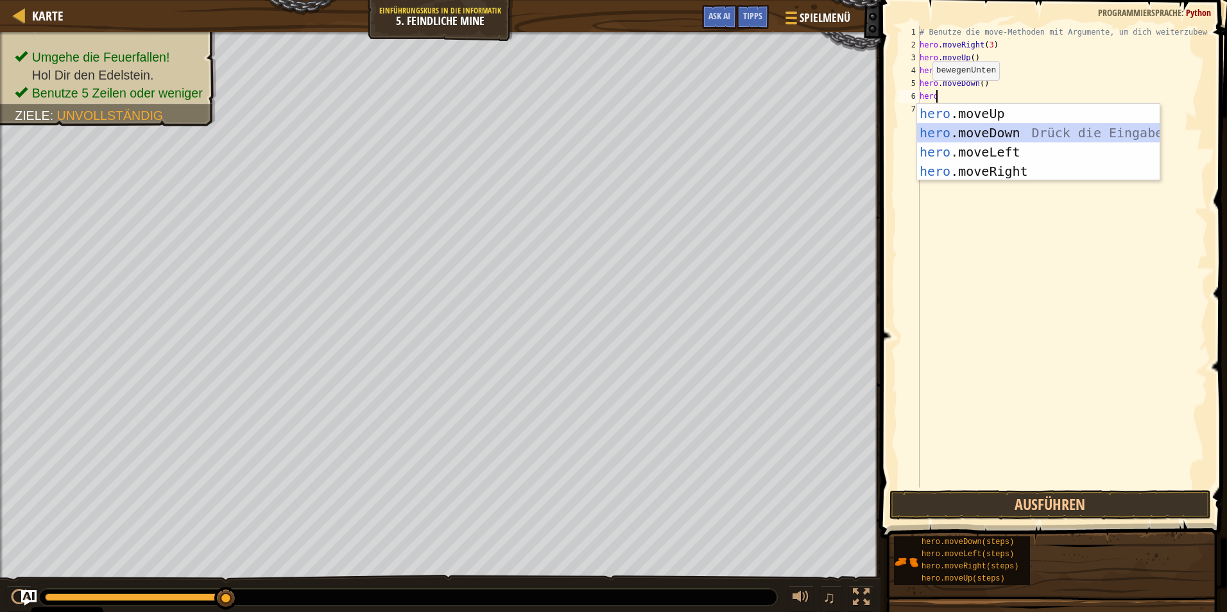
click at [957, 124] on div "hero .moveUp Drück die Eingabetaste hero .moveDown Drück die Eingabetaste hero …" at bounding box center [1038, 162] width 243 height 116
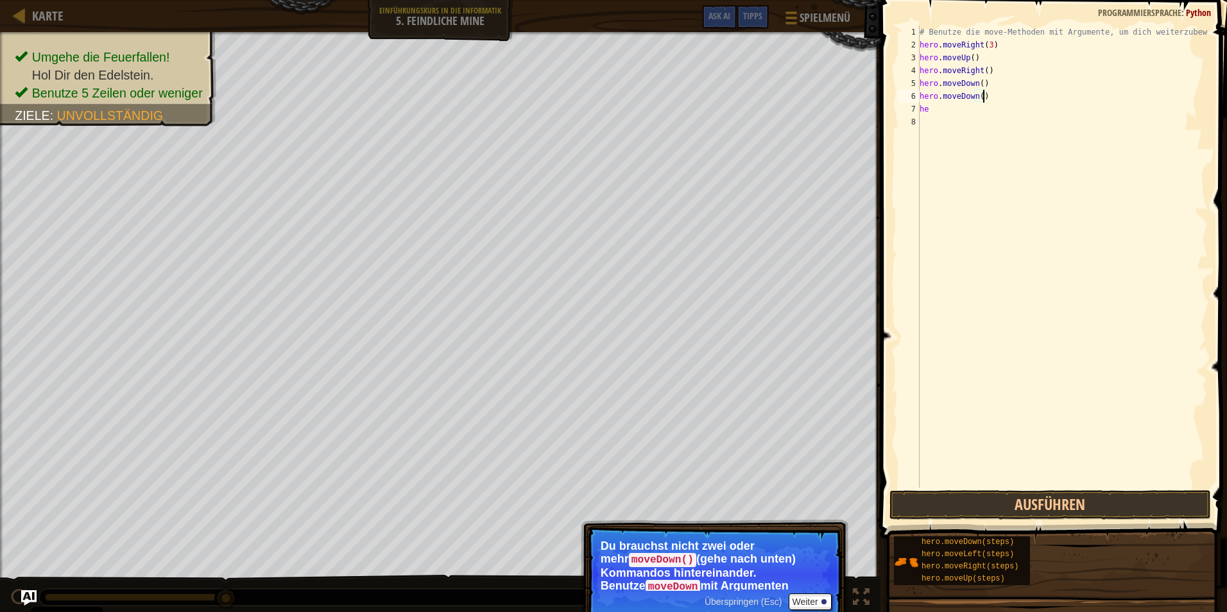
click at [985, 98] on div "# Benutze die move-Methoden mit Argumente, um dich weiterzubewegen hero . moveR…" at bounding box center [1062, 270] width 291 height 488
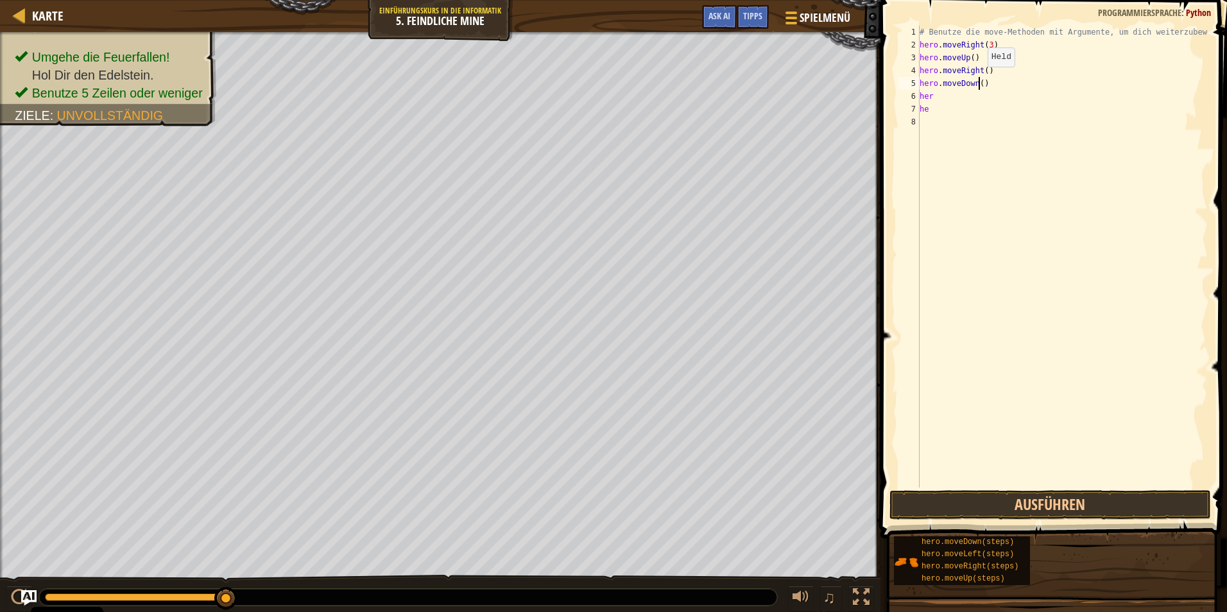
click at [977, 80] on div "# Benutze die move-Methoden mit Argumente, um dich weiterzubewegen hero . moveR…" at bounding box center [1062, 270] width 291 height 488
click at [1005, 501] on button "Ausführen" at bounding box center [1049, 505] width 321 height 30
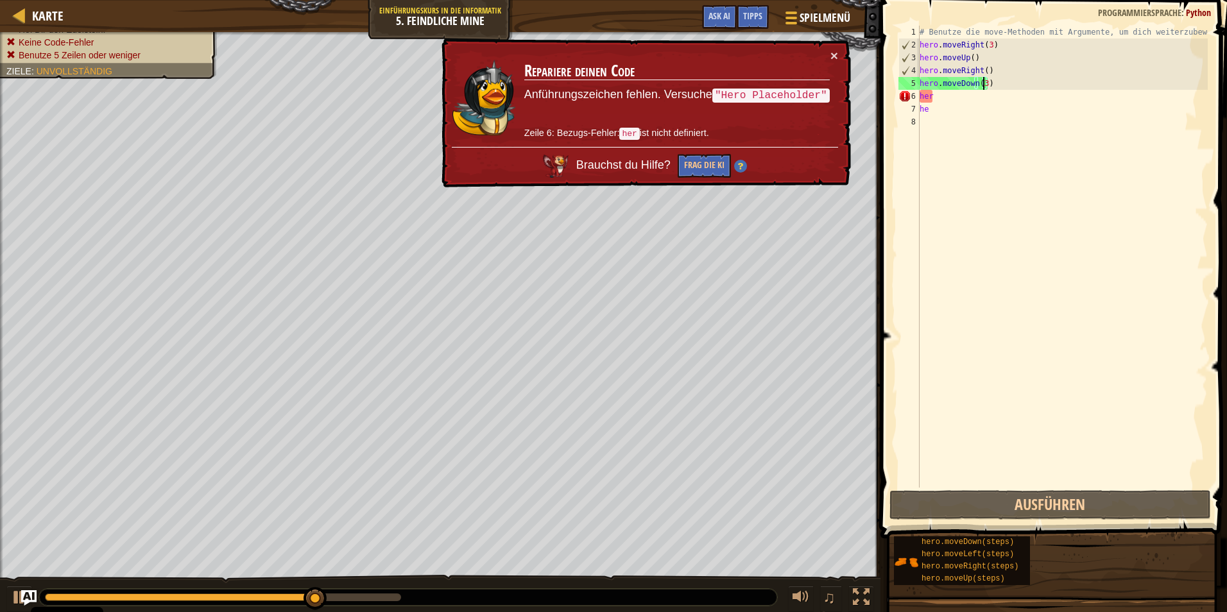
click at [954, 103] on div "# Benutze die move-Methoden mit Argumente, um dich weiterzubewegen hero . moveR…" at bounding box center [1062, 270] width 291 height 488
click at [946, 96] on div "# Benutze die move-Methoden mit Argumente, um dich weiterzubewegen hero . moveR…" at bounding box center [1062, 270] width 291 height 488
type textarea "hero"
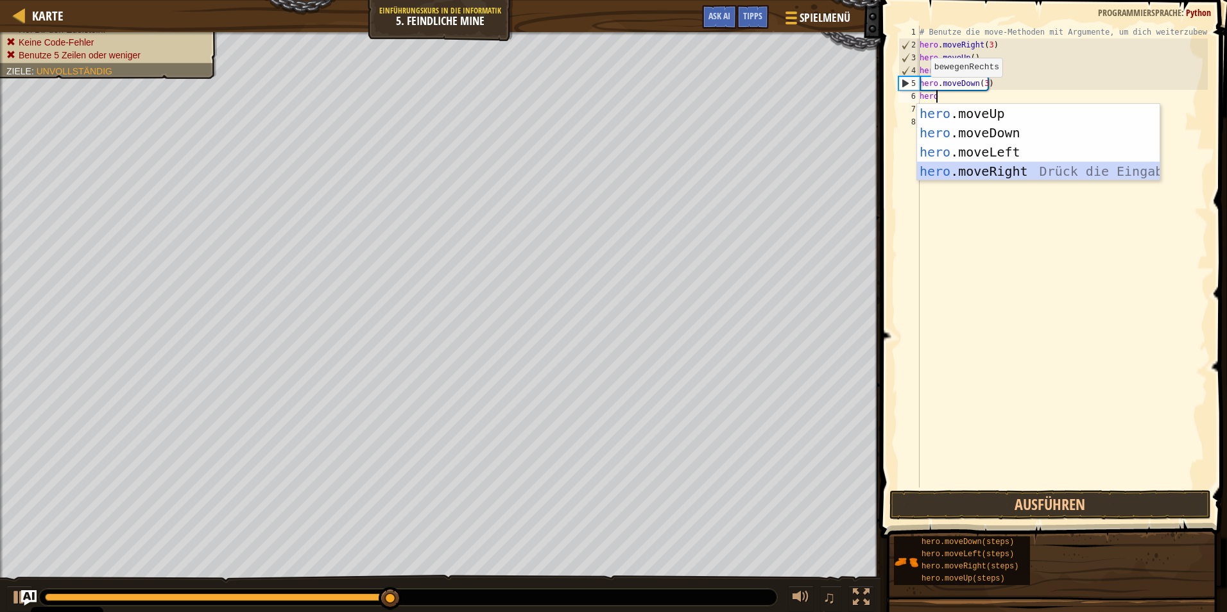
click at [975, 169] on div "hero .moveUp Drück die Eingabetaste hero .moveDown Drück die Eingabetaste hero …" at bounding box center [1038, 162] width 243 height 116
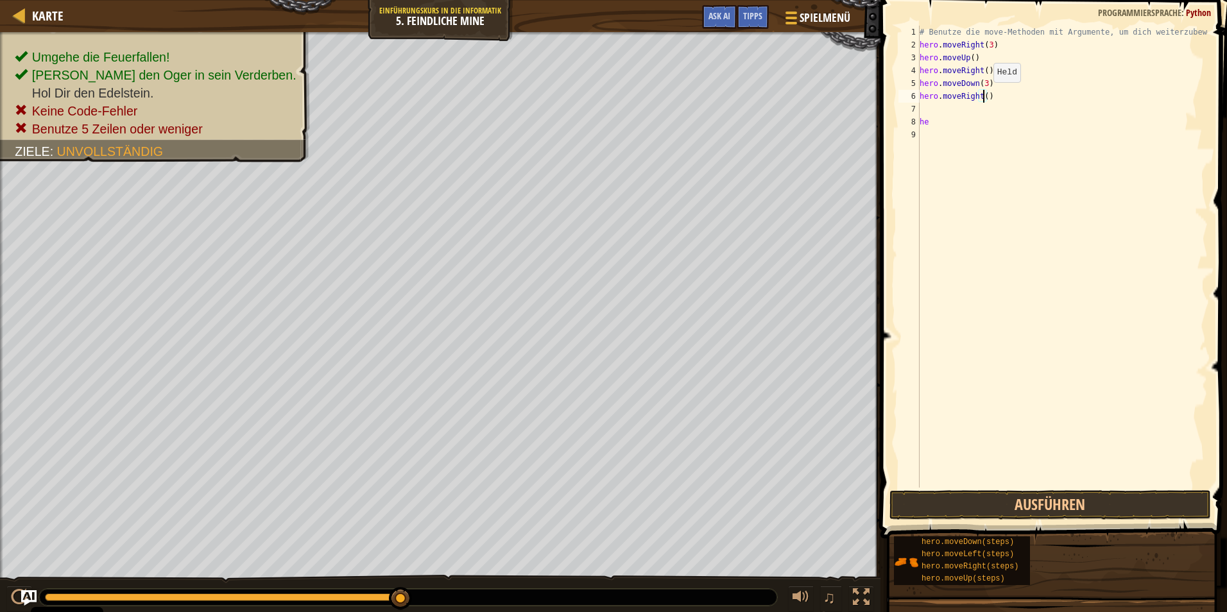
click at [982, 95] on div "# Benutze die move-Methoden mit Argumente, um dich weiterzubewegen hero . moveR…" at bounding box center [1062, 270] width 291 height 488
type textarea "hero.moveRight(2)"
click at [1058, 522] on span at bounding box center [1055, 251] width 357 height 576
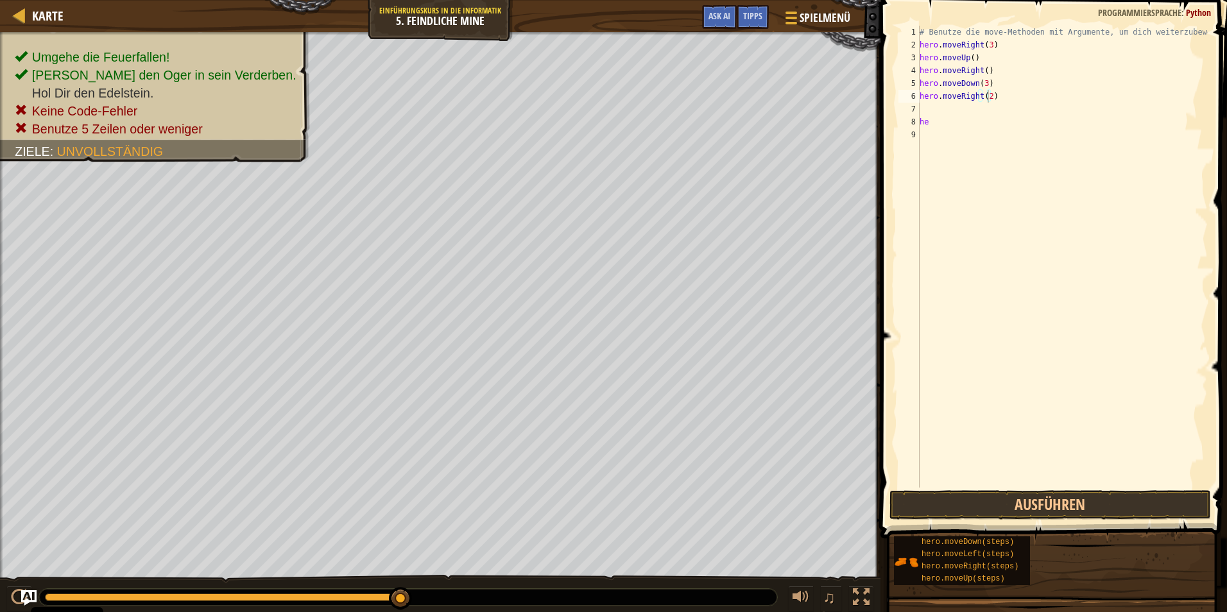
click at [1058, 522] on span at bounding box center [1055, 251] width 357 height 576
click at [1045, 492] on div "hero.moveRight(2) 1 2 3 4 5 6 7 8 9 # Benutze die move-Methoden mit Argumente, …" at bounding box center [1052, 294] width 350 height 576
click at [934, 122] on div "# Benutze die move-Methoden mit Argumente, um dich weiterzubewegen hero . moveR…" at bounding box center [1062, 270] width 291 height 488
type textarea "h"
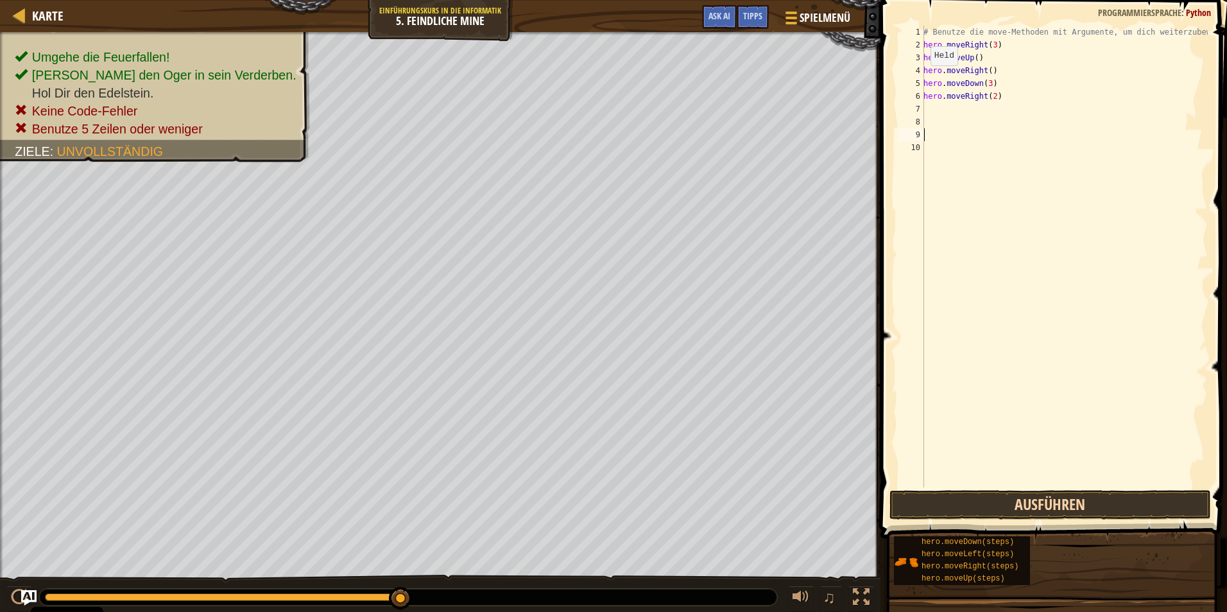
click at [1038, 489] on span at bounding box center [1055, 251] width 357 height 576
click at [1036, 503] on button "Ausführen" at bounding box center [1049, 505] width 321 height 30
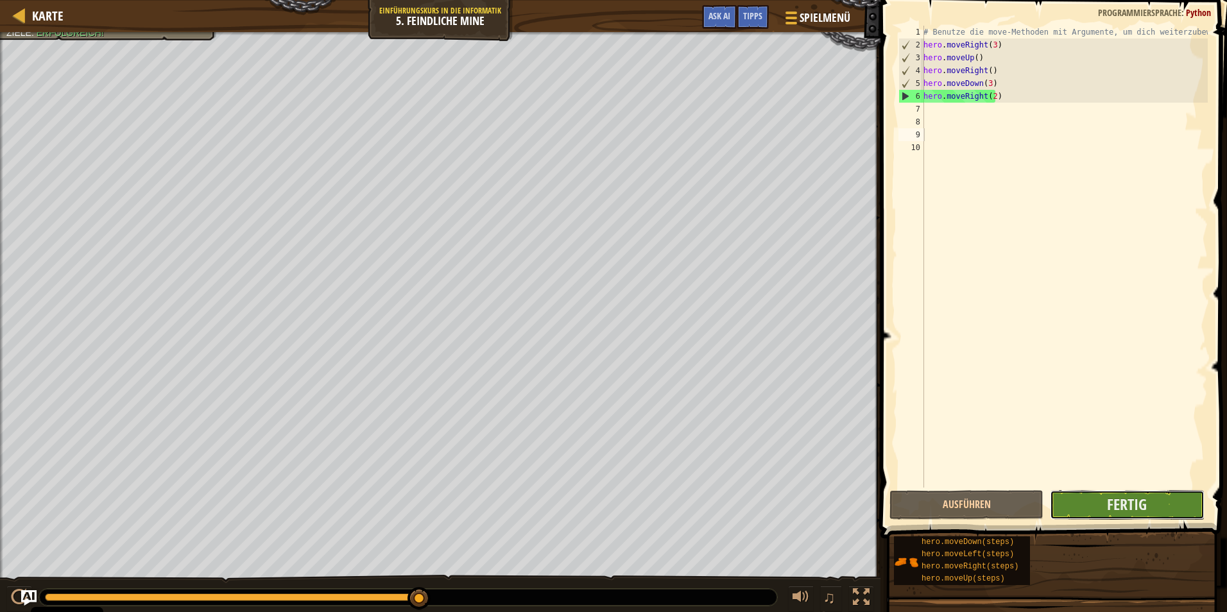
click at [1068, 497] on button "Fertig" at bounding box center [1127, 505] width 154 height 30
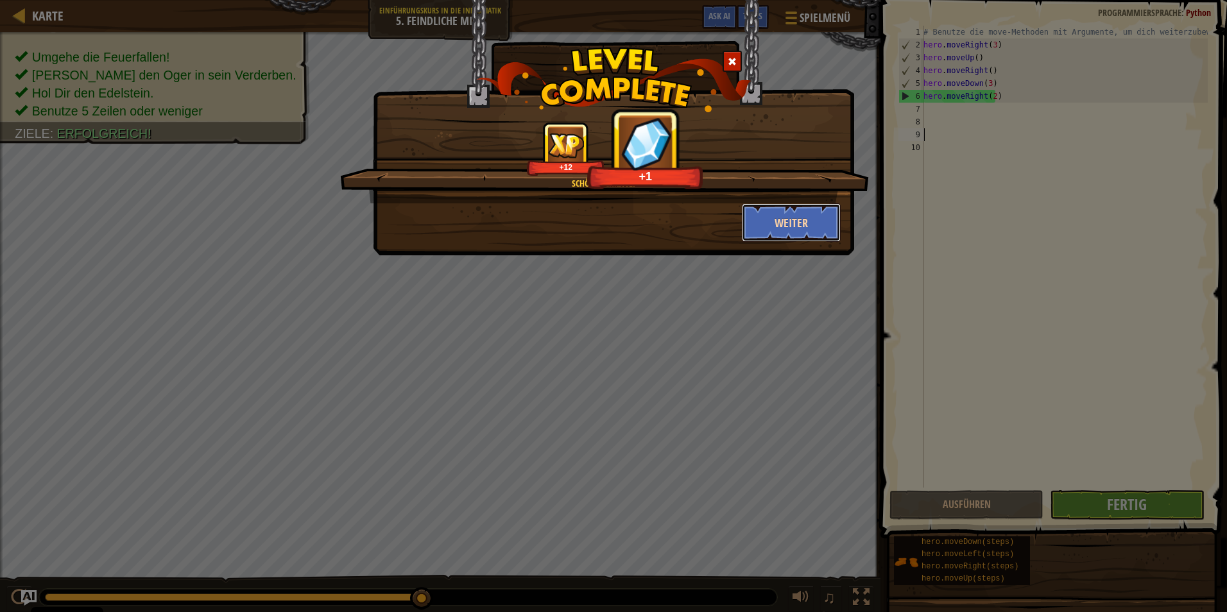
click at [785, 215] on button "Weiter" at bounding box center [791, 222] width 99 height 39
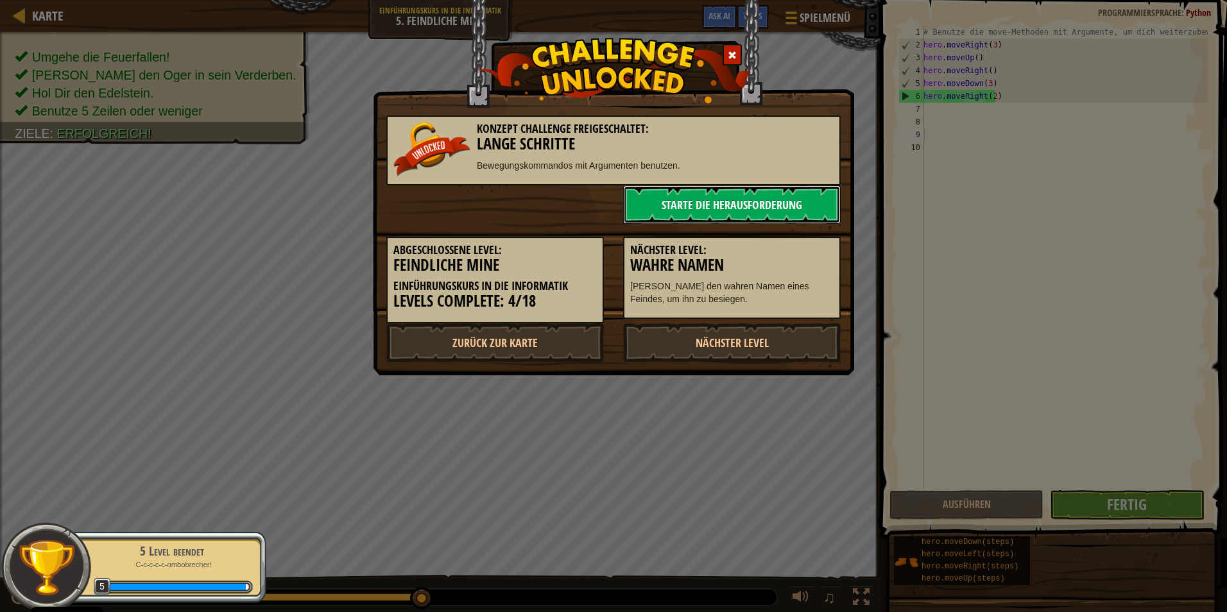
click at [751, 199] on link "Starte die Herausforderung" at bounding box center [732, 204] width 218 height 39
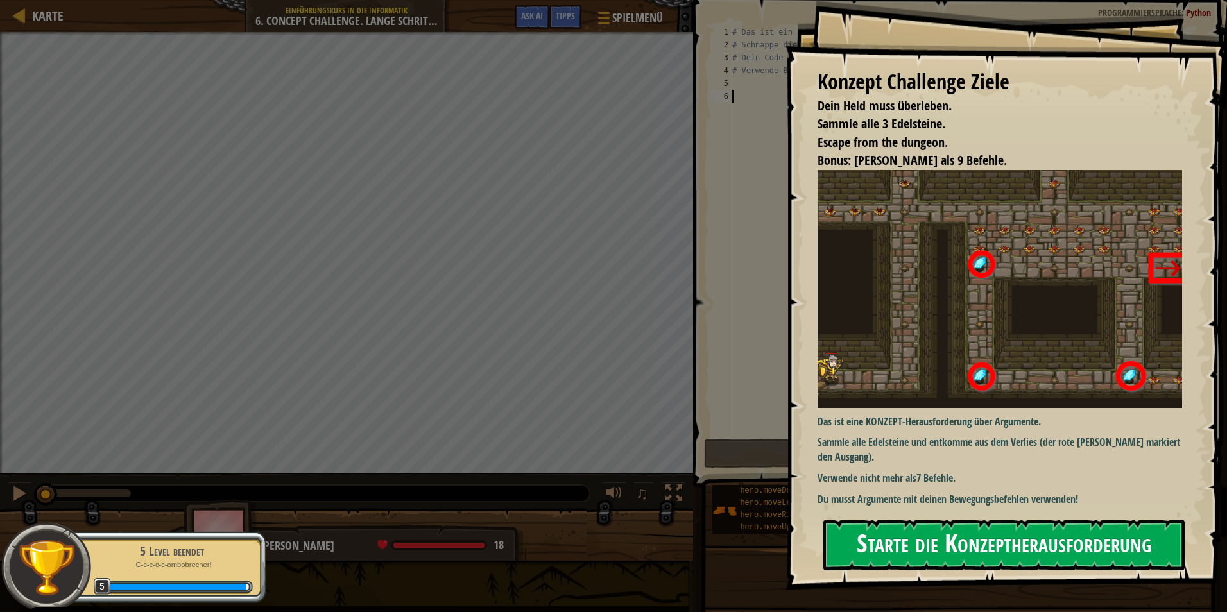
click at [1077, 554] on button "Starte die Konzeptherausforderung" at bounding box center [1003, 545] width 361 height 51
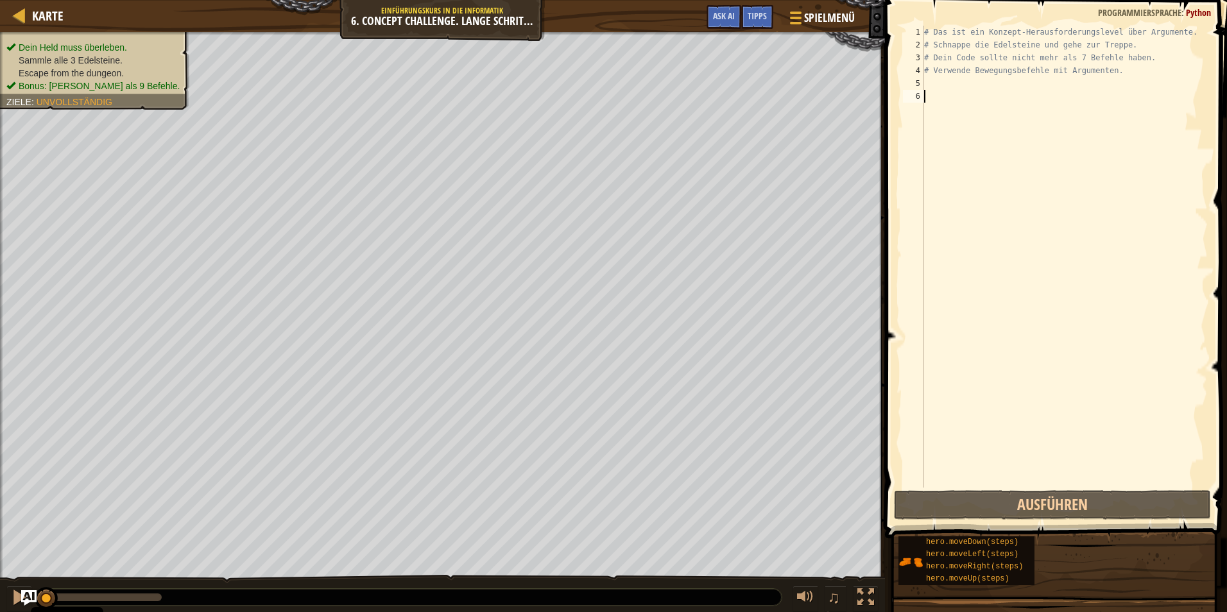
scroll to position [6, 0]
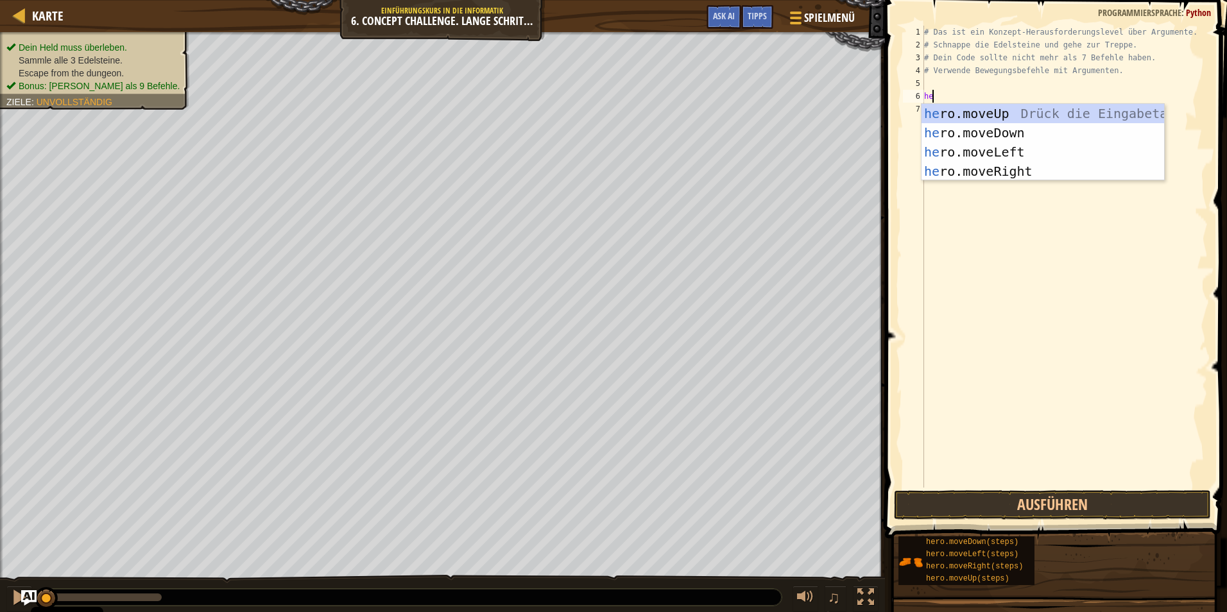
type textarea "her"
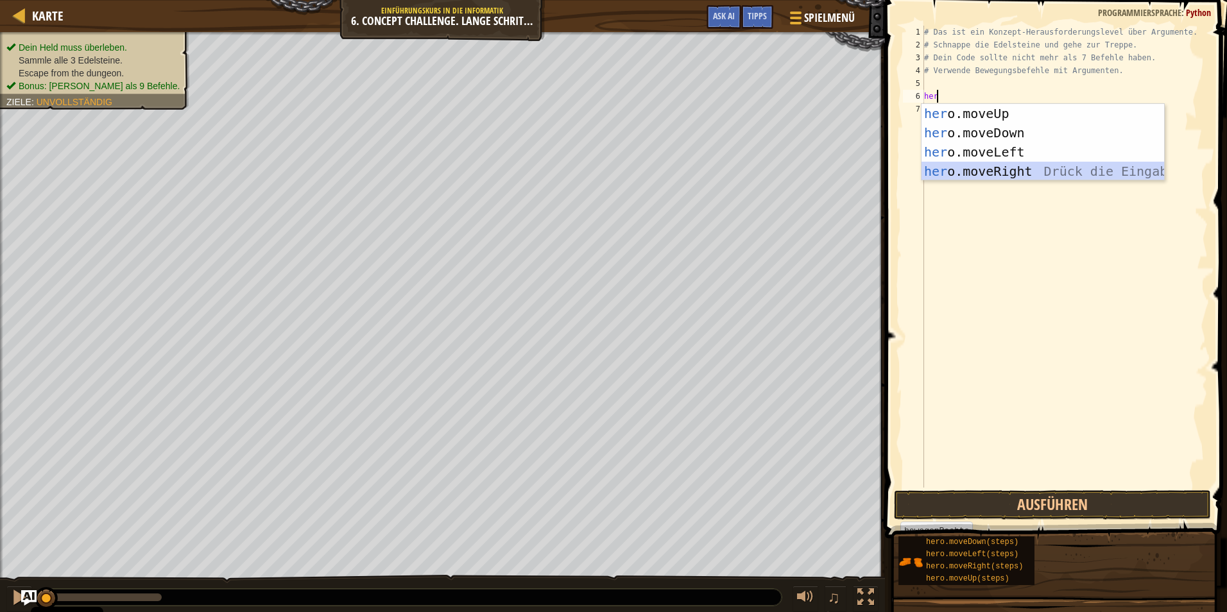
click at [963, 171] on div "her o.moveUp Drück die Eingabetaste her o.moveDown Drück die Eingabetaste her o…" at bounding box center [1042, 162] width 243 height 116
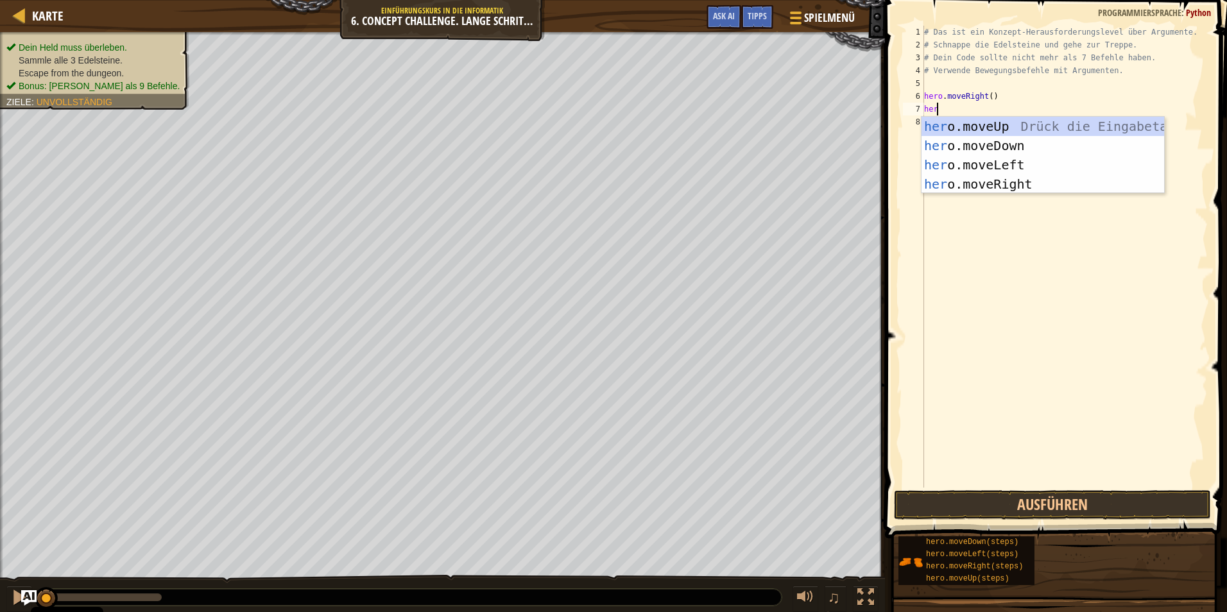
type textarea "hero"
click at [1002, 130] on div "hero .moveUp Drück die Eingabetaste hero .moveDown Drück die Eingabetaste hero …" at bounding box center [1042, 175] width 243 height 116
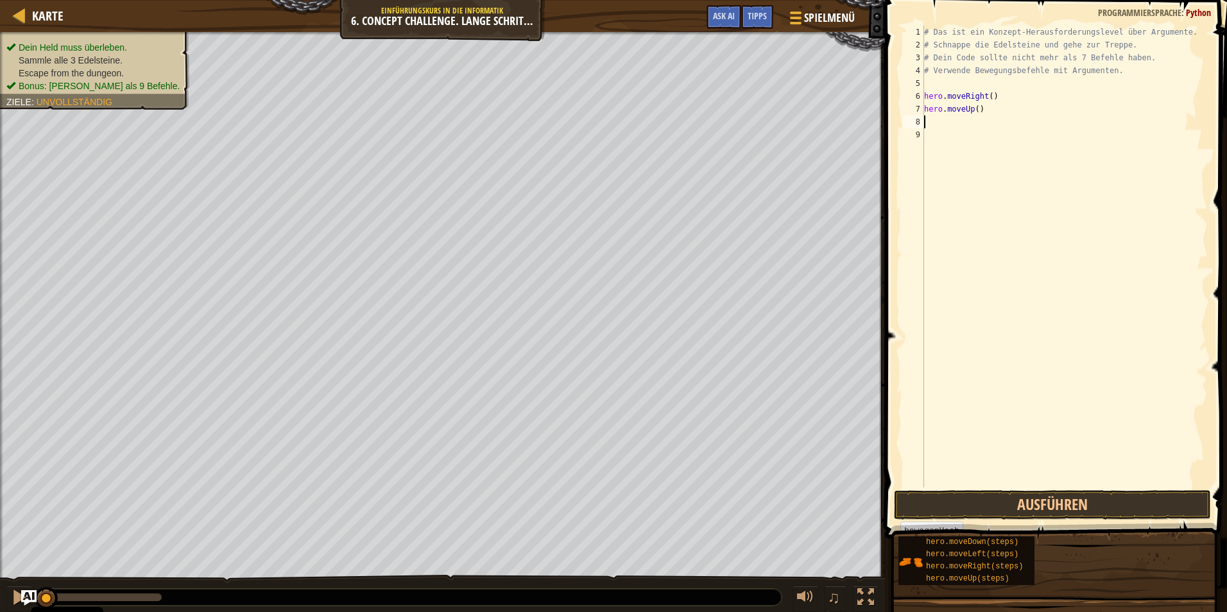
scroll to position [6, 0]
click at [974, 112] on div "# Das ist ein Konzept-Herausforderungslevel über Argumente. # Schnappe die Edel…" at bounding box center [1064, 270] width 286 height 488
type textarea "hero.moveUp(3)"
click at [943, 117] on div "# Das ist ein Konzept-Herausforderungslevel über Argumente. # Schnappe die Edel…" at bounding box center [1064, 270] width 286 height 488
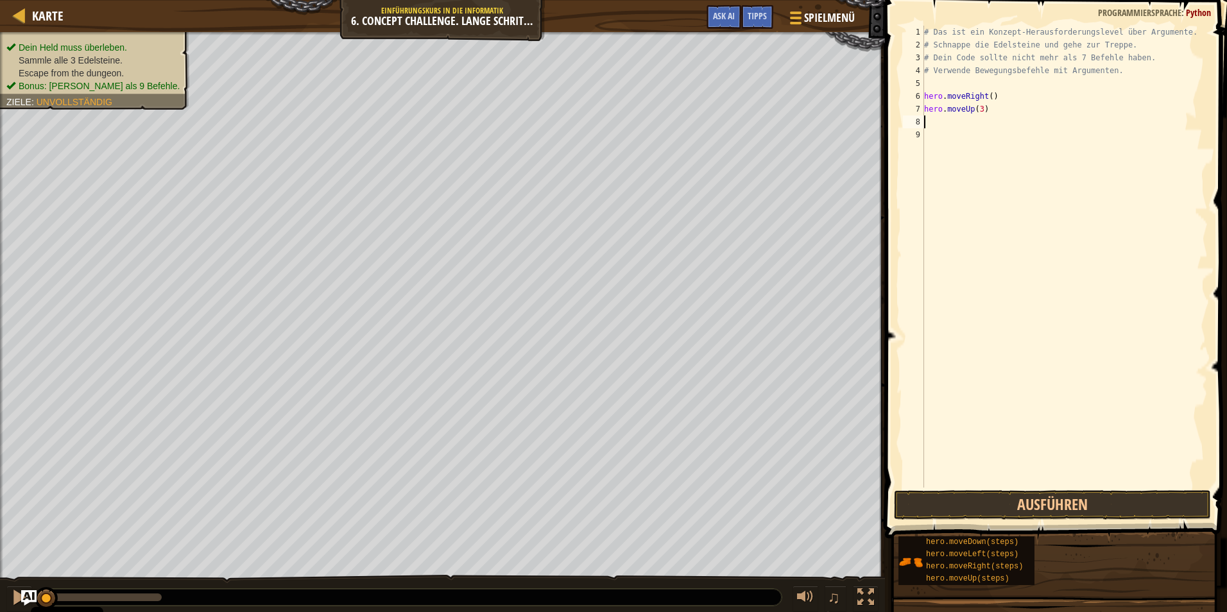
scroll to position [6, 0]
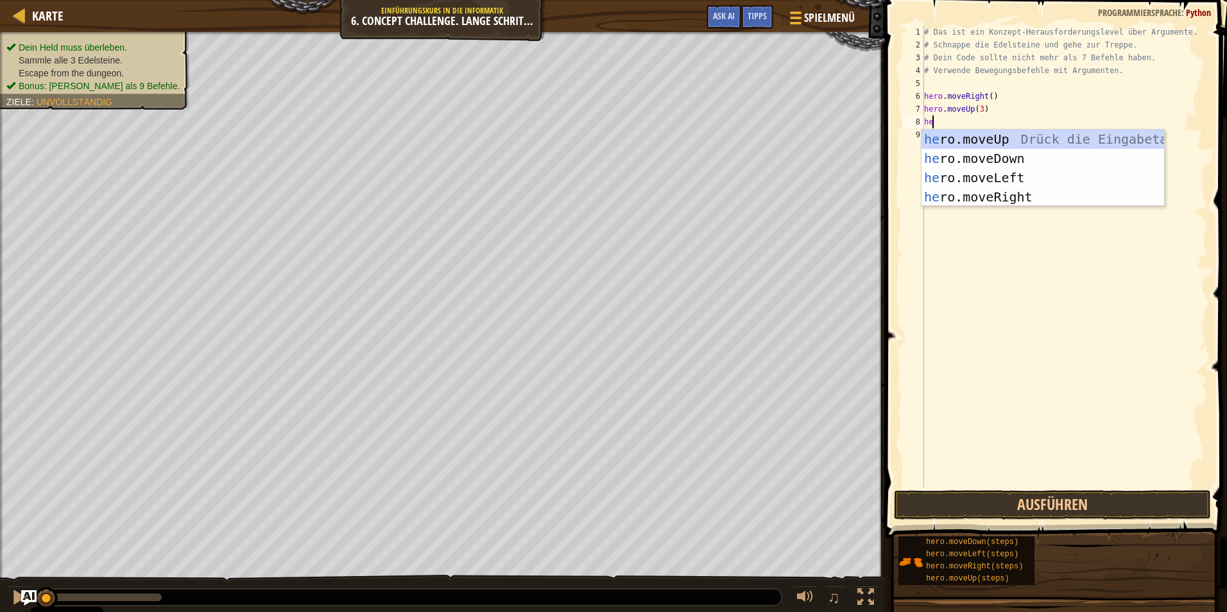
type textarea "her"
click at [982, 193] on div "her o.moveUp Drück die Eingabetaste her o.moveDown Drück die Eingabetaste her o…" at bounding box center [1042, 188] width 243 height 116
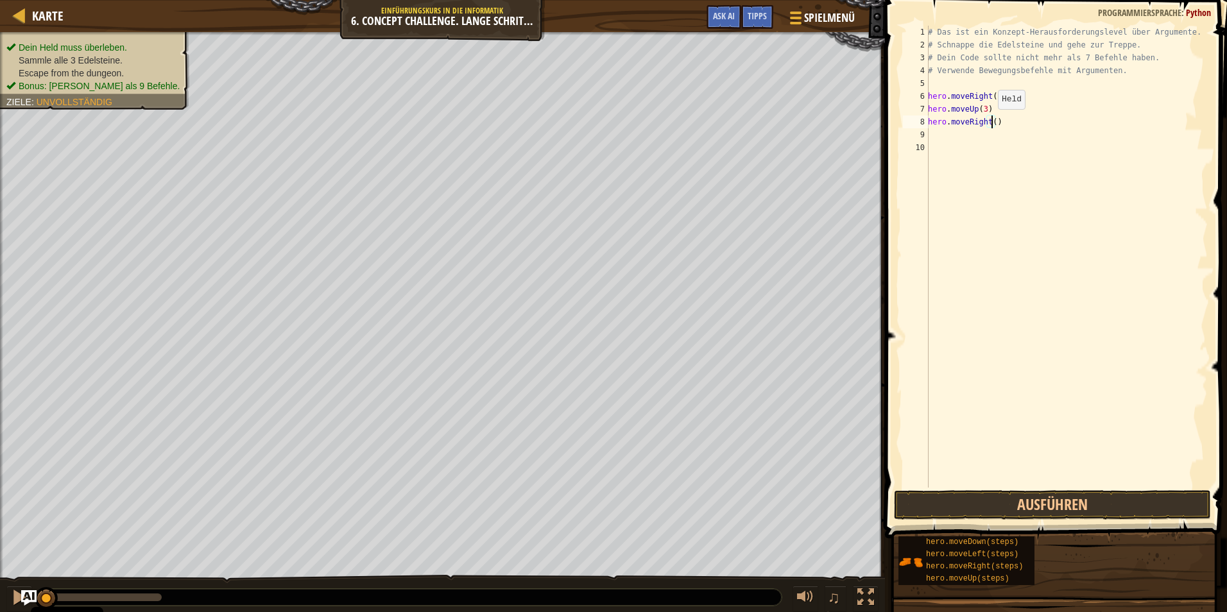
click at [991, 122] on div "# Das ist ein Konzept-Herausforderungslevel über Argumente. # Schnappe die Edel…" at bounding box center [1066, 270] width 282 height 488
type textarea "hero.moveRight(2)"
click at [906, 136] on div "9" at bounding box center [916, 134] width 26 height 13
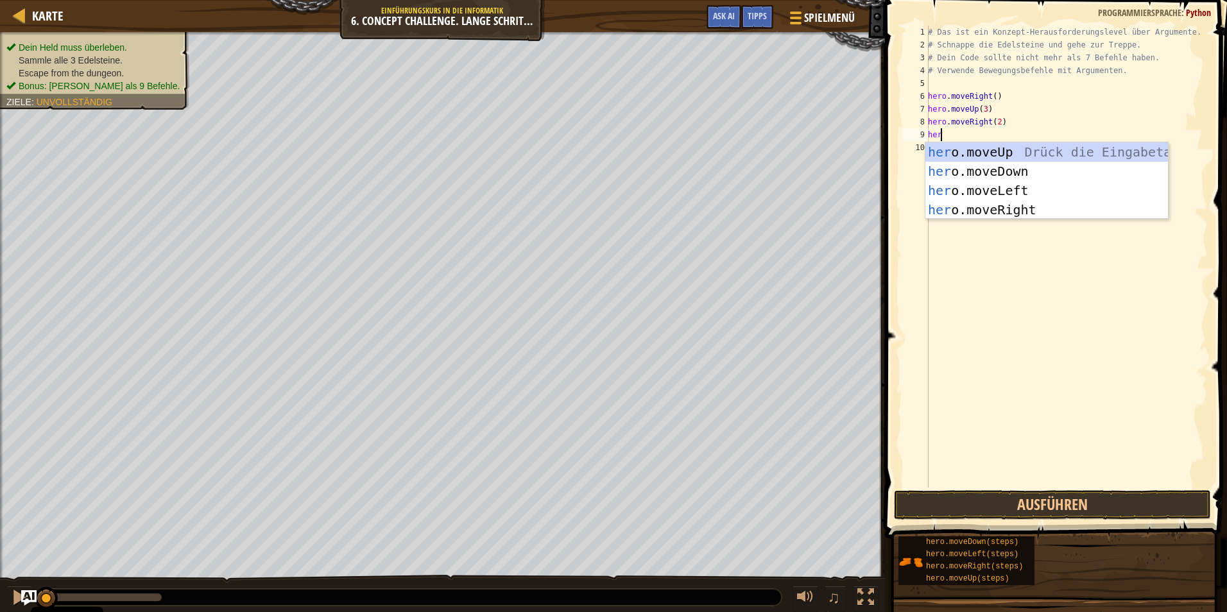
type textarea "hero"
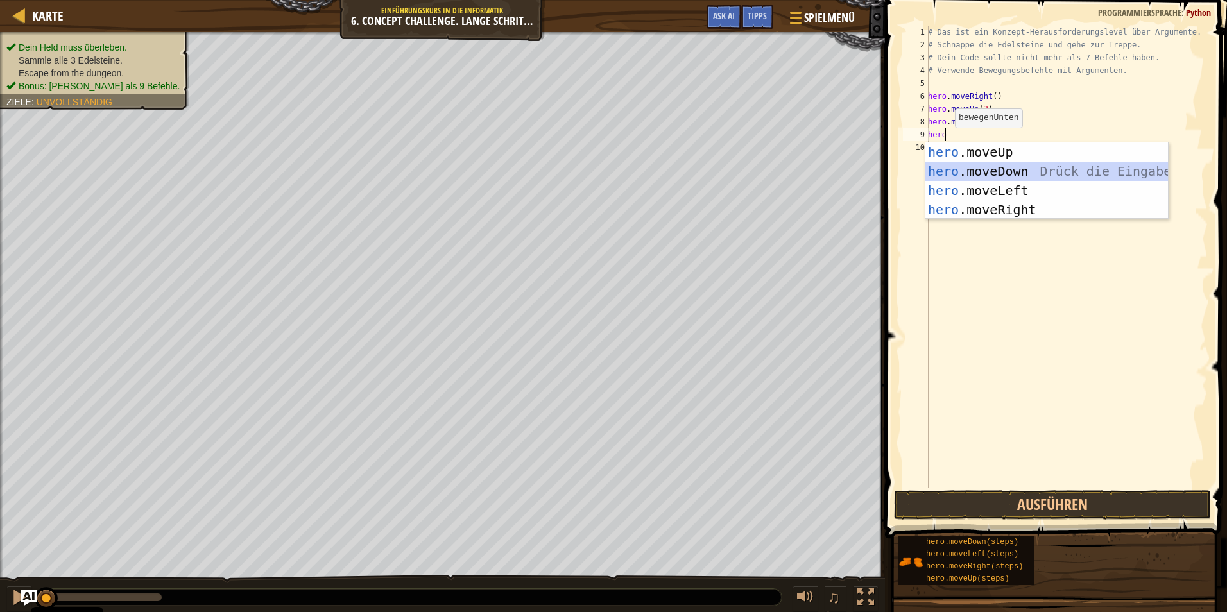
click at [964, 171] on div "hero .moveUp Drück die Eingabetaste hero .moveDown Drück die Eingabetaste hero …" at bounding box center [1046, 200] width 243 height 116
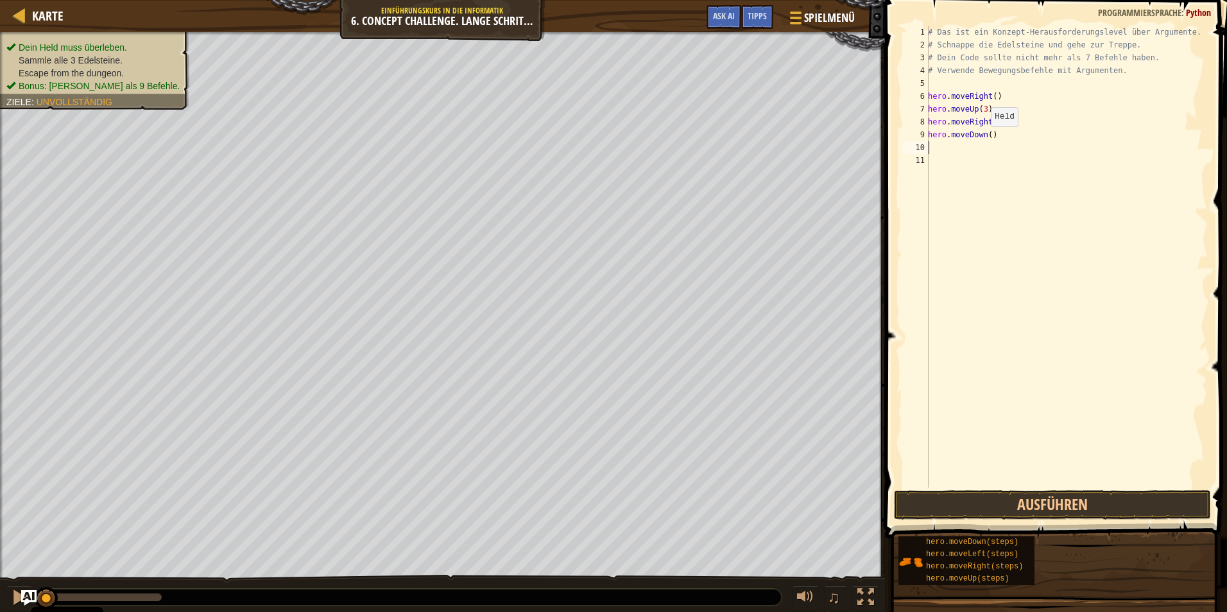
click at [984, 139] on div "# Das ist ein Konzept-Herausforderungslevel über Argumente. # Schnappe die Edel…" at bounding box center [1066, 270] width 282 height 488
click at [988, 138] on div "# Das ist ein Konzept-Herausforderungslevel über Argumente. # Schnappe die Edel…" at bounding box center [1066, 270] width 282 height 488
type textarea "hero.moveDown(3)"
click at [939, 145] on div "# Das ist ein Konzept-Herausforderungslevel über Argumente. # Schnappe die Edel…" at bounding box center [1066, 270] width 282 height 488
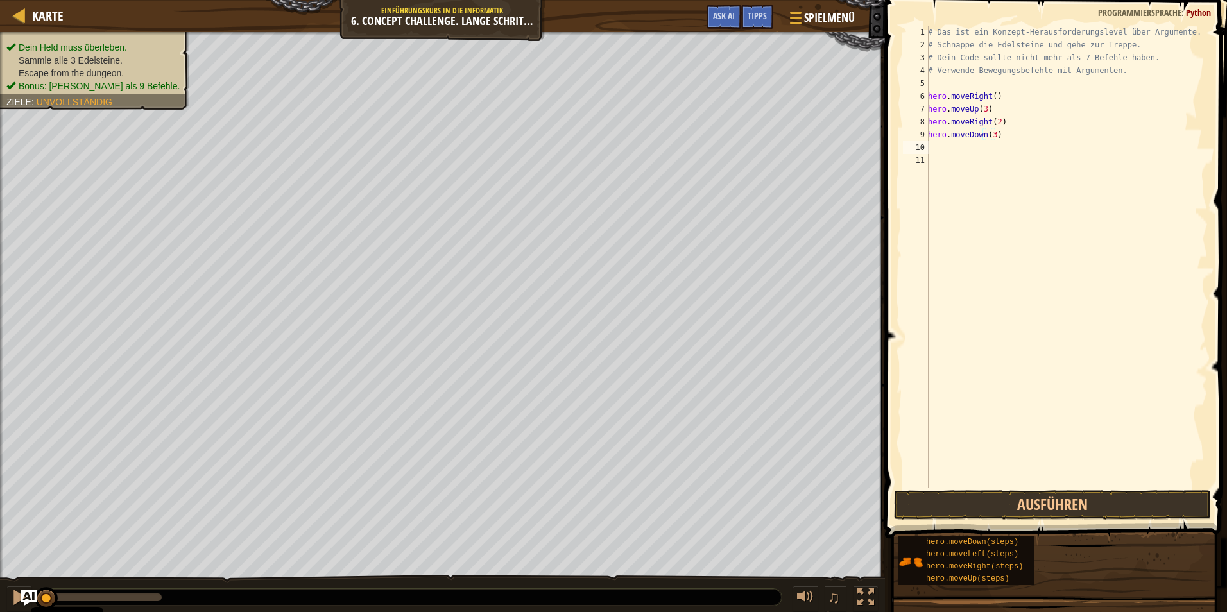
scroll to position [6, 0]
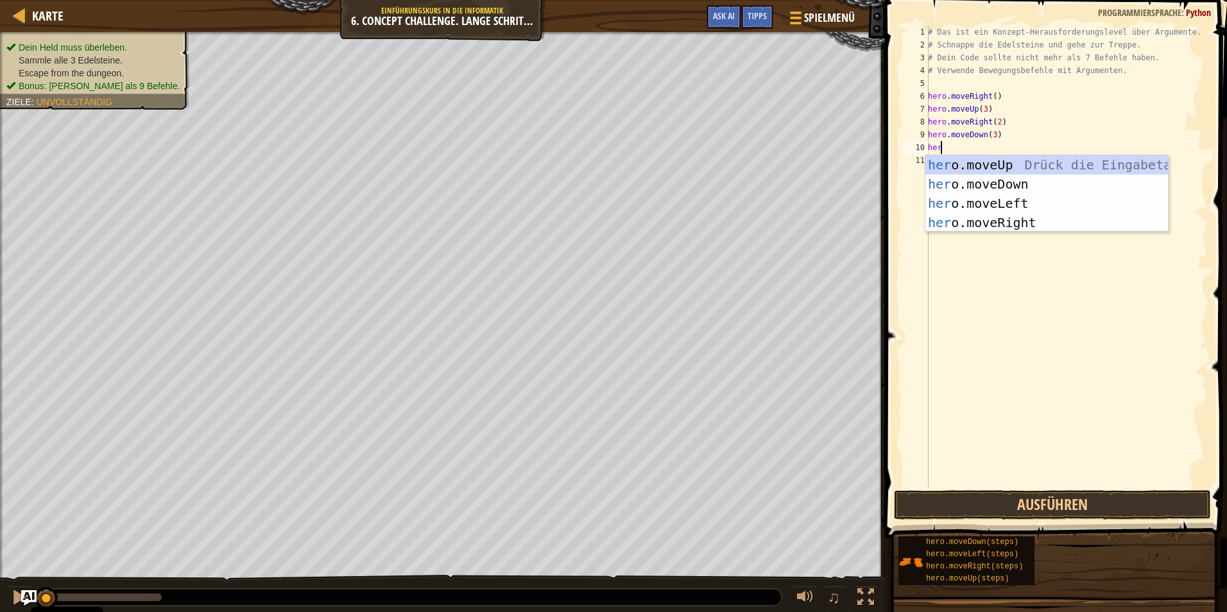
type textarea "hero"
click at [963, 202] on div "hero .moveUp Drück die Eingabetaste hero .moveDown Drück die Eingabetaste hero …" at bounding box center [1046, 213] width 243 height 116
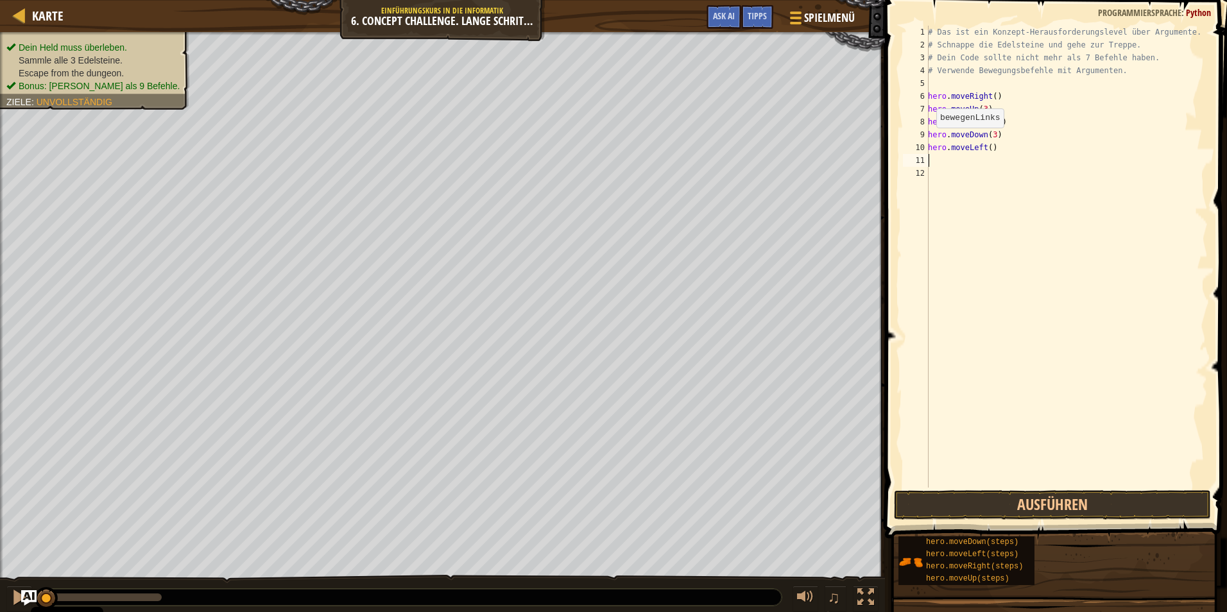
scroll to position [6, 0]
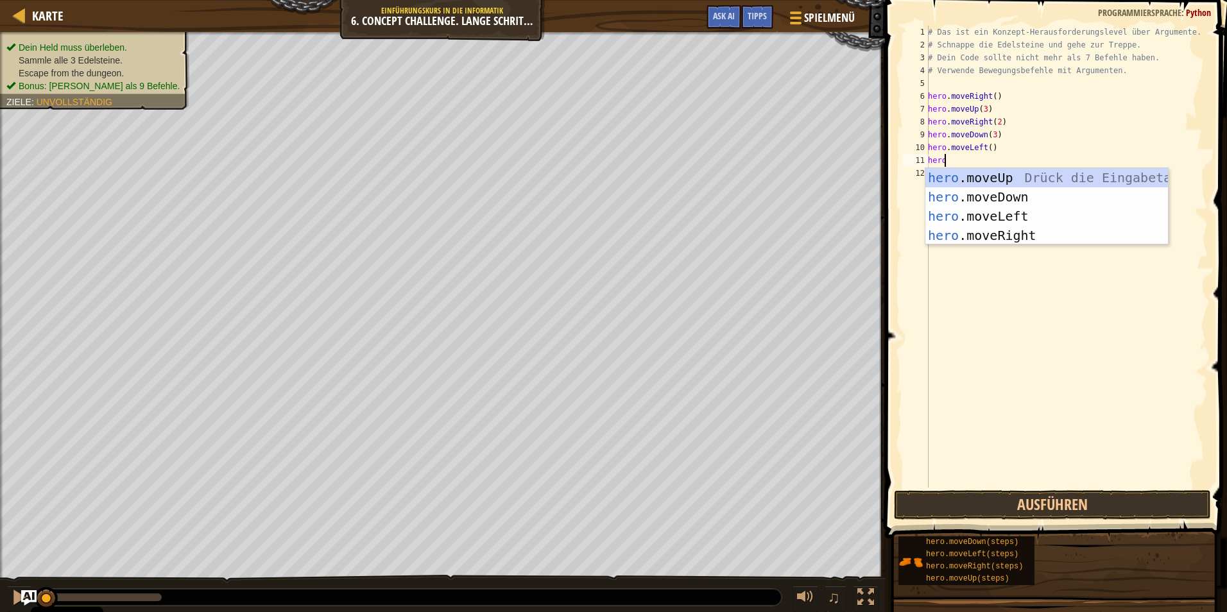
type textarea "hero"
click at [972, 178] on div "hero .moveUp Drück die Eingabetaste hero .moveDown Drück die Eingabetaste hero …" at bounding box center [1046, 226] width 243 height 116
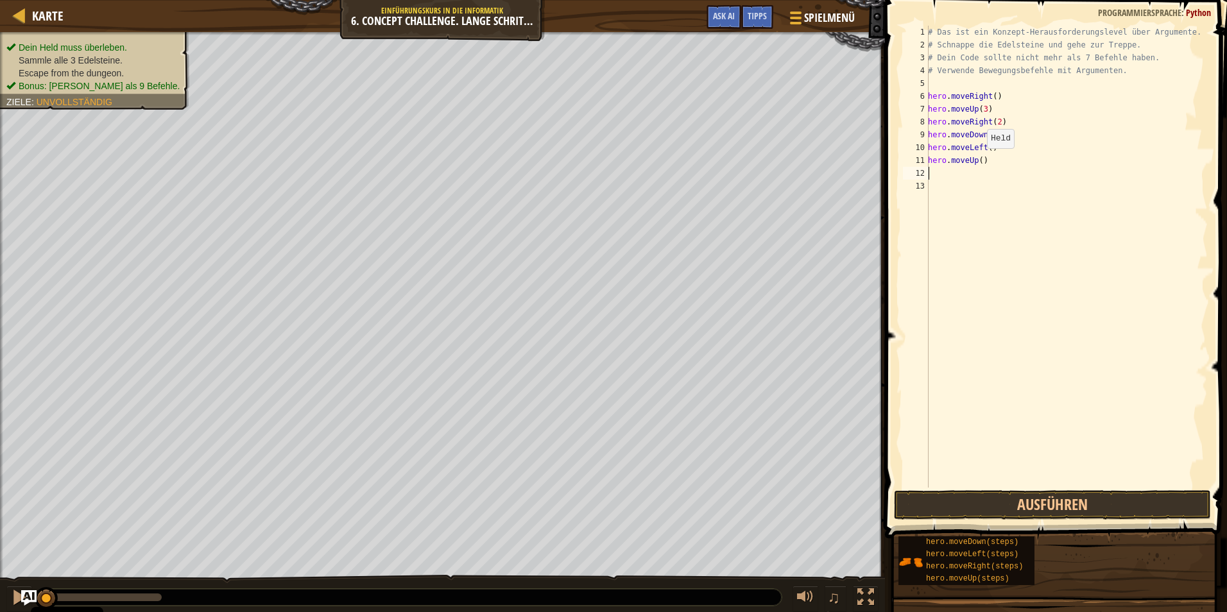
click at [980, 161] on div "# Das ist ein Konzept-Herausforderungslevel über Argumente. # Schnappe die Edel…" at bounding box center [1066, 270] width 282 height 488
type textarea "hero.moveUp(2)"
click at [951, 173] on div "# Das ist ein Konzept-Herausforderungslevel über Argumente. # Schnappe die Edel…" at bounding box center [1066, 270] width 282 height 488
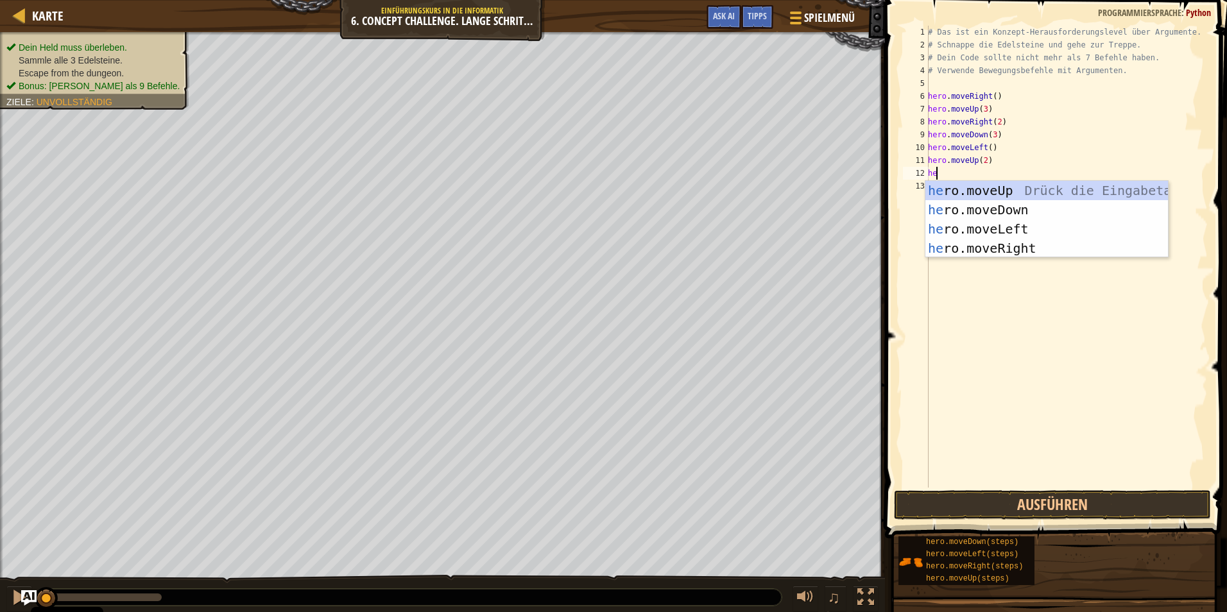
type textarea "her"
click at [1004, 246] on div "her o.moveUp Drück die Eingabetaste her o.moveDown Drück die Eingabetaste her o…" at bounding box center [1046, 239] width 243 height 116
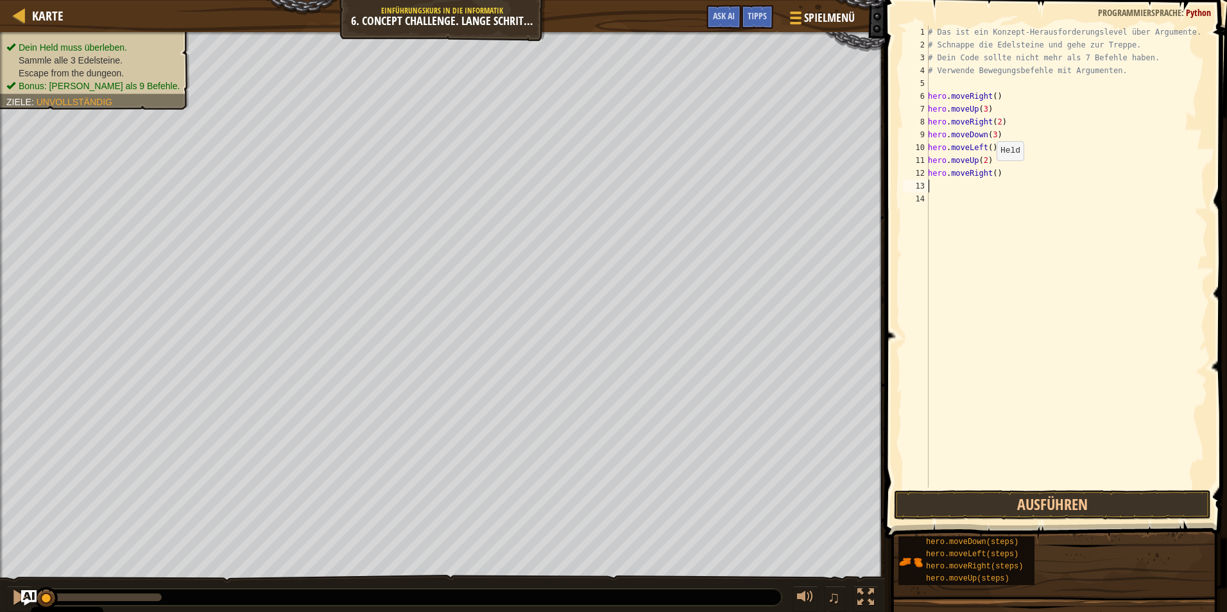
click at [989, 173] on div "# Das ist ein Konzept-Herausforderungslevel über Argumente. # Schnappe die Edel…" at bounding box center [1066, 270] width 282 height 488
type textarea "hero.moveRight(3)"
click at [1005, 505] on button "Ausführen" at bounding box center [1052, 505] width 317 height 30
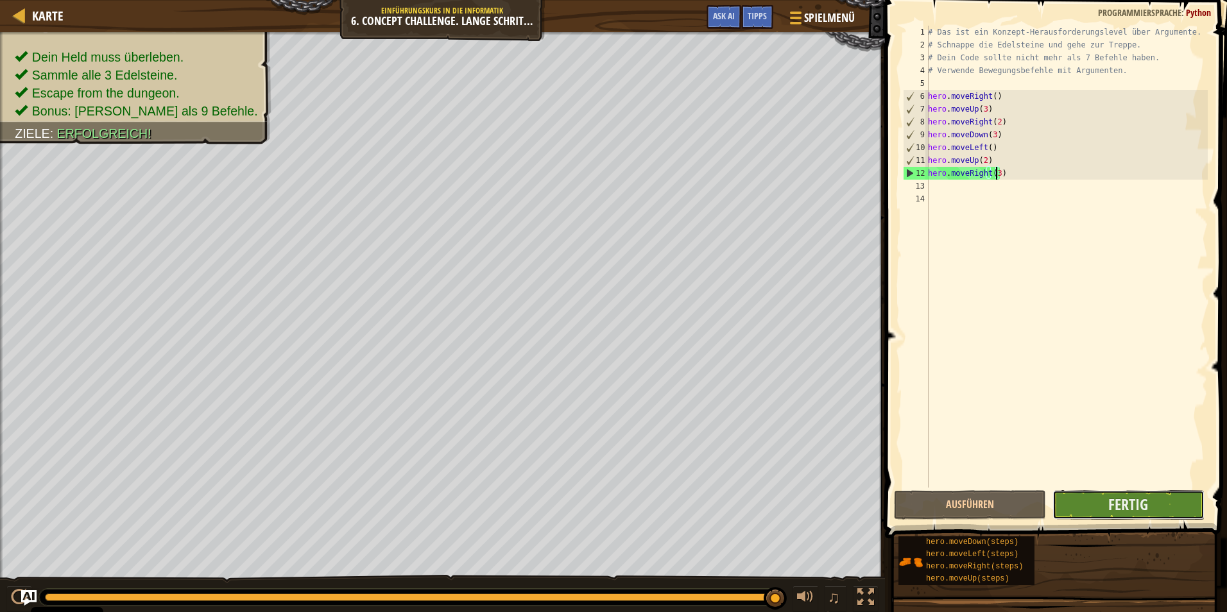
click at [1179, 497] on button "Fertig" at bounding box center [1128, 505] width 152 height 30
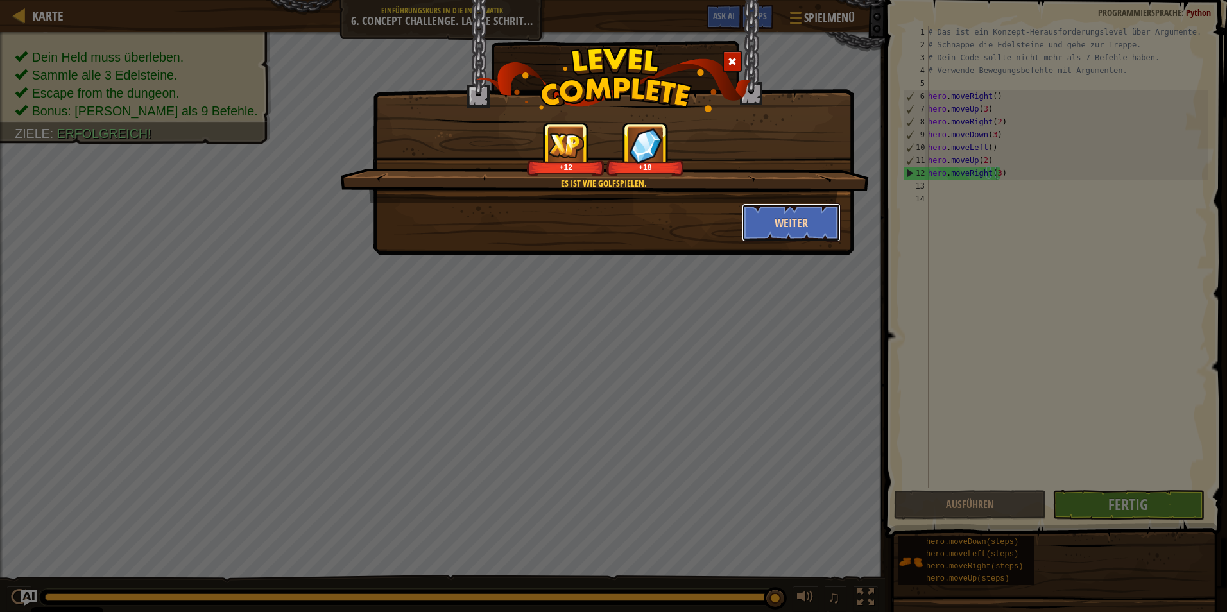
click at [785, 228] on button "Weiter" at bounding box center [791, 222] width 99 height 39
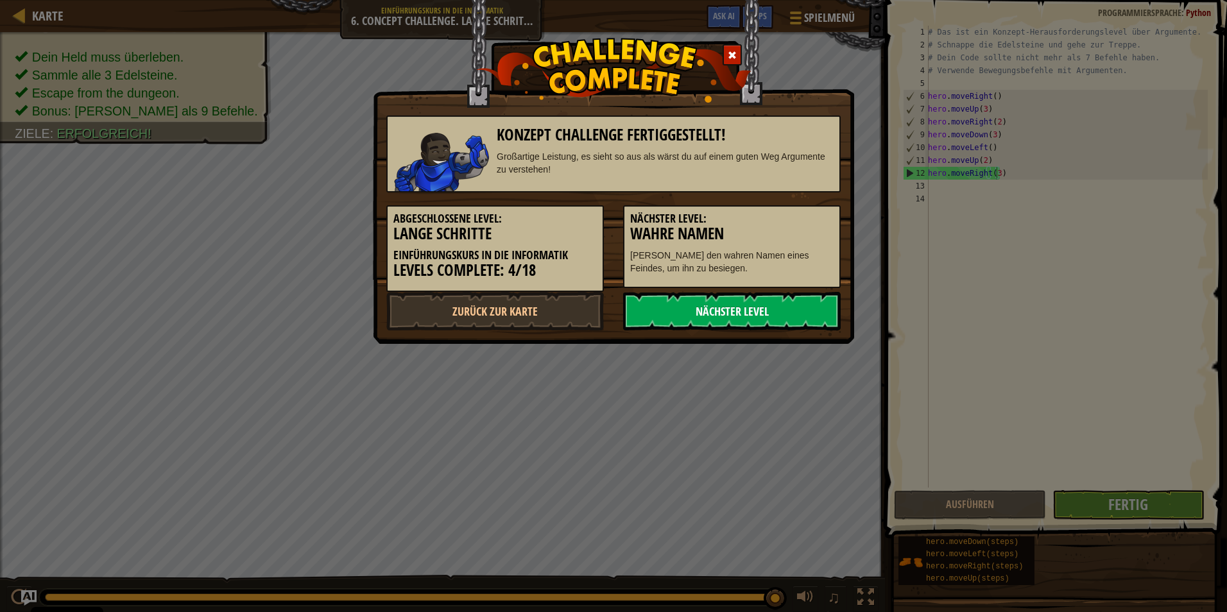
click at [735, 311] on link "Nächster Level" at bounding box center [732, 311] width 218 height 39
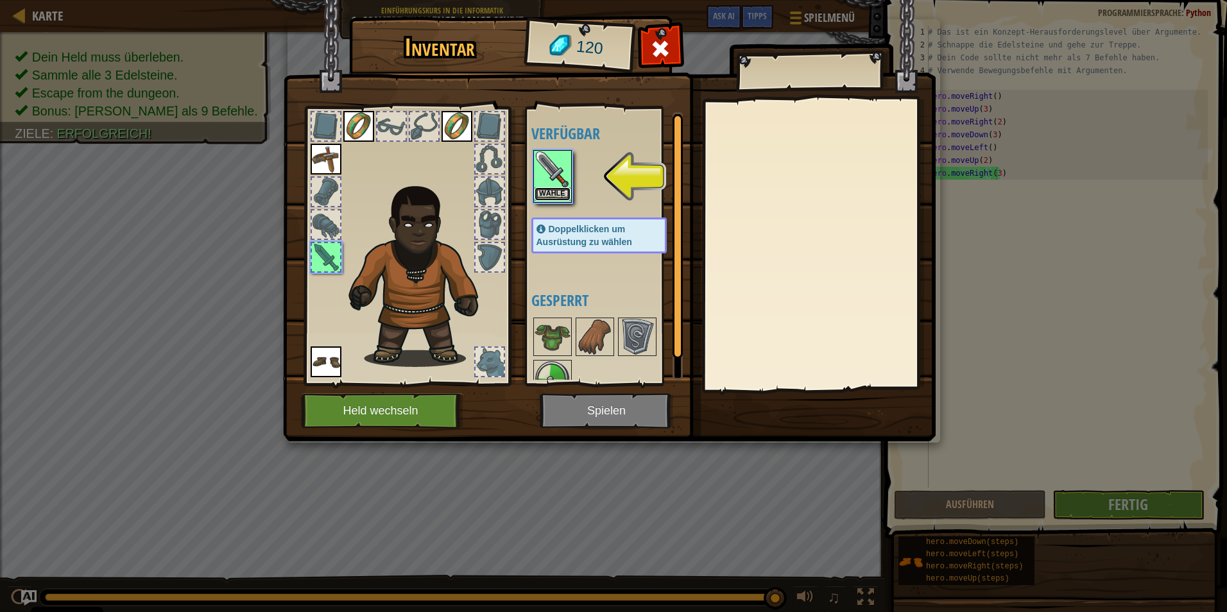
click at [539, 189] on button "Wähle" at bounding box center [553, 193] width 36 height 13
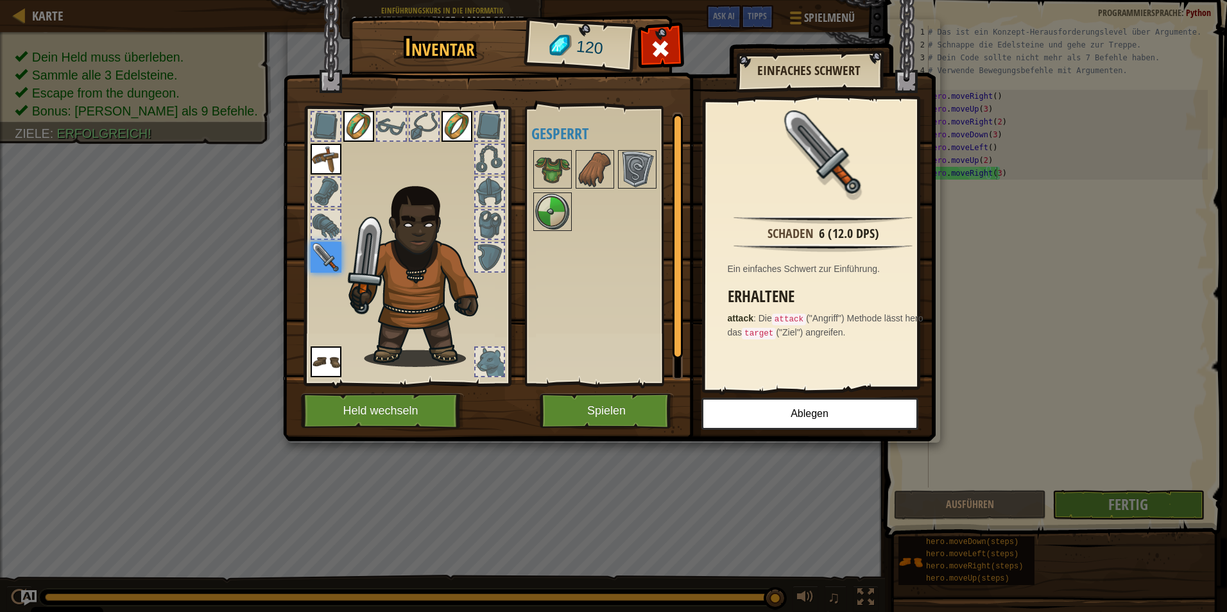
click at [318, 196] on div at bounding box center [326, 192] width 28 height 28
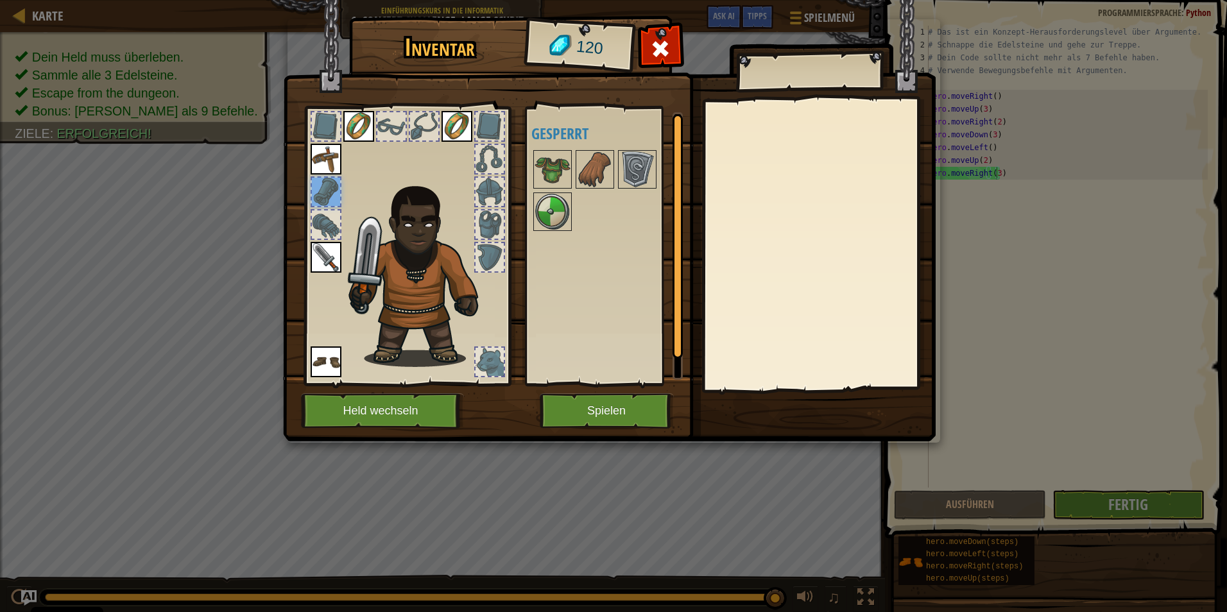
click at [324, 211] on div at bounding box center [326, 224] width 28 height 28
click at [563, 176] on img at bounding box center [553, 169] width 36 height 36
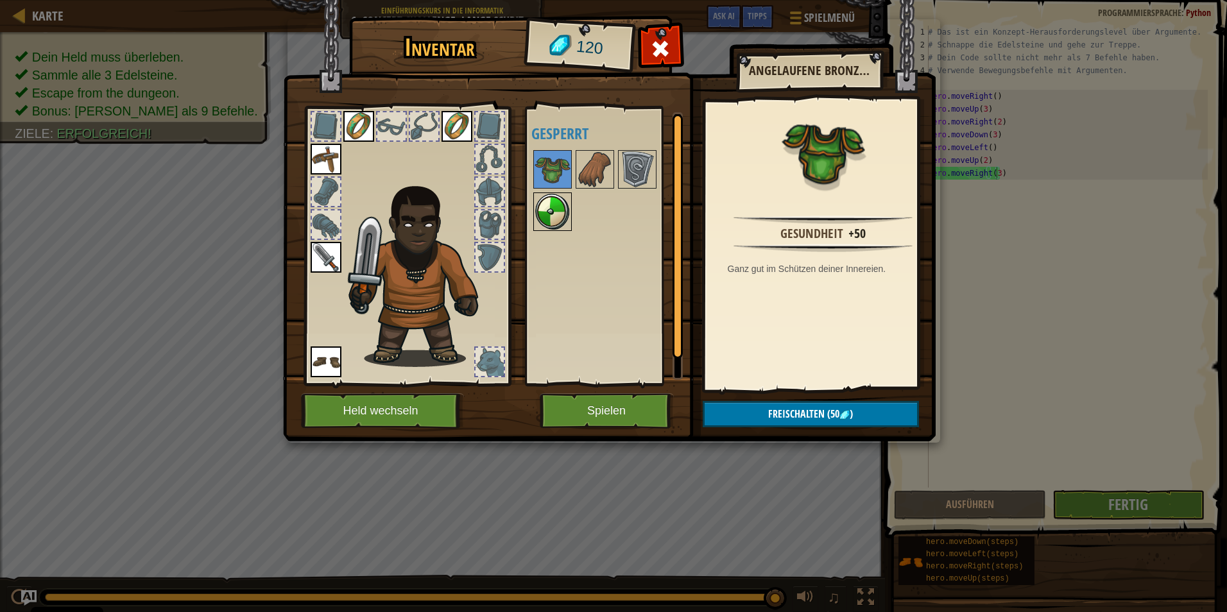
click at [557, 202] on img at bounding box center [553, 212] width 36 height 36
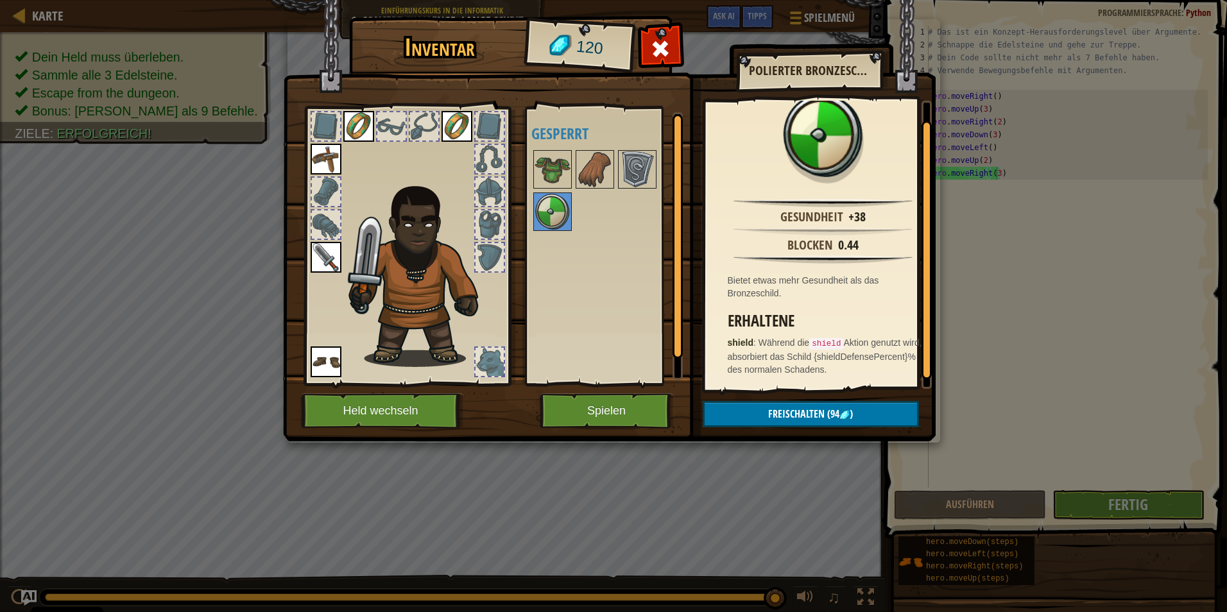
scroll to position [28, 0]
click at [848, 416] on button "Freischalten (94 )" at bounding box center [811, 414] width 216 height 26
click at [823, 417] on button "Bestätigen" at bounding box center [811, 414] width 216 height 26
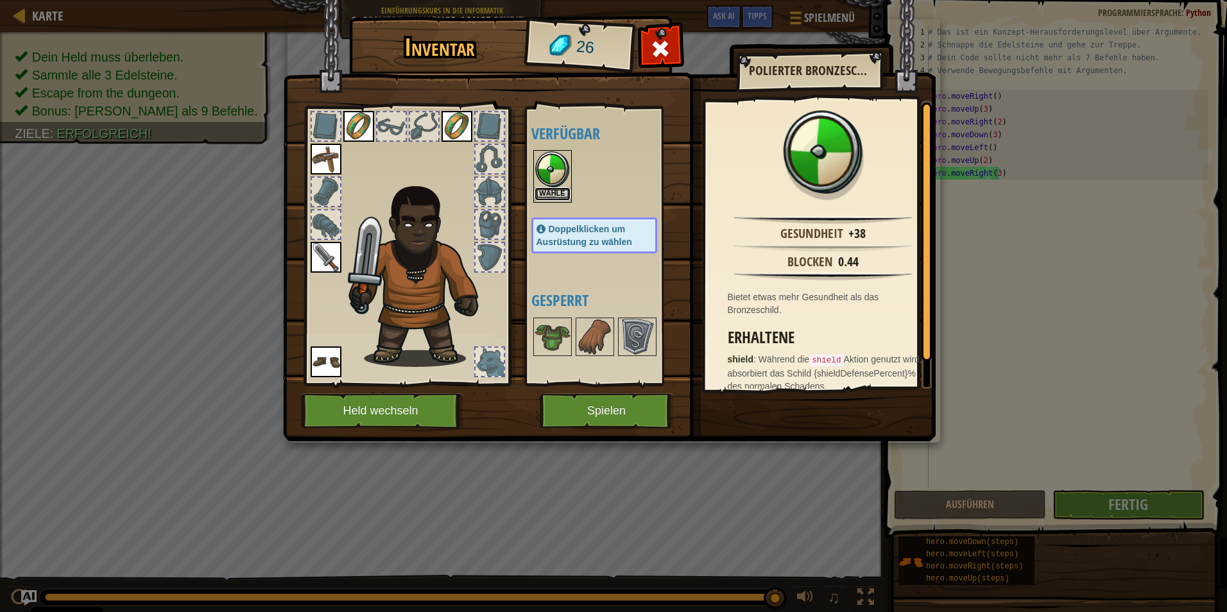
click at [552, 197] on button "Wähle" at bounding box center [553, 193] width 36 height 13
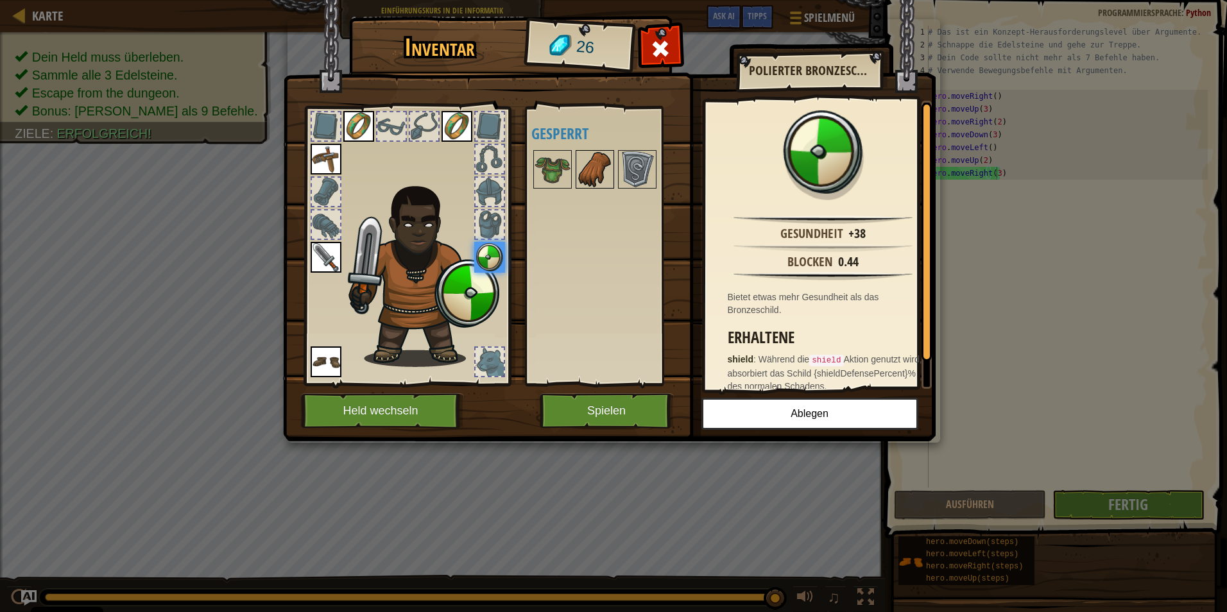
click at [581, 177] on img at bounding box center [595, 169] width 36 height 36
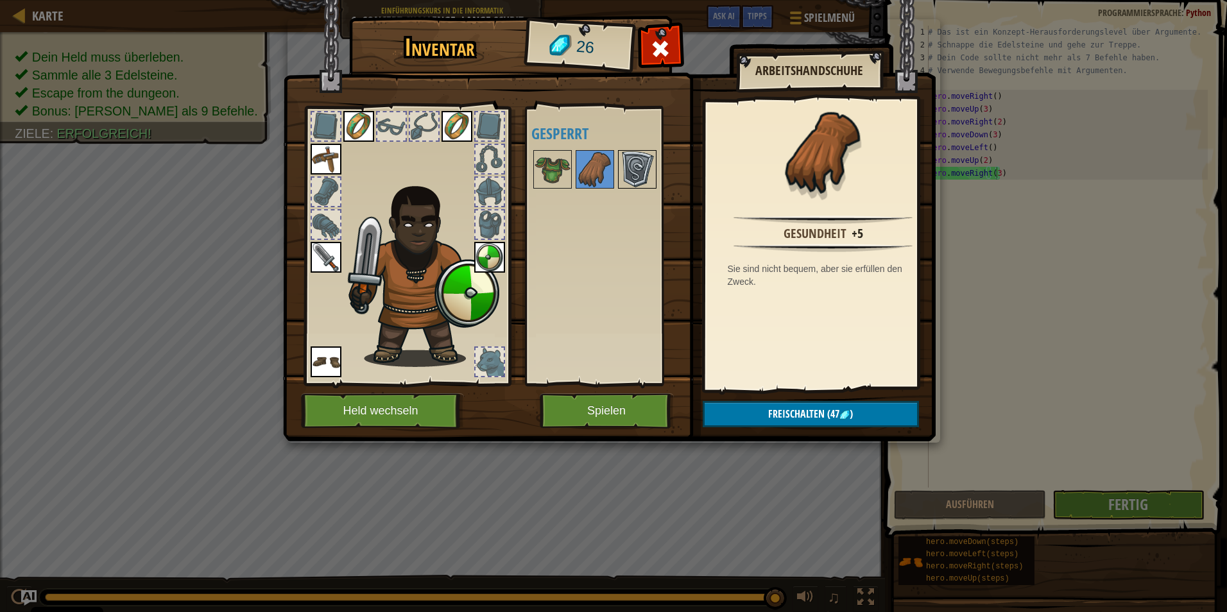
click at [626, 176] on img at bounding box center [637, 169] width 36 height 36
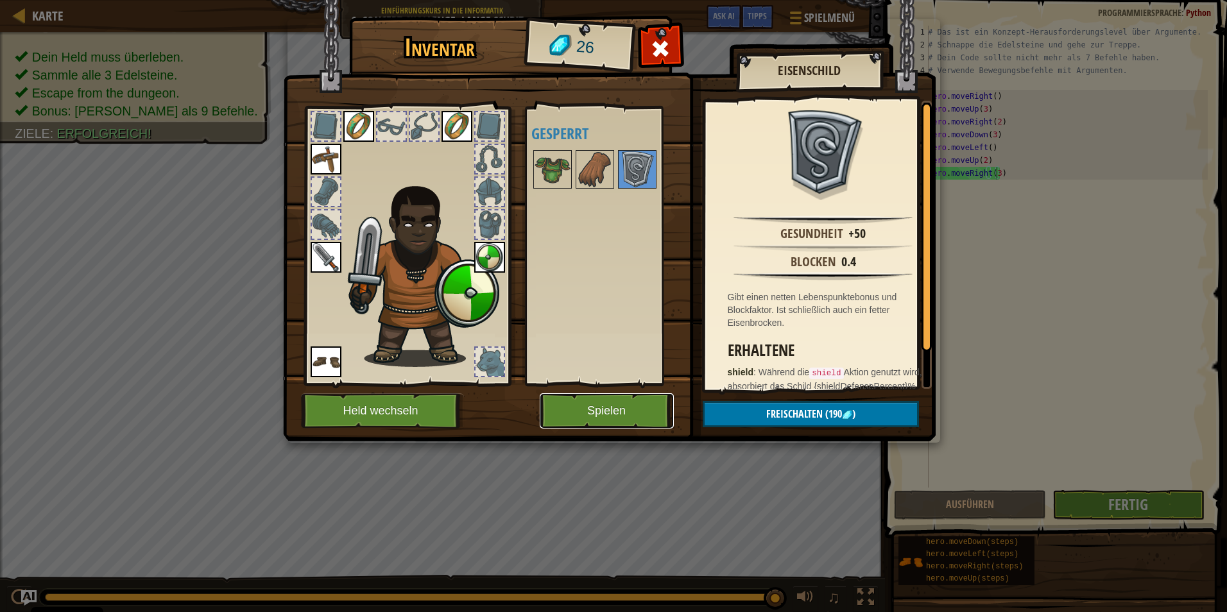
click at [604, 415] on button "Spielen" at bounding box center [607, 410] width 134 height 35
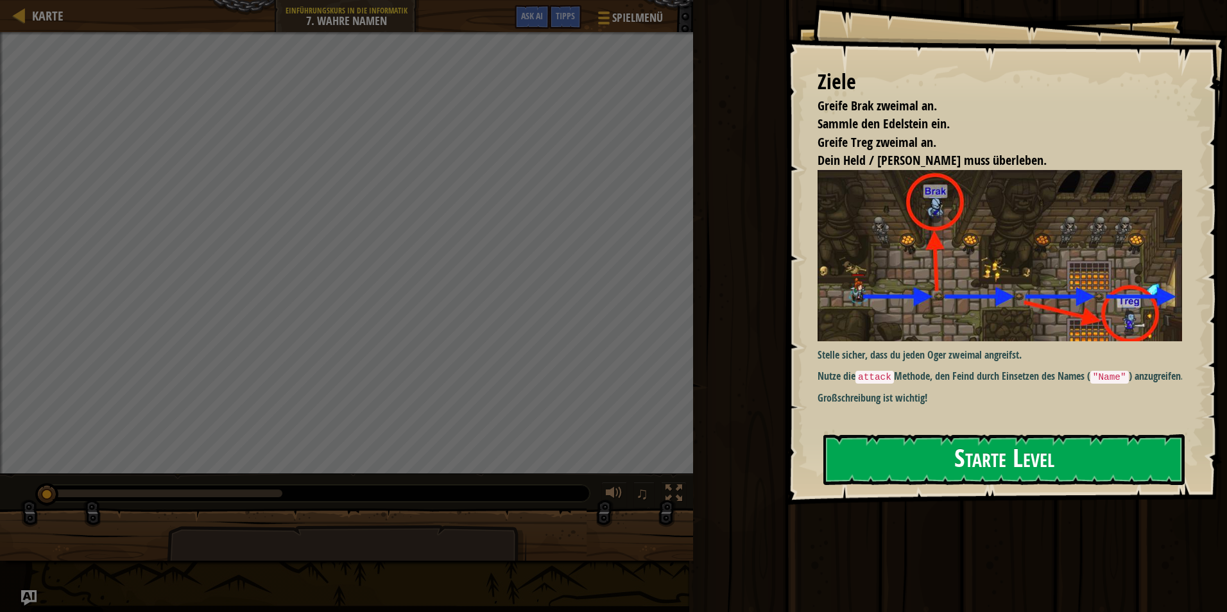
click at [948, 446] on button "Starte Level" at bounding box center [1003, 459] width 361 height 51
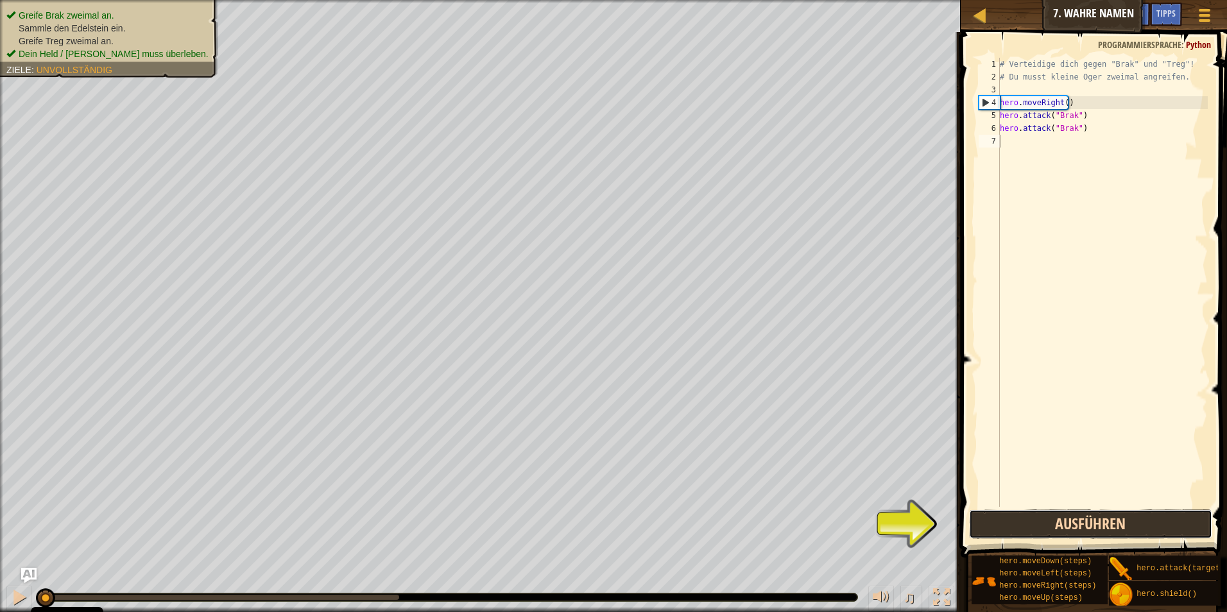
click at [1073, 518] on button "Ausführen" at bounding box center [1091, 525] width 244 height 30
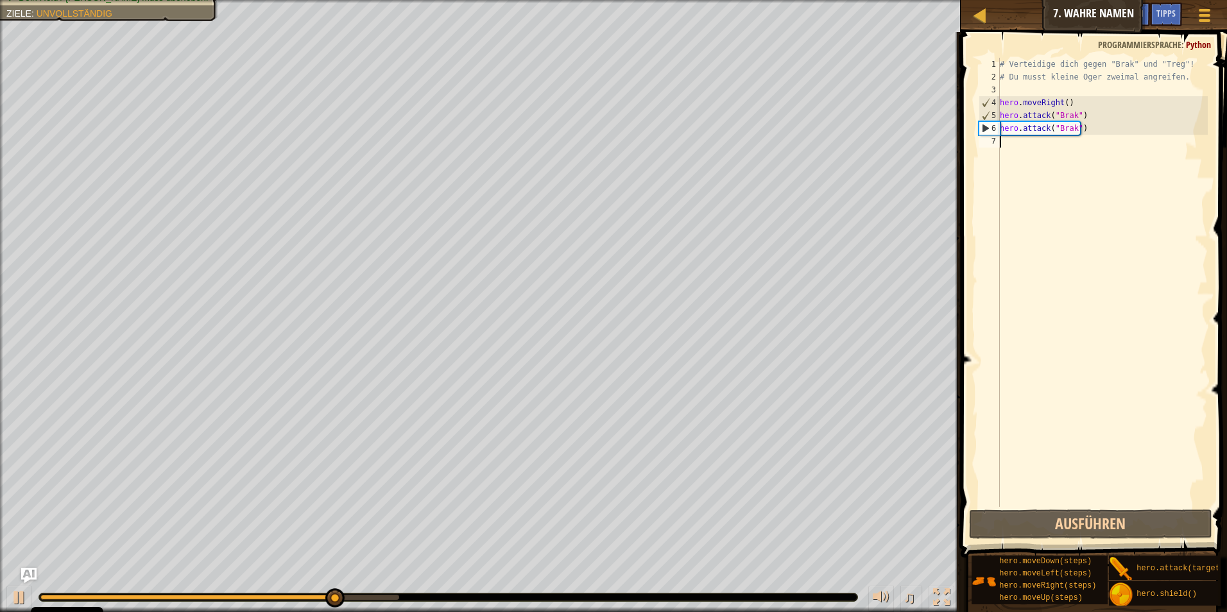
scroll to position [6, 0]
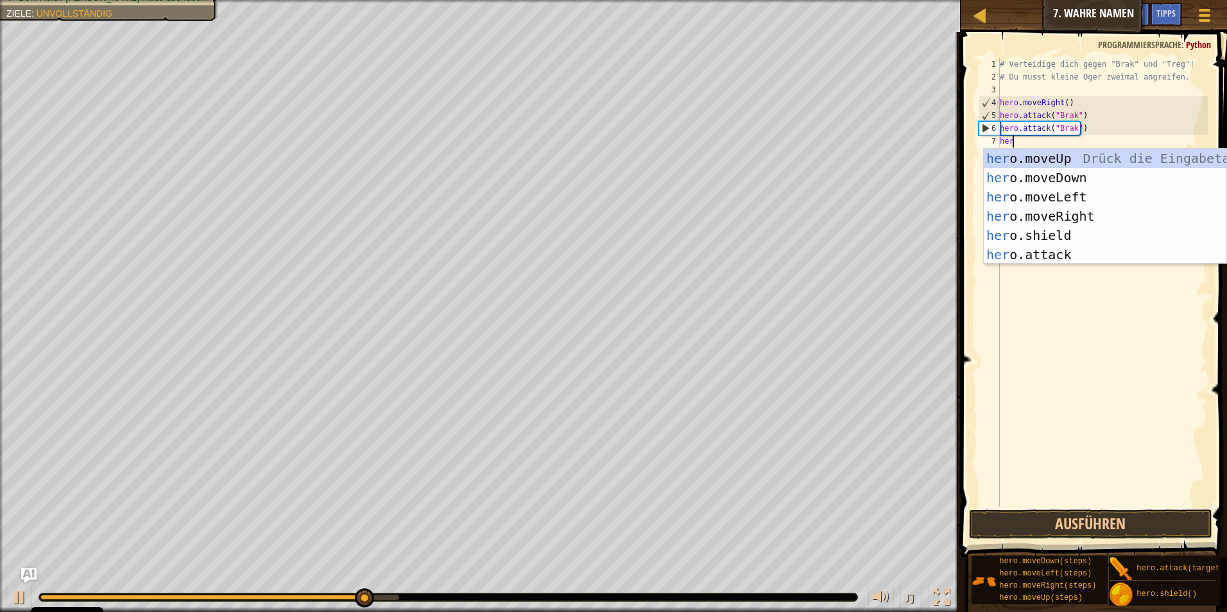
type textarea "hero"
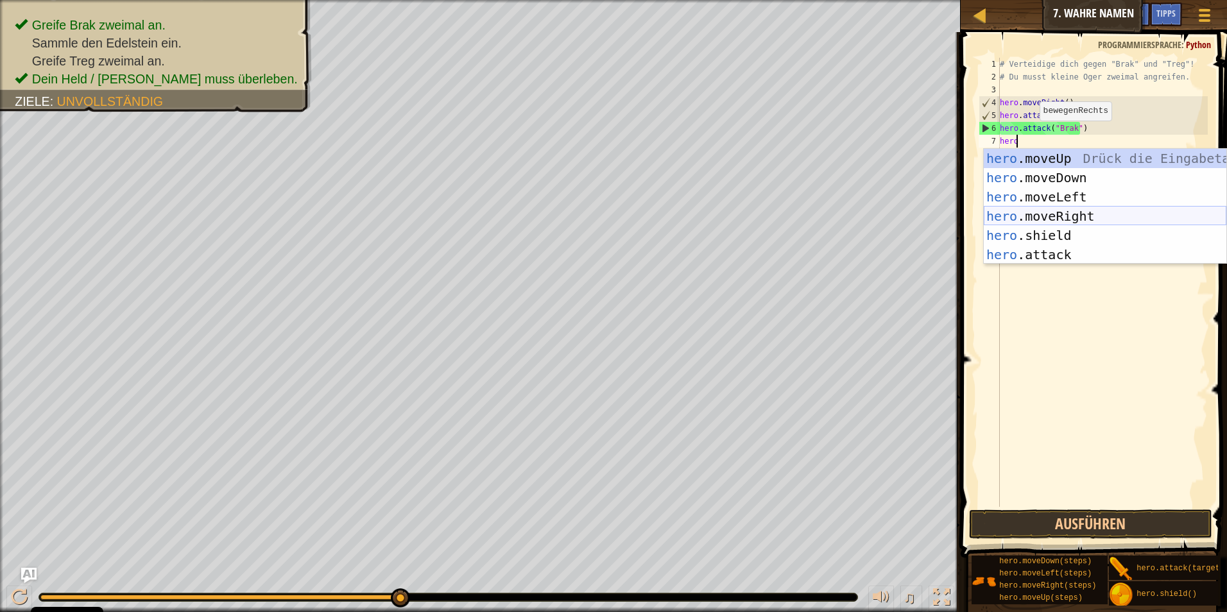
click at [1049, 213] on div "hero .moveUp Drück die Eingabetaste hero .moveDown Drück die Eingabetaste hero …" at bounding box center [1105, 226] width 243 height 154
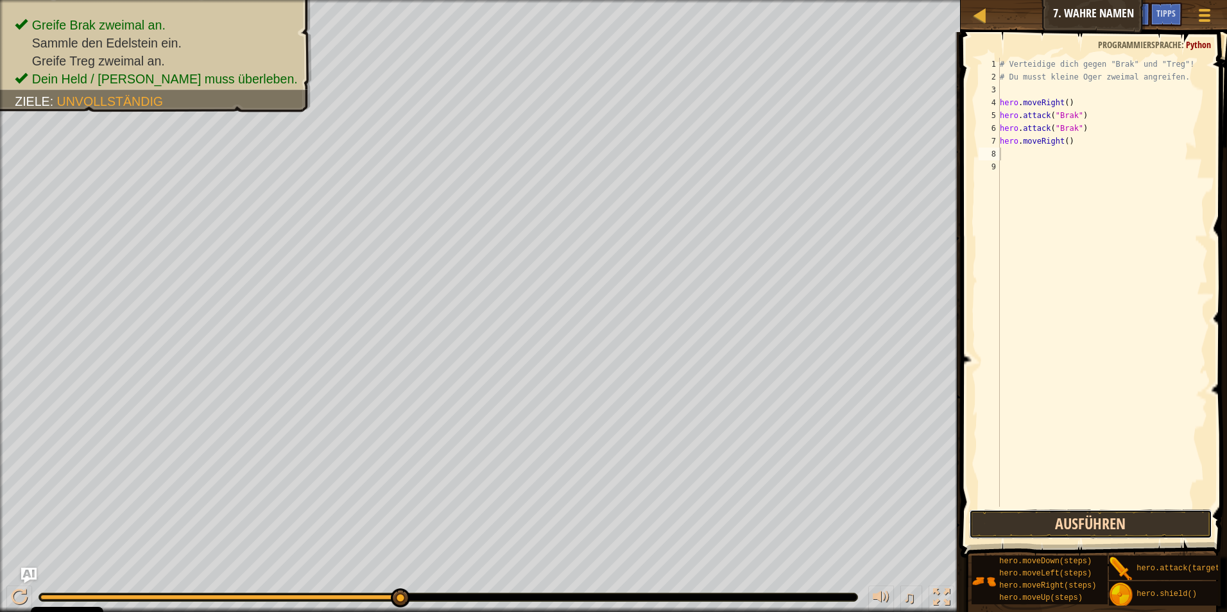
click at [1155, 537] on button "Ausführen" at bounding box center [1091, 525] width 244 height 30
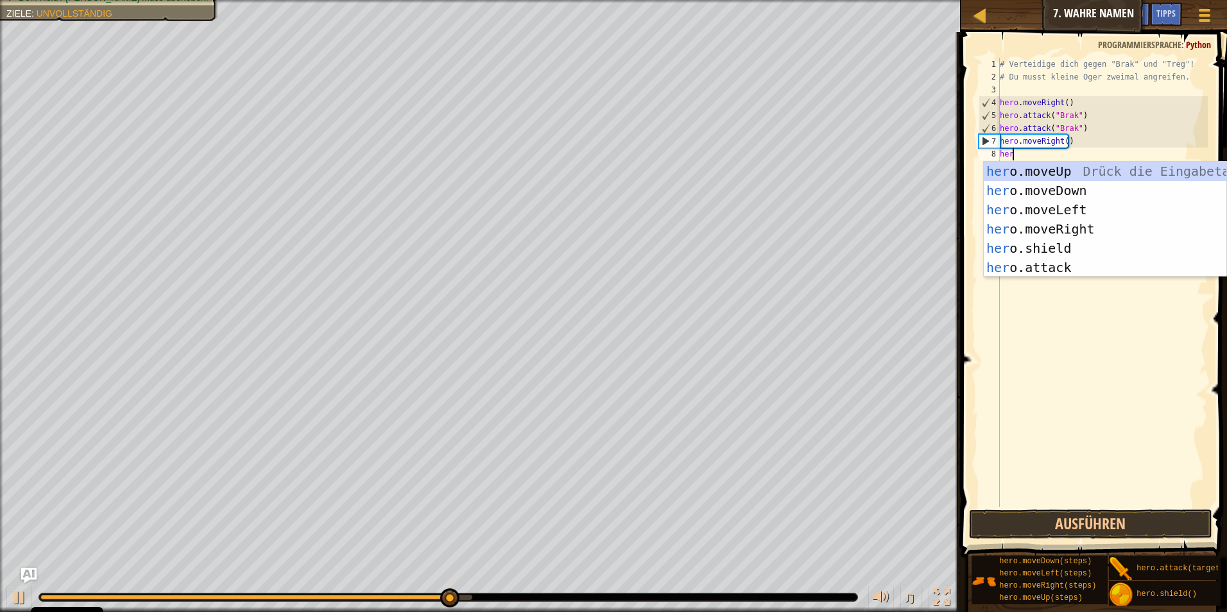
scroll to position [6, 1]
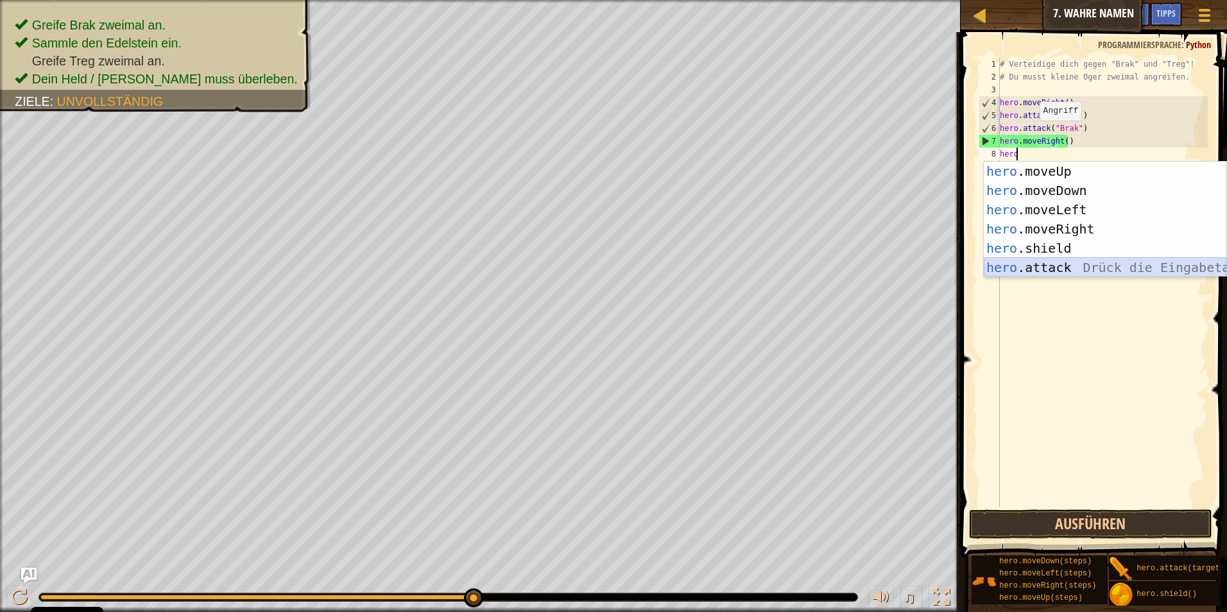
click at [1038, 268] on div "hero .moveUp Drück die Eingabetaste hero .moveDown Drück die Eingabetaste hero …" at bounding box center [1105, 239] width 243 height 154
type textarea "hero.attack("Enemy Name")"
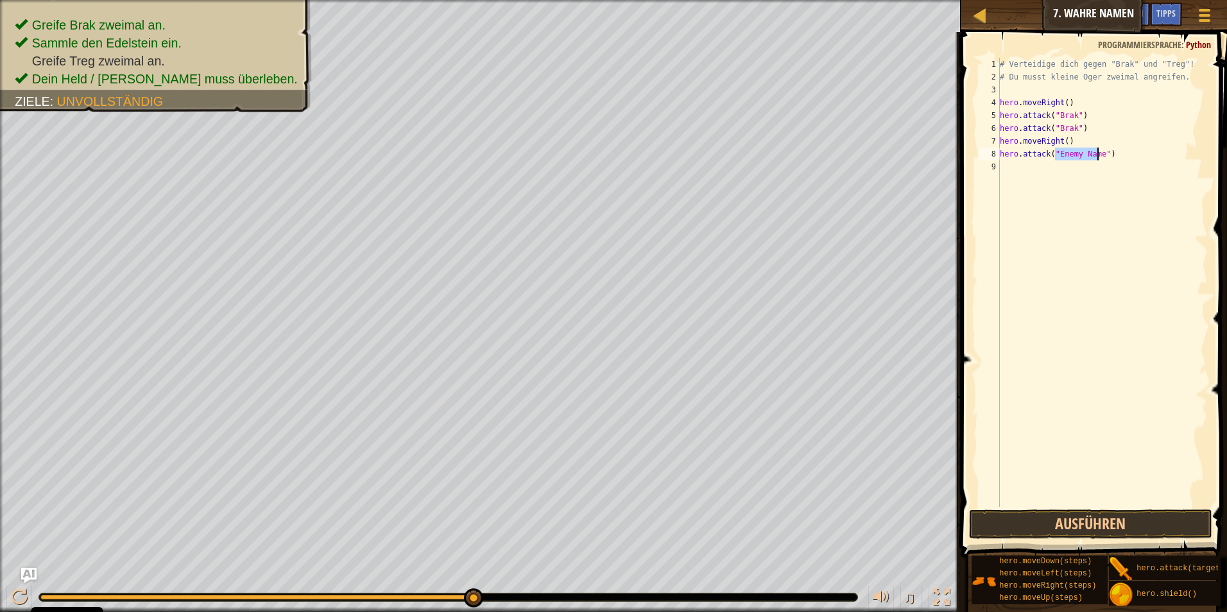
click at [1007, 167] on div "# Verteidige dich gegen "Brak" und "Treg"! # Du musst kleine Oger zweimal angre…" at bounding box center [1102, 295] width 210 height 475
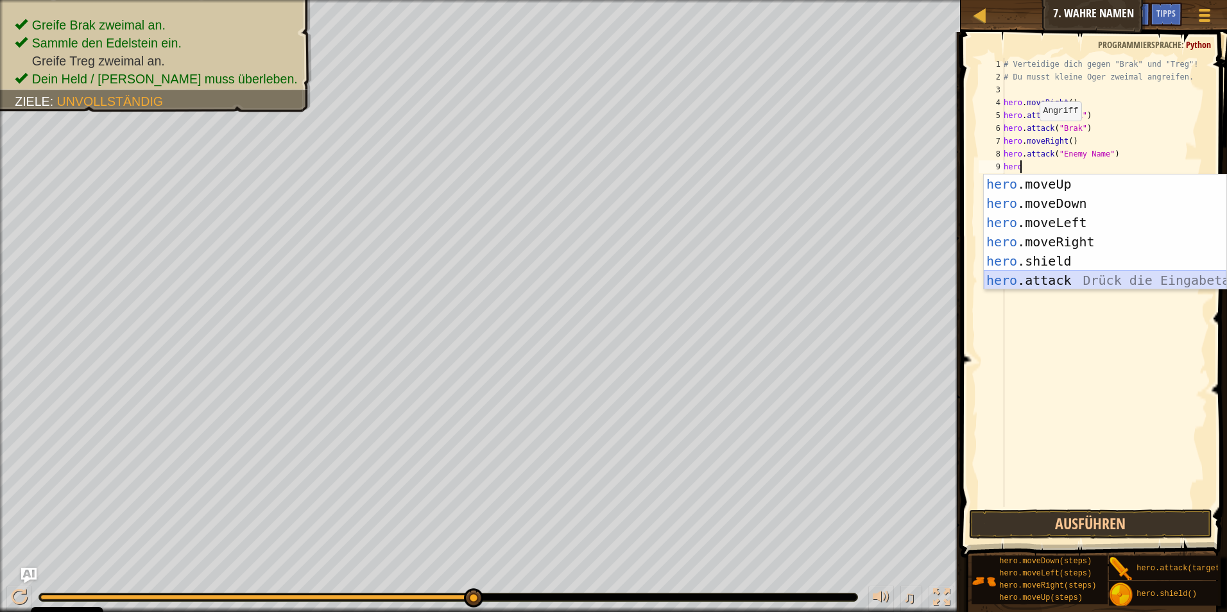
click at [1036, 276] on div "hero .moveUp Drück die Eingabetaste hero .moveDown Drück die Eingabetaste hero …" at bounding box center [1105, 252] width 243 height 154
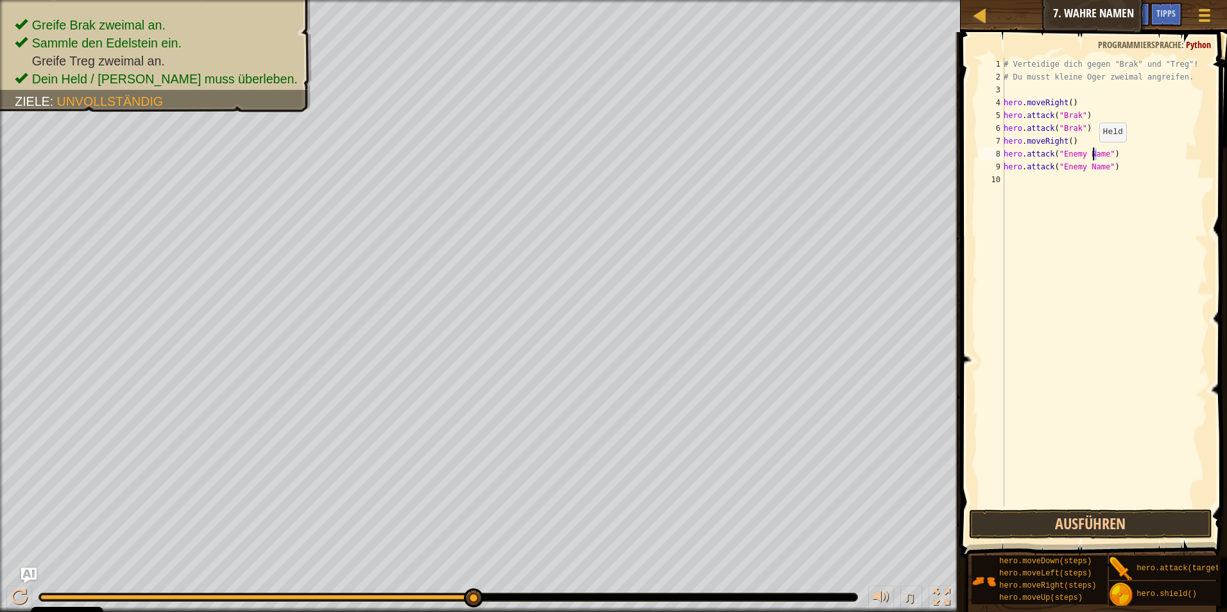
click at [1093, 154] on div "# Verteidige dich gegen "Brak" und "Treg"! # Du musst kleine Oger zweimal angre…" at bounding box center [1104, 295] width 207 height 475
drag, startPoint x: 1100, startPoint y: 157, endPoint x: 1065, endPoint y: 153, distance: 34.9
click at [1065, 153] on div "# Verteidige dich gegen "Brak" und "Treg"! # Du musst kleine Oger zweimal angre…" at bounding box center [1104, 295] width 207 height 475
click at [1070, 154] on div "# Verteidige dich gegen "Brak" und "Treg"! # Du musst kleine Oger zweimal angre…" at bounding box center [1104, 295] width 207 height 475
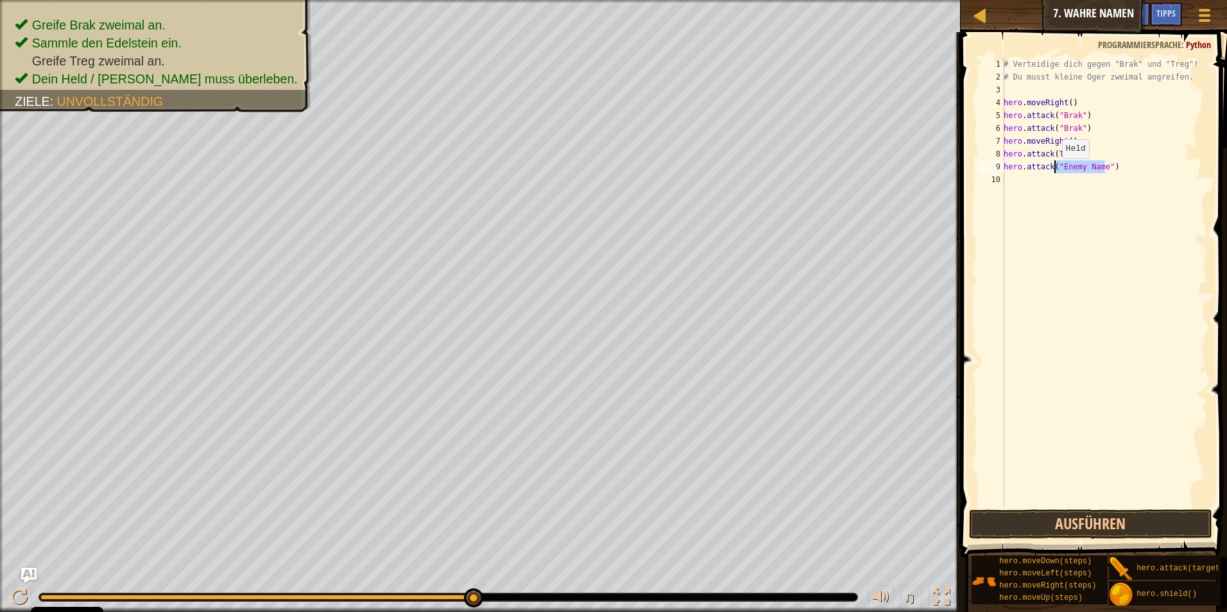
drag, startPoint x: 1103, startPoint y: 167, endPoint x: 1055, endPoint y: 171, distance: 48.3
click at [1055, 171] on div "# Verteidige dich gegen "Brak" und "Treg"! # Du musst kleine Oger zweimal angre…" at bounding box center [1104, 295] width 207 height 475
click at [1022, 524] on button "Ausführen" at bounding box center [1091, 525] width 244 height 30
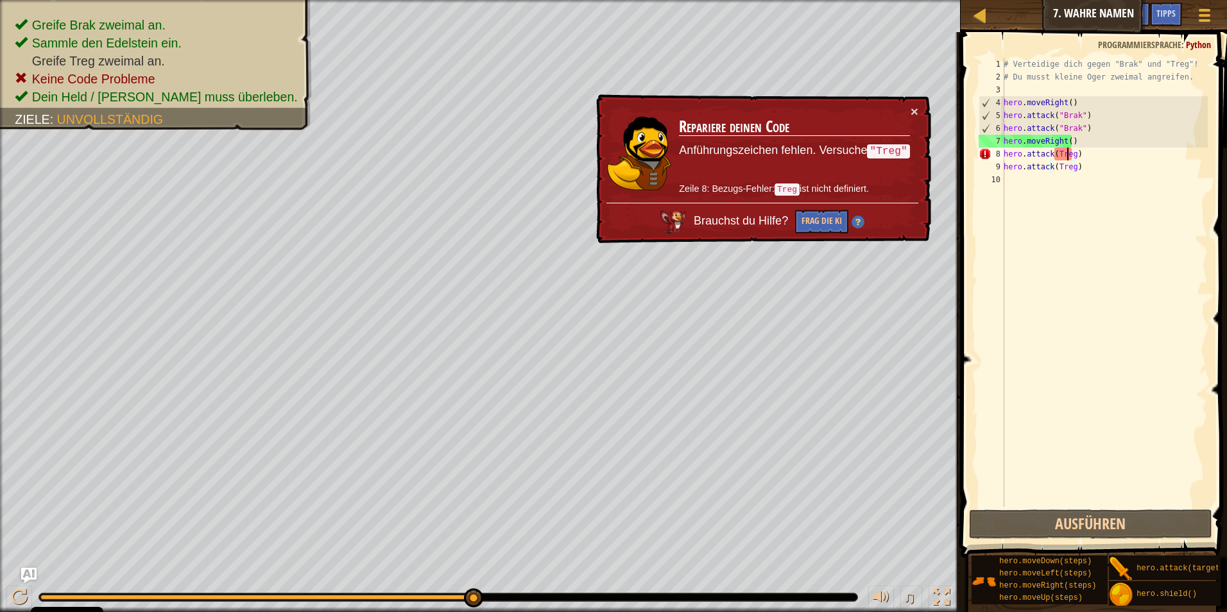
click at [1068, 154] on div "# Verteidige dich gegen "Brak" und "Treg"! # Du musst kleine Oger zweimal angre…" at bounding box center [1104, 295] width 207 height 475
click at [1070, 154] on div "# Verteidige dich gegen "Brak" und "Treg"! # Du musst kleine Oger zweimal angre…" at bounding box center [1104, 295] width 207 height 475
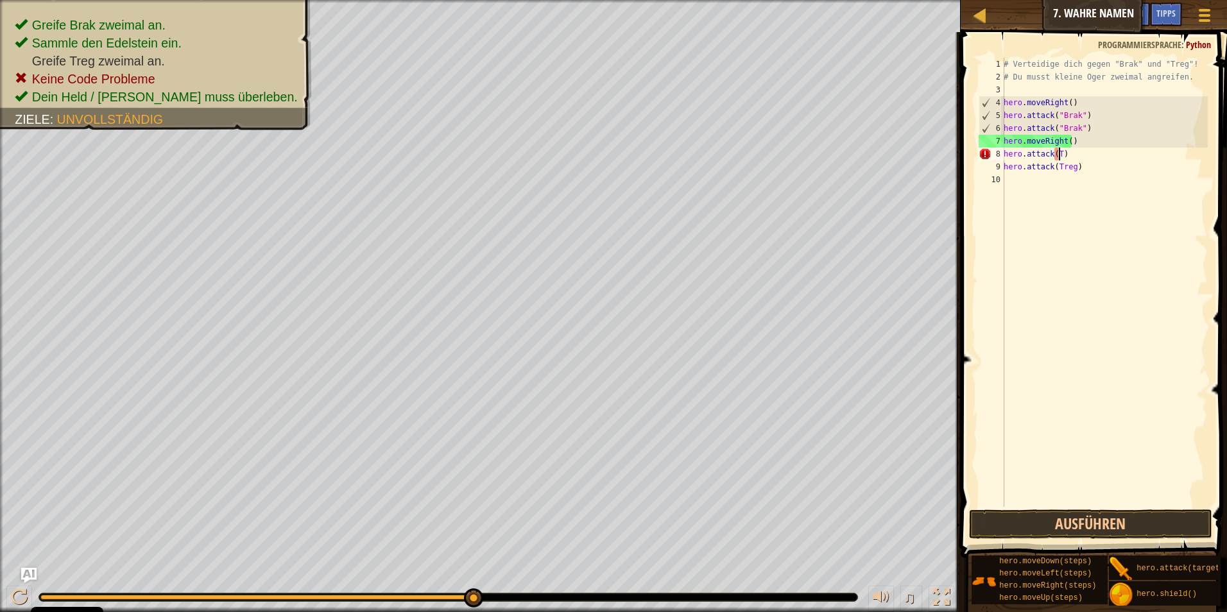
type textarea "hero.attack()"
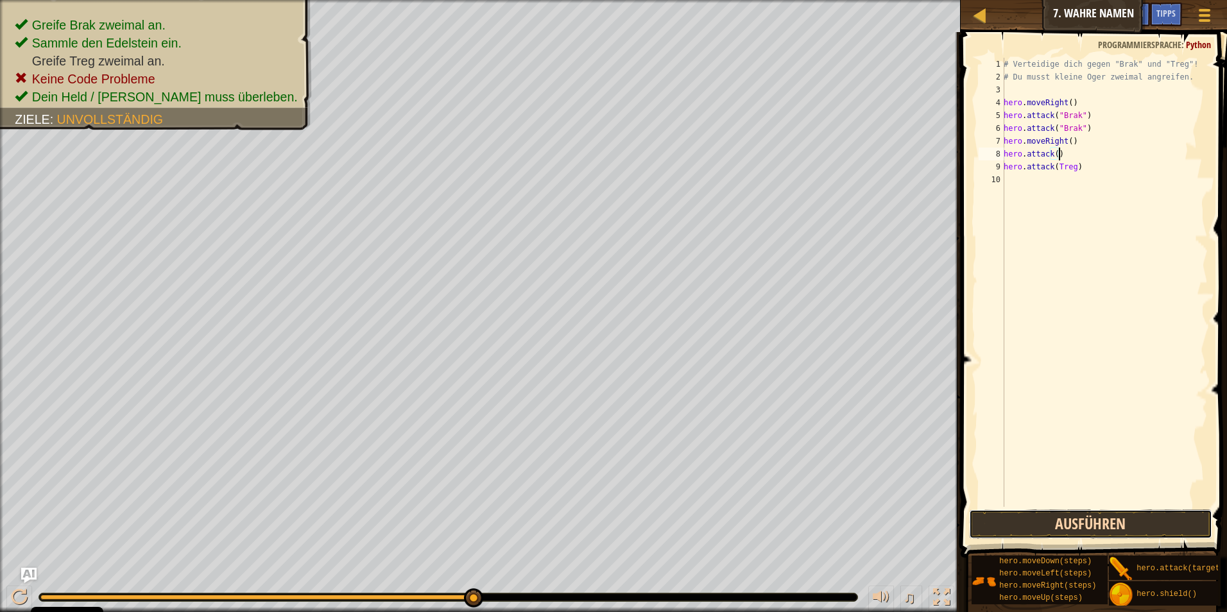
click at [1115, 527] on button "Ausführen" at bounding box center [1091, 525] width 244 height 30
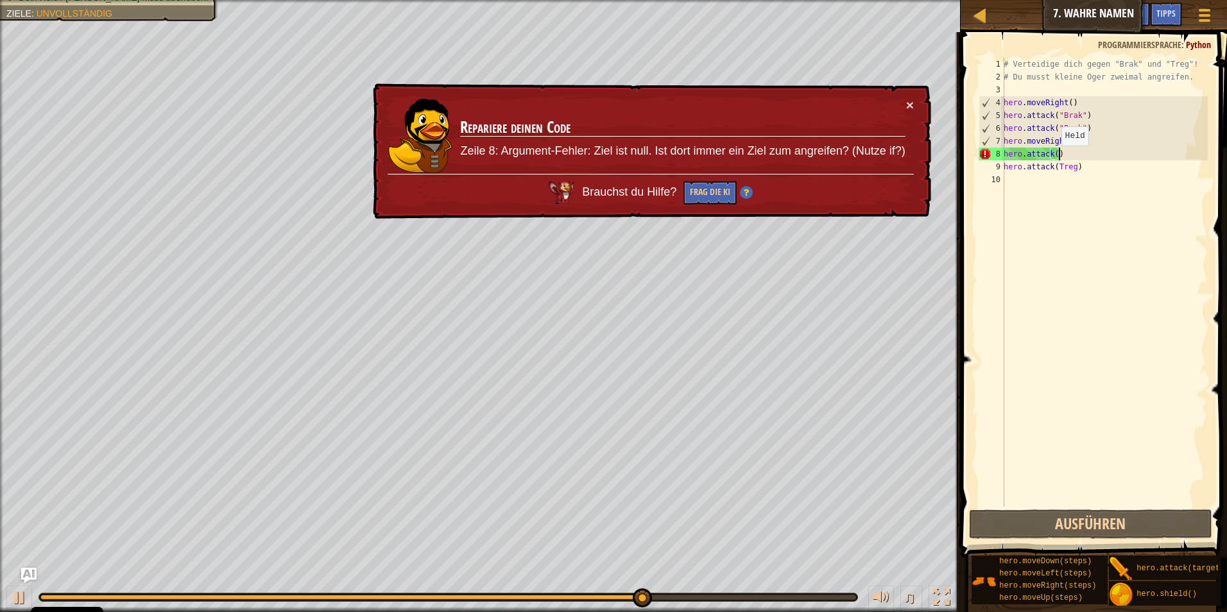
click at [1054, 158] on div "# Verteidige dich gegen "Brak" und "Treg"! # Du musst kleine Oger zweimal angre…" at bounding box center [1104, 295] width 207 height 475
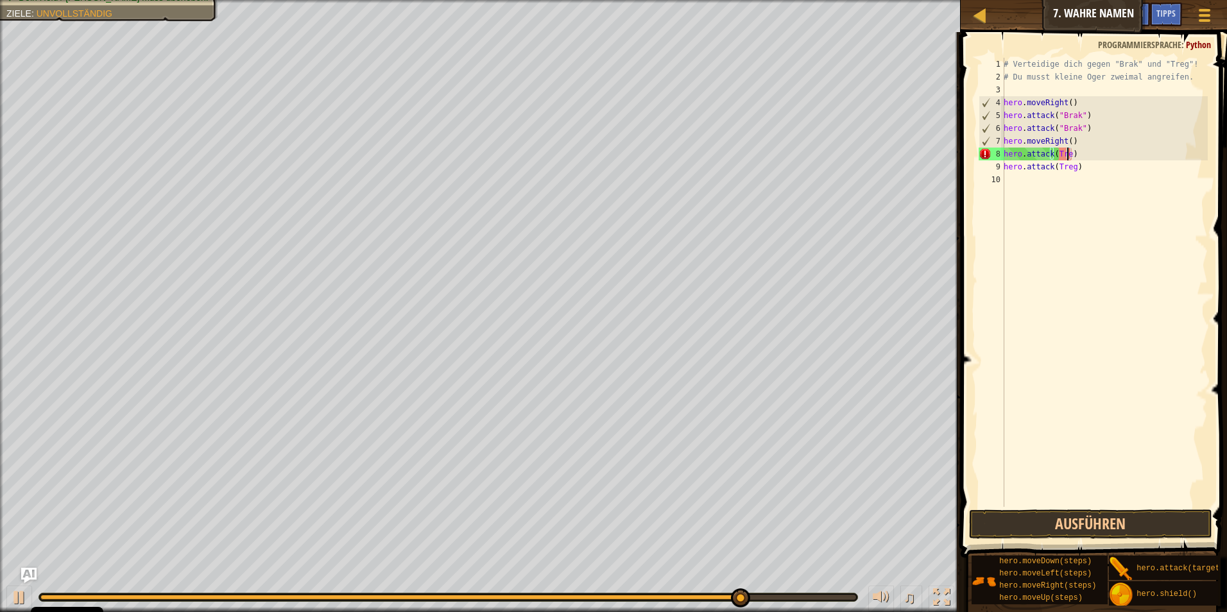
scroll to position [6, 5]
click at [1056, 151] on div "# Verteidige dich gegen "Brak" und "Treg"! # Du musst kleine Oger zweimal angre…" at bounding box center [1104, 295] width 207 height 475
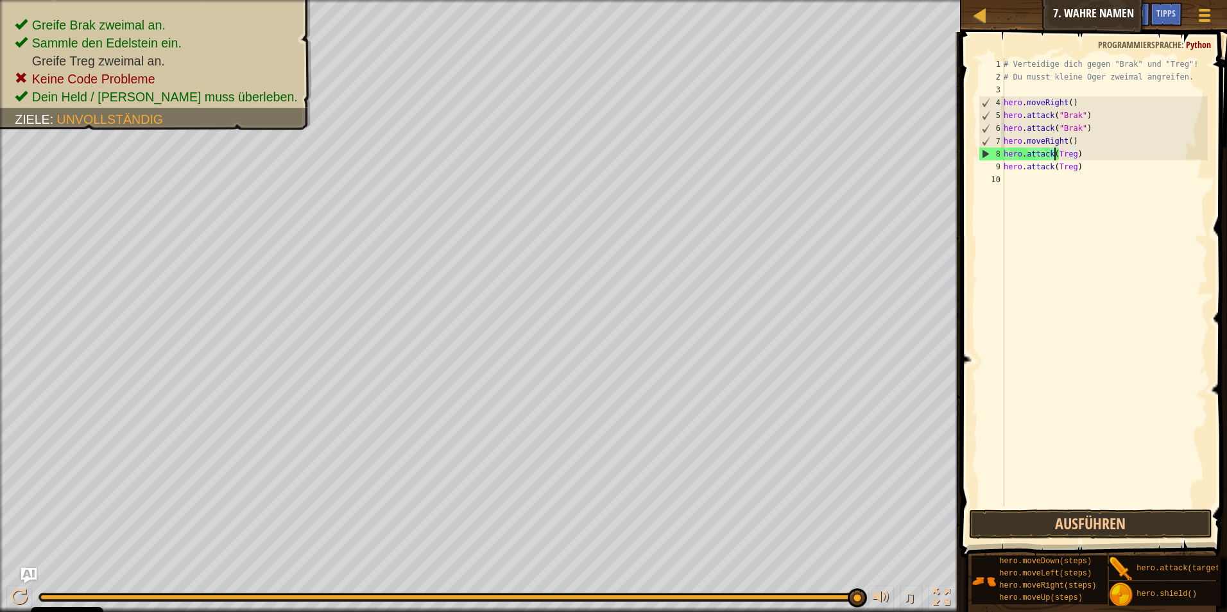
scroll to position [6, 4]
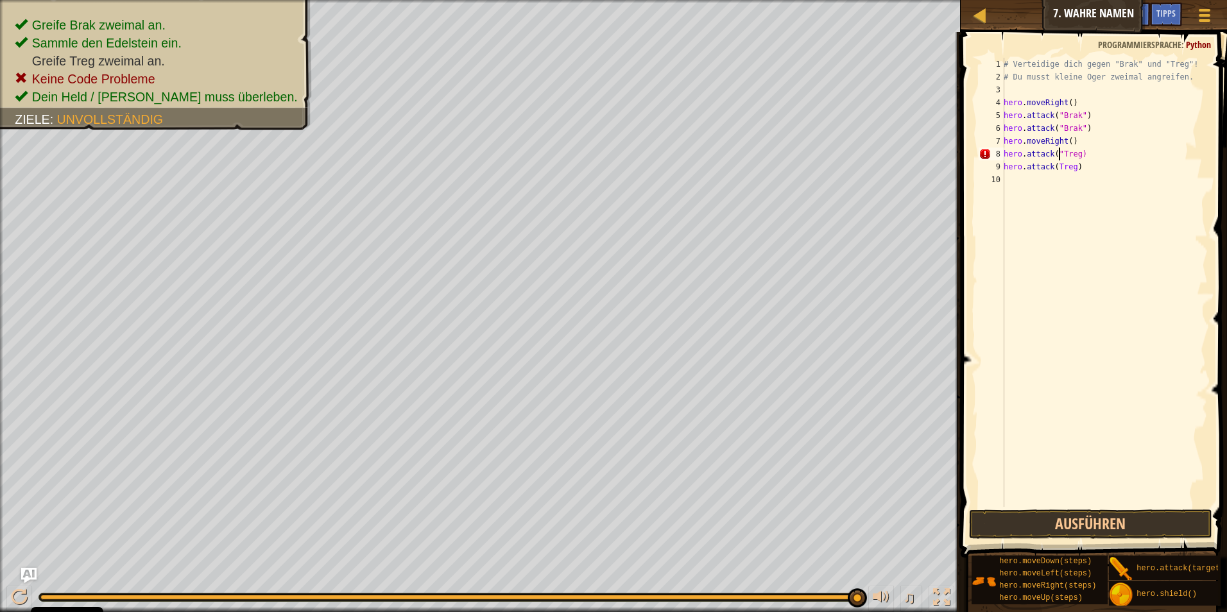
click at [1075, 154] on div "# Verteidige dich gegen "Brak" und "Treg"! # Du musst kleine Oger zweimal angre…" at bounding box center [1104, 295] width 207 height 475
click at [1071, 168] on div "# Verteidige dich gegen "Brak" und "Treg"! # Du musst kleine Oger zweimal angre…" at bounding box center [1104, 295] width 207 height 475
click at [1056, 169] on div "# Verteidige dich gegen "Brak" und "Treg"! # Du musst kleine Oger zweimal angre…" at bounding box center [1104, 295] width 207 height 475
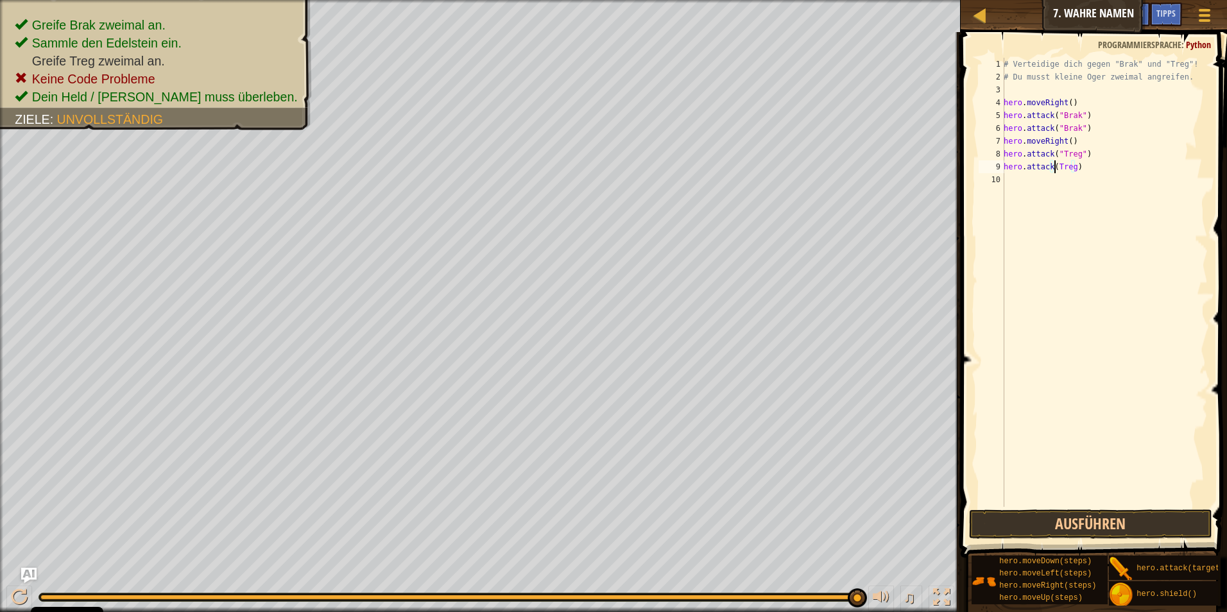
scroll to position [6, 4]
click at [1075, 167] on div "# Verteidige dich gegen "Brak" und "Treg"! # Du musst kleine Oger zweimal angre…" at bounding box center [1104, 295] width 207 height 475
type textarea "hero.attack("Treg")"
click at [1100, 524] on button "Ausführen" at bounding box center [1091, 525] width 244 height 30
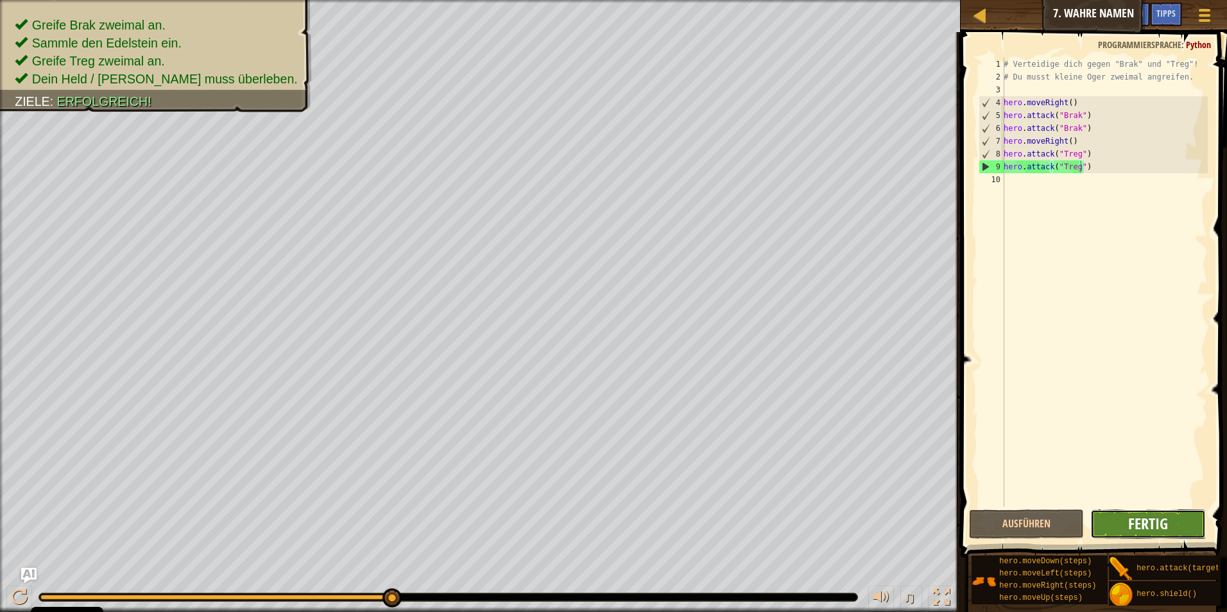
click at [1140, 527] on span "Fertig" at bounding box center [1148, 523] width 40 height 21
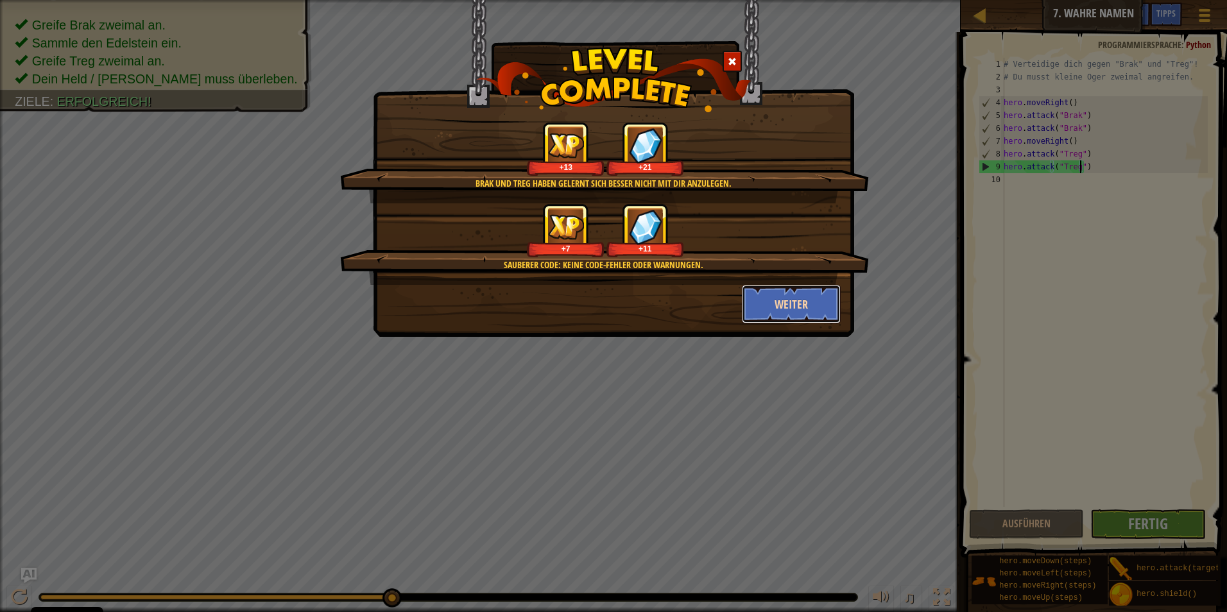
click at [778, 317] on button "Weiter" at bounding box center [791, 304] width 99 height 39
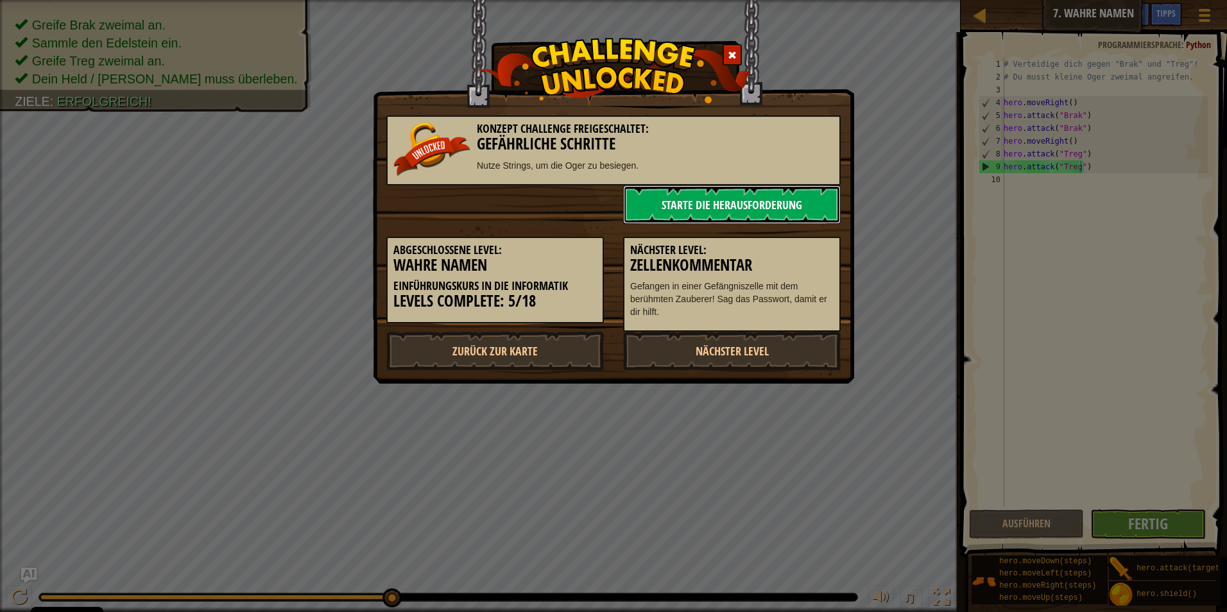
click at [748, 209] on link "Starte die Herausforderung" at bounding box center [732, 204] width 218 height 39
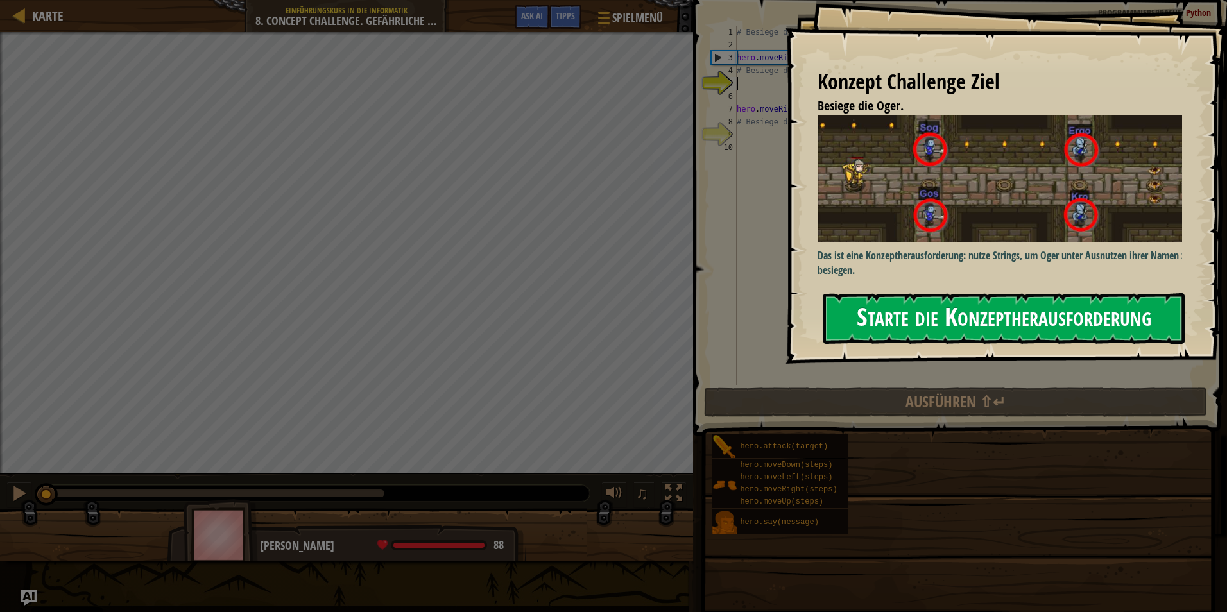
click at [925, 312] on button "Starte die Konzeptherausforderung" at bounding box center [1003, 318] width 361 height 51
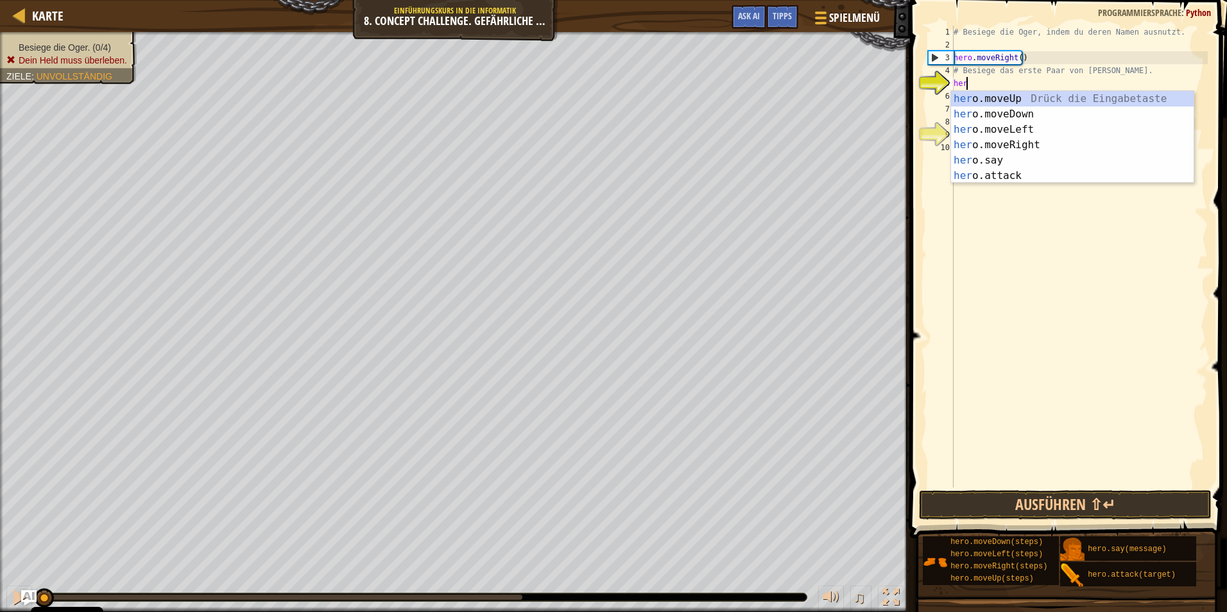
scroll to position [6, 1]
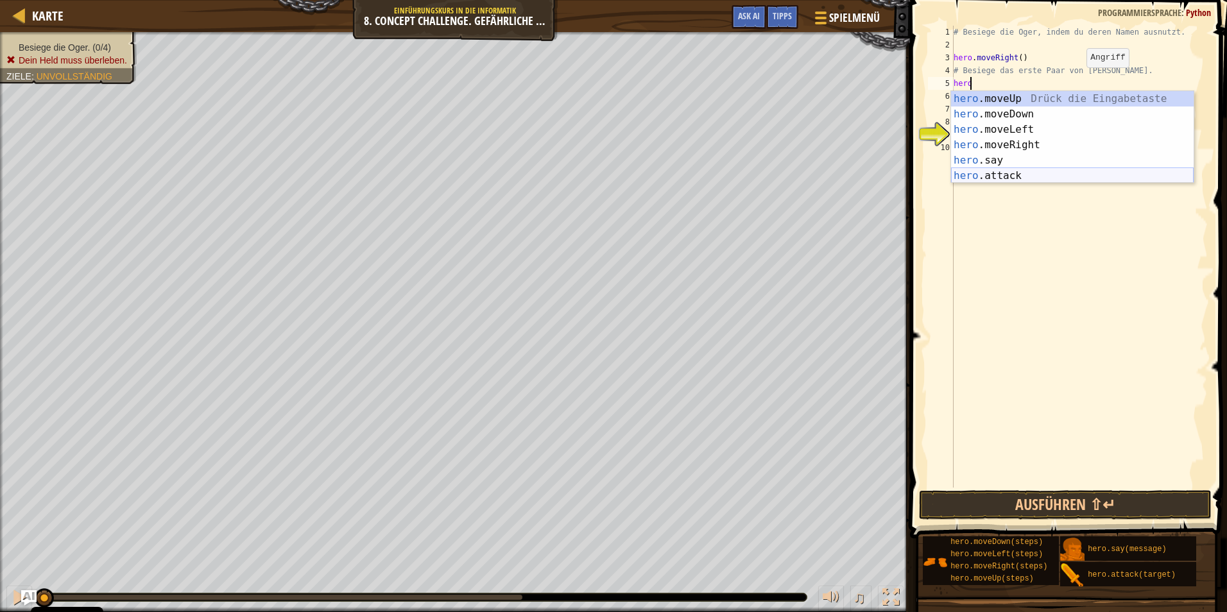
click at [991, 178] on div "hero .moveUp Drück die Eingabetaste hero .moveDown Drück die Eingabetaste hero …" at bounding box center [1072, 152] width 243 height 123
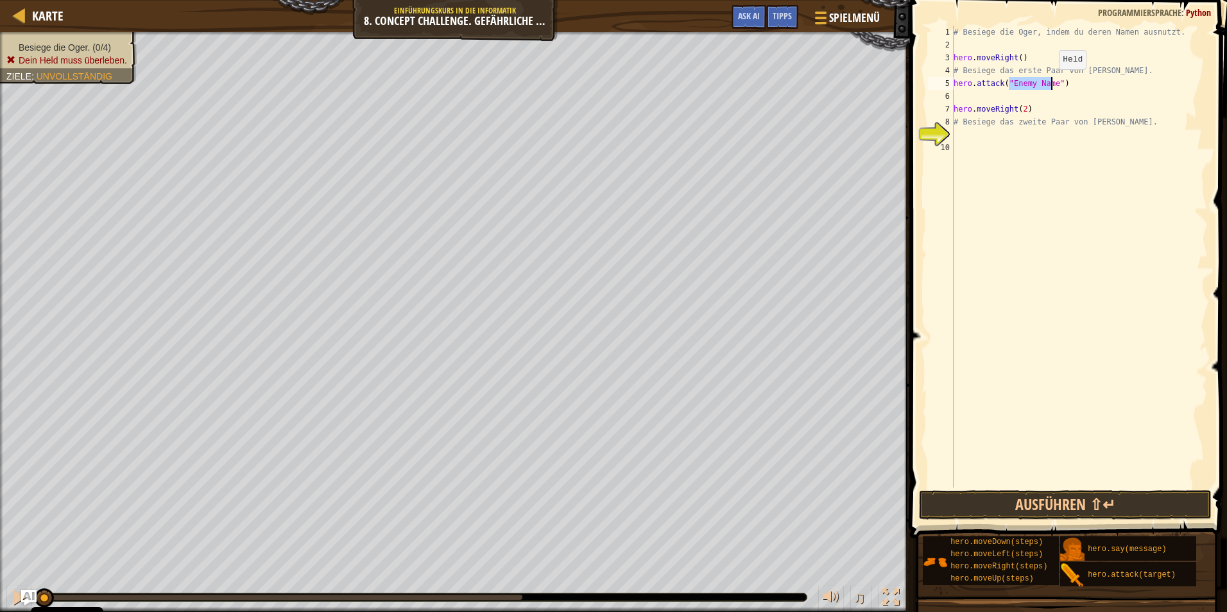
click at [1052, 82] on div "# Besiege die Oger, indem du deren Namen ausnutzt. hero . moveRight ( ) # Besie…" at bounding box center [1079, 257] width 257 height 462
drag, startPoint x: 1050, startPoint y: 82, endPoint x: 1007, endPoint y: 86, distance: 43.2
click at [1007, 86] on div "# Besiege die Oger, indem du deren Namen ausnutzt. hero . moveRight ( ) # Besie…" at bounding box center [1079, 270] width 257 height 488
type textarea "hero.attack("gos")"
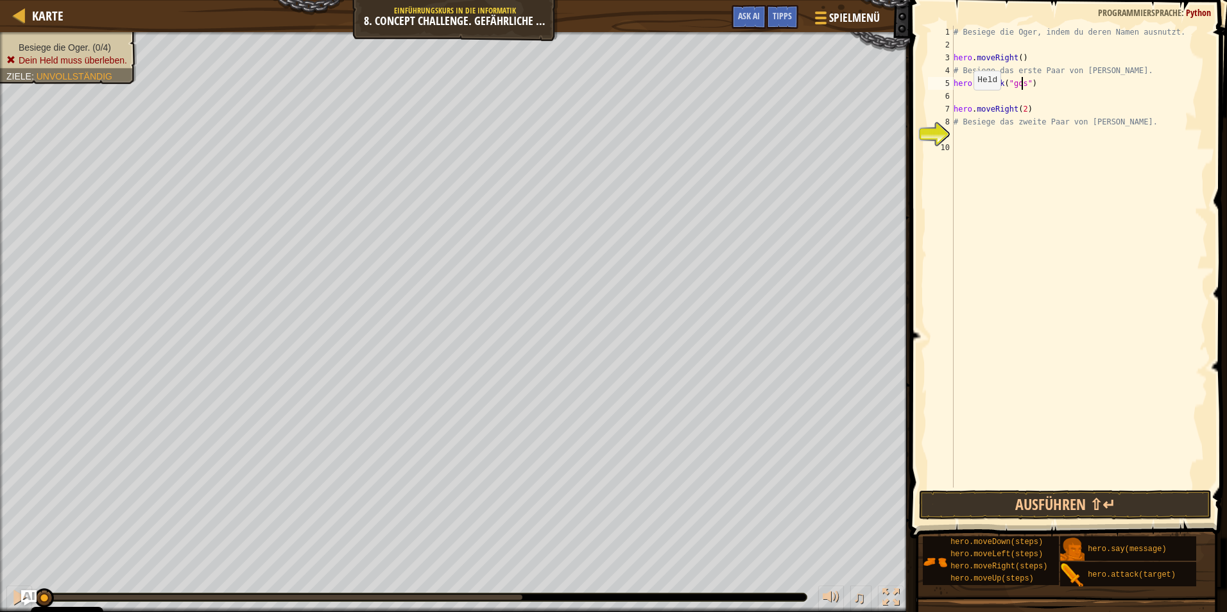
click at [965, 101] on div "# Besiege die Oger, indem du deren Namen ausnutzt. hero . moveRight ( ) # Besie…" at bounding box center [1079, 270] width 257 height 488
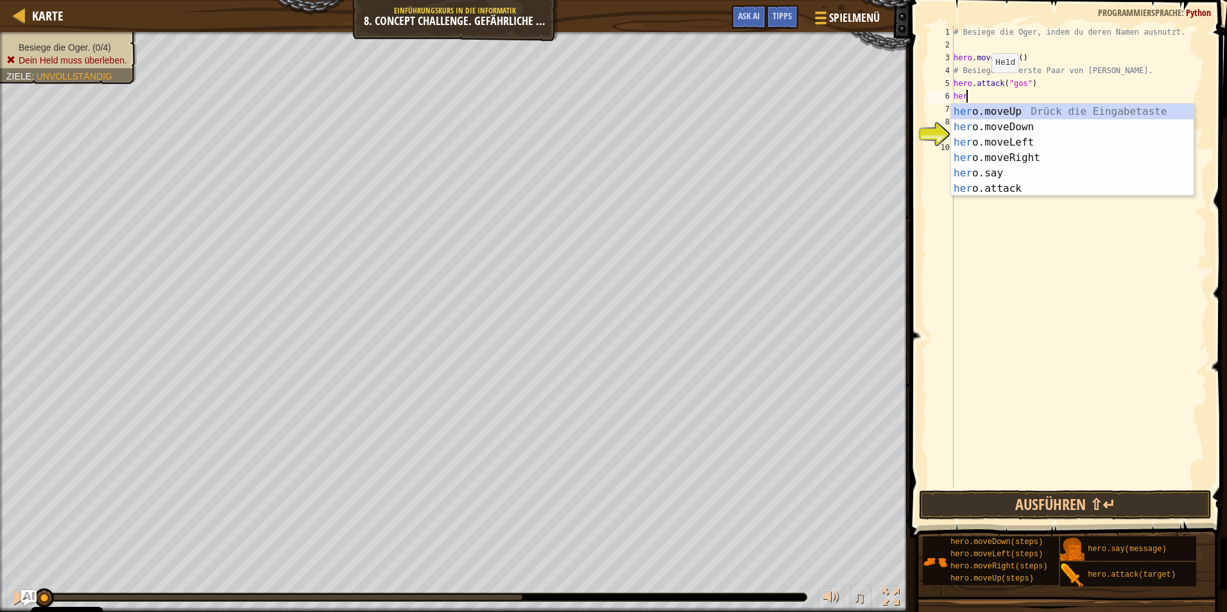
scroll to position [6, 1]
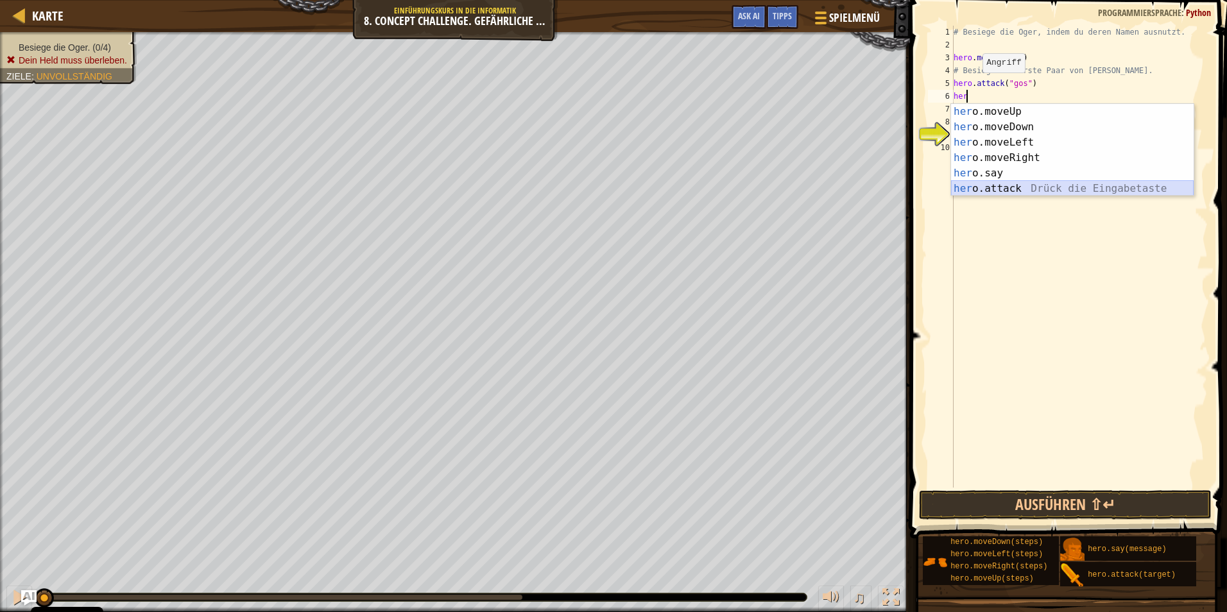
click at [1001, 183] on div "her o.moveUp Drück die Eingabetaste her o.moveDown Drück die Eingabetaste her o…" at bounding box center [1072, 165] width 243 height 123
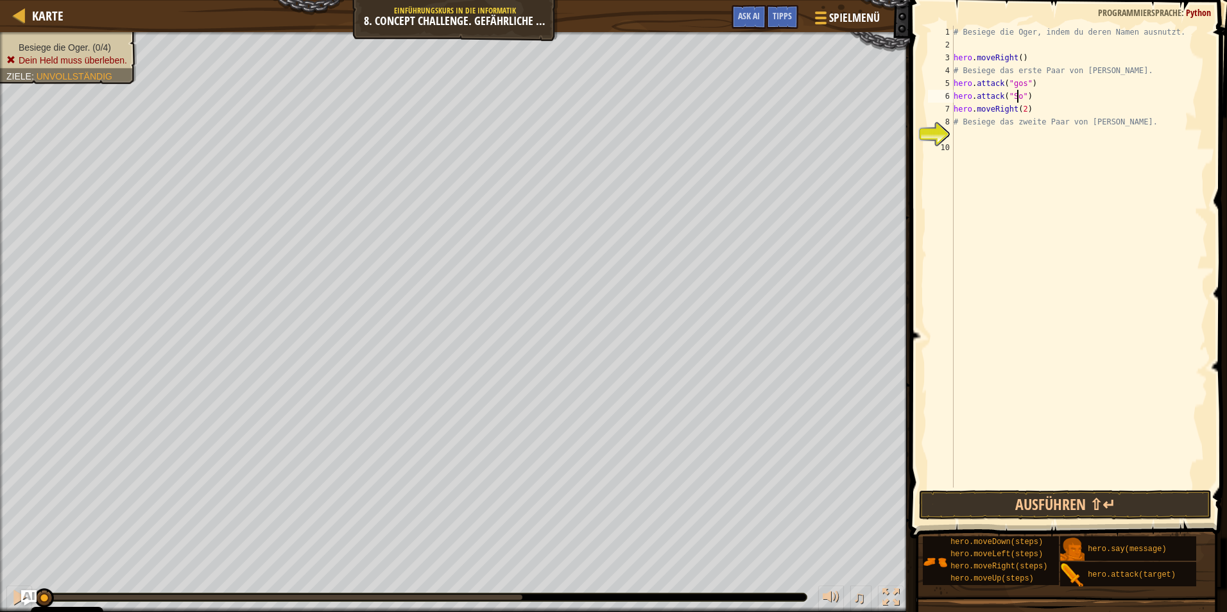
type textarea "hero.attack("Sog")"
click at [964, 132] on div "# Besiege die Oger, indem du deren Namen ausnutzt. hero . moveRight ( ) # Besie…" at bounding box center [1079, 270] width 257 height 488
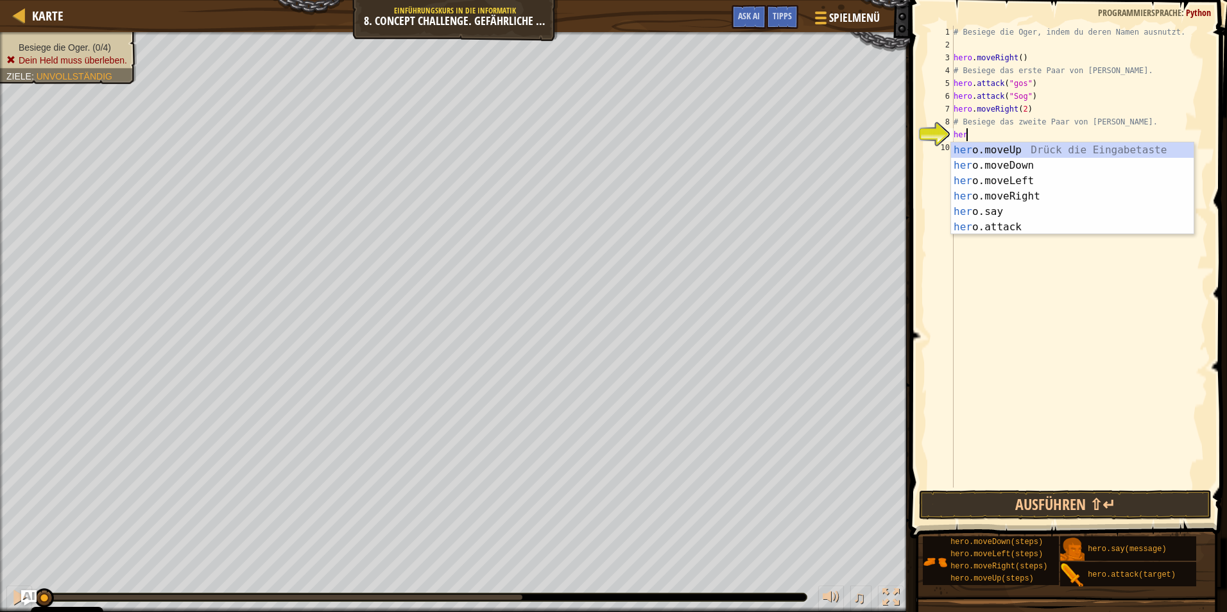
scroll to position [6, 1]
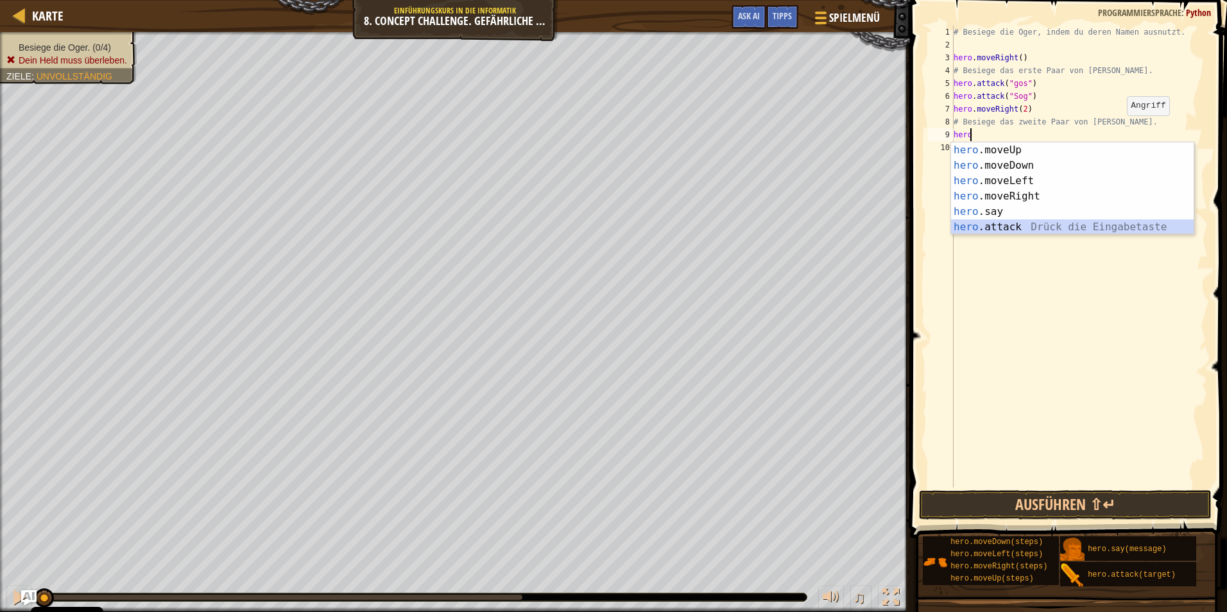
click at [1064, 233] on div "hero .moveUp Drück die Eingabetaste hero .moveDown Drück die Eingabetaste hero …" at bounding box center [1072, 203] width 243 height 123
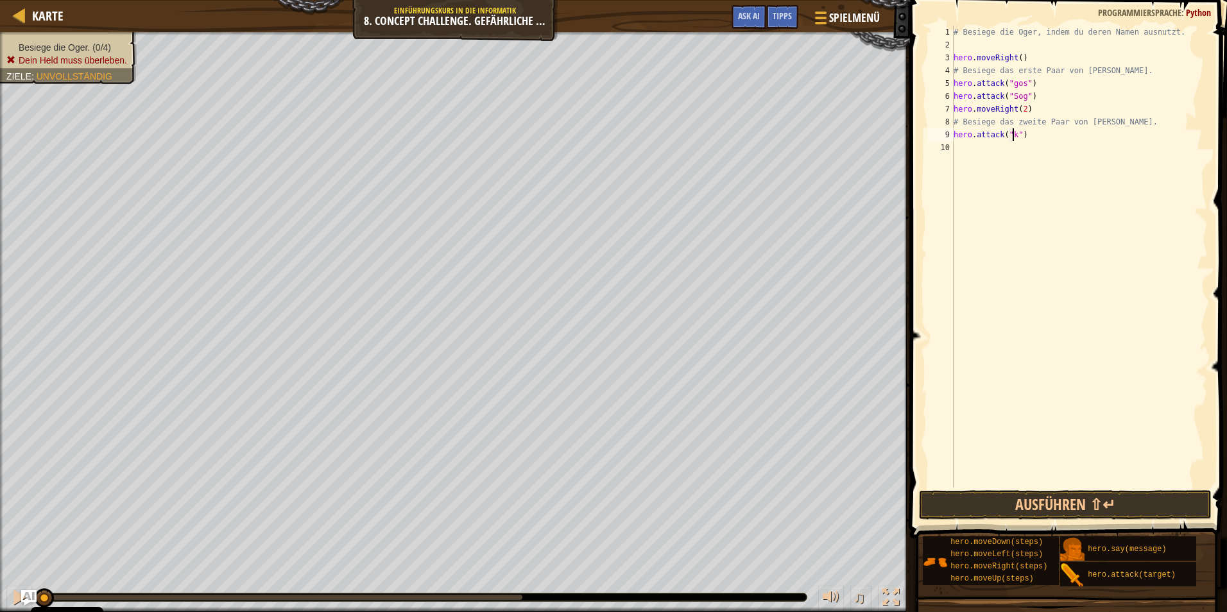
scroll to position [6, 4]
type textarea "hero.attack("Kro")"
click at [968, 139] on div "# Besiege die Oger, indem du deren Namen ausnutzt. hero . moveRight ( ) # Besie…" at bounding box center [1079, 270] width 257 height 488
click at [966, 143] on div "# Besiege die Oger, indem du deren Namen ausnutzt. hero . moveRight ( ) # Besie…" at bounding box center [1079, 270] width 257 height 488
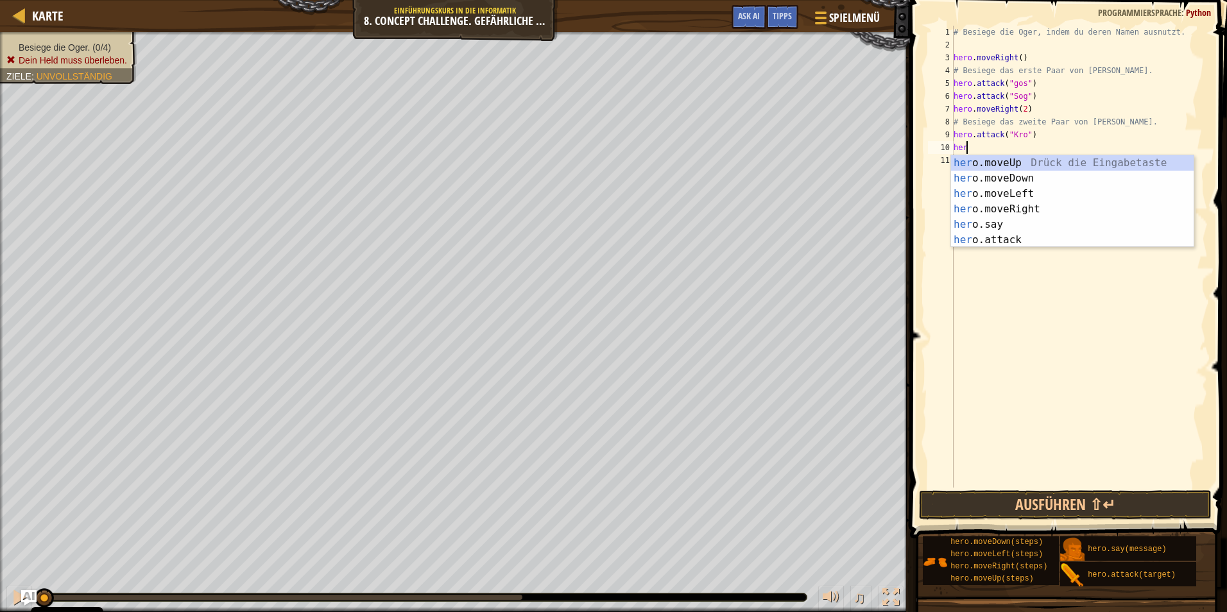
scroll to position [6, 1]
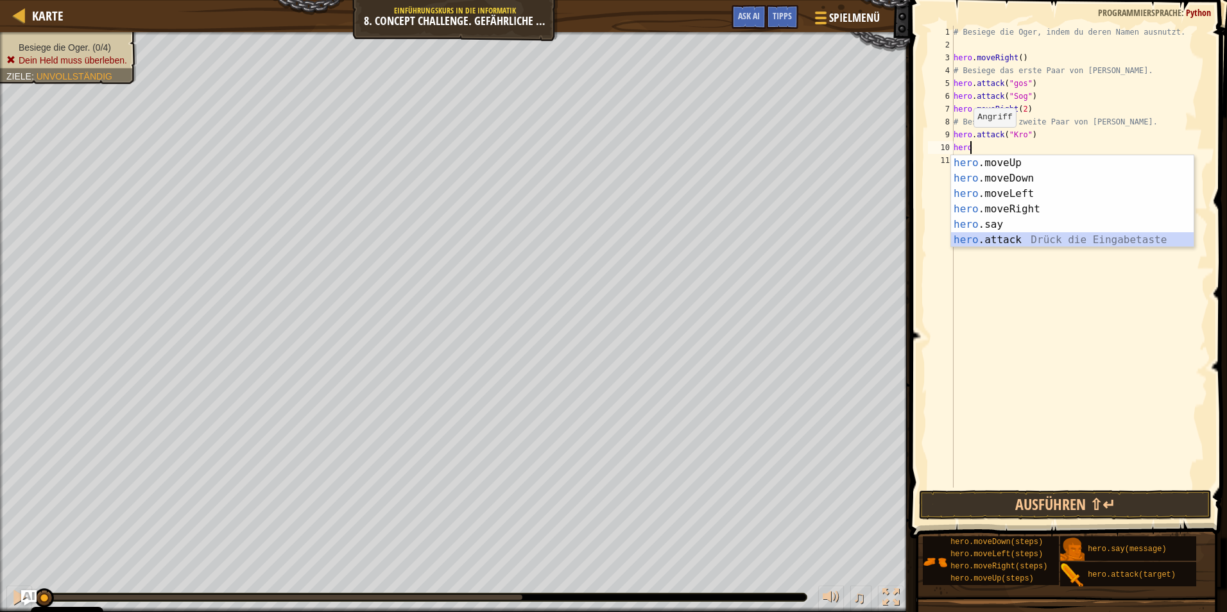
click at [1040, 244] on div "hero .moveUp Drück die Eingabetaste hero .moveDown Drück die Eingabetaste hero …" at bounding box center [1072, 216] width 243 height 123
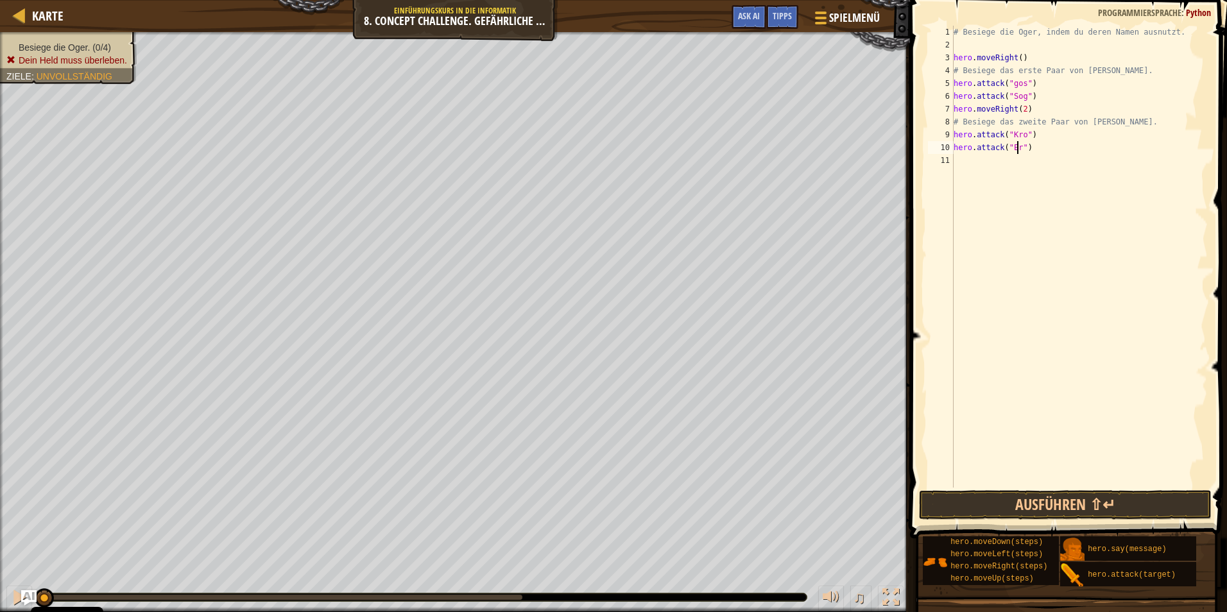
scroll to position [6, 6]
click at [1051, 510] on button "Ausführen ⇧↵" at bounding box center [1065, 505] width 293 height 30
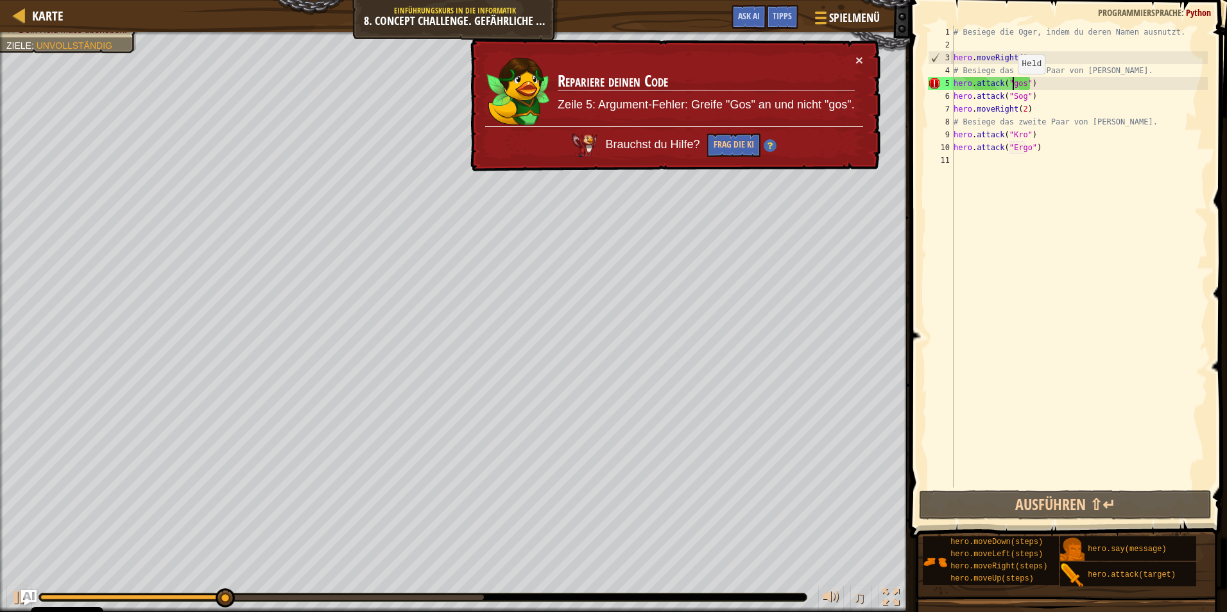
click at [1011, 87] on div "# Besiege die Oger, indem du deren Namen ausnutzt. hero . moveRight ( ) # Besie…" at bounding box center [1079, 270] width 257 height 488
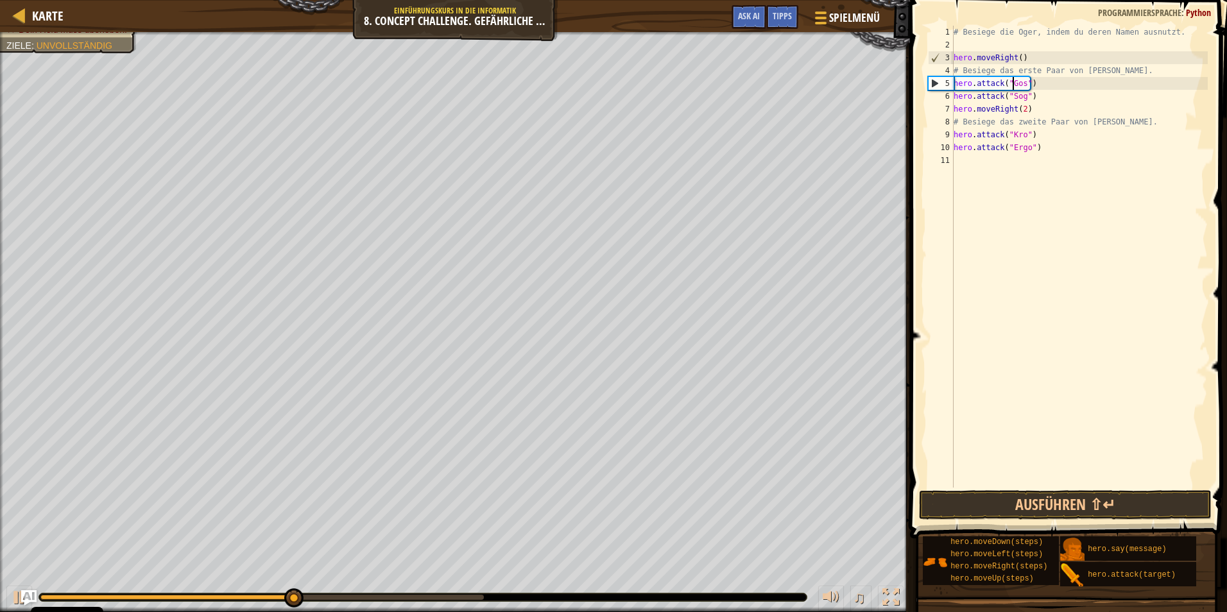
scroll to position [6, 1]
type textarea "hero.attack("Gos")"
click at [957, 498] on button "Ausführen ⇧↵" at bounding box center [1065, 505] width 293 height 30
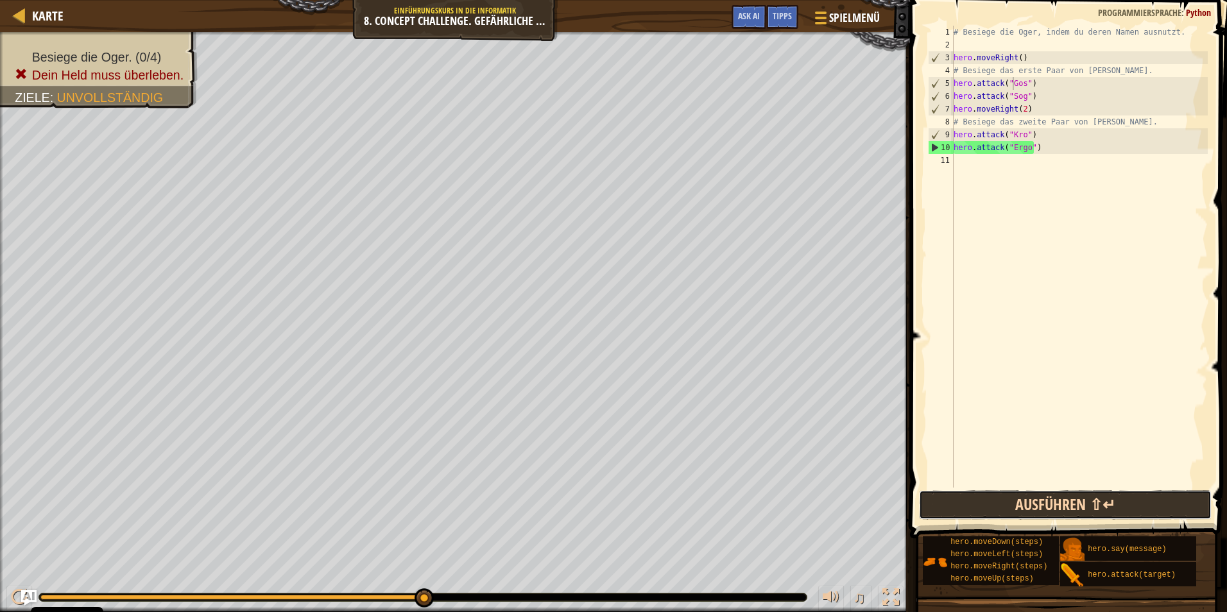
click at [996, 503] on button "Ausführen ⇧↵" at bounding box center [1065, 505] width 293 height 30
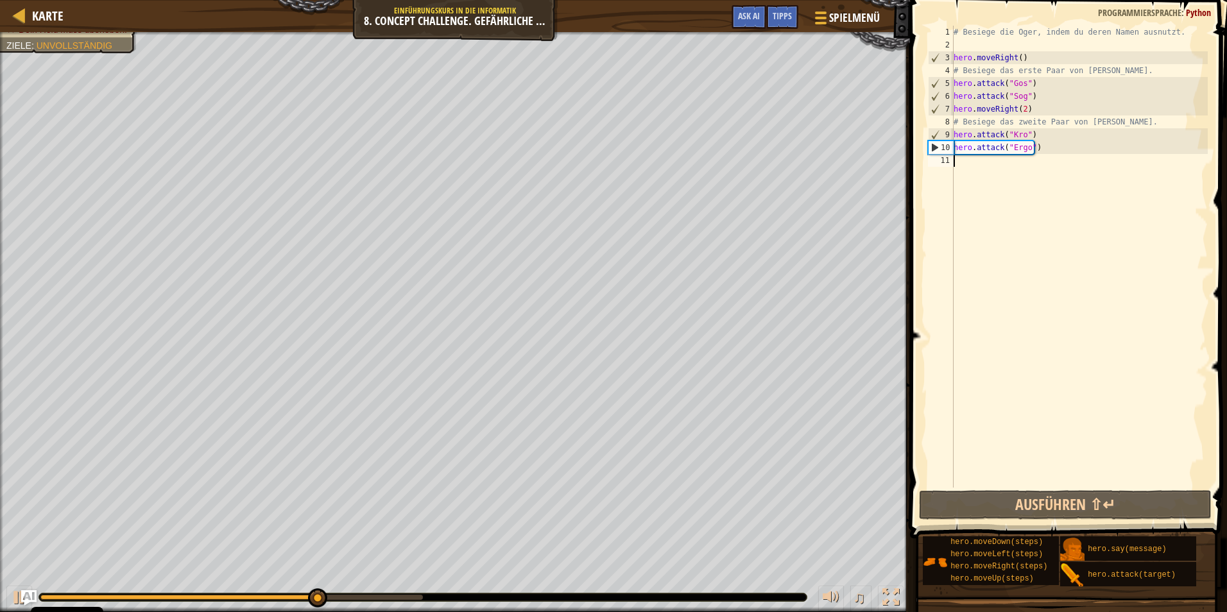
click at [954, 162] on div "# Besiege die Oger, indem du deren Namen ausnutzt. hero . moveRight ( ) # Besie…" at bounding box center [1079, 270] width 257 height 488
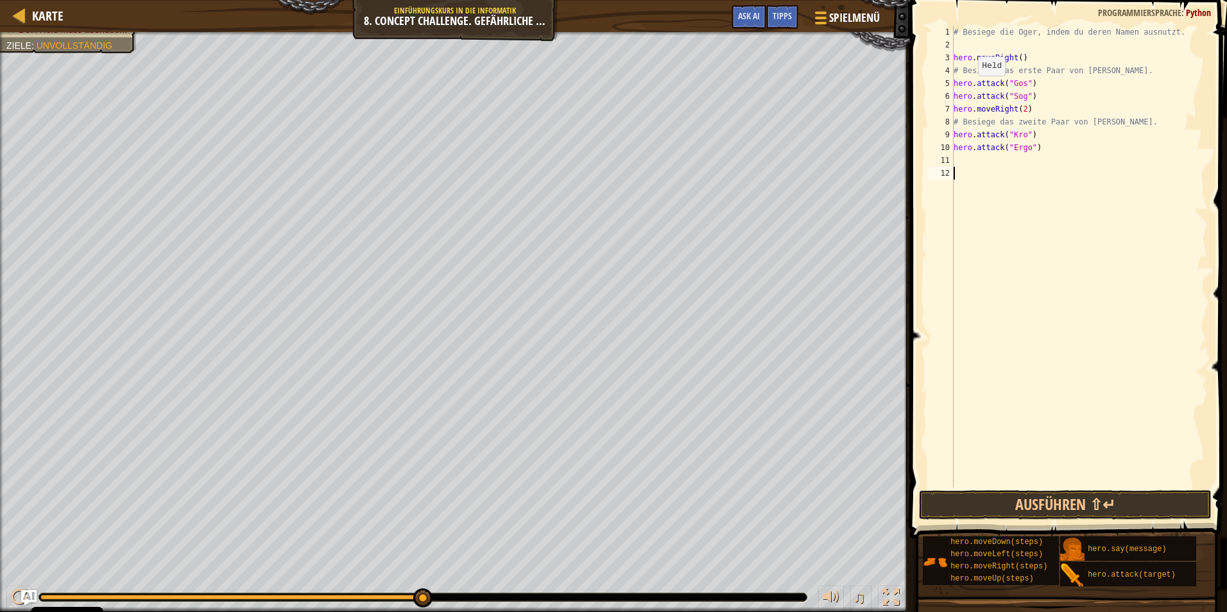
click at [970, 89] on div "# Besiege die Oger, indem du deren Namen ausnutzt. hero . moveRight ( ) # Besie…" at bounding box center [1079, 270] width 257 height 488
type textarea "hero.attack("Gos")"
click at [1032, 84] on div "# Besiege die Oger, indem du deren Namen ausnutzt. hero . moveRight ( ) # Besie…" at bounding box center [1079, 270] width 257 height 488
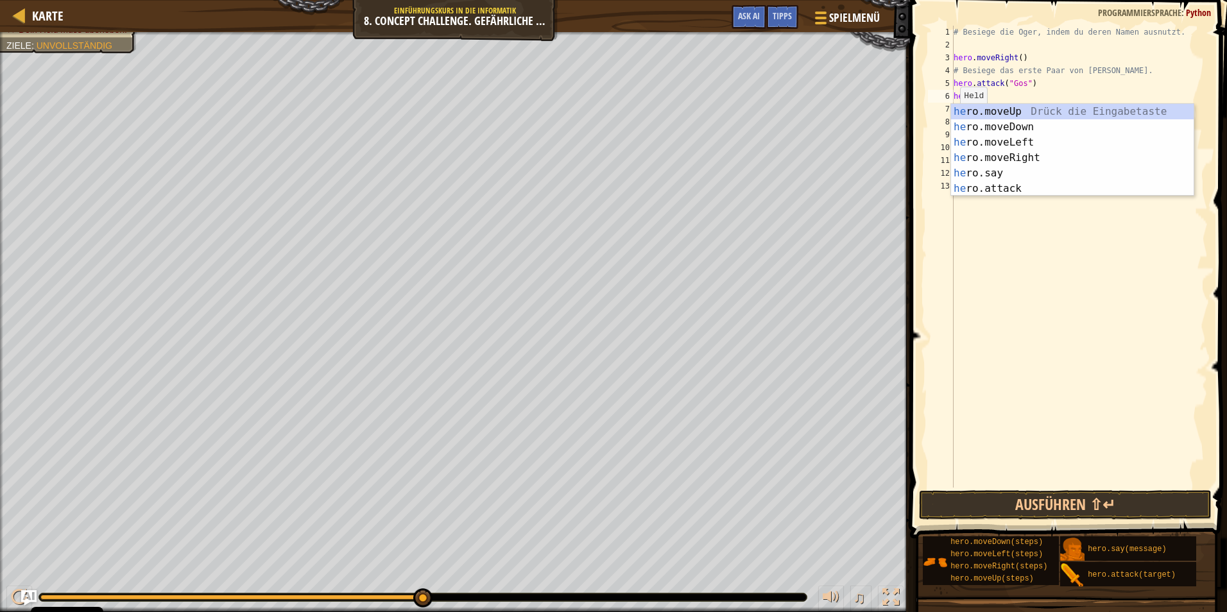
type textarea "her"
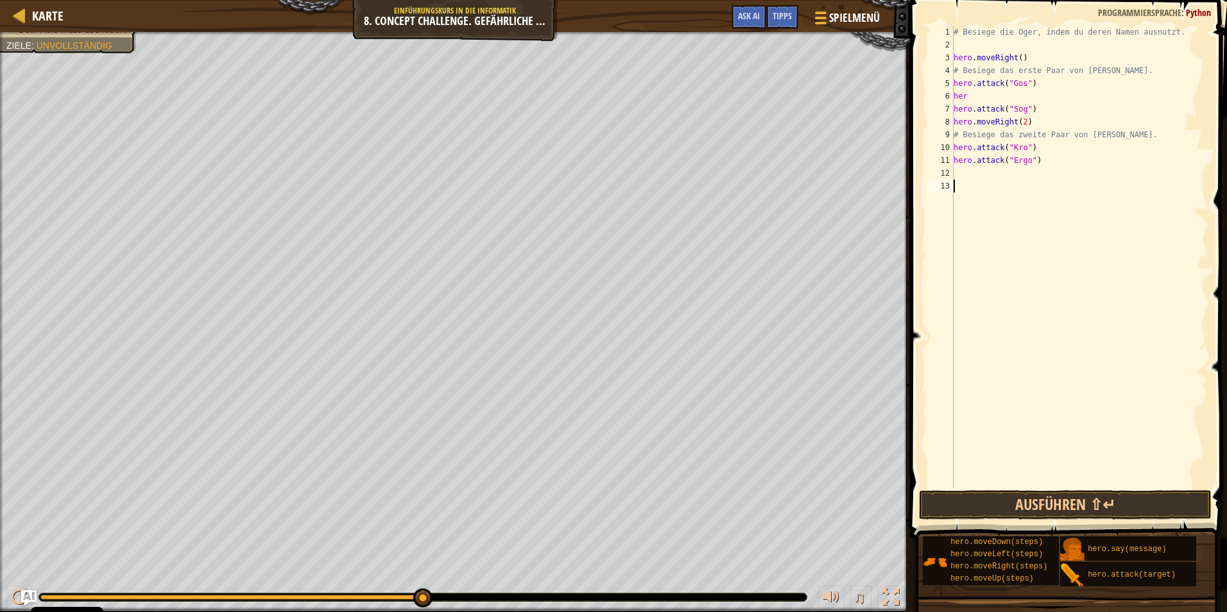
click at [1052, 196] on div "# Besiege die Oger, indem du deren Namen ausnutzt. hero . moveRight ( ) # Besie…" at bounding box center [1079, 270] width 257 height 488
click at [983, 99] on div "# Besiege die Oger, indem du deren Namen ausnutzt. hero . moveRight ( ) # Besie…" at bounding box center [1079, 270] width 257 height 488
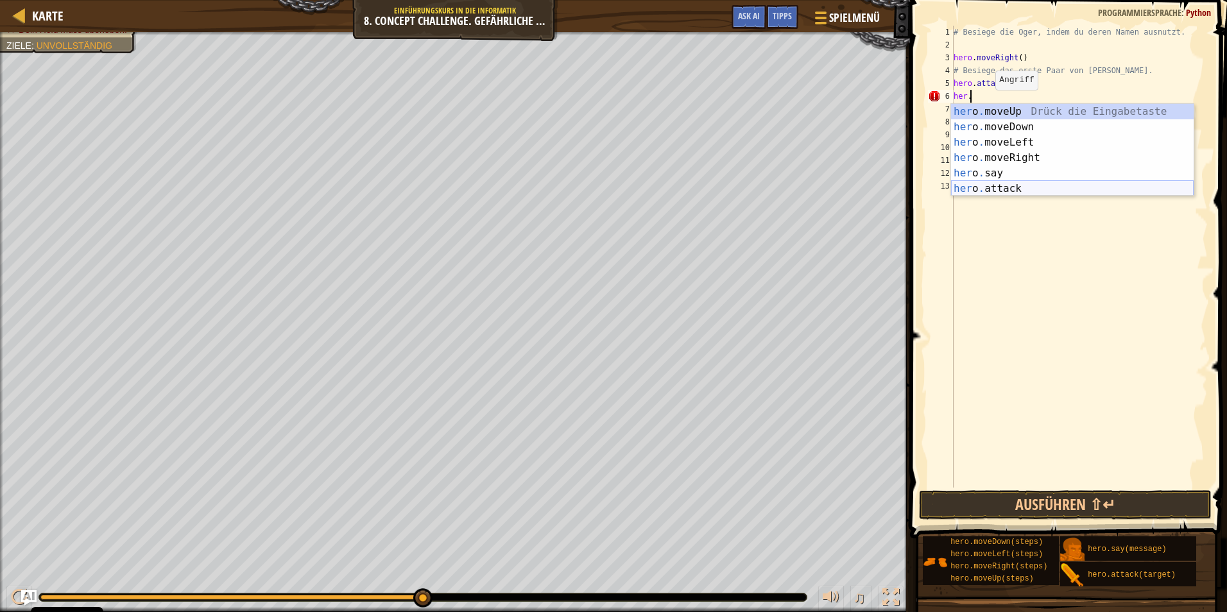
click at [1005, 184] on div "her o . moveUp Drück die Eingabetaste her o . moveDown Drück die Eingabetaste h…" at bounding box center [1072, 165] width 243 height 123
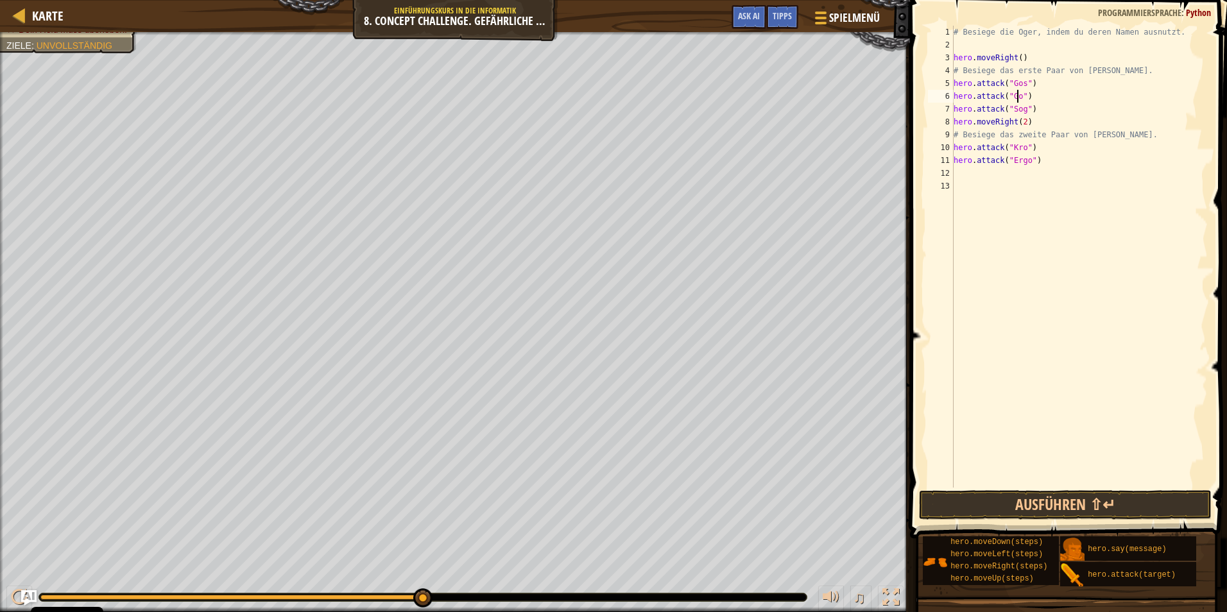
scroll to position [6, 6]
click at [1034, 107] on div "# Besiege die Oger, indem du deren Namen ausnutzt. hero . moveRight ( ) # Besie…" at bounding box center [1079, 270] width 257 height 488
type textarea "hero.attack("Sog")"
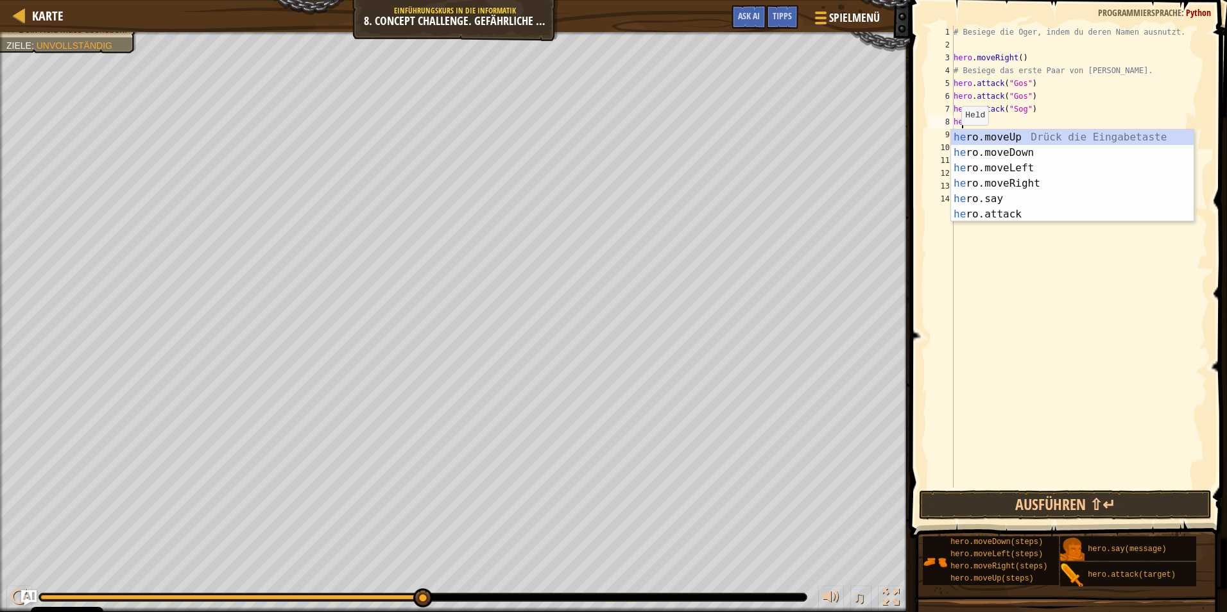
scroll to position [6, 1]
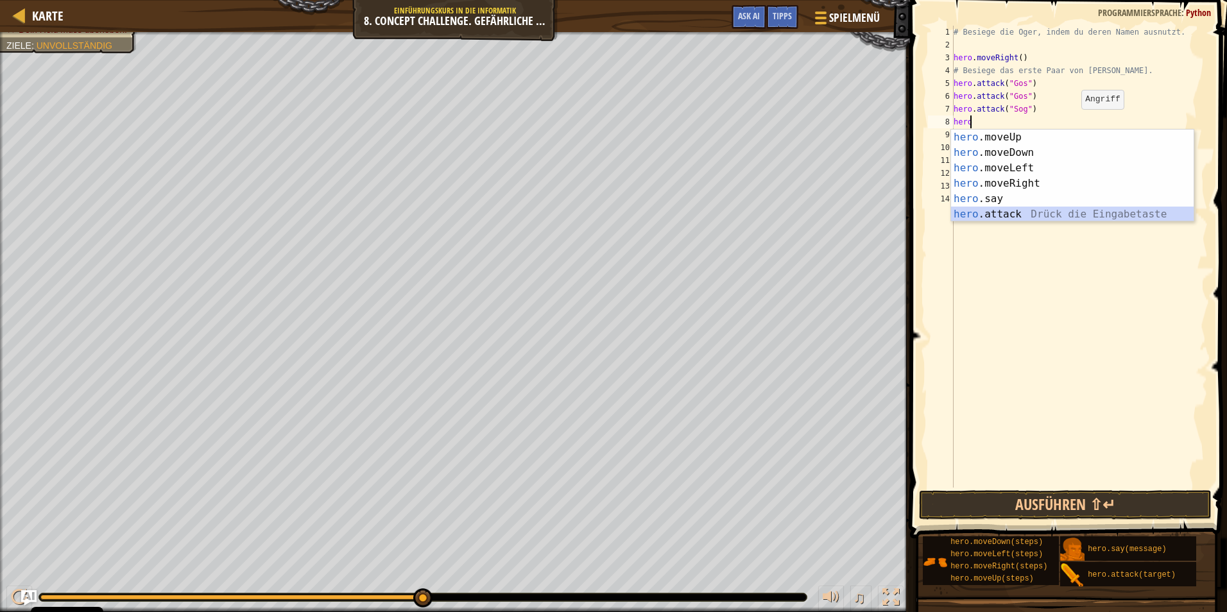
click at [1014, 217] on div "hero .moveUp Drück die Eingabetaste hero .moveDown Drück die Eingabetaste hero …" at bounding box center [1072, 191] width 243 height 123
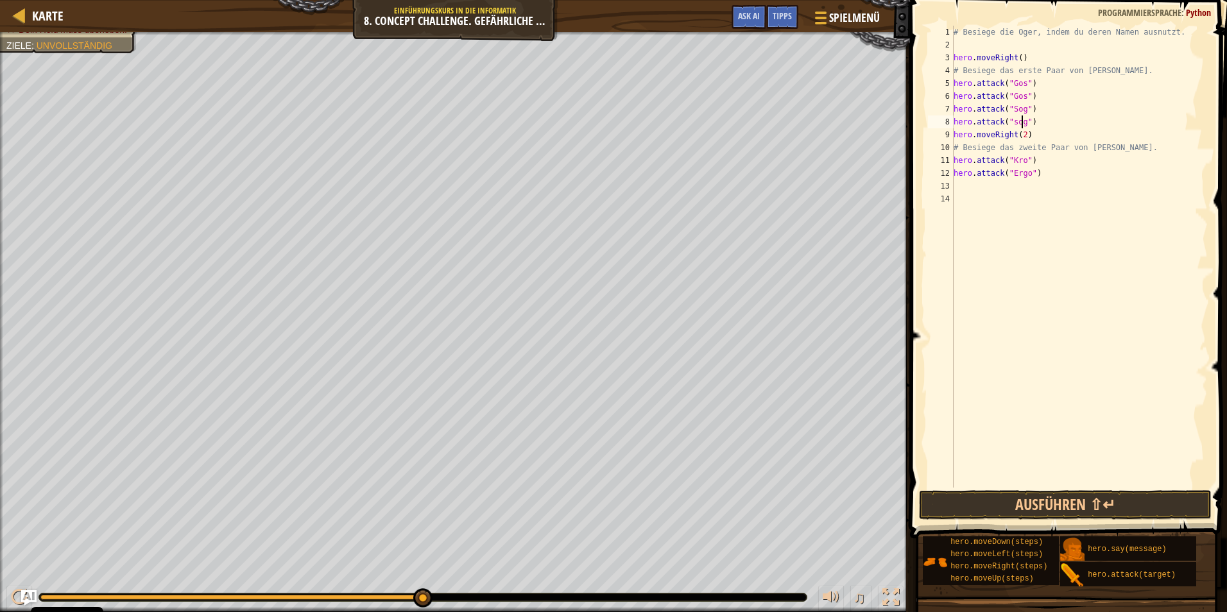
scroll to position [6, 6]
click at [1050, 164] on div "# Besiege die Oger, indem du deren Namen ausnutzt. hero . moveRight ( ) # Besie…" at bounding box center [1079, 270] width 257 height 488
type textarea "hero.attack("Kro")"
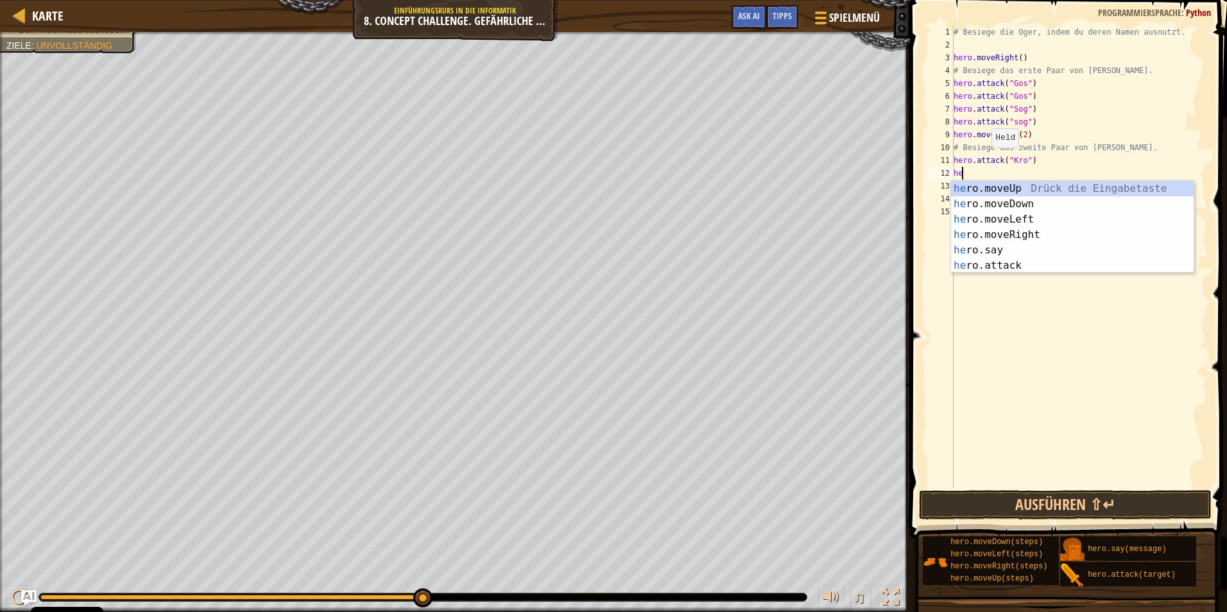
scroll to position [6, 1]
click at [984, 266] on div "her o.moveUp Drück die Eingabetaste her o.moveDown Drück die Eingabetaste her o…" at bounding box center [1072, 242] width 243 height 123
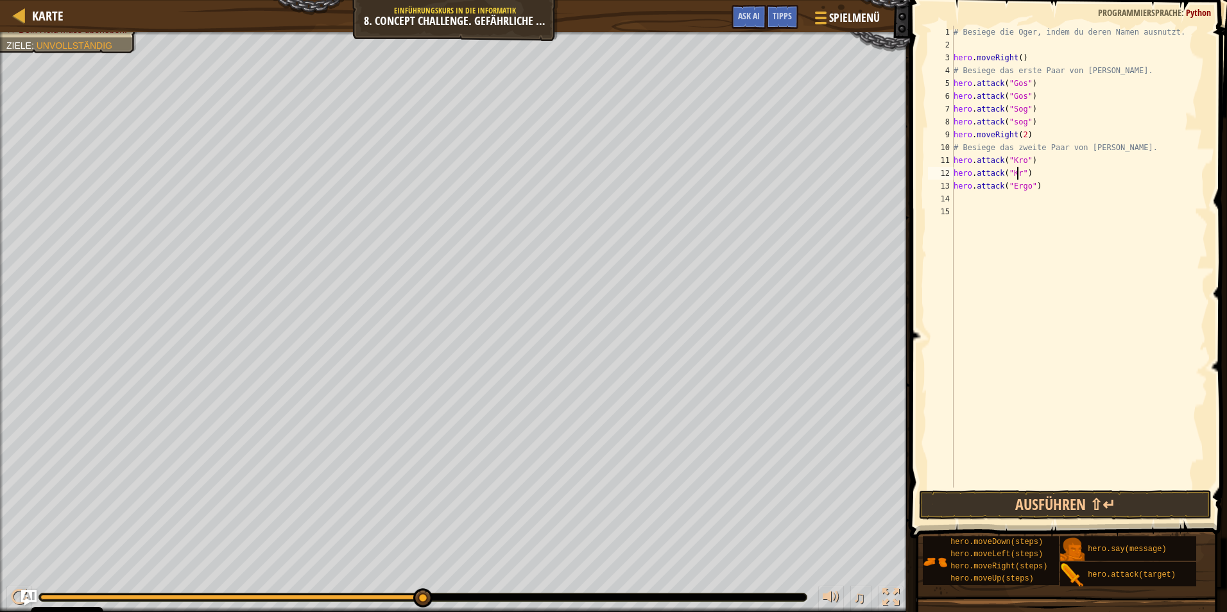
scroll to position [6, 6]
click at [1043, 190] on div "# Besiege die Oger, indem du deren Namen ausnutzt. hero . moveRight ( ) # Besie…" at bounding box center [1079, 270] width 257 height 488
type textarea "hero.attack("Ergo")"
click at [958, 198] on div "# Besiege die Oger, indem du deren Namen ausnutzt. hero . moveRight ( ) # Besie…" at bounding box center [1079, 270] width 257 height 488
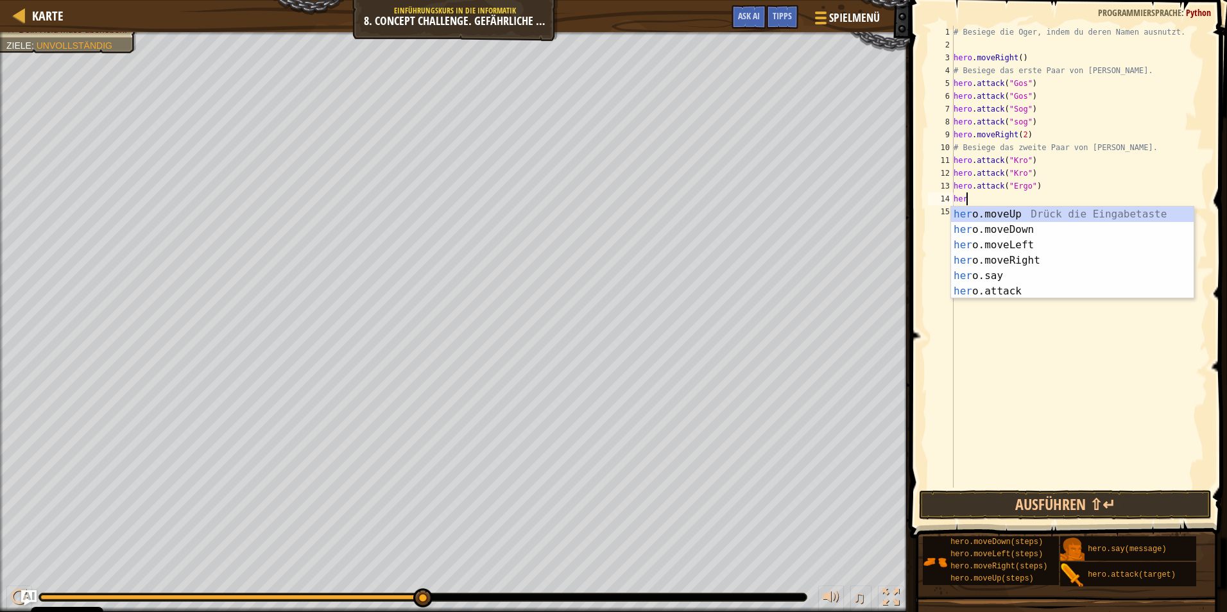
scroll to position [6, 1]
click at [1014, 294] on div "her o.moveUp Drück die Eingabetaste her o.moveDown Drück die Eingabetaste her o…" at bounding box center [1072, 268] width 243 height 123
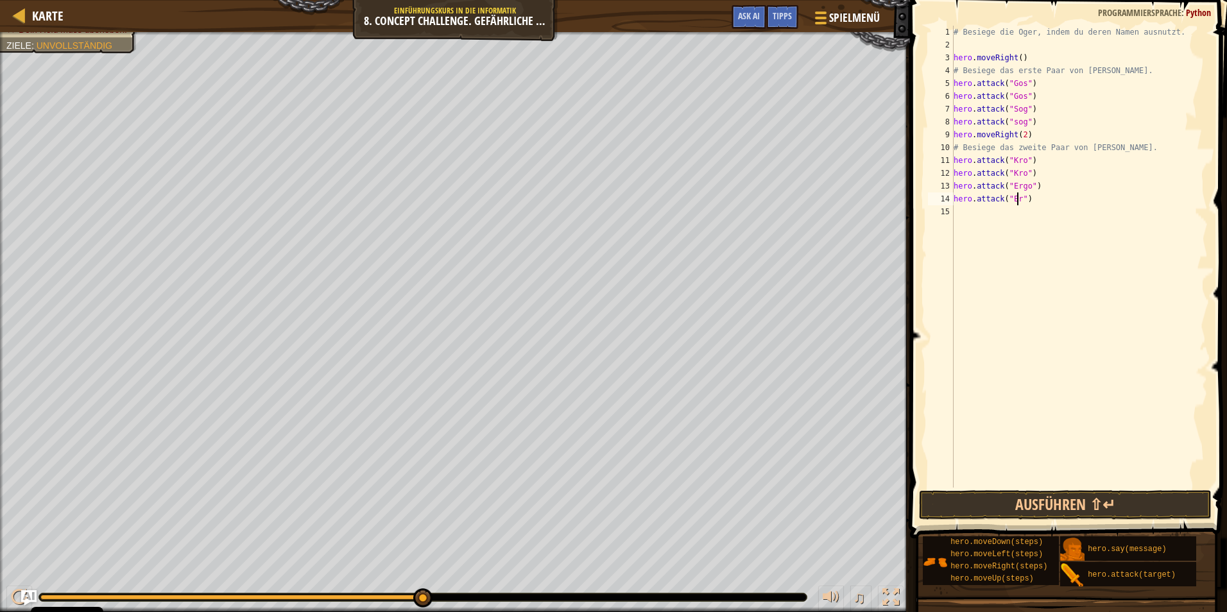
scroll to position [6, 6]
click at [1035, 503] on button "Ausführen ⇧↵" at bounding box center [1065, 505] width 293 height 30
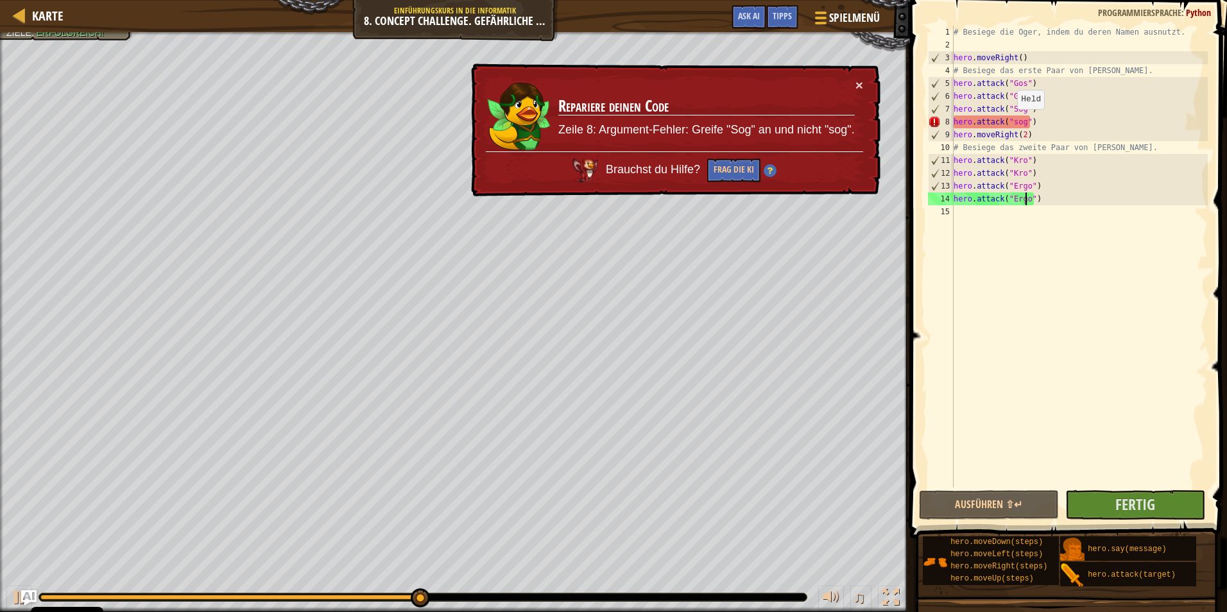
click at [1011, 122] on div "# Besiege die Oger, indem du deren Namen ausnutzt. hero . moveRight ( ) # Besie…" at bounding box center [1079, 270] width 257 height 488
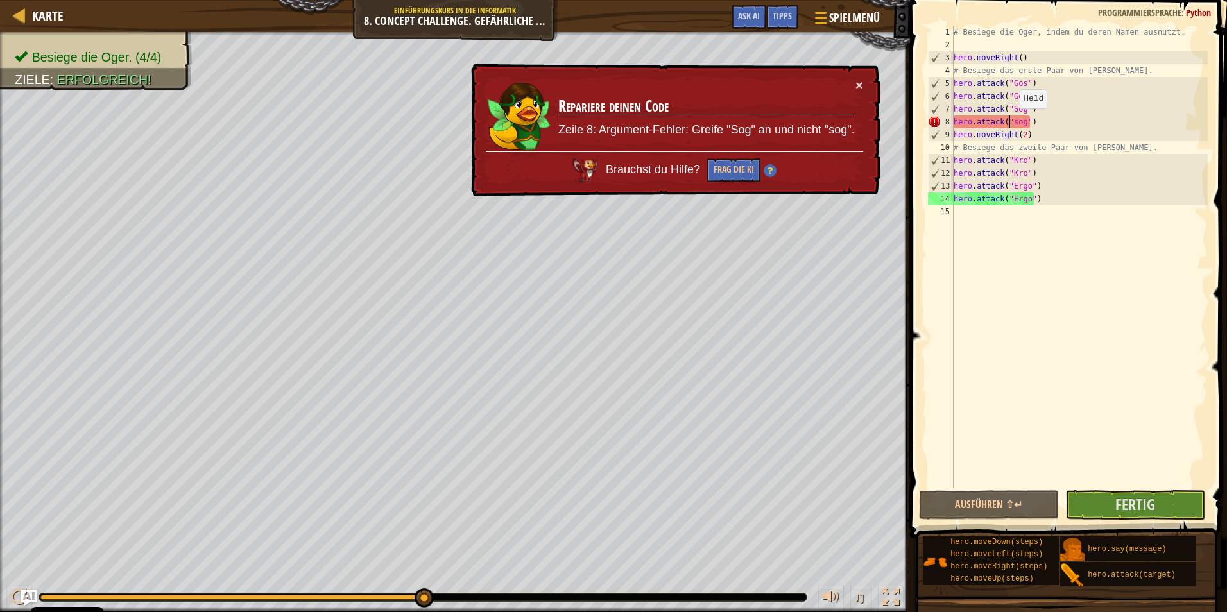
click at [1013, 121] on div "# Besiege die Oger, indem du deren Namen ausnutzt. hero . moveRight ( ) # Besie…" at bounding box center [1079, 270] width 257 height 488
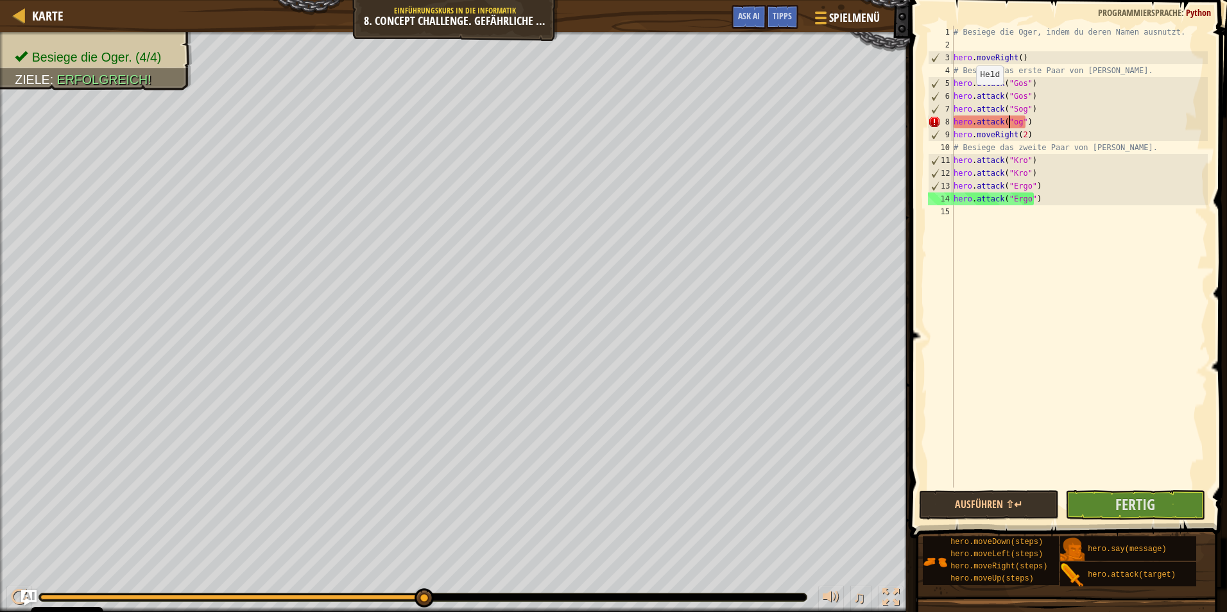
scroll to position [6, 5]
type textarea "hero.attack("Sog")"
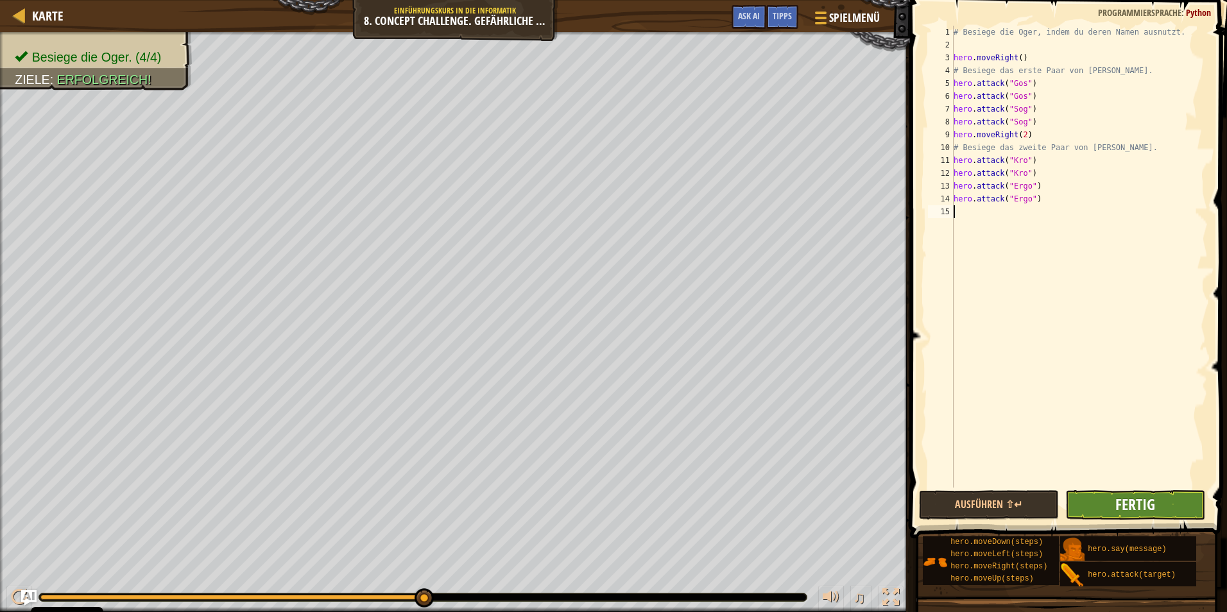
drag, startPoint x: 1107, startPoint y: 486, endPoint x: 1115, endPoint y: 502, distance: 17.8
click at [1107, 490] on div "hero.attack("Sog") 1 2 3 4 5 6 7 8 9 10 11 12 13 14 15 # Besiege die Oger, inde…" at bounding box center [1066, 294] width 321 height 576
click at [1115, 502] on button "Fertig" at bounding box center [1135, 505] width 140 height 30
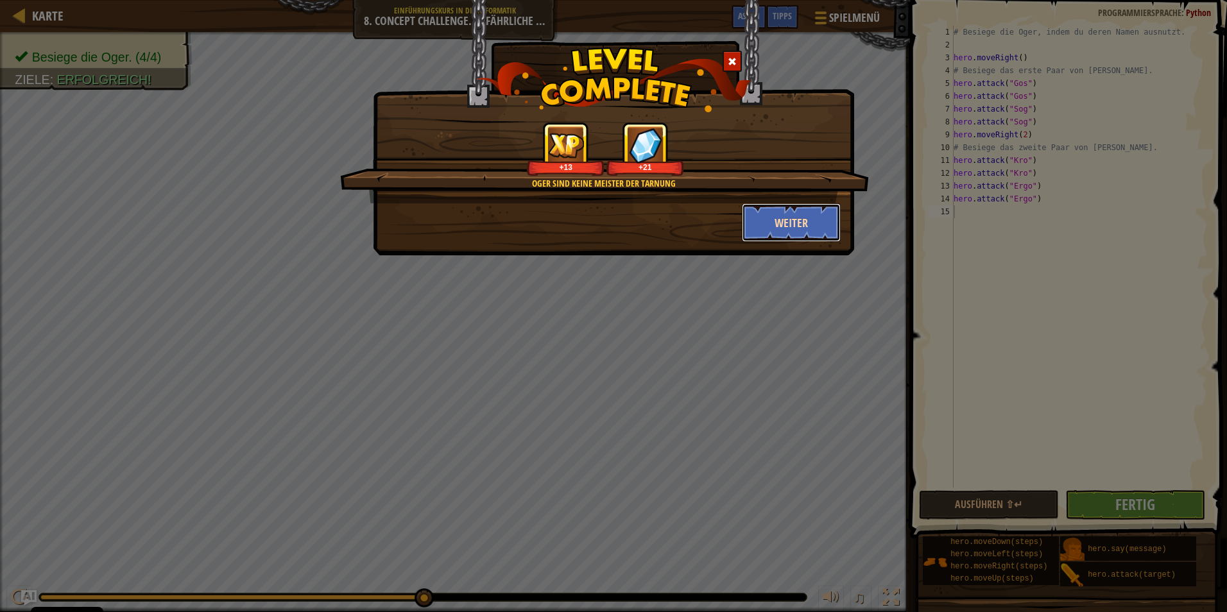
click at [789, 217] on button "Weiter" at bounding box center [791, 222] width 99 height 39
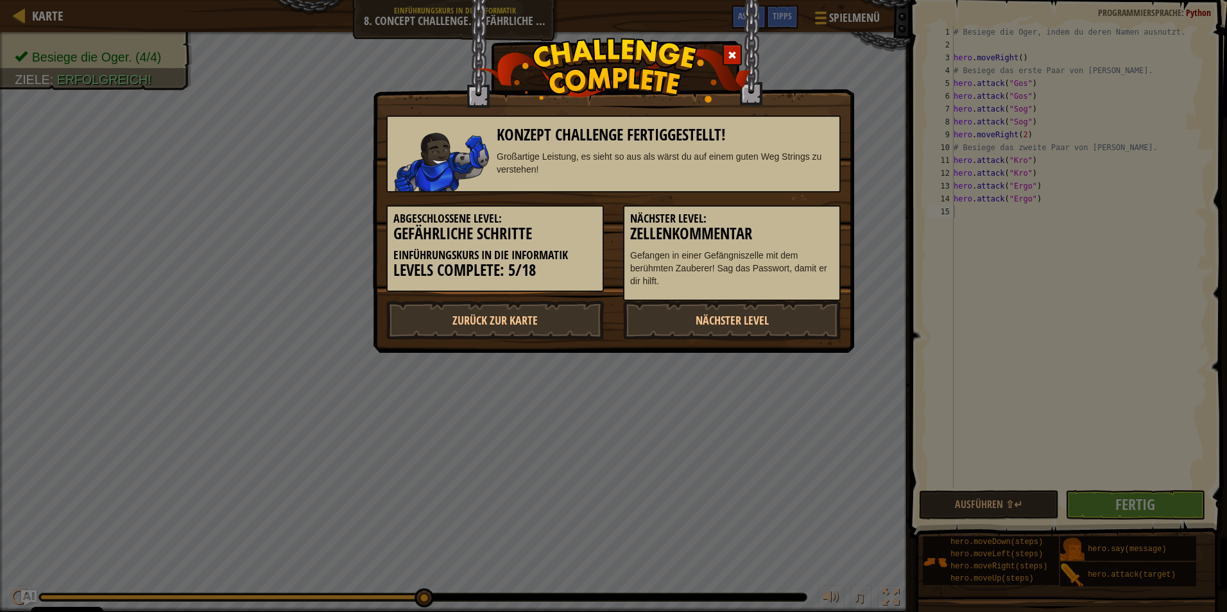
click at [730, 293] on div "Nächster Level: Zellenkommentar Gefangen in einer Gefängniszelle mit dem berühm…" at bounding box center [732, 253] width 218 height 96
click at [723, 320] on link "Nächster Level" at bounding box center [732, 320] width 218 height 39
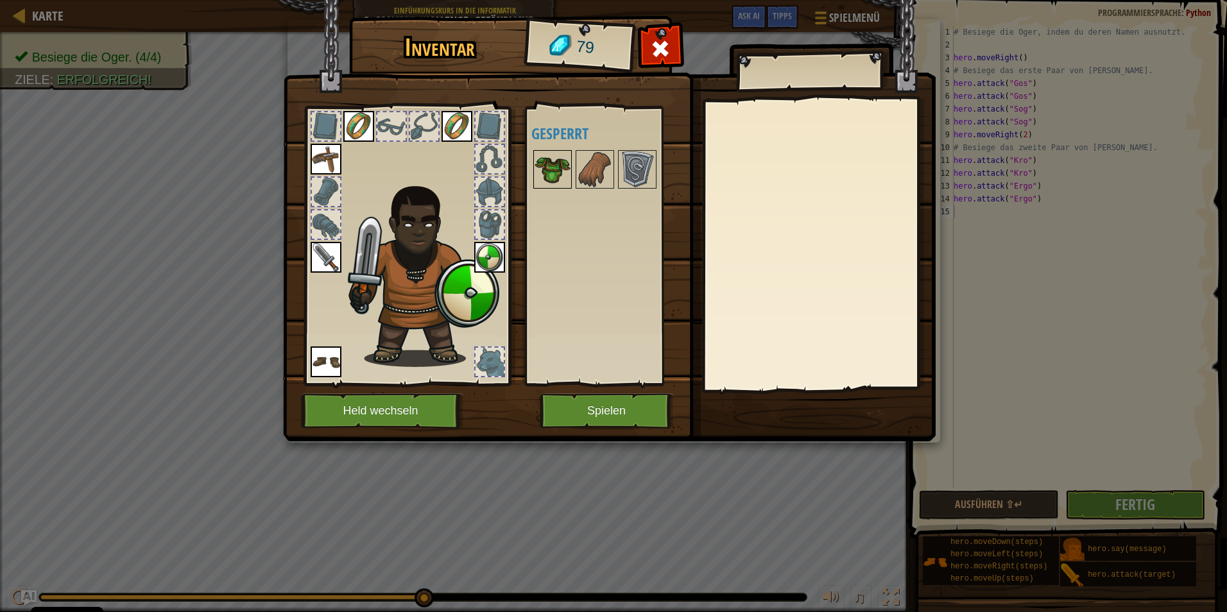
click at [556, 161] on img at bounding box center [553, 169] width 36 height 36
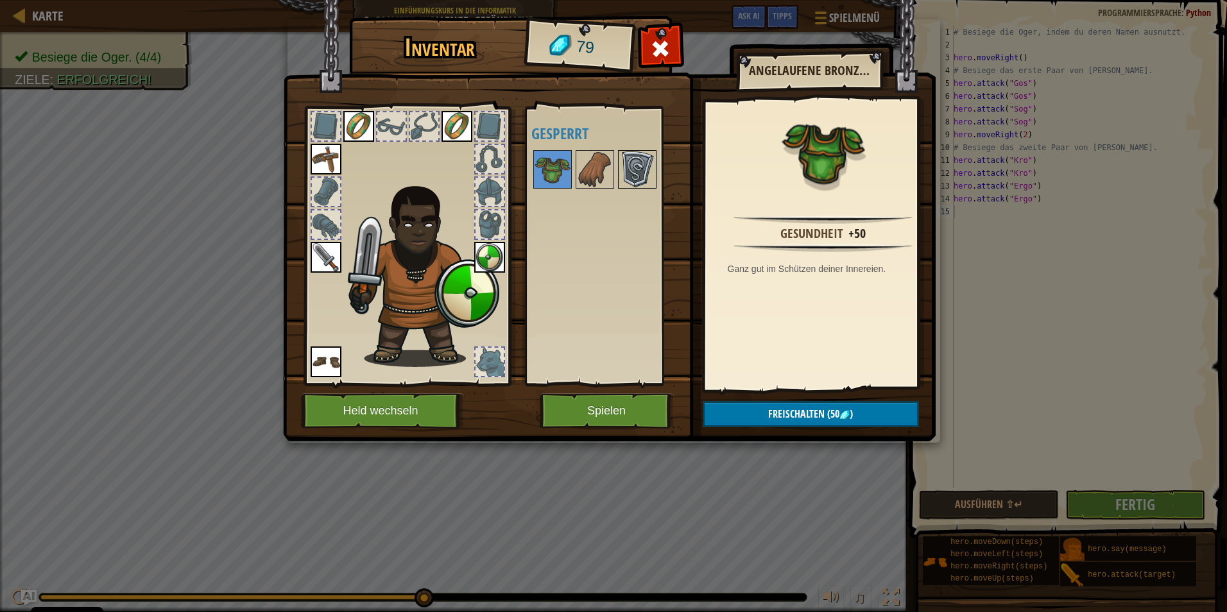
click at [629, 180] on img at bounding box center [637, 169] width 36 height 36
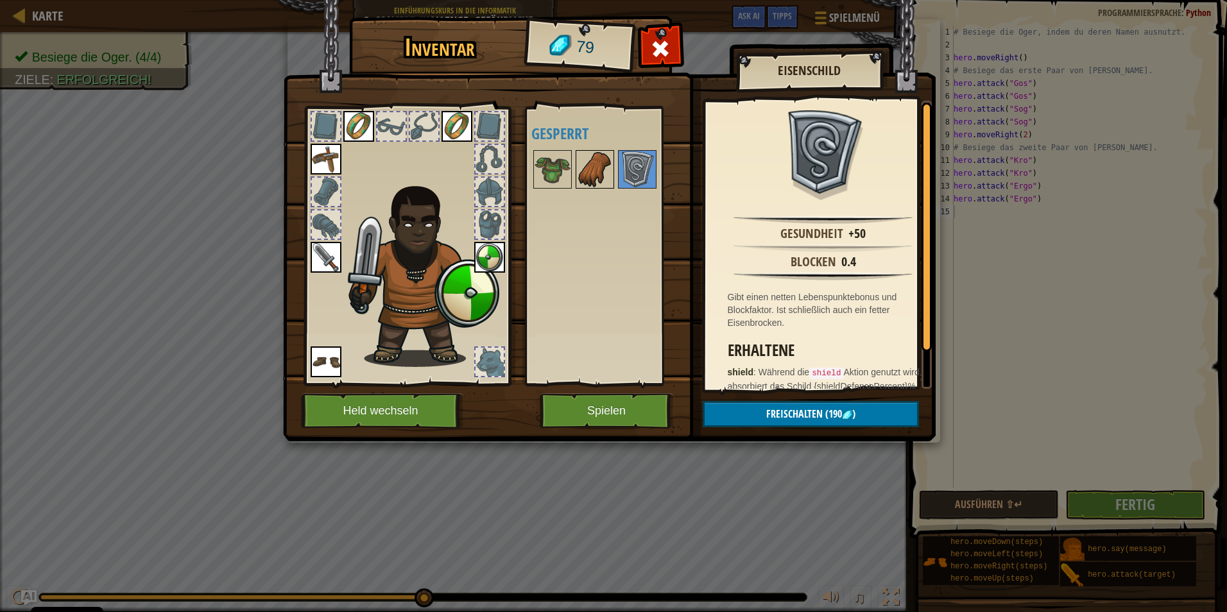
click at [595, 168] on img at bounding box center [595, 169] width 36 height 36
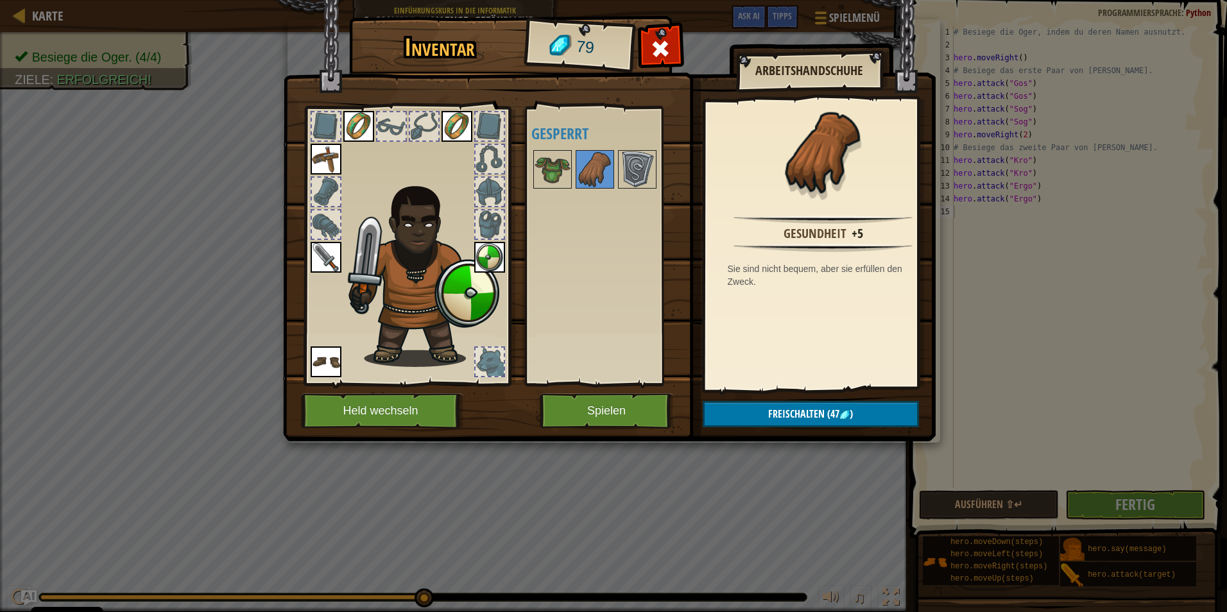
click at [574, 164] on div at bounding box center [611, 169] width 161 height 42
click at [556, 173] on img at bounding box center [553, 169] width 36 height 36
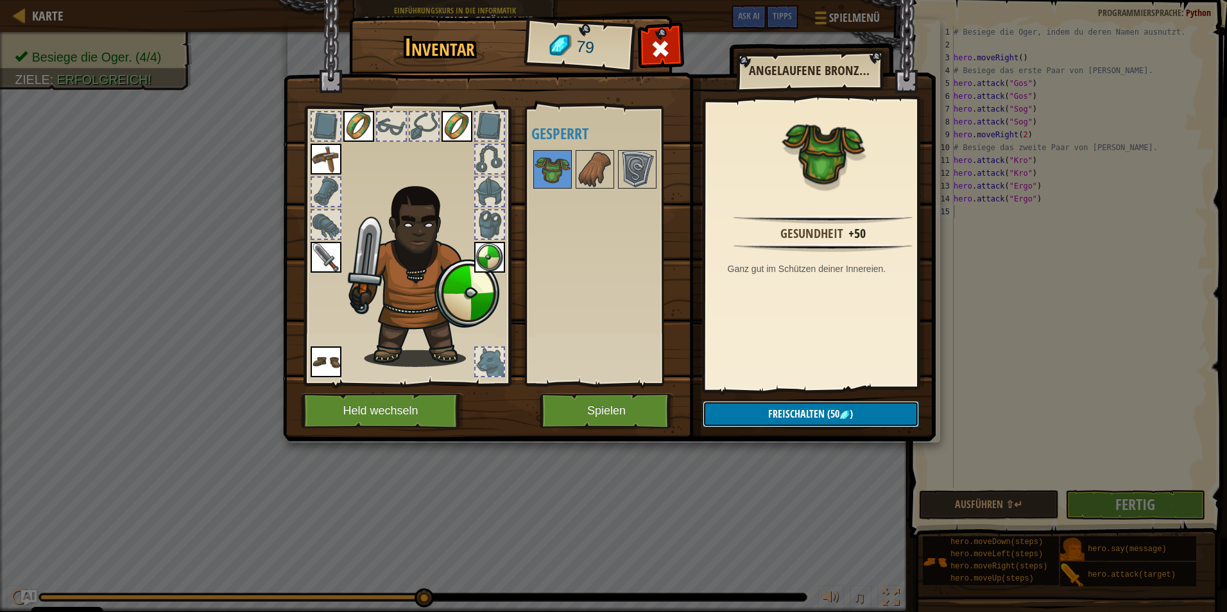
click at [857, 411] on button "Freischalten (50 )" at bounding box center [811, 414] width 216 height 26
click at [832, 416] on button "Bestätigen" at bounding box center [811, 414] width 216 height 26
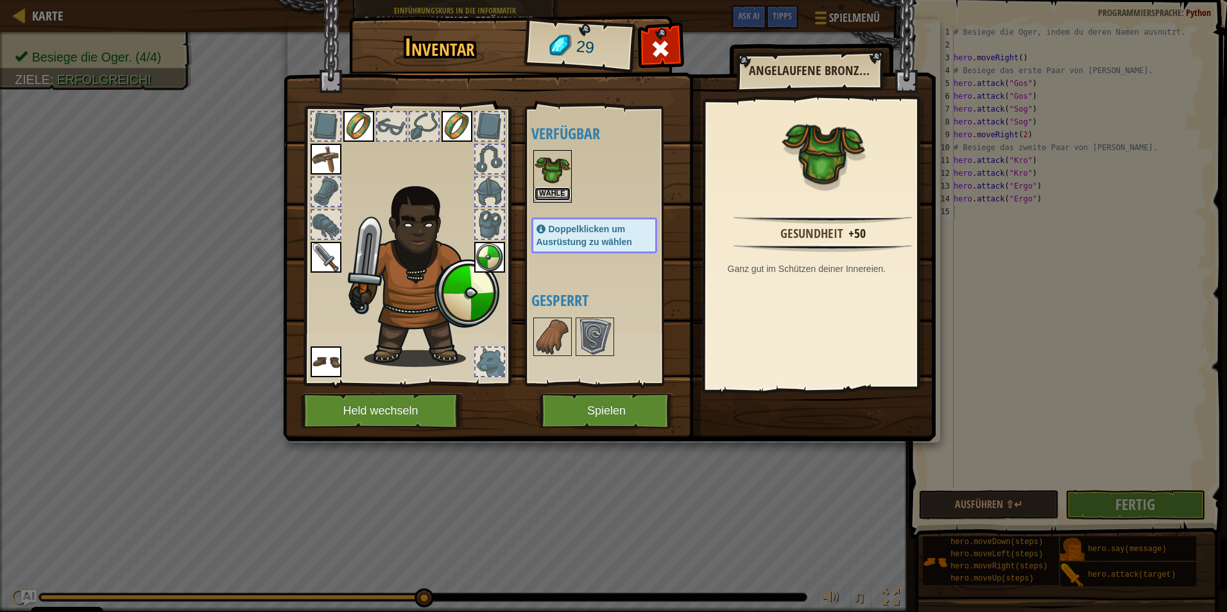
click at [562, 193] on button "Wähle" at bounding box center [553, 193] width 36 height 13
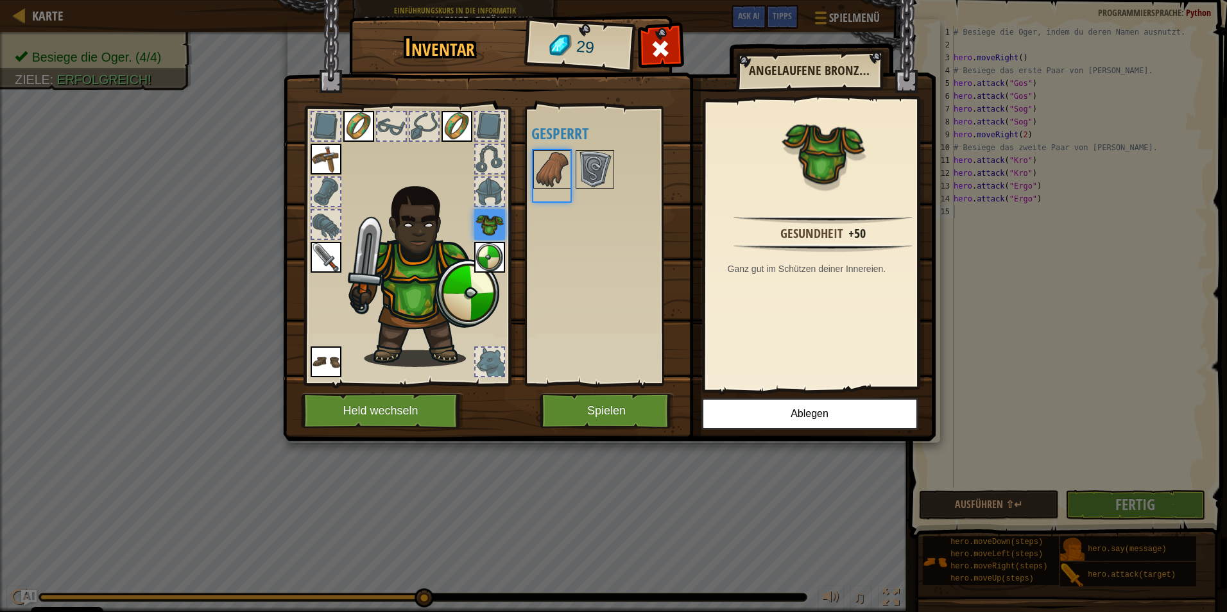
click at [562, 193] on div "Verfügbar Wähle Wähle Wähle Wähle Wähle Wähle Doppelklicken um Ausrüstung zu wä…" at bounding box center [606, 246] width 151 height 268
click at [324, 221] on div at bounding box center [326, 224] width 28 height 28
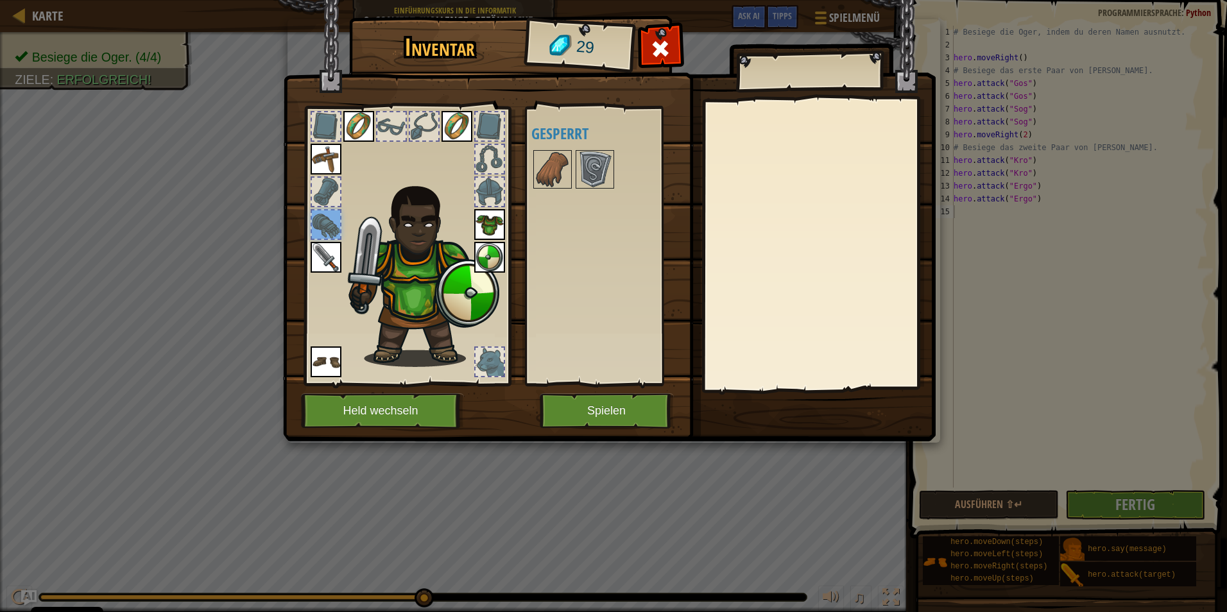
click at [324, 199] on div at bounding box center [326, 192] width 28 height 28
click at [397, 132] on div at bounding box center [391, 126] width 28 height 28
click at [407, 125] on div at bounding box center [407, 242] width 212 height 289
drag, startPoint x: 407, startPoint y: 125, endPoint x: 415, endPoint y: 124, distance: 7.8
click at [413, 124] on div at bounding box center [407, 242] width 212 height 289
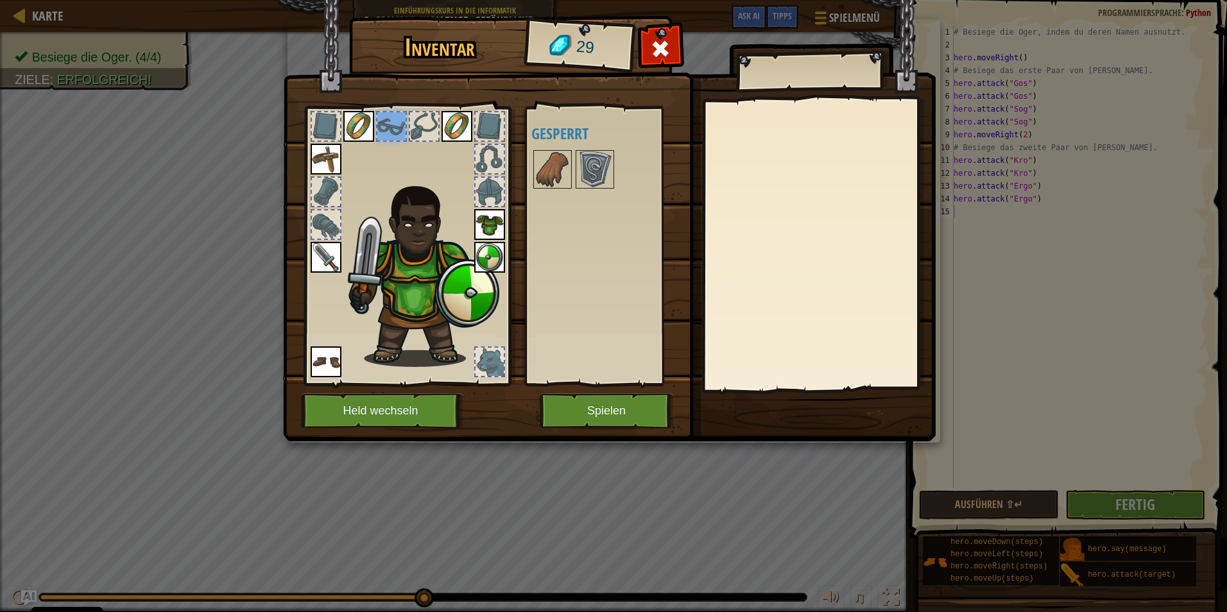
click at [426, 125] on div at bounding box center [424, 126] width 28 height 28
click at [491, 140] on div at bounding box center [489, 126] width 28 height 28
drag, startPoint x: 490, startPoint y: 155, endPoint x: 491, endPoint y: 167, distance: 11.6
click at [491, 167] on div at bounding box center [407, 242] width 212 height 289
click at [491, 167] on div at bounding box center [489, 159] width 28 height 28
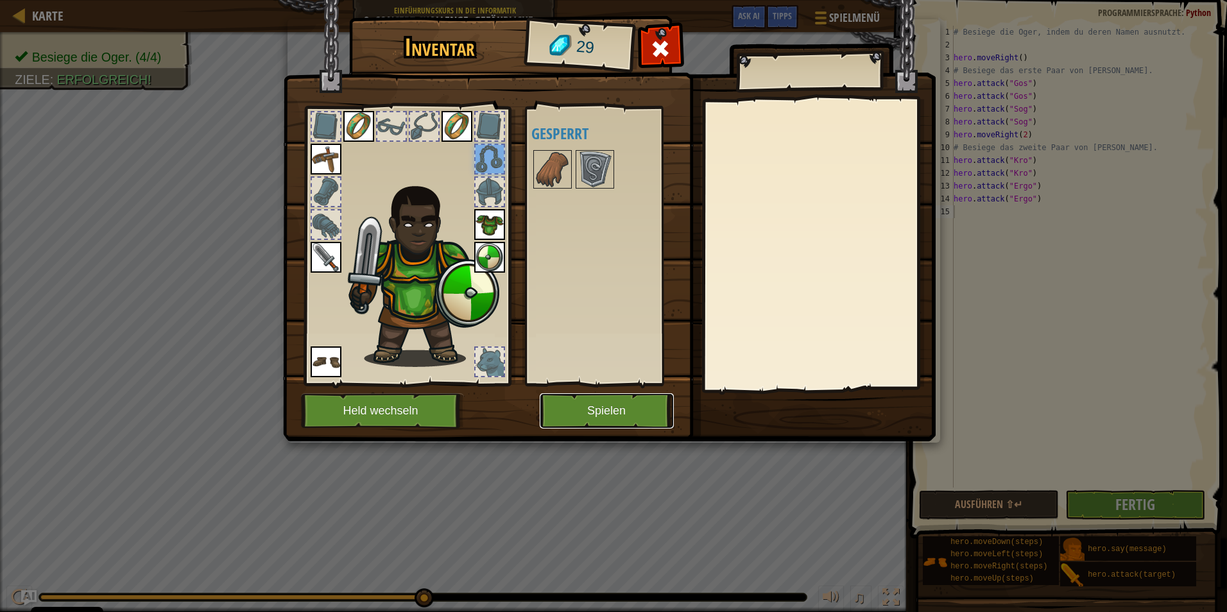
click at [575, 411] on button "Spielen" at bounding box center [607, 410] width 134 height 35
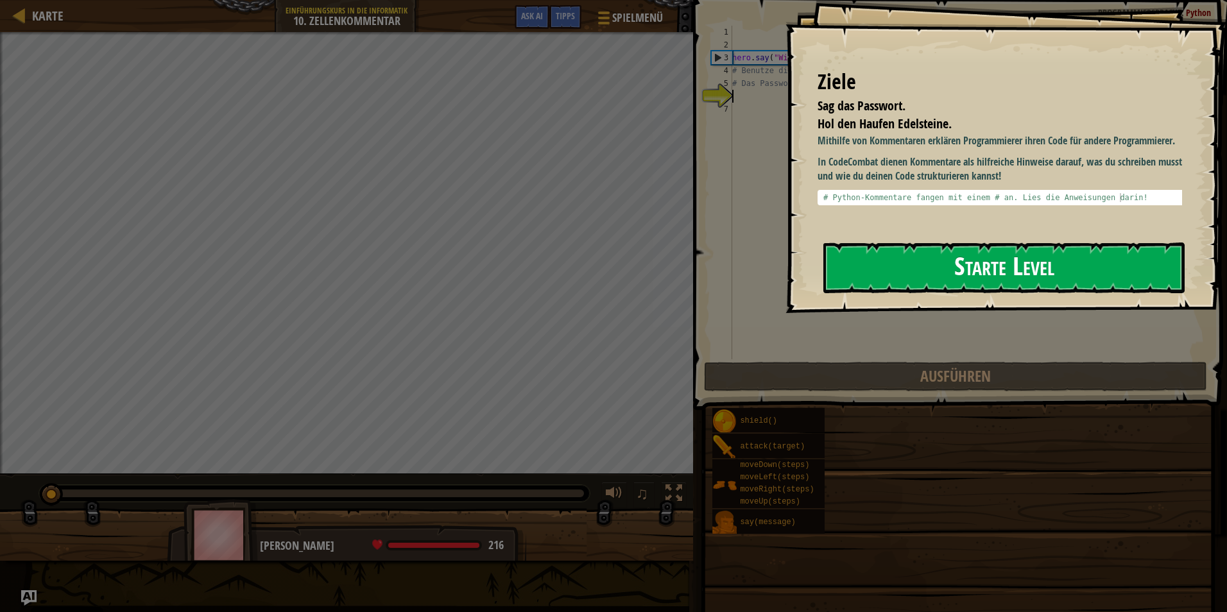
click at [953, 252] on button "Starte Level" at bounding box center [1003, 268] width 361 height 51
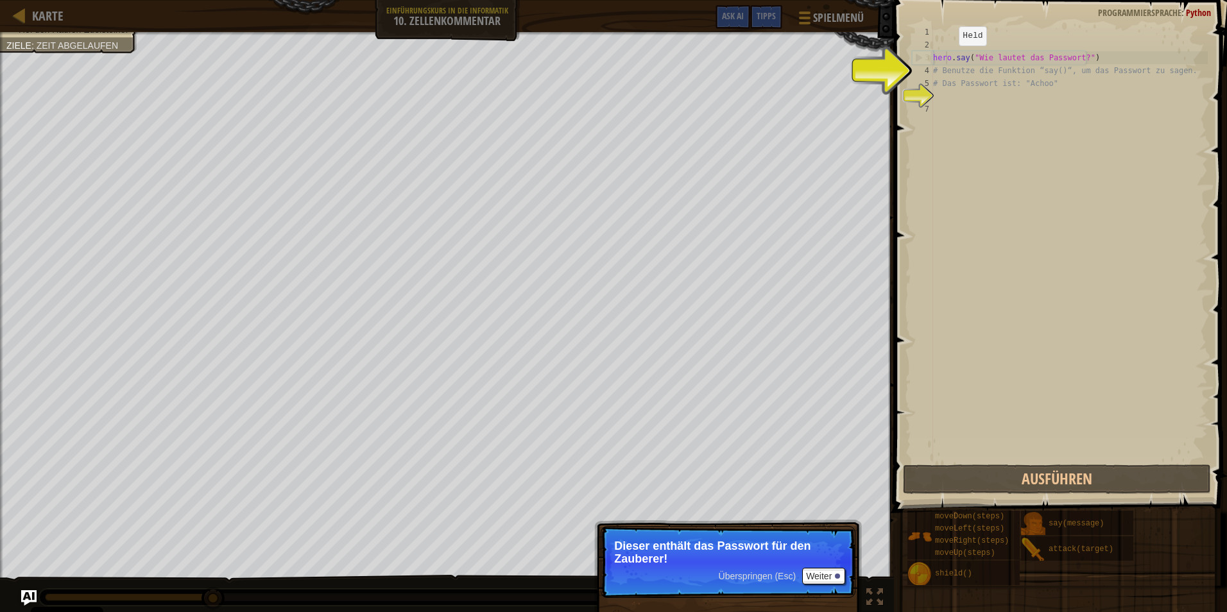
click at [948, 58] on div "hero . say ( "Wie lautet das Passwort?" ) # Benutze die Funktion “say()“, um da…" at bounding box center [1068, 257] width 277 height 462
type textarea "hero.say("Wie lautet das Passwort?")"
click at [937, 96] on div "hero . say ( "Wie lautet das Passwort?" ) # Benutze die Funktion “say()“, um da…" at bounding box center [1068, 257] width 277 height 462
click at [933, 93] on div "1 2 3 4 5 6 7 hero . say ( "Wie lautet das Passwort?" ) # Benutze die Funktion …" at bounding box center [1058, 244] width 298 height 436
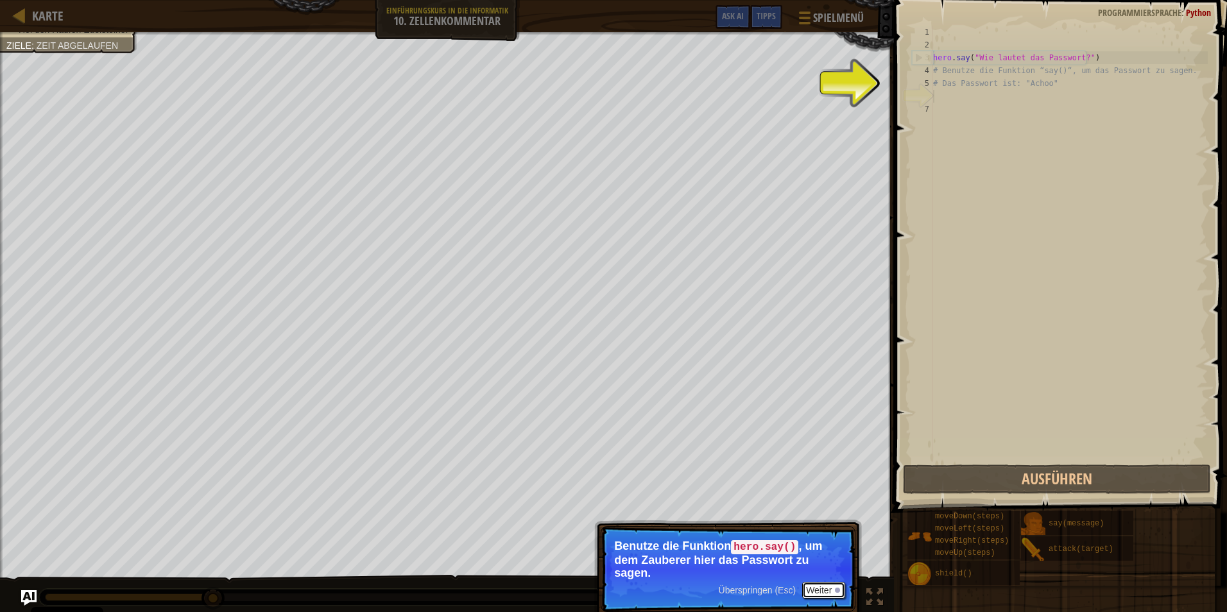
click at [821, 590] on button "Weiter" at bounding box center [823, 590] width 43 height 17
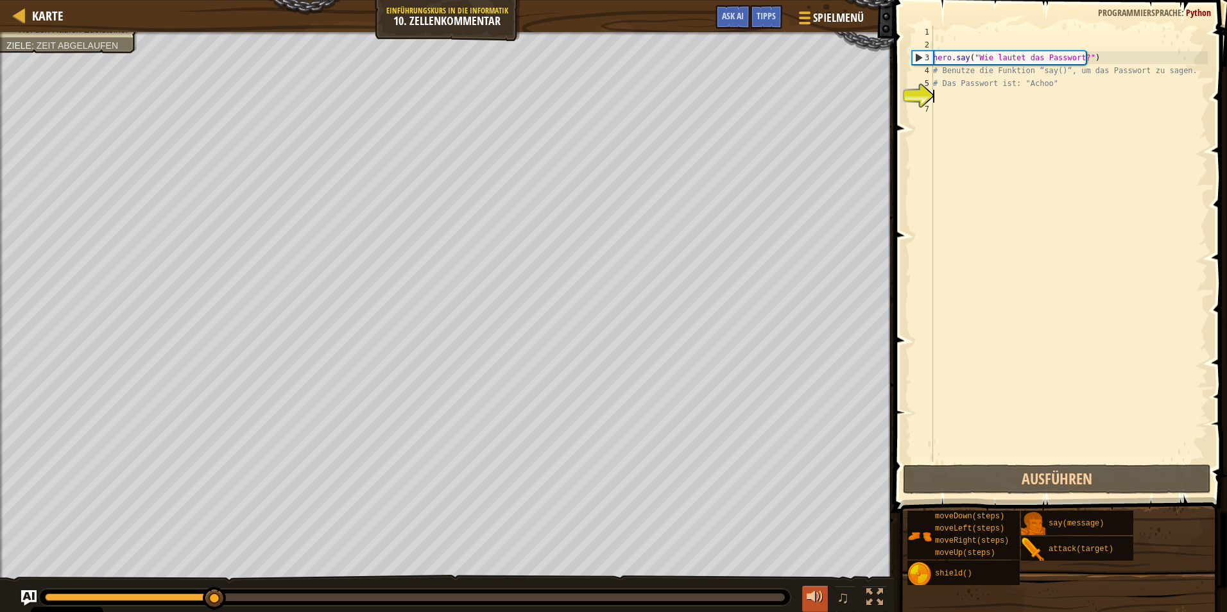
scroll to position [6, 0]
click at [939, 86] on div "hero . say ( "Wie lautet das Passwort?" ) # Benutze die Funktion “say()“, um da…" at bounding box center [1068, 257] width 277 height 462
click at [943, 87] on div "hero . say ( "Wie lautet das Passwort?" ) # Benutze die Funktion “say()“, um da…" at bounding box center [1068, 257] width 277 height 462
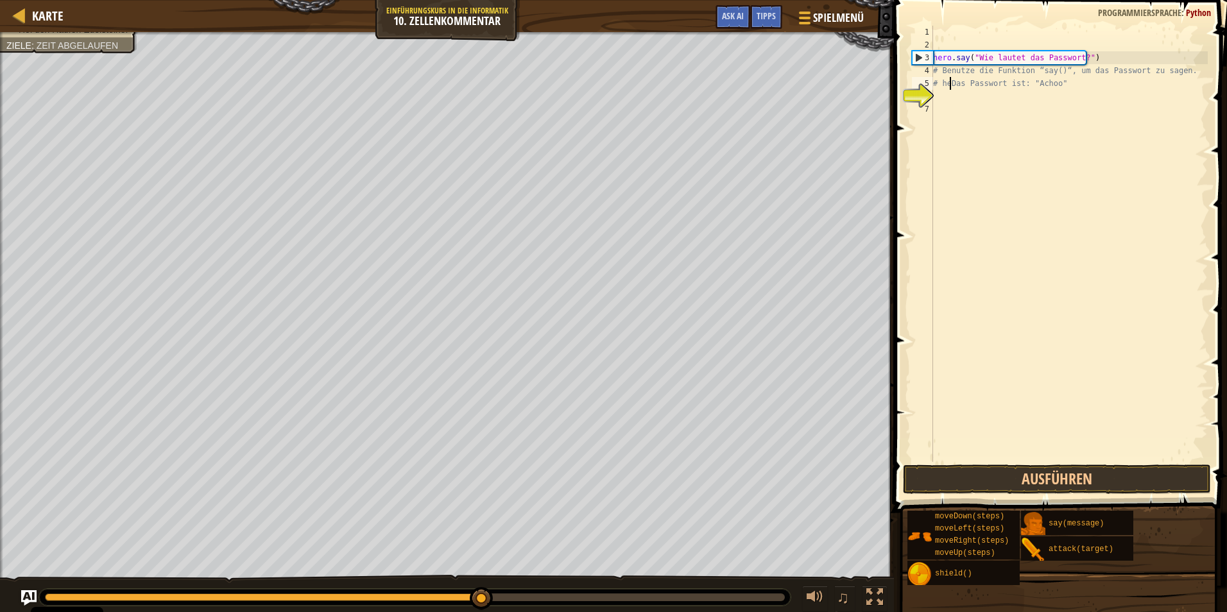
scroll to position [6, 2]
type textarea "# Das Passwort ist: "Achoo""
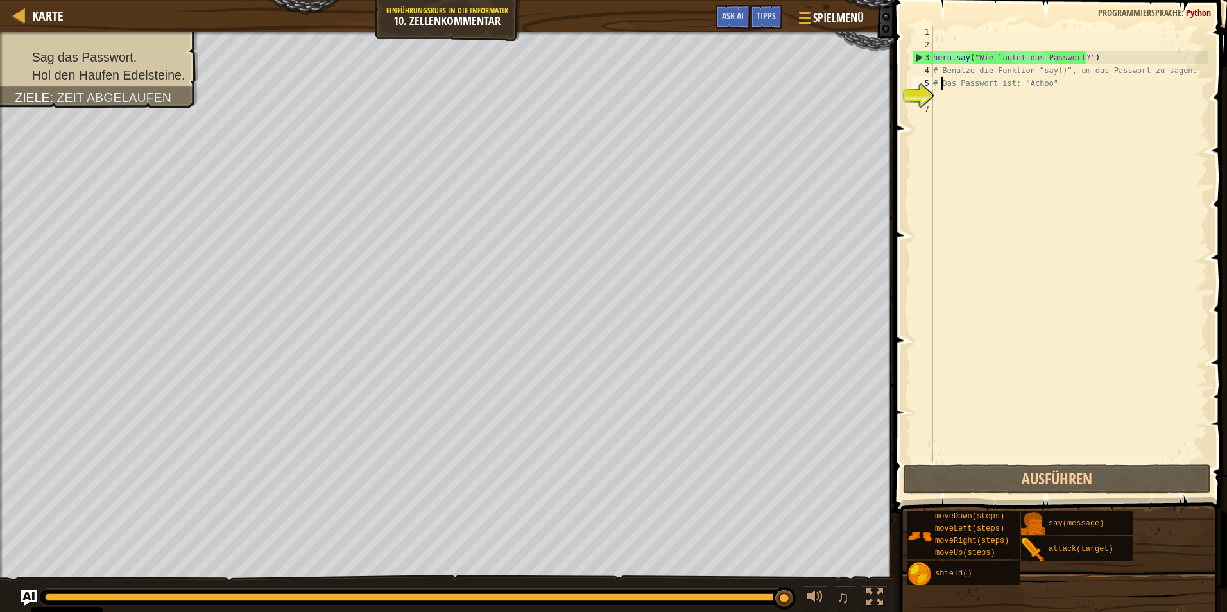
click at [940, 93] on div "hero . say ( "Wie lautet das Passwort?" ) # Benutze die Funktion “say()“, um da…" at bounding box center [1068, 257] width 277 height 462
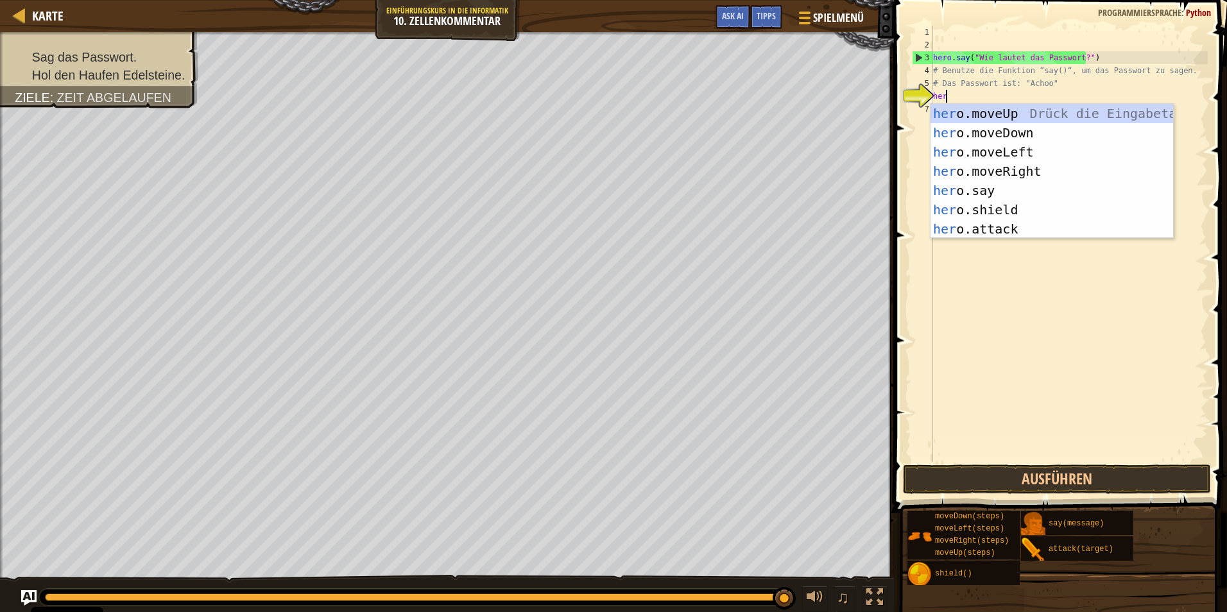
scroll to position [6, 1]
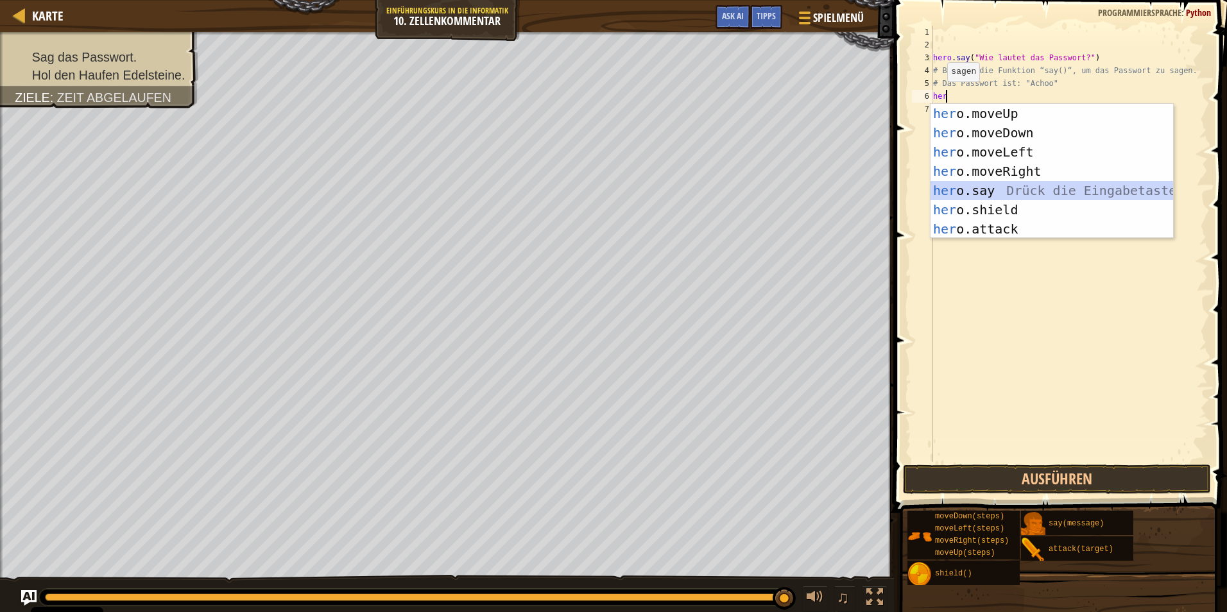
click at [1011, 189] on div "her o.moveUp Drück die Eingabetaste her o.moveDown Drück die Eingabetaste her o…" at bounding box center [1051, 190] width 243 height 173
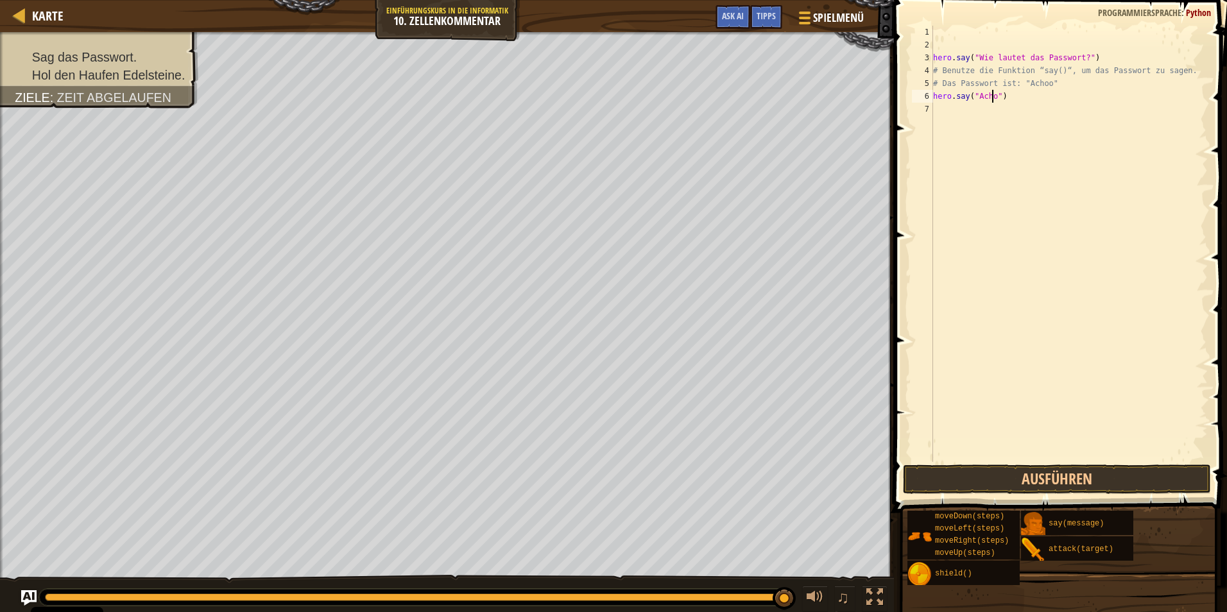
scroll to position [6, 5]
type textarea "hero.say("Achoo")"
click at [1061, 481] on button "Ausführen" at bounding box center [1057, 480] width 308 height 30
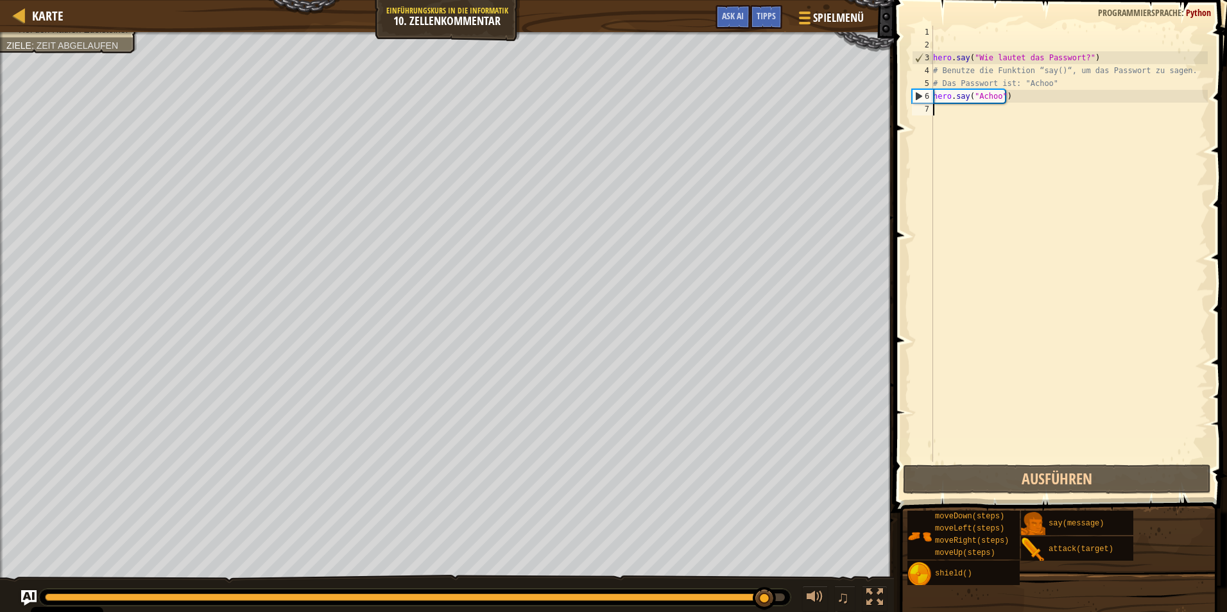
click at [941, 110] on div "hero . say ( "Wie lautet das Passwort?" ) # Benutze die Funktion “say()“, um da…" at bounding box center [1068, 257] width 277 height 462
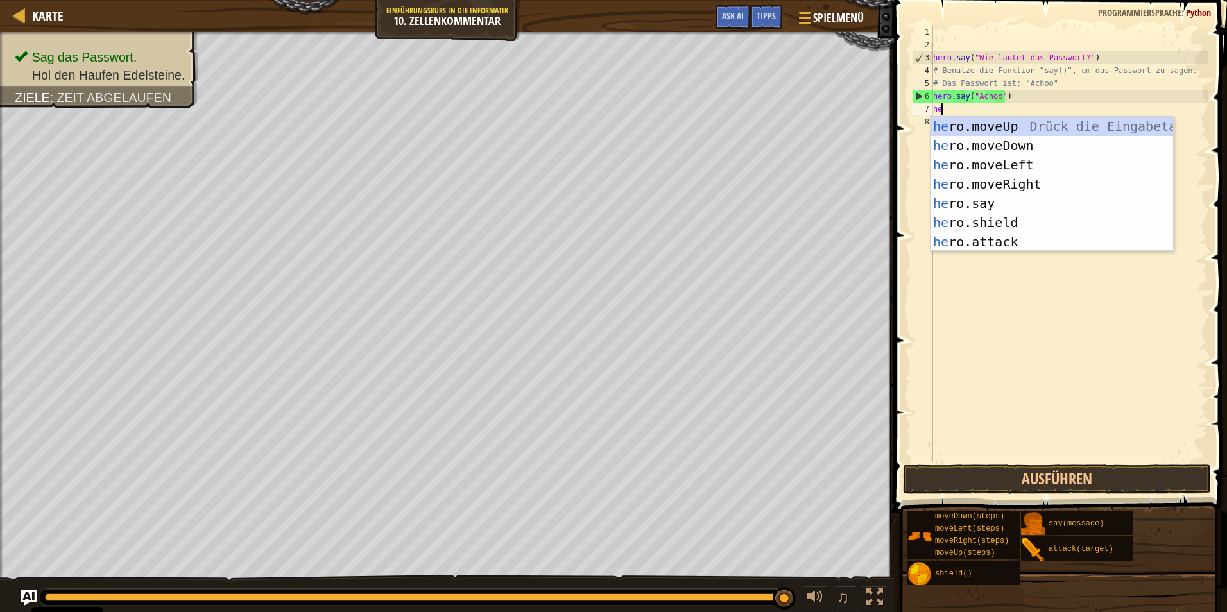
scroll to position [6, 1]
type textarea "hero"
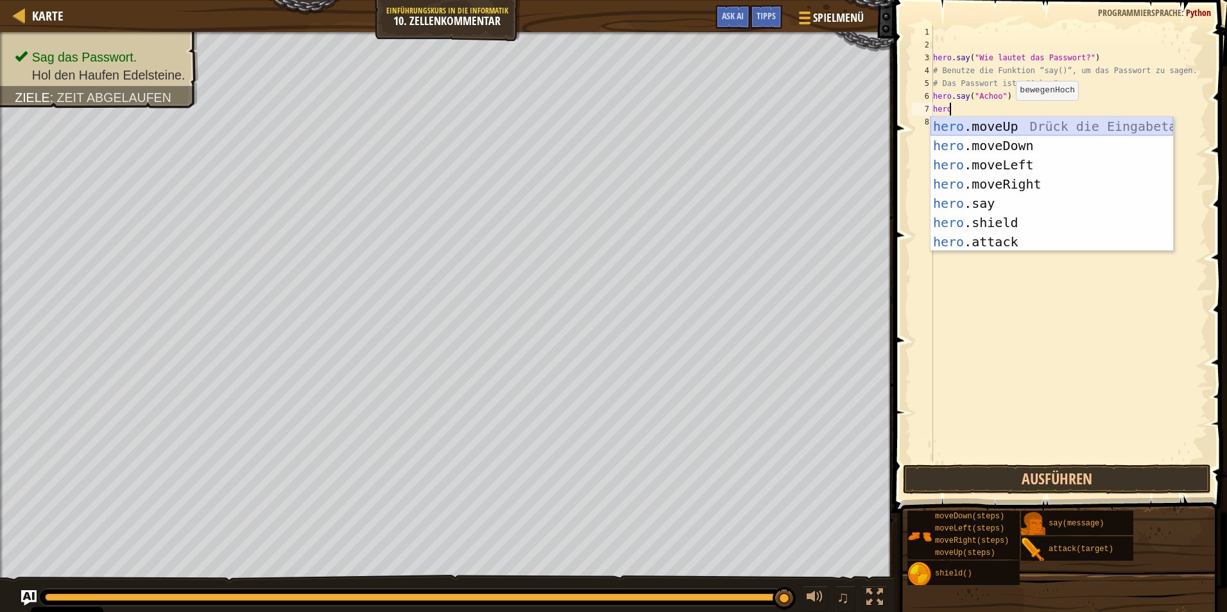
click at [1004, 128] on div "hero .moveUp Drück die Eingabetaste hero .moveDown Drück die Eingabetaste hero …" at bounding box center [1051, 203] width 243 height 173
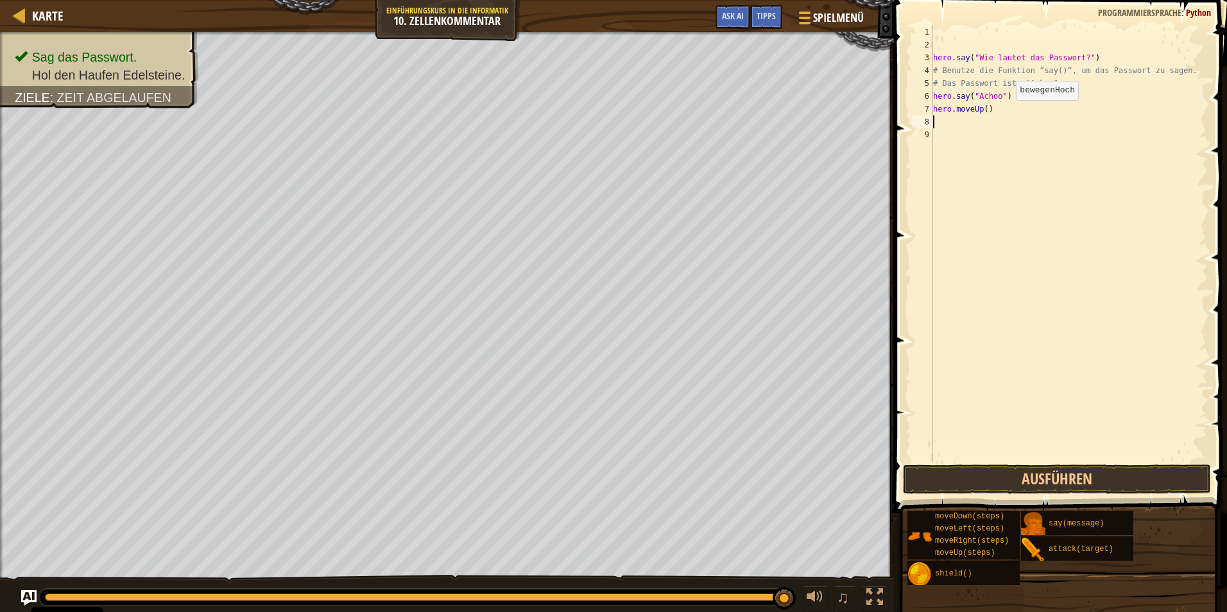
scroll to position [6, 0]
click at [971, 483] on button "Ausführen" at bounding box center [1057, 480] width 308 height 30
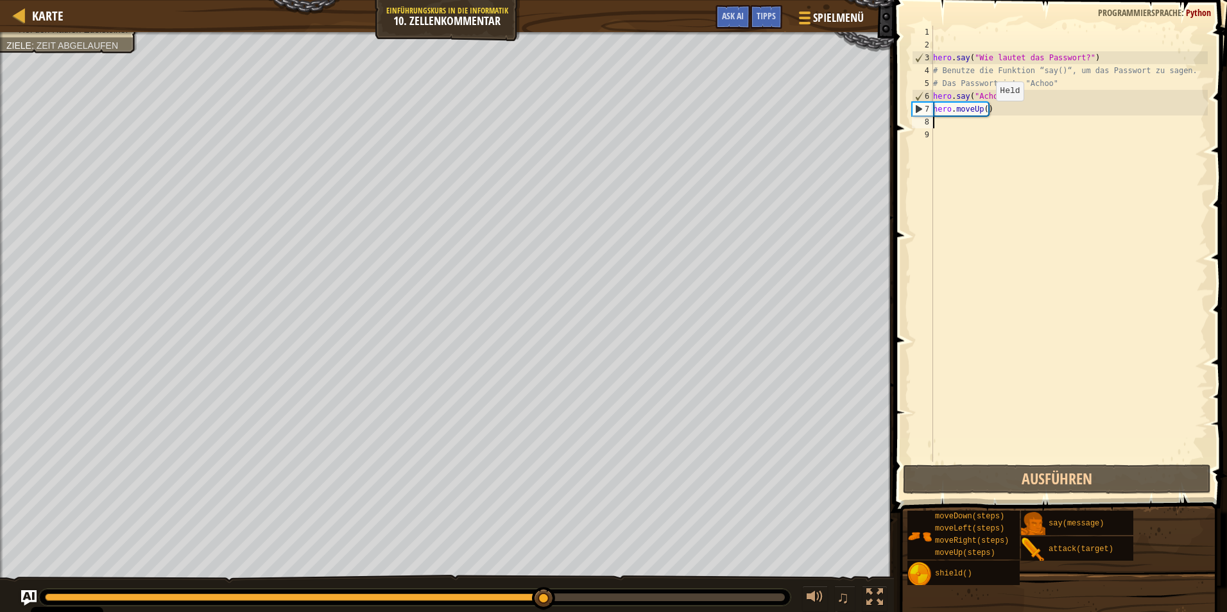
click at [985, 114] on div "hero . say ( "Wie lautet das Passwort?" ) # Benutze die Funktion “say()“, um da…" at bounding box center [1068, 257] width 277 height 462
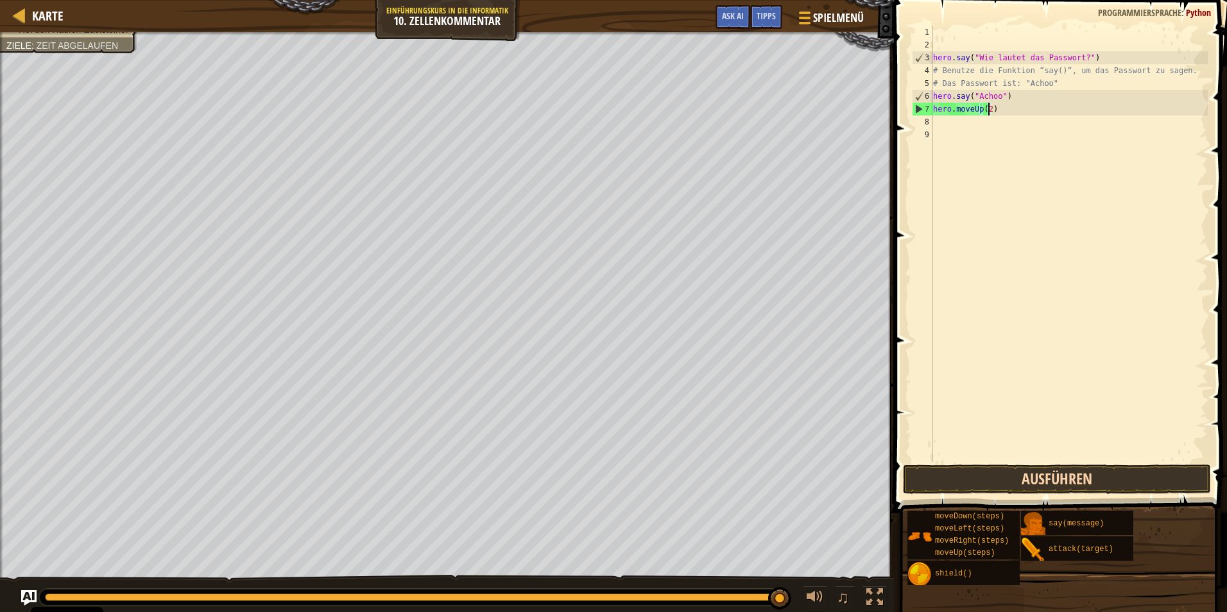
type textarea "hero.moveUp(2)"
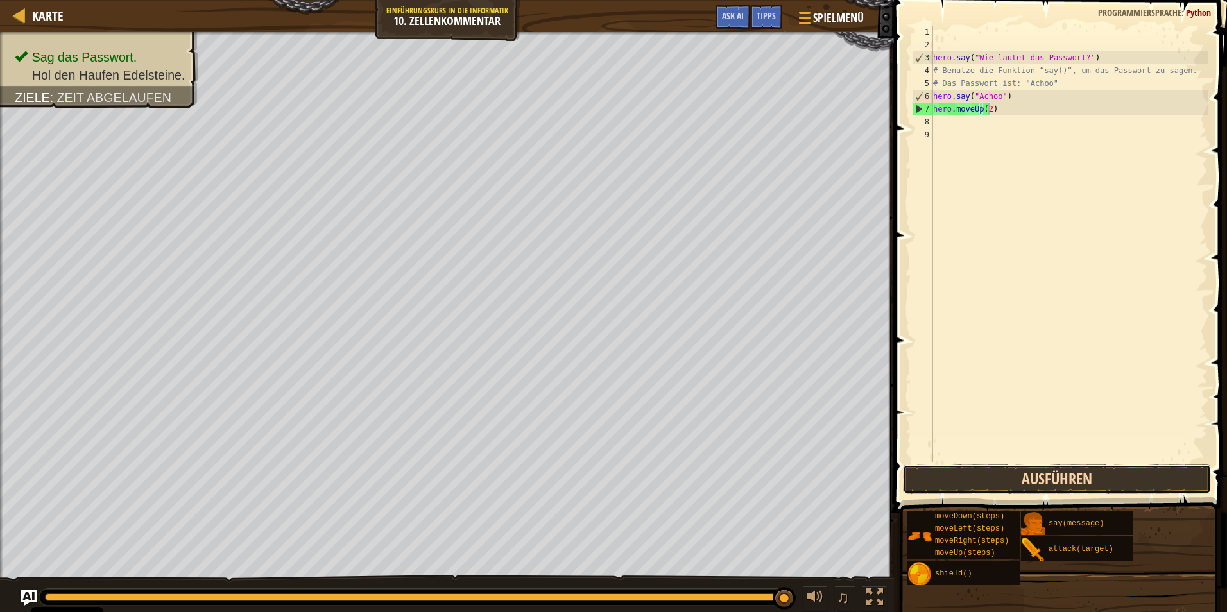
drag, startPoint x: 1022, startPoint y: 481, endPoint x: 1020, endPoint y: 470, distance: 11.7
click at [1020, 473] on button "Ausführen" at bounding box center [1057, 480] width 308 height 30
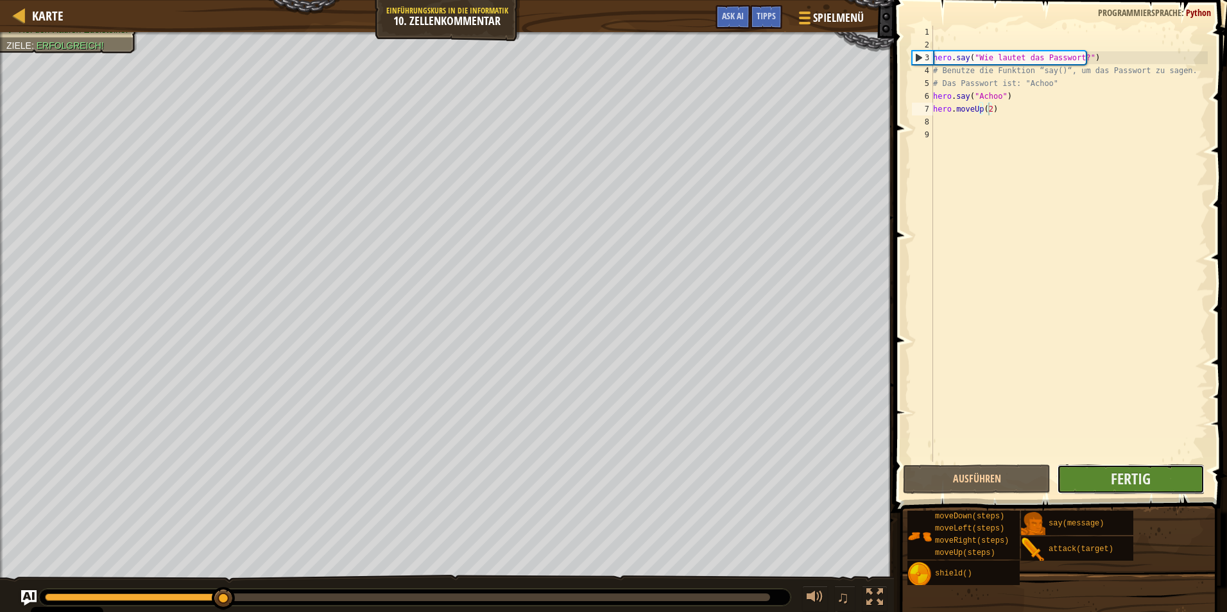
click at [1126, 468] on button "Fertig" at bounding box center [1131, 480] width 148 height 30
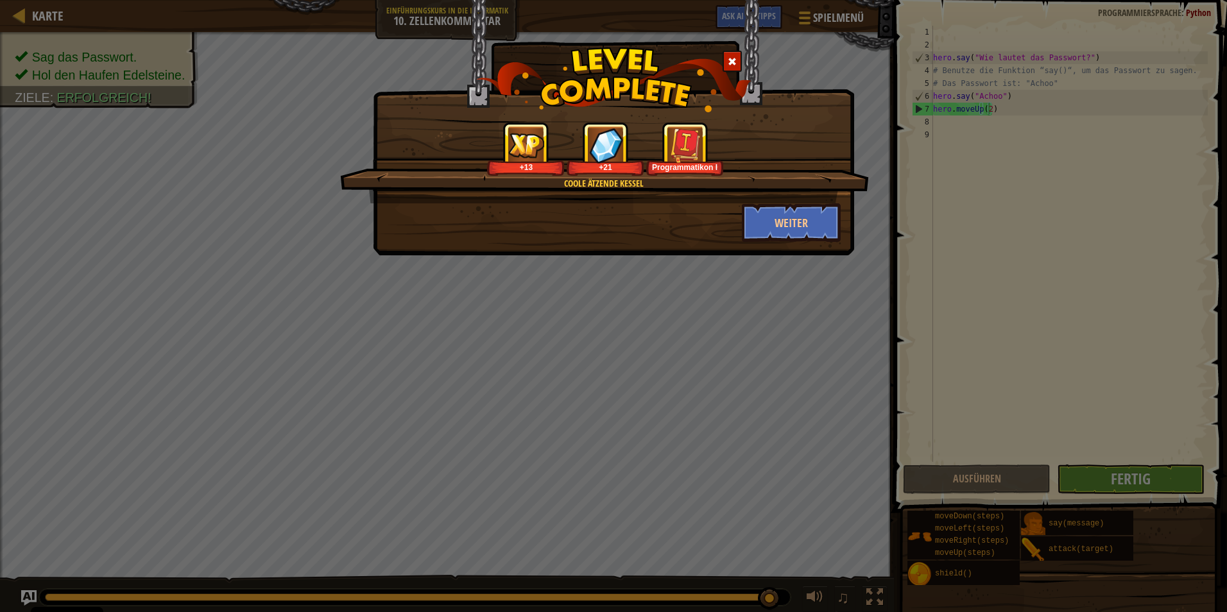
click at [807, 250] on div "Coole Ätzende Kessel +13 +21 Programmatikon I Weiter" at bounding box center [613, 127] width 481 height 255
click at [814, 230] on button "Weiter" at bounding box center [791, 222] width 99 height 39
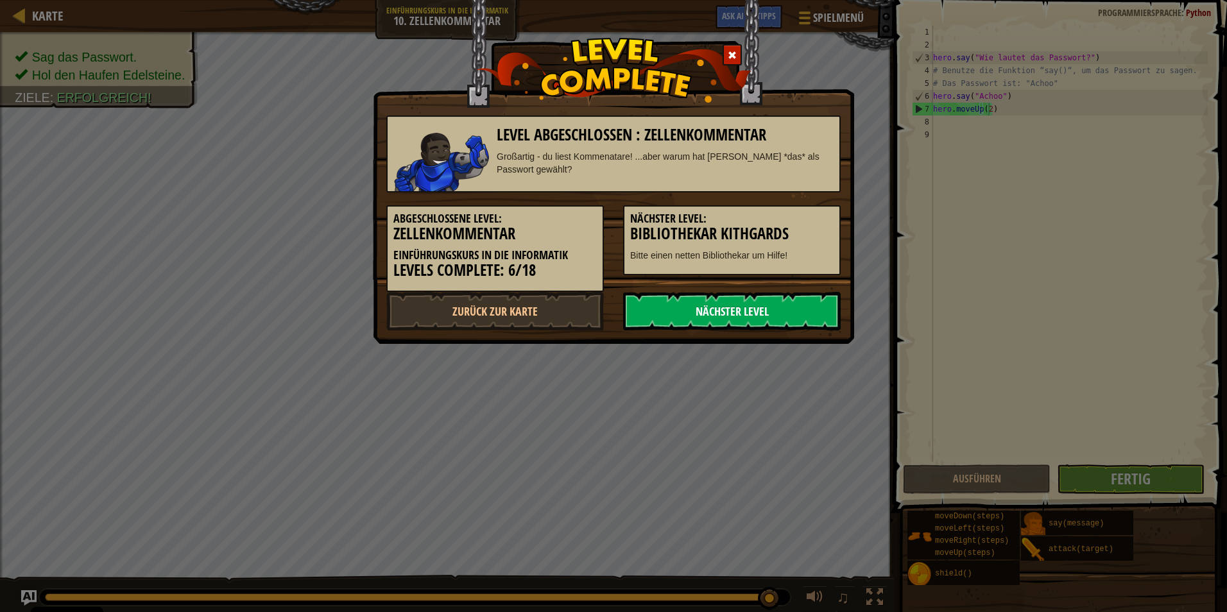
click at [750, 316] on link "Nächster Level" at bounding box center [732, 311] width 218 height 39
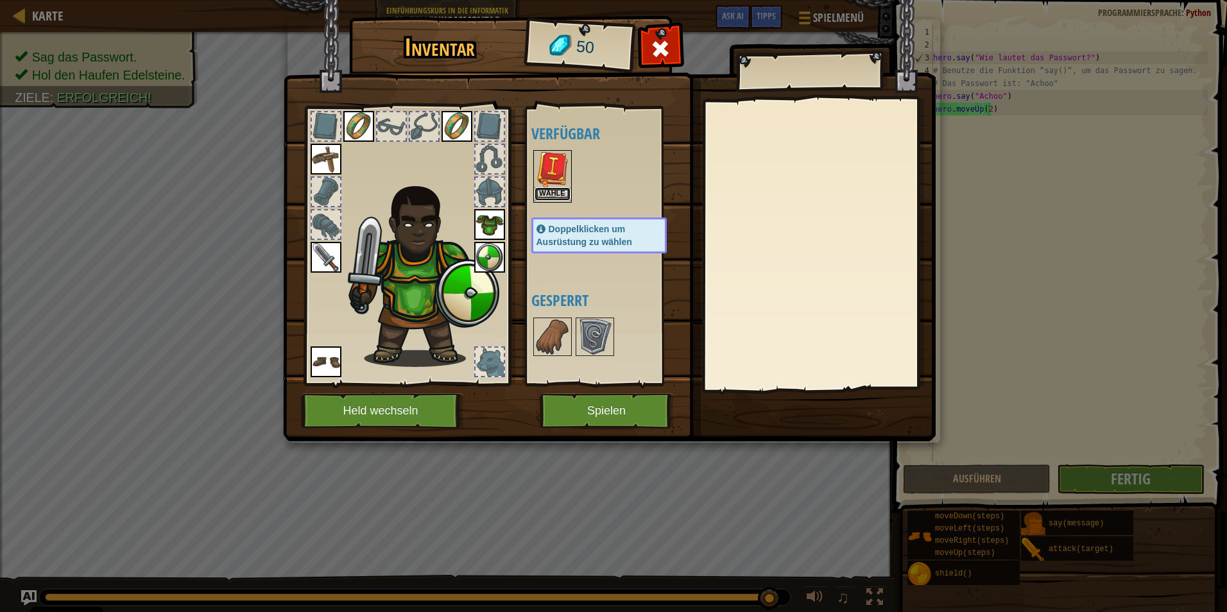
click at [558, 191] on button "Wähle" at bounding box center [553, 193] width 36 height 13
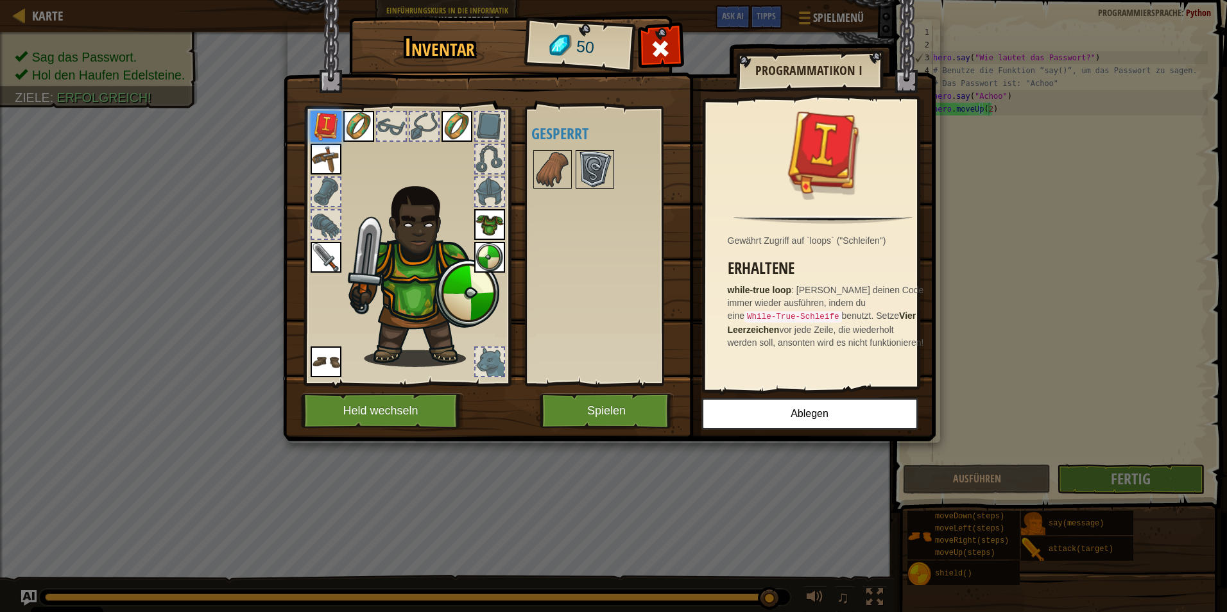
click at [587, 178] on img at bounding box center [595, 169] width 36 height 36
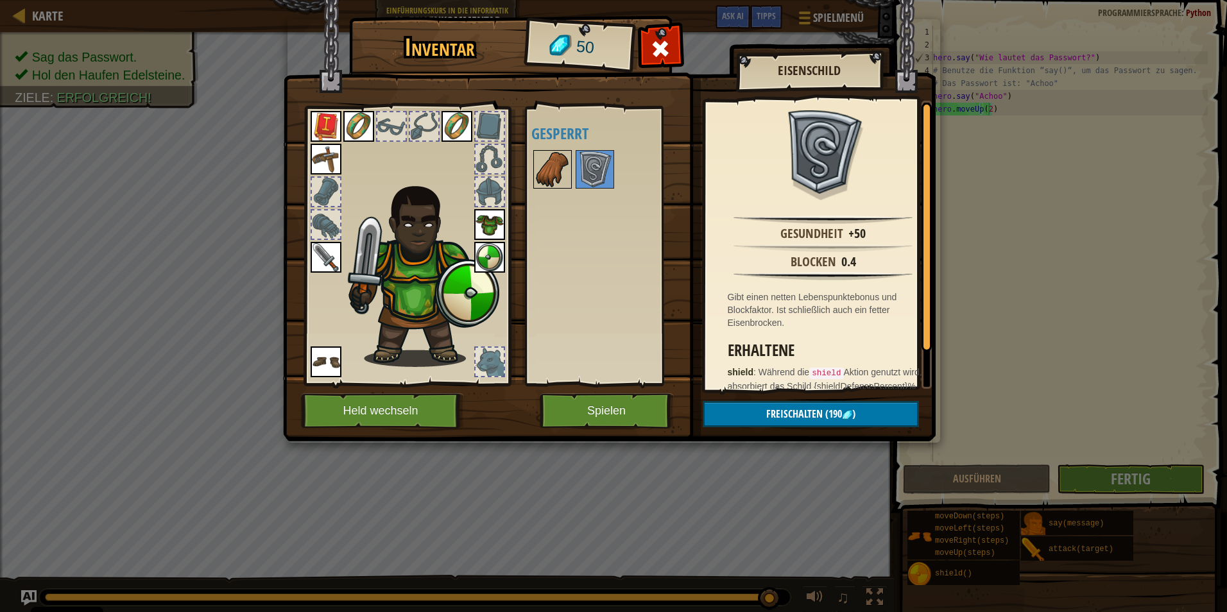
click at [569, 175] on img at bounding box center [553, 169] width 36 height 36
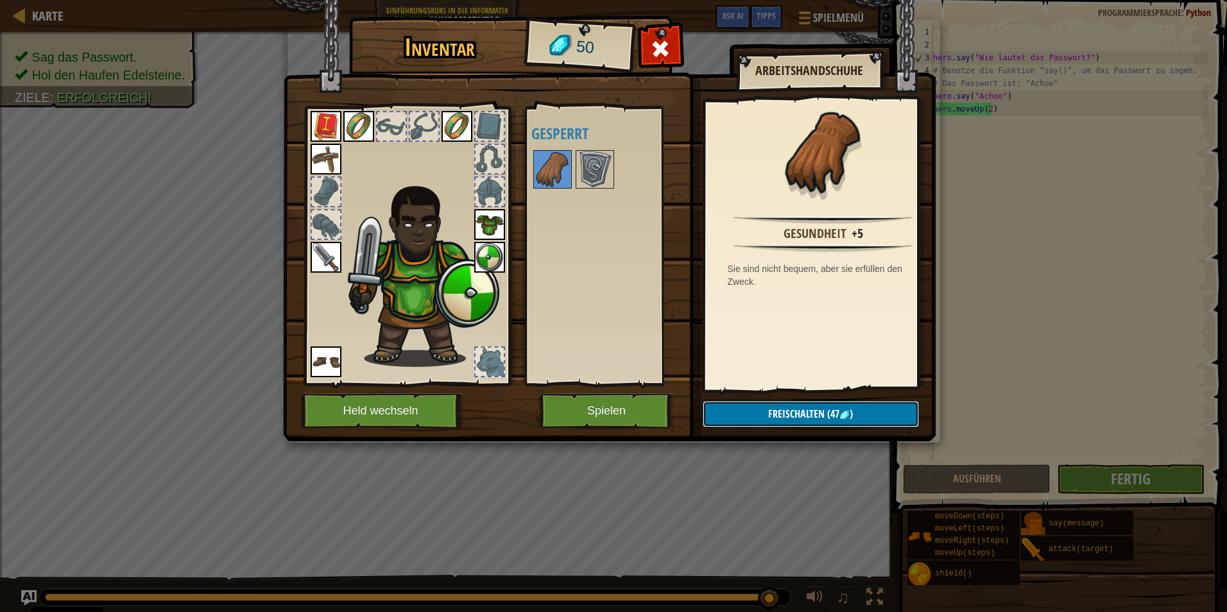
click at [866, 411] on button "Freischalten (47 )" at bounding box center [811, 414] width 216 height 26
click at [821, 410] on button "Bestätigen" at bounding box center [811, 414] width 216 height 26
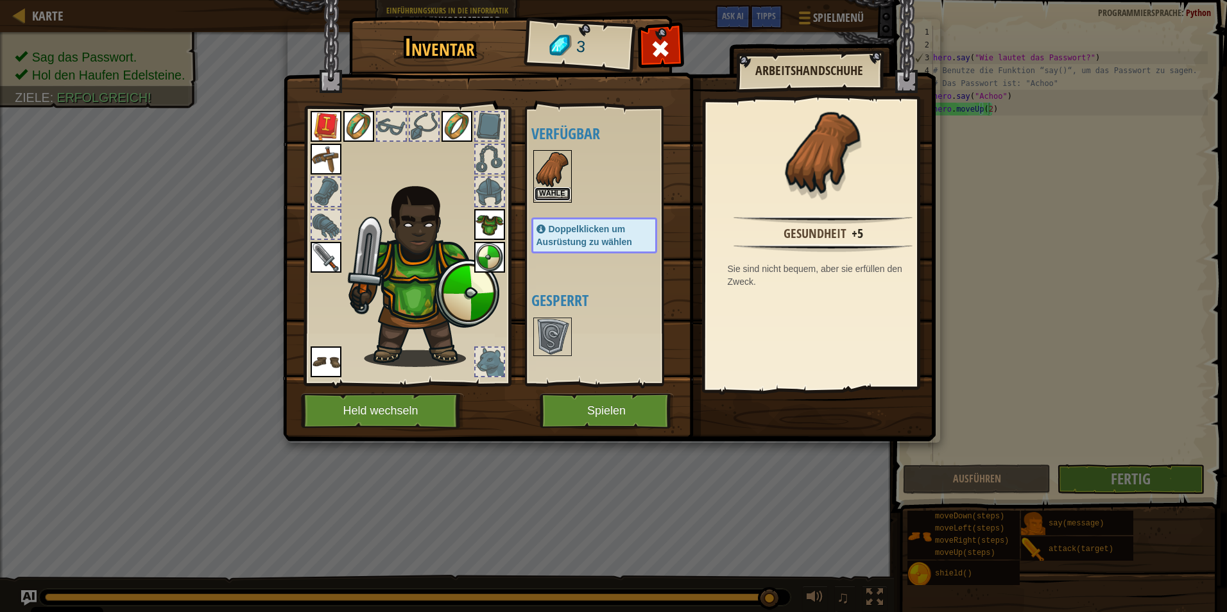
click at [544, 193] on button "Wähle" at bounding box center [553, 193] width 36 height 13
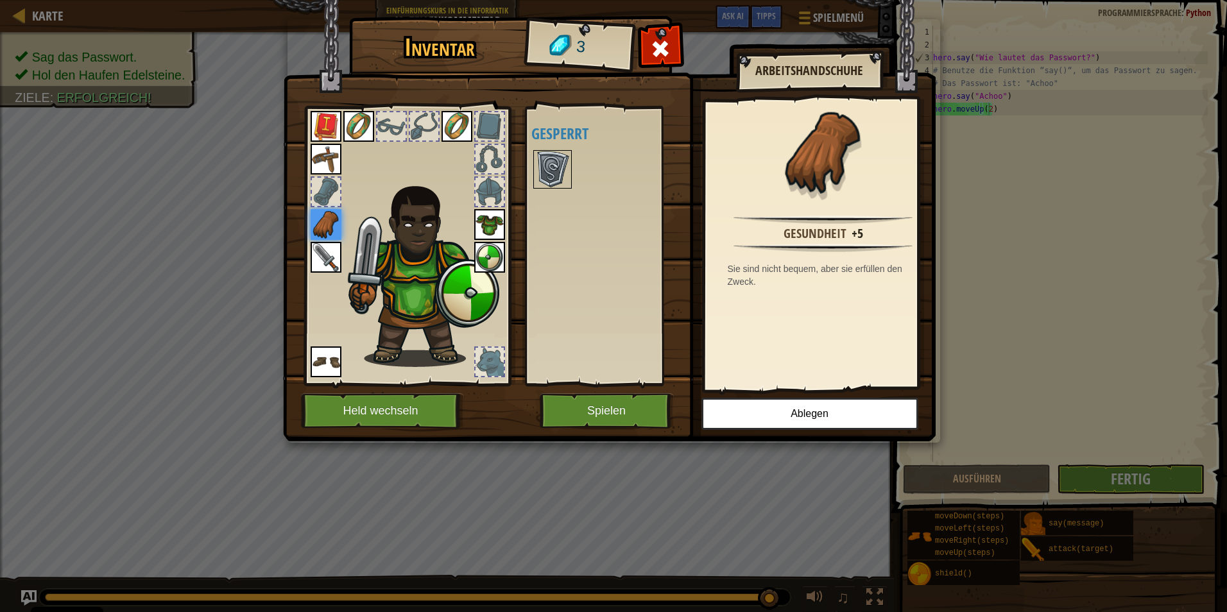
click at [561, 163] on img at bounding box center [553, 169] width 36 height 36
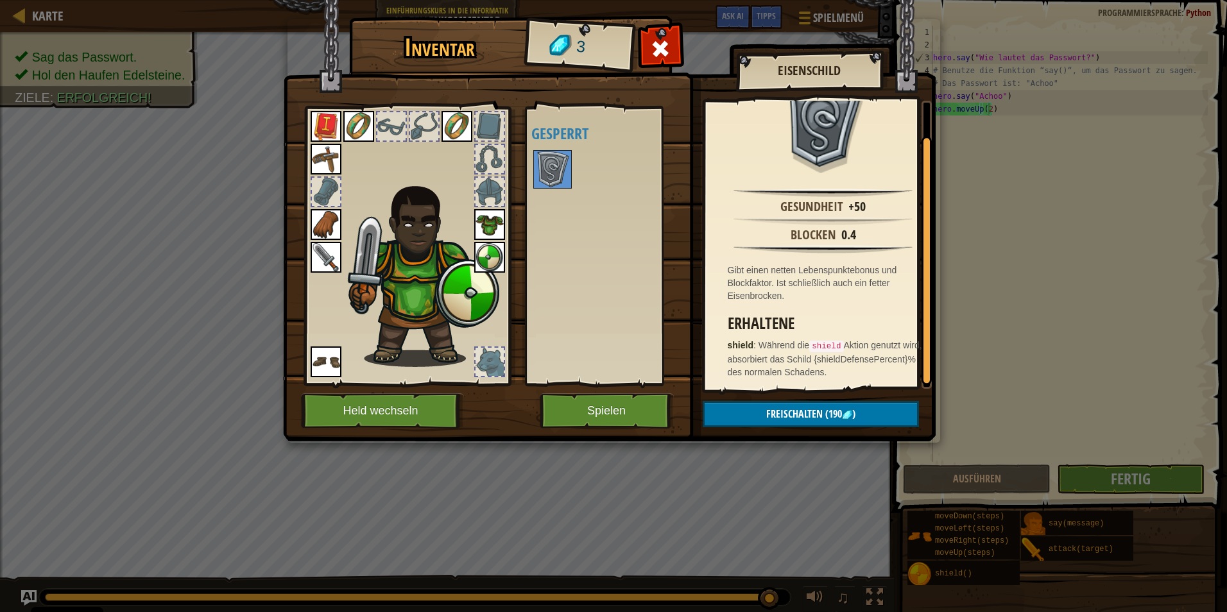
scroll to position [41, 0]
click at [600, 421] on button "Spielen" at bounding box center [607, 410] width 134 height 35
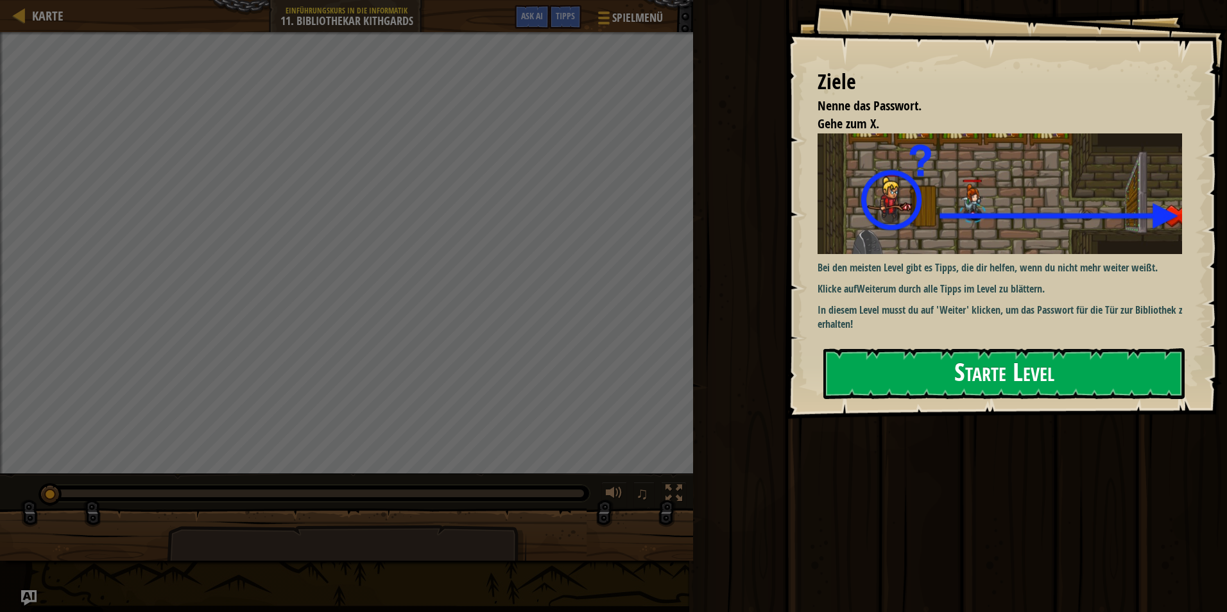
click at [951, 379] on button "Starte Level" at bounding box center [1003, 373] width 361 height 51
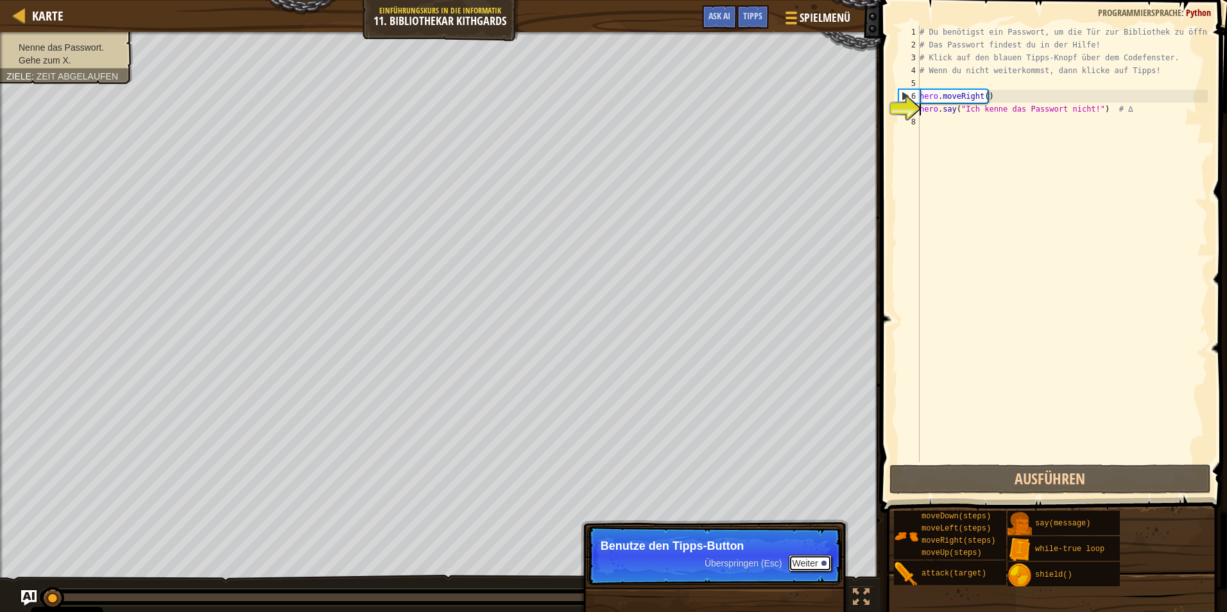
click at [801, 564] on button "Weiter" at bounding box center [810, 563] width 43 height 17
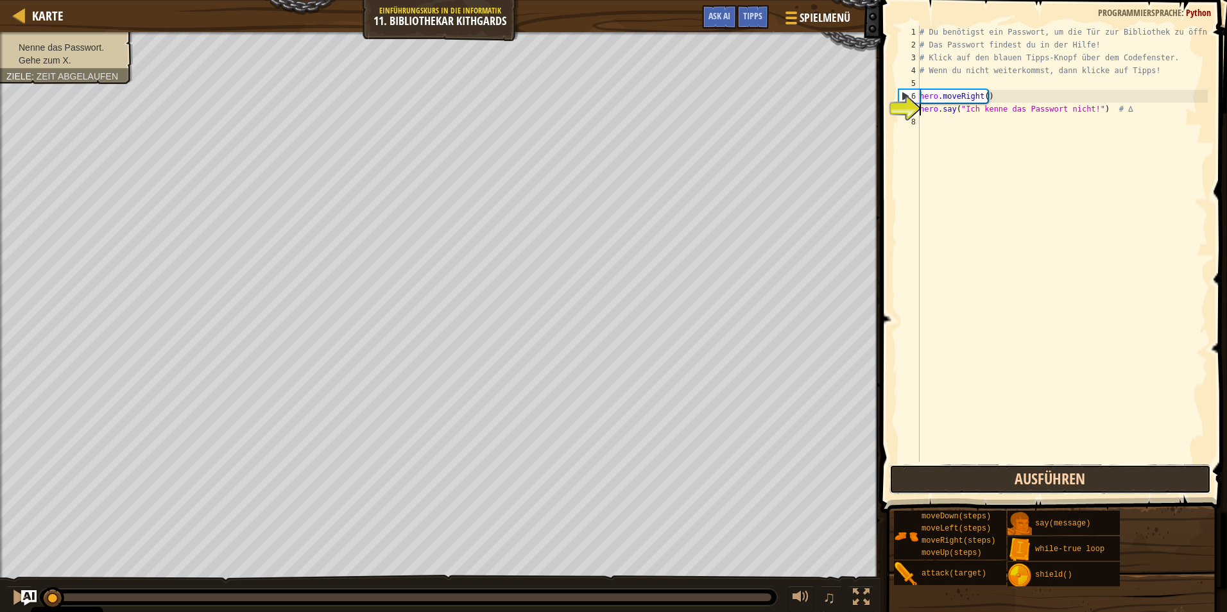
click at [961, 475] on button "Ausführen" at bounding box center [1049, 480] width 321 height 30
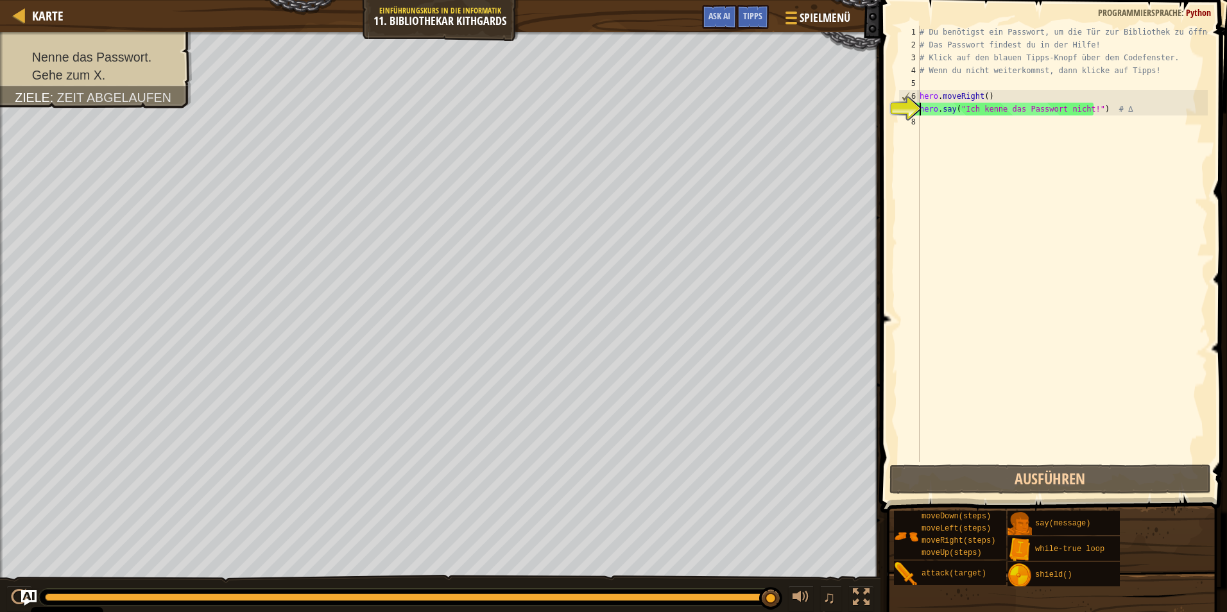
click at [957, 135] on div "# Du benötigst ein Passwort, um die Tür zur Bibliothek zu öffnen! # Das Passwor…" at bounding box center [1062, 257] width 291 height 462
click at [1056, 108] on div "# Du benötigst ein Passwort, um die Tür zur Bibliothek zu öffnen! # Das Passwor…" at bounding box center [1062, 257] width 291 height 462
type textarea "hero.say("Ich kenne das Passwort nicht!") # ∆"
click at [1054, 131] on div "# Du benötigst ein Passwort, um die Tür zur Bibliothek zu öffnen! # Das Passwor…" at bounding box center [1062, 257] width 291 height 462
click at [1084, 105] on div "# Du benötigst ein Passwort, um die Tür zur Bibliothek zu öffnen! # Das Passwor…" at bounding box center [1062, 257] width 291 height 462
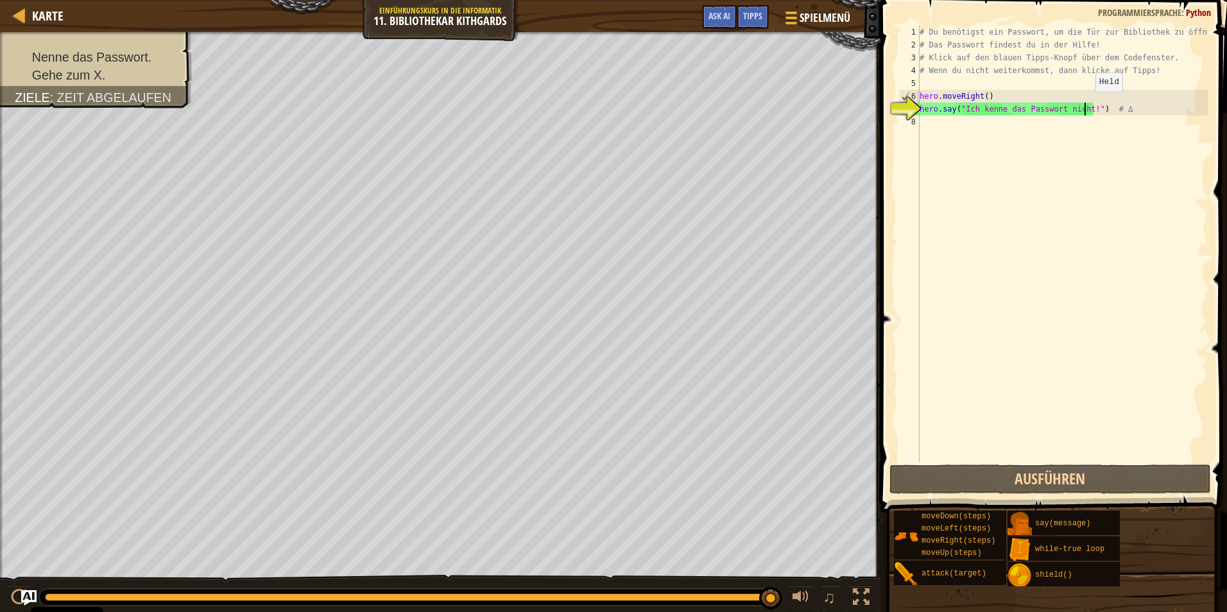
type textarea "hero.say("Ich kenne das Passwort nicht!") # ∆"
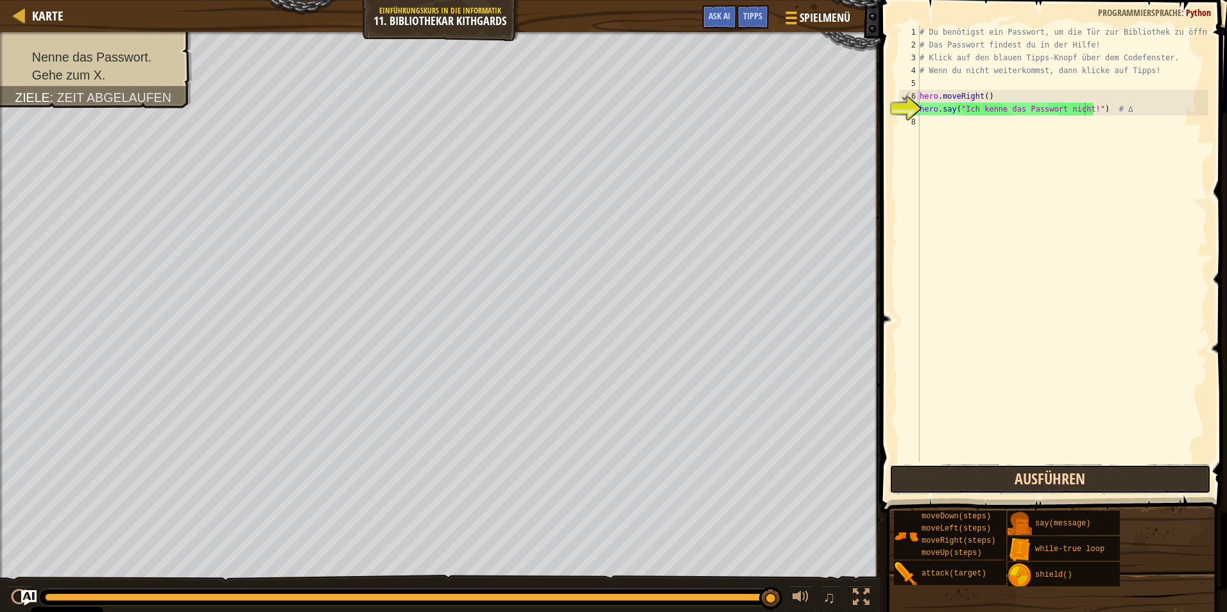
click at [964, 474] on button "Ausführen" at bounding box center [1049, 480] width 321 height 30
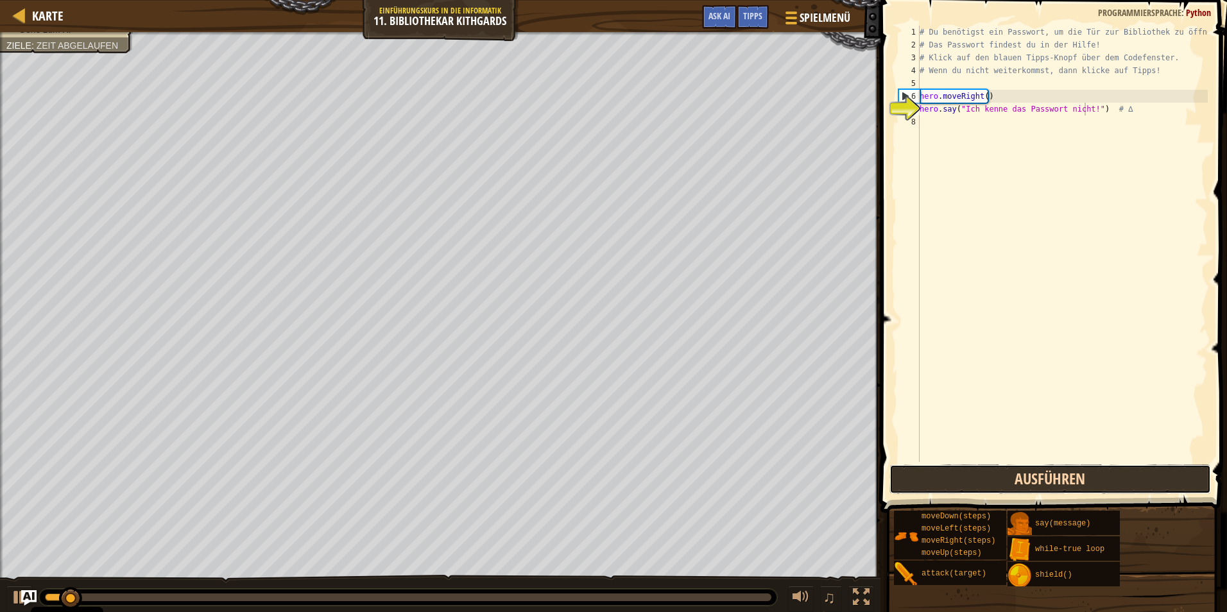
click at [964, 474] on button "Ausführen" at bounding box center [1049, 480] width 321 height 30
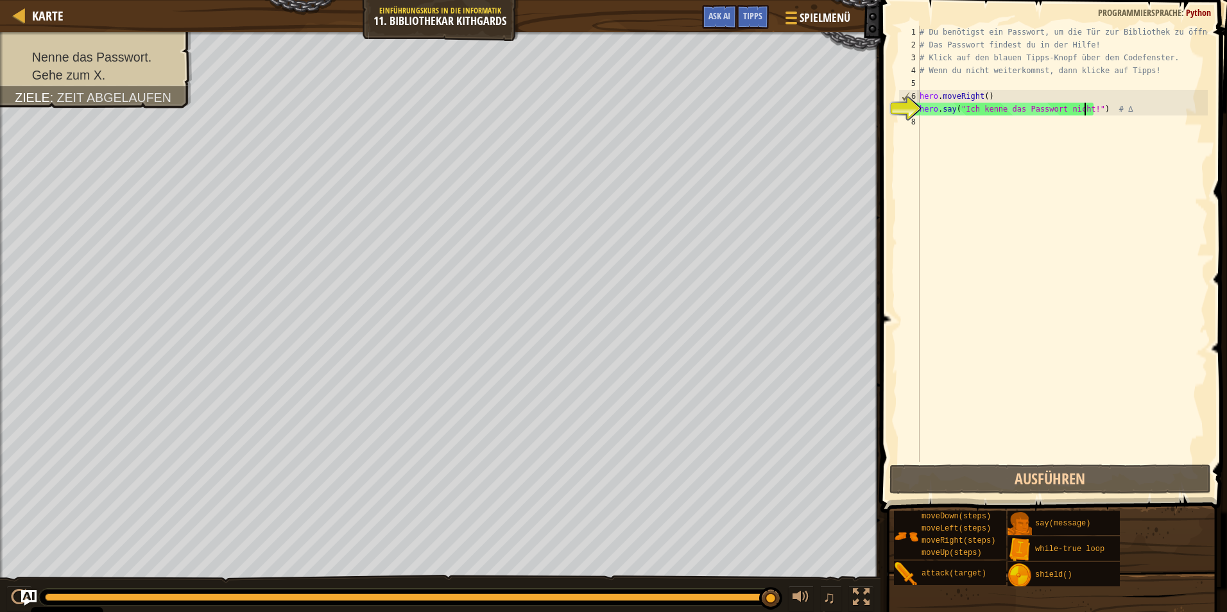
click at [951, 132] on div "# Du benötigst ein Passwort, um die Tür zur Bibliothek zu öffnen! # Das Passwor…" at bounding box center [1062, 257] width 291 height 462
drag, startPoint x: 1082, startPoint y: 110, endPoint x: 961, endPoint y: 114, distance: 120.7
click at [961, 114] on div "# Du benötigst ein Passwort, um die Tür zur Bibliothek zu öffnen! # Das Passwor…" at bounding box center [1062, 257] width 291 height 462
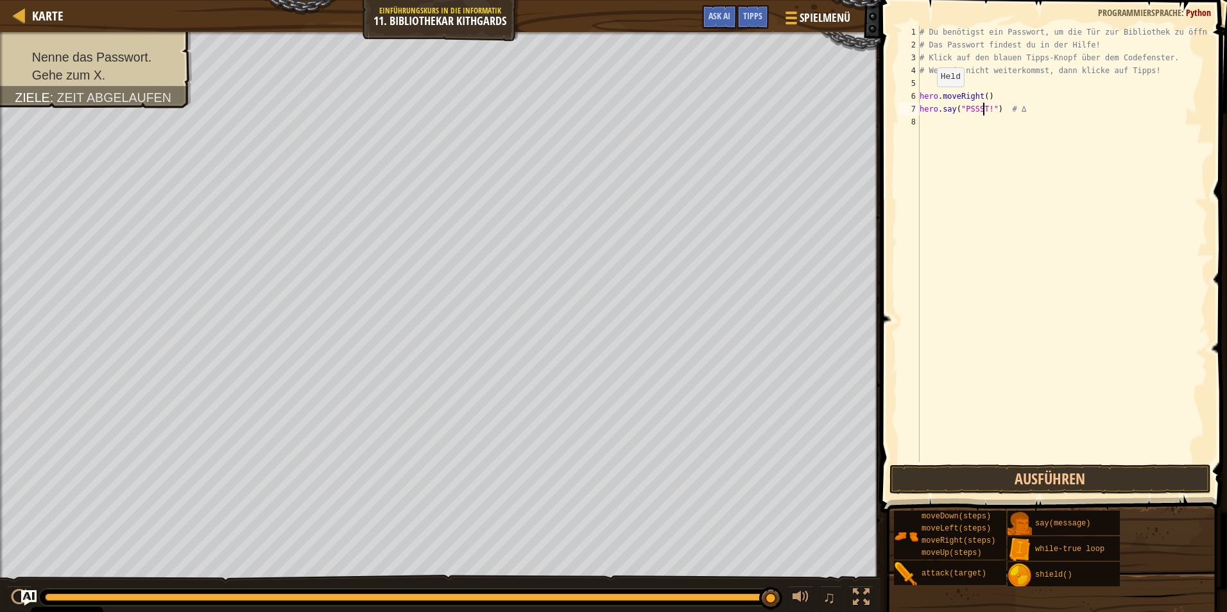
scroll to position [6, 5]
type textarea "hero.say("PSSST!") # ∆"
click at [945, 486] on button "Ausführen" at bounding box center [1049, 480] width 321 height 30
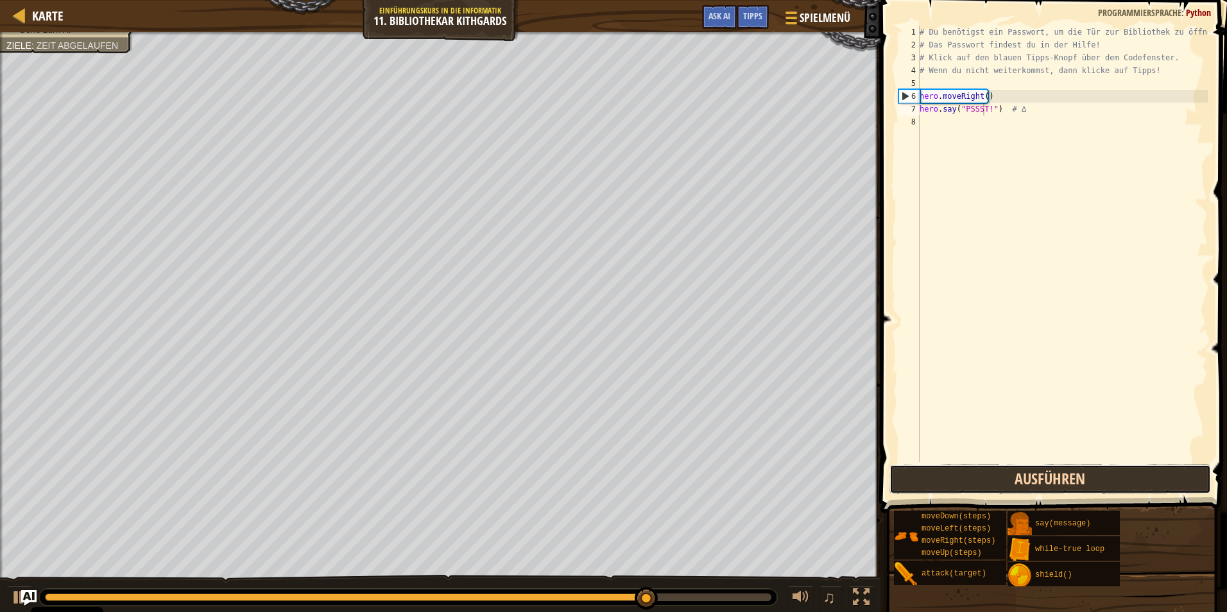
click at [993, 481] on button "Ausführen" at bounding box center [1049, 480] width 321 height 30
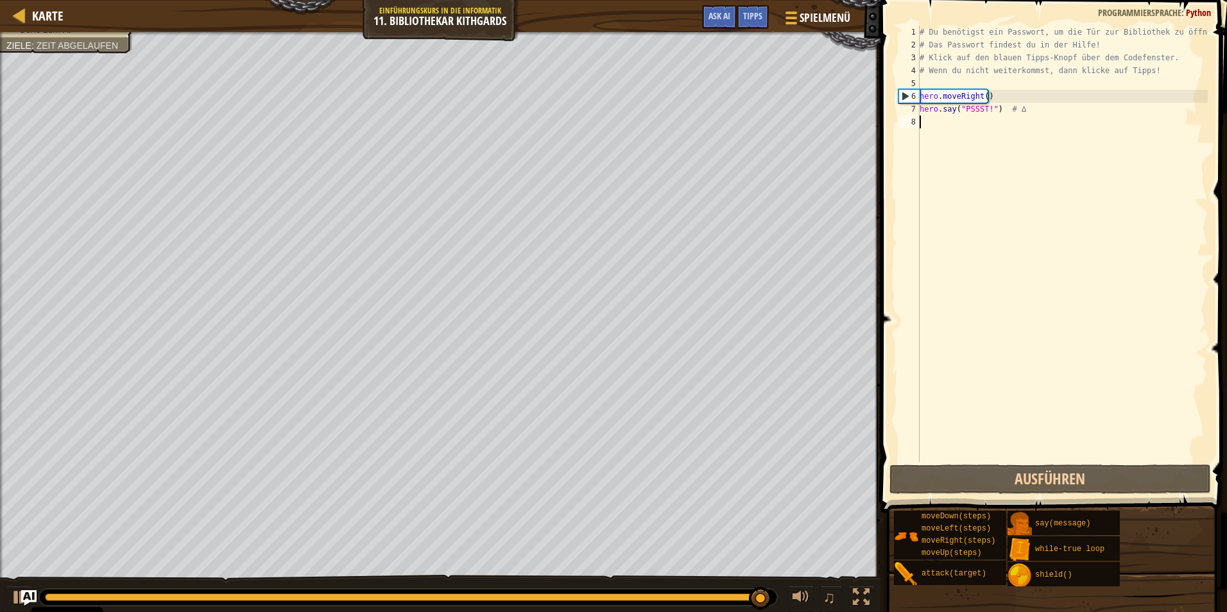
click at [937, 127] on div "# Du benötigst ein Passwort, um die Tür zur Bibliothek zu öffnen! # Das Passwor…" at bounding box center [1062, 257] width 291 height 462
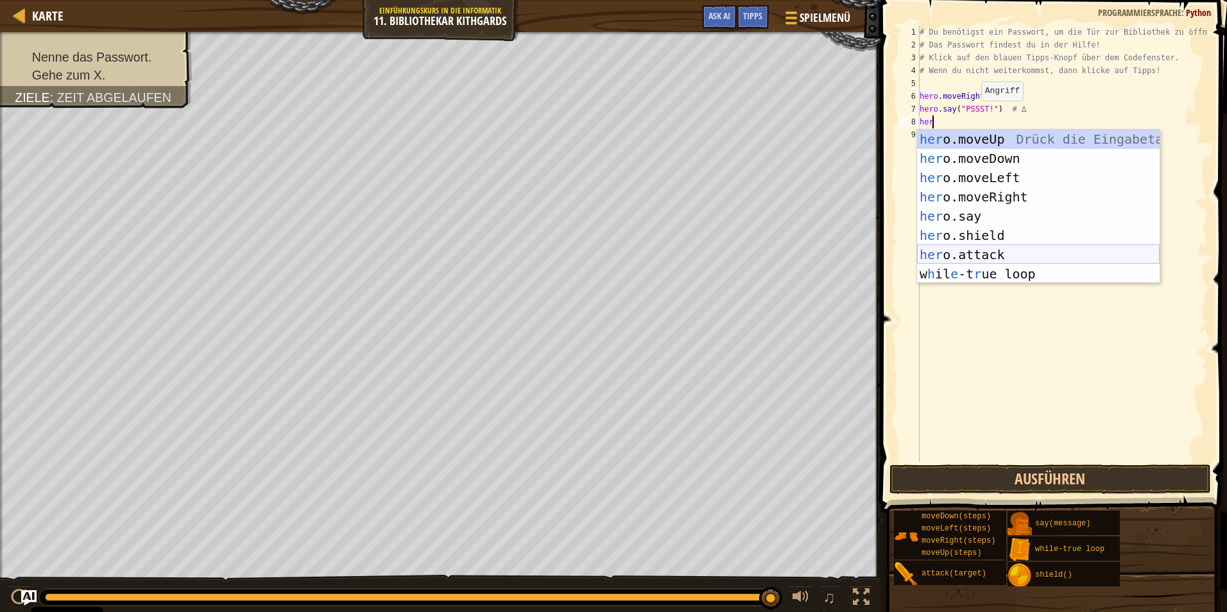
drag, startPoint x: 1001, startPoint y: 266, endPoint x: 991, endPoint y: 314, distance: 49.1
click at [1002, 266] on div "her o.moveUp Drück die Eingabetaste her o.moveDown Drück die Eingabetaste her o…" at bounding box center [1038, 226] width 243 height 193
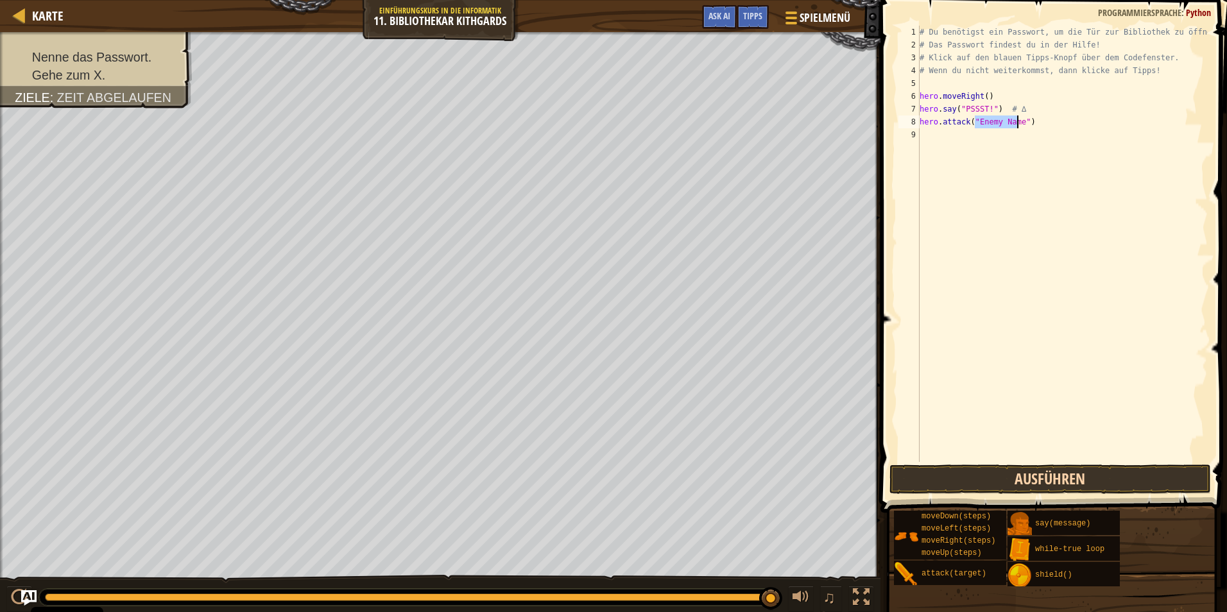
type textarea "hero.attack("Enemy Name")"
click at [971, 481] on button "Ausführen" at bounding box center [1049, 480] width 321 height 30
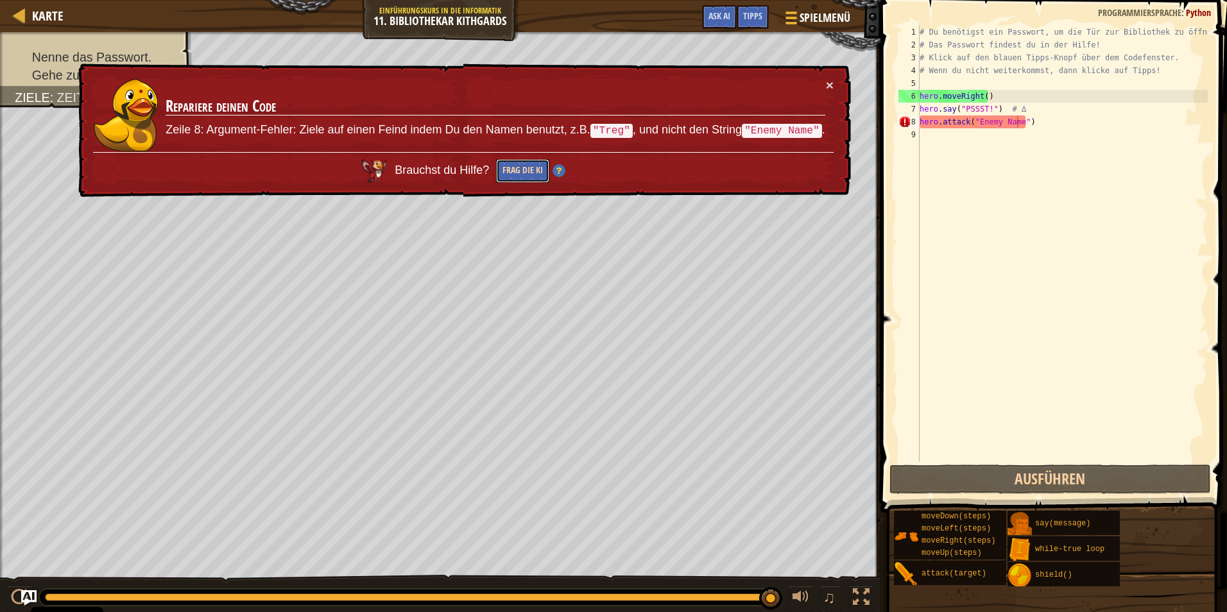
click at [519, 171] on button "Frag die KI" at bounding box center [522, 171] width 53 height 24
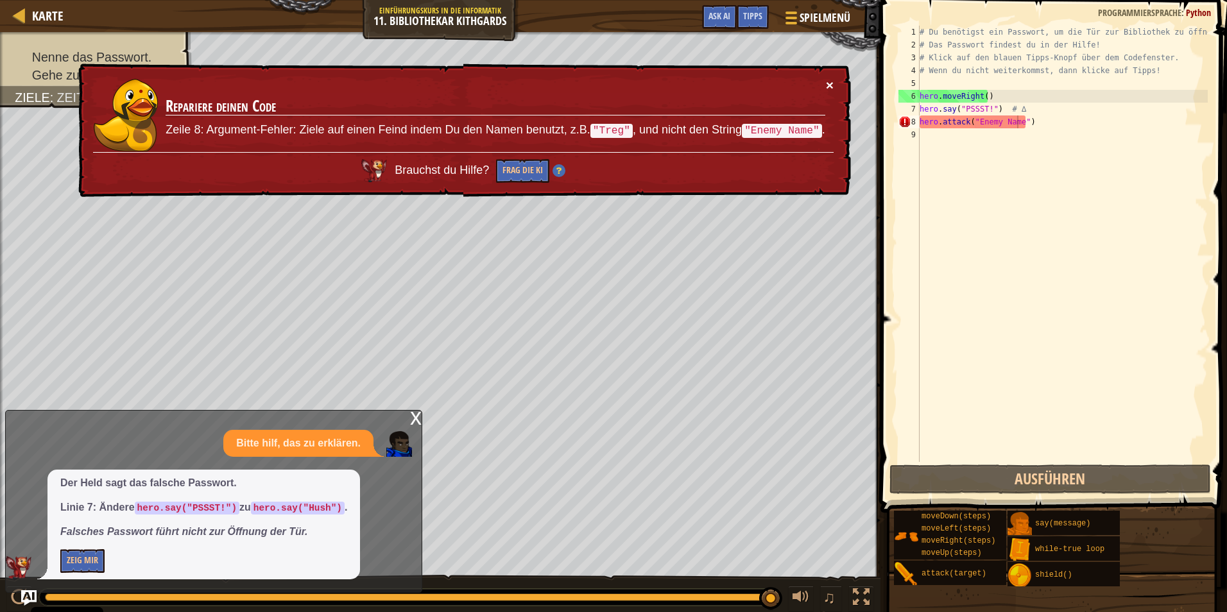
click at [832, 88] on button "×" at bounding box center [830, 84] width 8 height 13
drag, startPoint x: 1037, startPoint y: 124, endPoint x: 907, endPoint y: 123, distance: 130.3
click at [907, 123] on div "hero.attack("Enemy Name") 1 2 3 4 5 6 7 8 9 # Du benötigst ein Passwort, um die…" at bounding box center [1052, 244] width 312 height 436
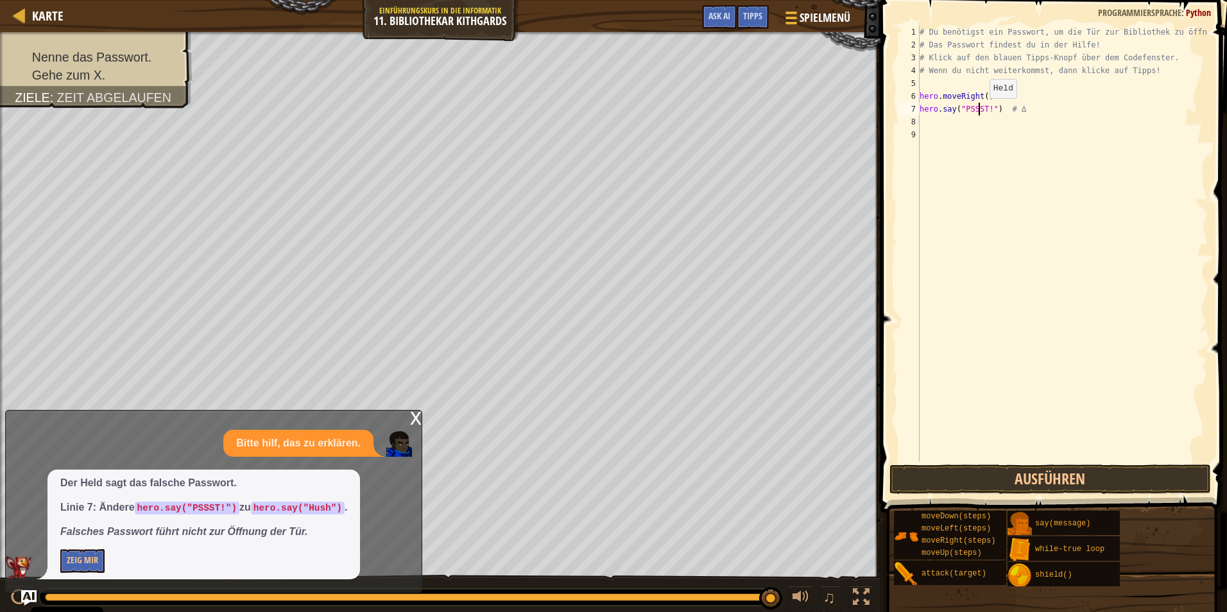
click at [979, 111] on div "# Du benötigst ein Passwort, um die Tür zur Bibliothek zu öffnen! # Das Passwor…" at bounding box center [1062, 257] width 291 height 462
click at [984, 110] on div "# Du benötigst ein Passwort, um die Tür zur Bibliothek zu öffnen! # Das Passwor…" at bounding box center [1062, 257] width 291 height 462
type textarea "hero.say("Hush!") # ∆"
click at [1043, 479] on button "Ausführen" at bounding box center [1049, 480] width 321 height 30
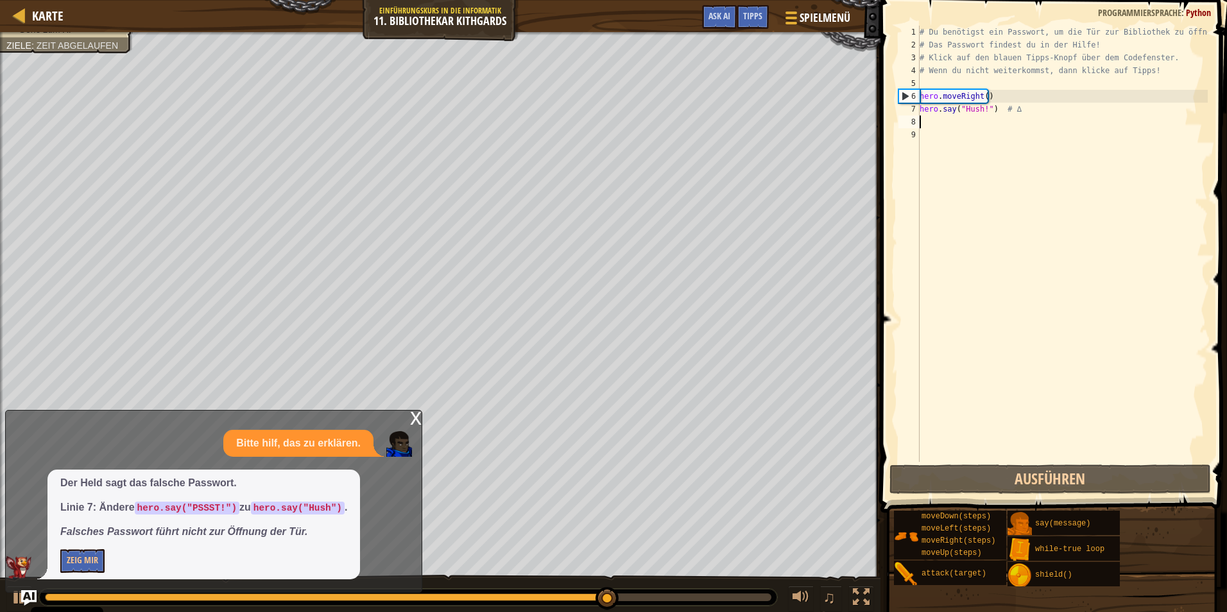
click at [934, 126] on div "# Du benötigst ein Passwort, um die Tür zur Bibliothek zu öffnen! # Das Passwor…" at bounding box center [1062, 257] width 291 height 462
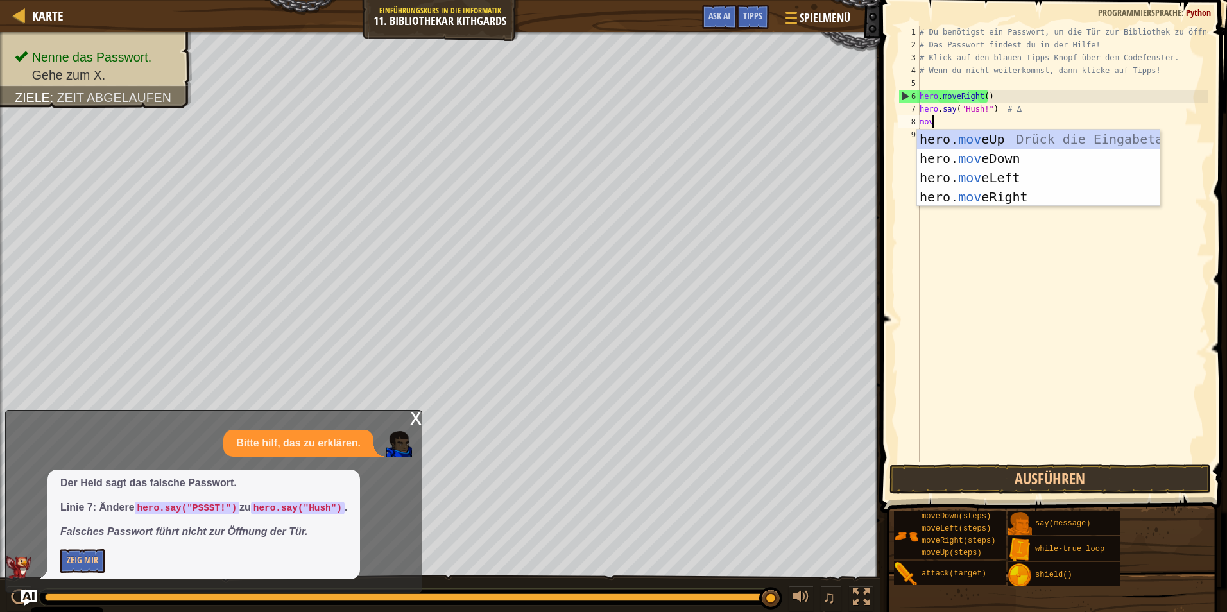
type textarea "move"
click at [981, 208] on div "# Du benötigst ein Passwort, um die Tür zur Bibliothek zu öffnen! # Das Passwor…" at bounding box center [1062, 257] width 291 height 462
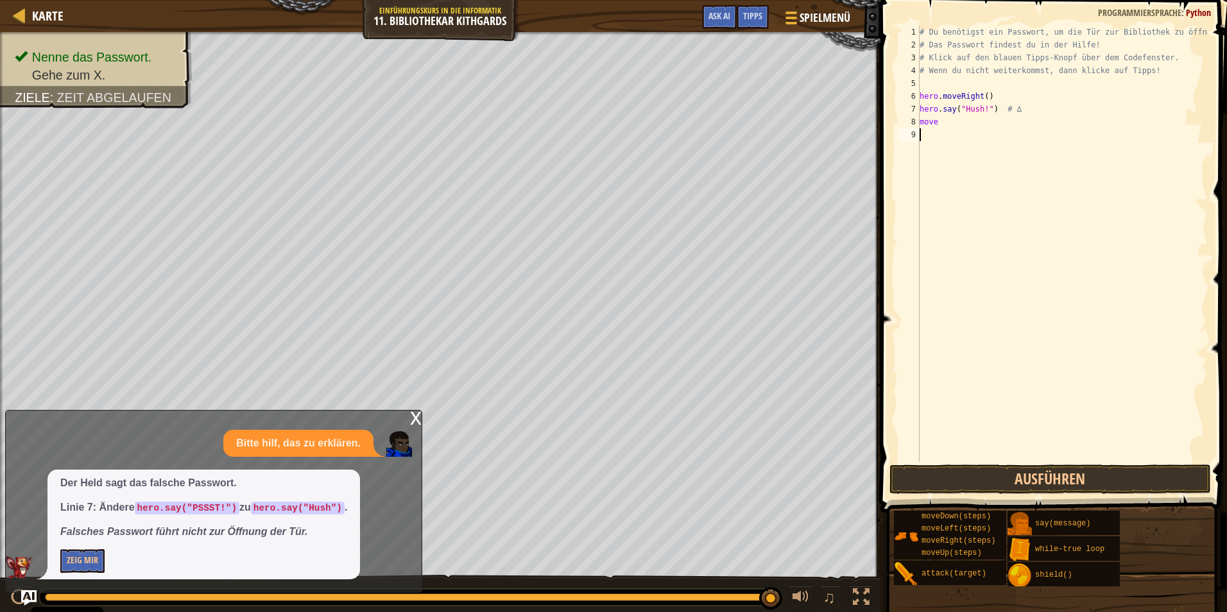
scroll to position [6, 0]
click at [943, 124] on div "# Du benötigst ein Passwort, um die Tür zur Bibliothek zu öffnen! # Das Passwor…" at bounding box center [1062, 257] width 291 height 462
type textarea "move.right"
drag, startPoint x: 1025, startPoint y: 493, endPoint x: 1030, endPoint y: 486, distance: 8.7
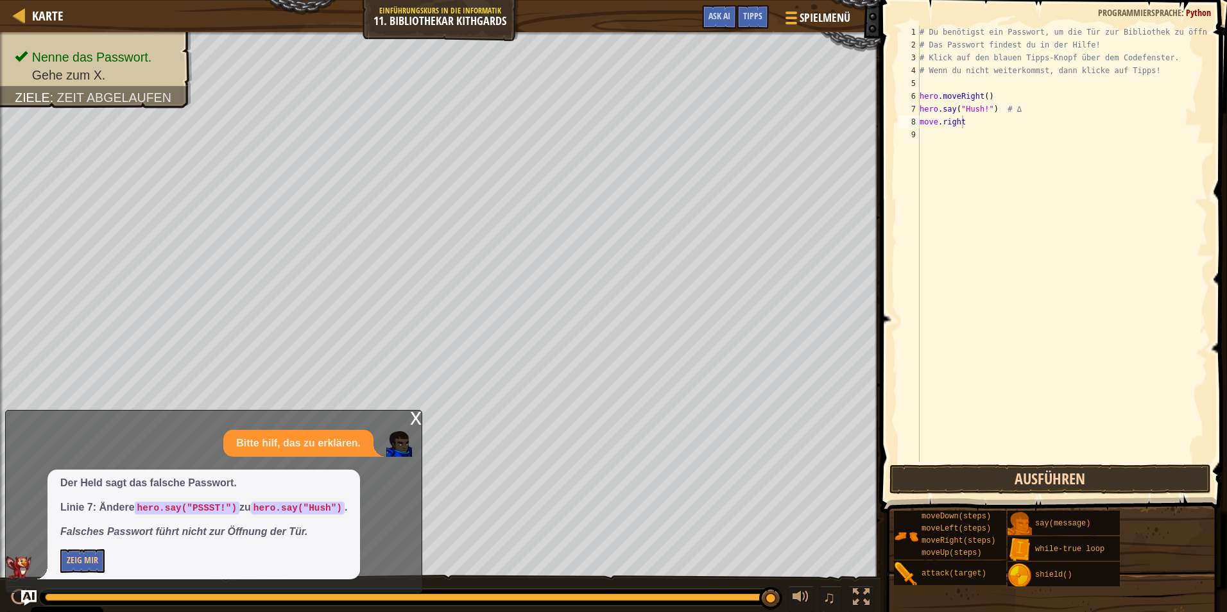
click at [1029, 487] on div "move.right 1 2 3 4 5 6 7 8 9 # Du benötigst ein Passwort, um die Tür zur Biblio…" at bounding box center [1052, 281] width 350 height 551
click at [1031, 487] on button "Ausführen" at bounding box center [1049, 480] width 321 height 30
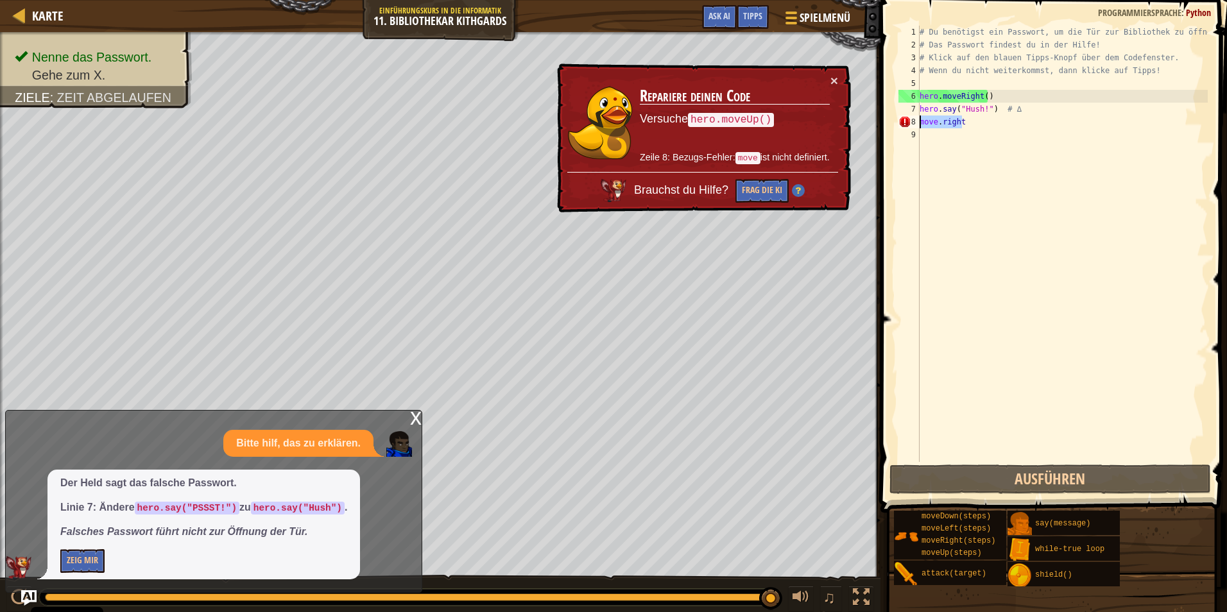
drag, startPoint x: 1002, startPoint y: 128, endPoint x: 912, endPoint y: 124, distance: 89.3
click at [912, 124] on div "move.right 1 2 3 4 5 6 7 8 9 # Du benötigst ein Passwort, um die Tür zur Biblio…" at bounding box center [1052, 244] width 312 height 436
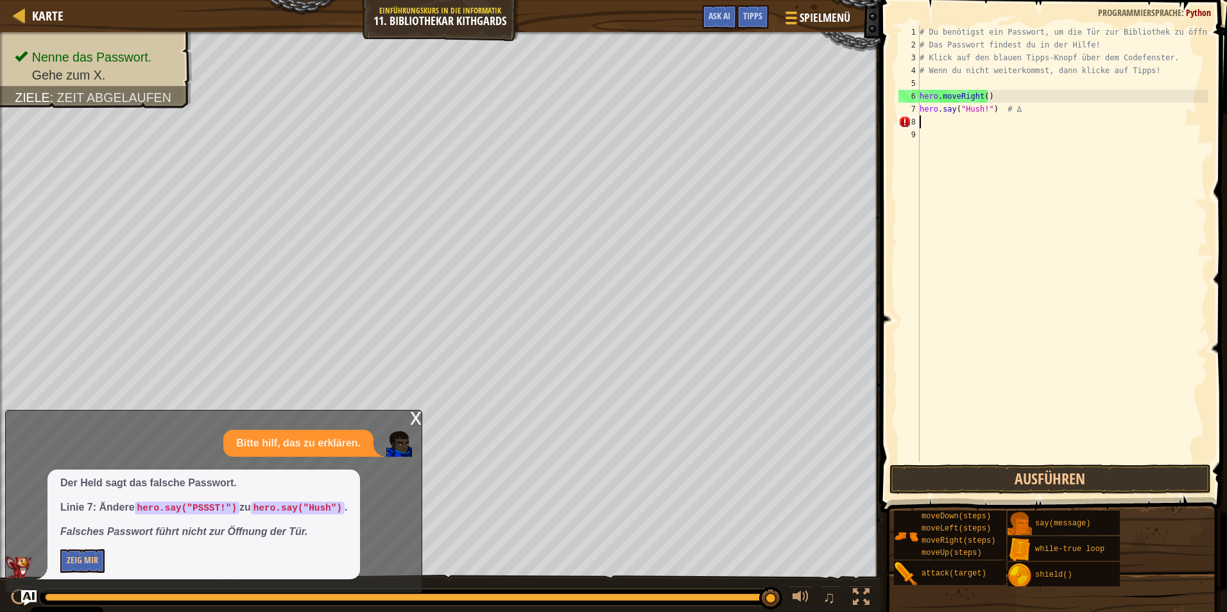
scroll to position [6, 0]
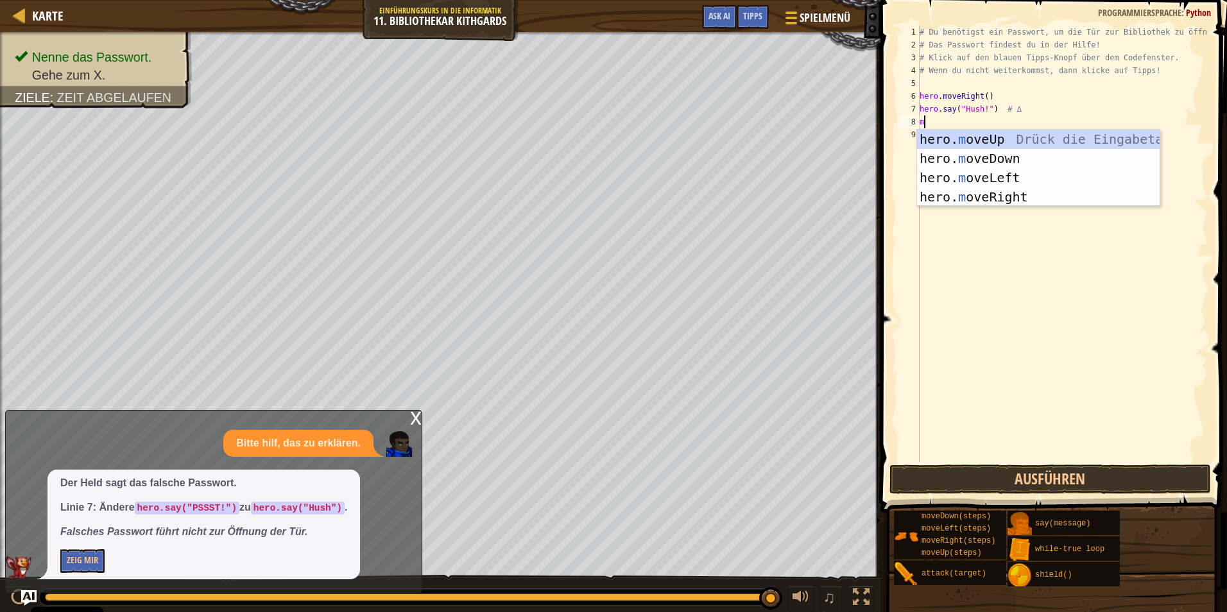
type textarea "mo"
drag, startPoint x: 929, startPoint y: 192, endPoint x: 921, endPoint y: 191, distance: 7.8
click at [925, 190] on div "hero. mo veUp Drück die Eingabetaste hero. mo veDown Drück die Eingabetaste her…" at bounding box center [1038, 188] width 243 height 116
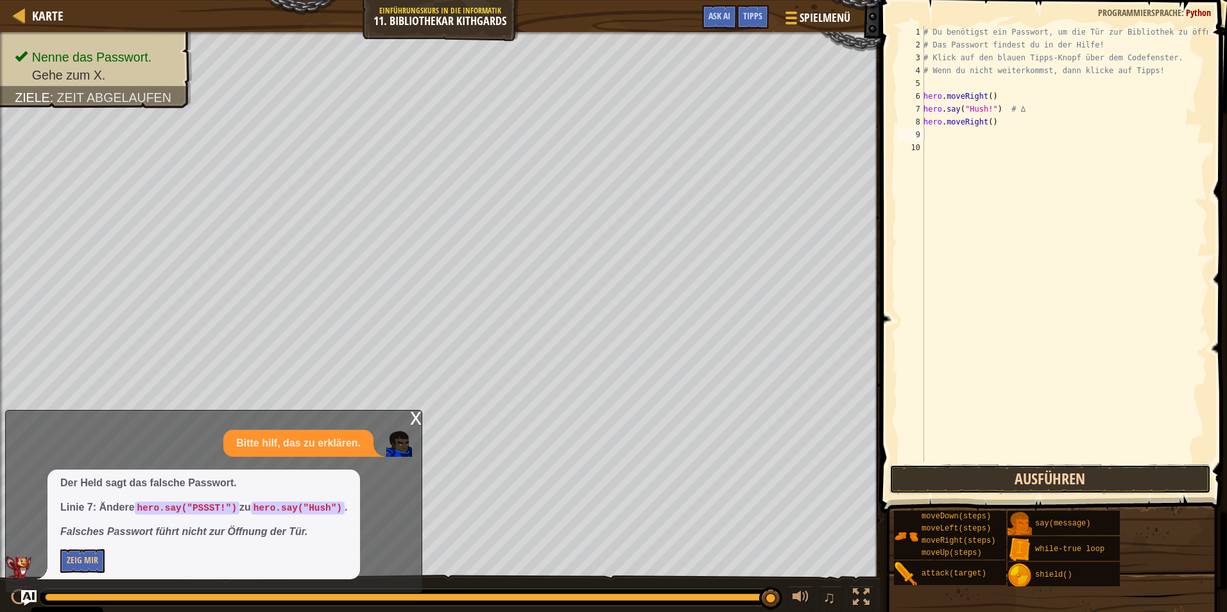
click at [1020, 479] on button "Ausführen" at bounding box center [1049, 480] width 321 height 30
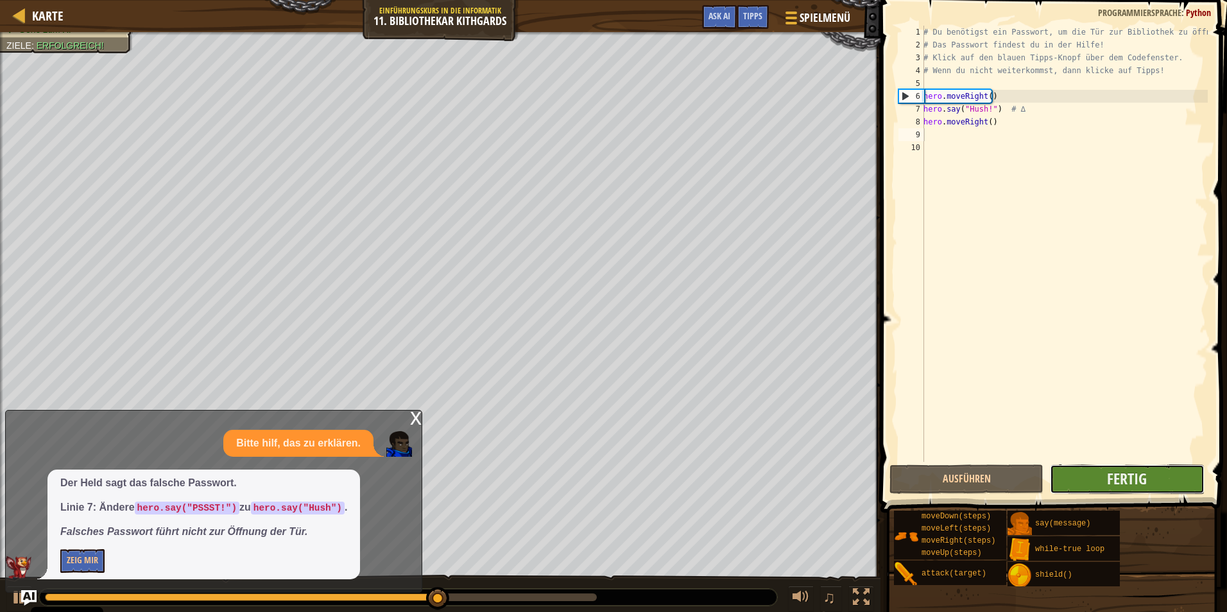
click at [1077, 481] on button "Fertig" at bounding box center [1127, 480] width 154 height 30
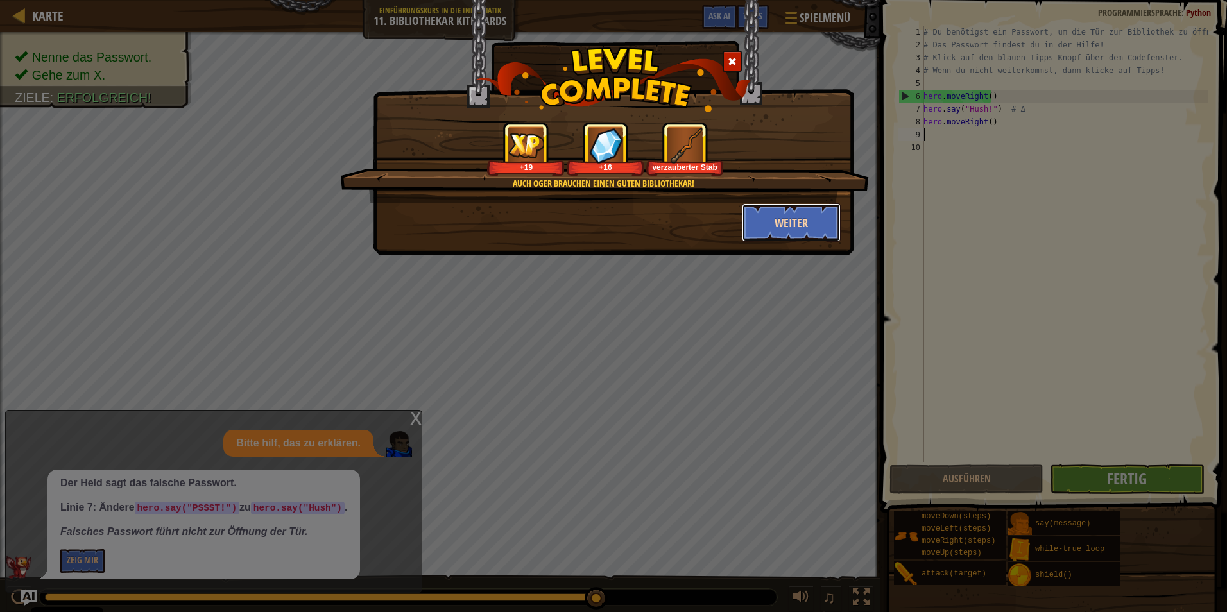
click at [781, 221] on button "Weiter" at bounding box center [791, 222] width 99 height 39
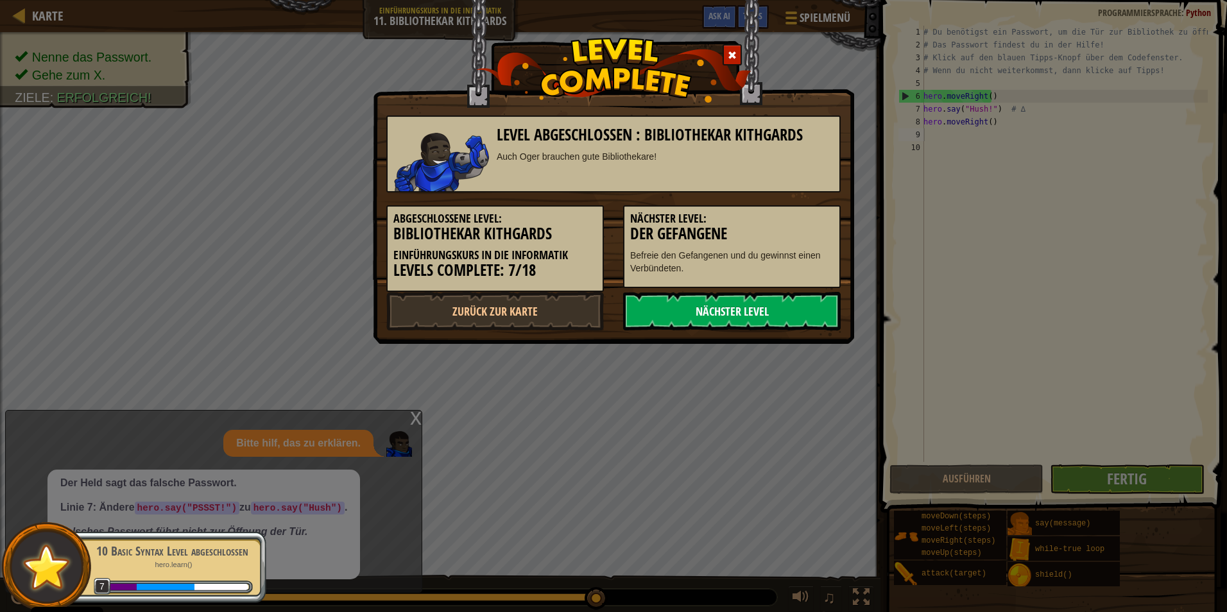
click at [699, 320] on link "Nächster Level" at bounding box center [732, 311] width 218 height 39
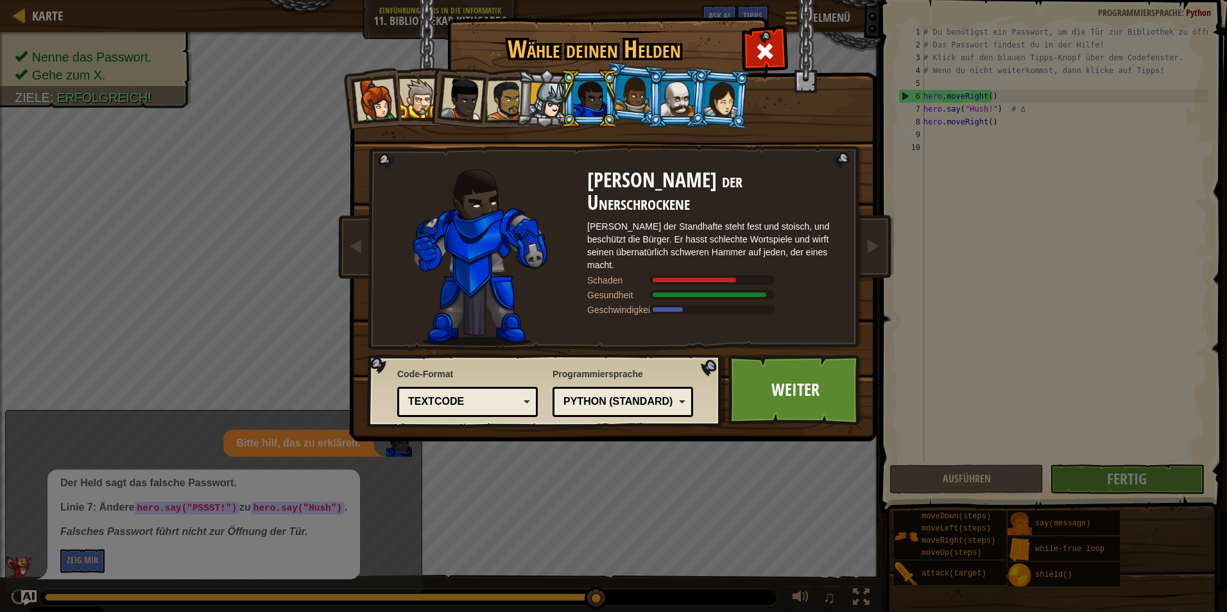
drag, startPoint x: 1226, startPoint y: 197, endPoint x: 1197, endPoint y: 184, distance: 31.6
click at [1217, 199] on div "Wähle deinen Helden 45 Kommandantin [PERSON_NAME] Anya ist eine pragmatische An…" at bounding box center [613, 306] width 1227 height 612
